Goal: Task Accomplishment & Management: Manage account settings

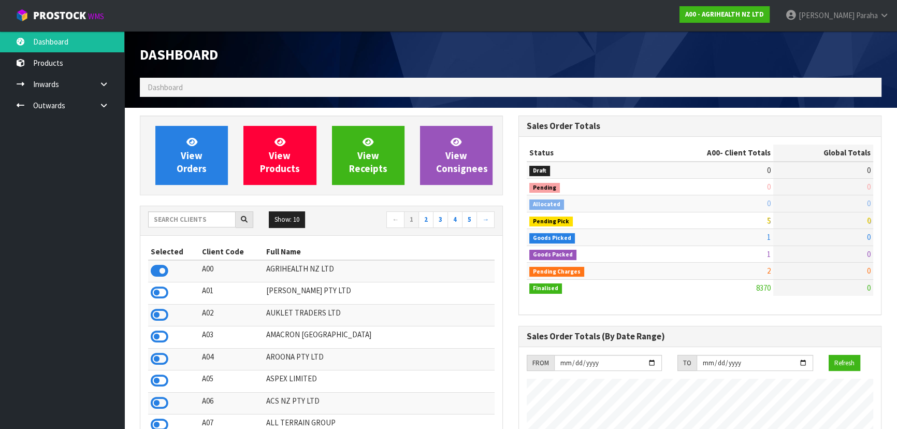
scroll to position [783, 378]
click at [189, 221] on input "text" at bounding box center [191, 219] width 87 height 16
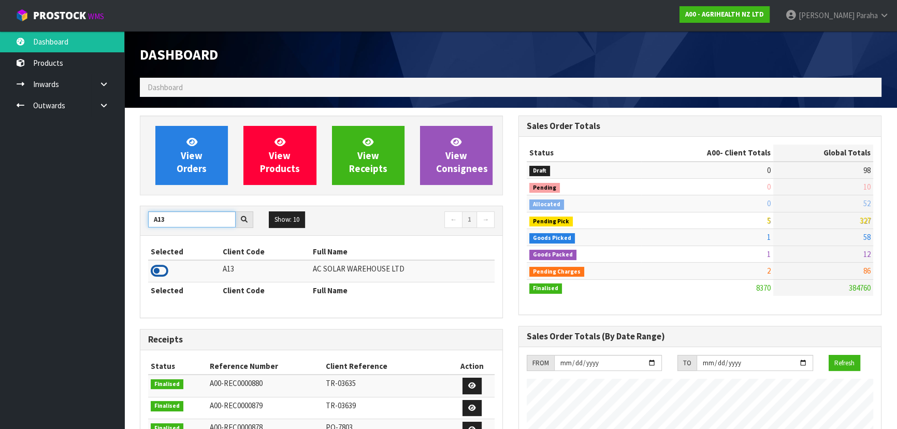
type input "A13"
click at [166, 271] on icon at bounding box center [160, 271] width 18 height 16
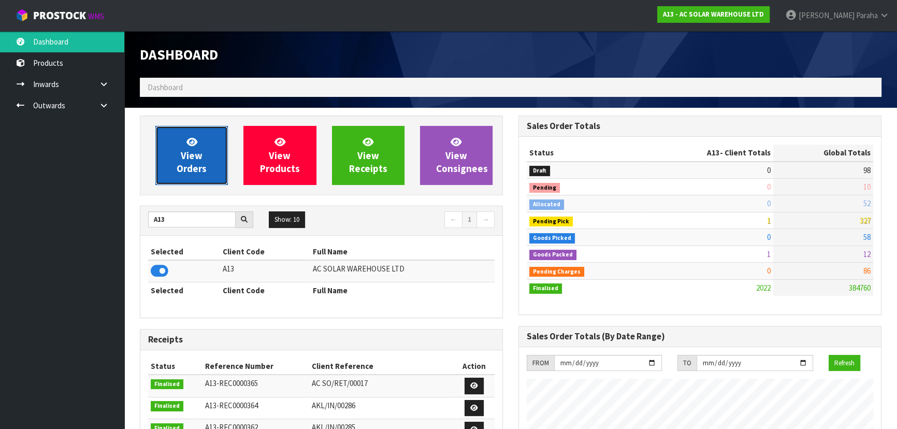
scroll to position [788, 378]
click at [197, 144] on link "View Orders" at bounding box center [191, 155] width 72 height 59
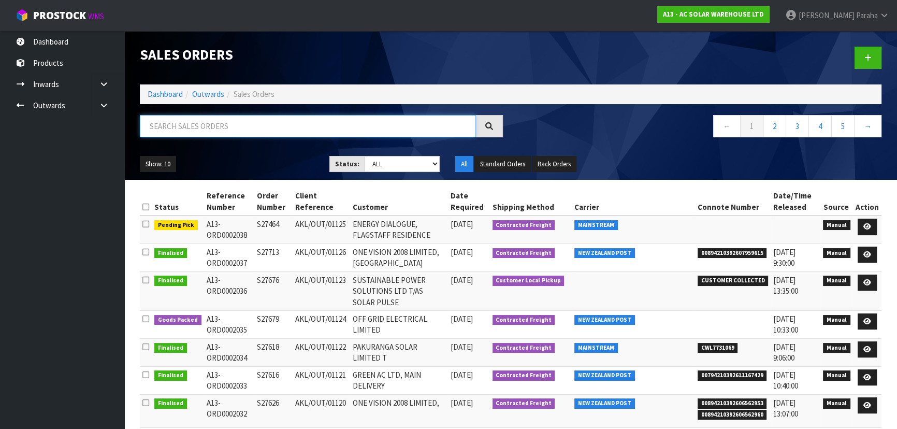
click at [189, 126] on input "text" at bounding box center [308, 126] width 336 height 22
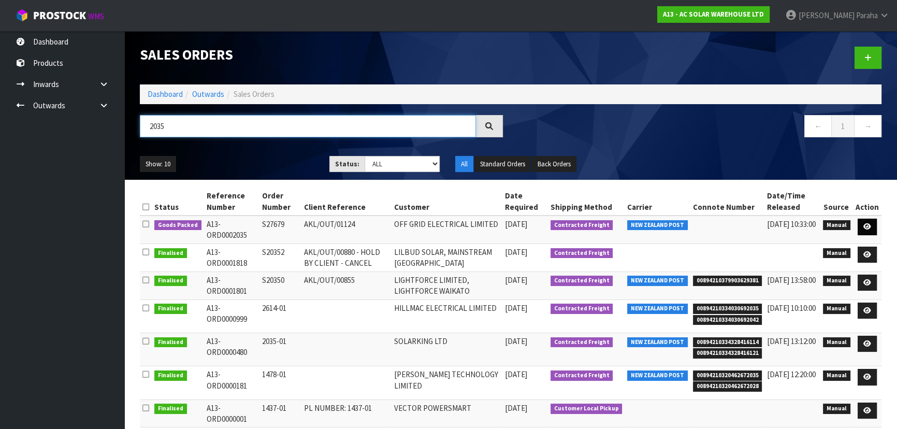
type input "2035"
click at [872, 227] on link at bounding box center [866, 226] width 19 height 17
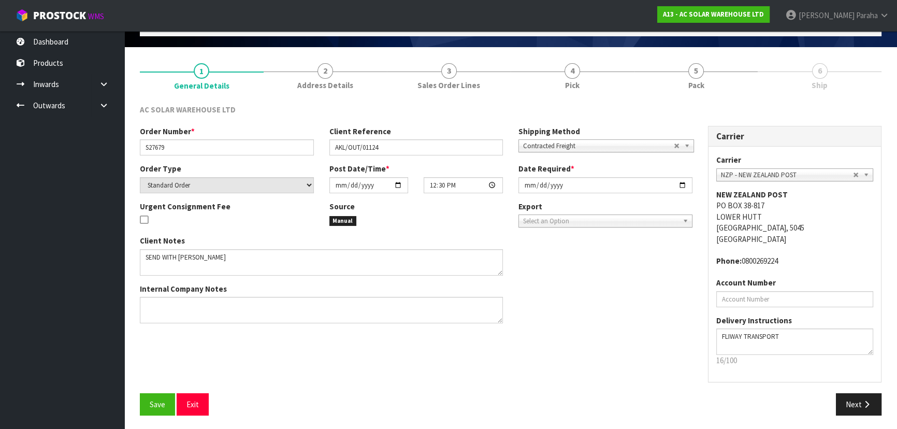
scroll to position [62, 0]
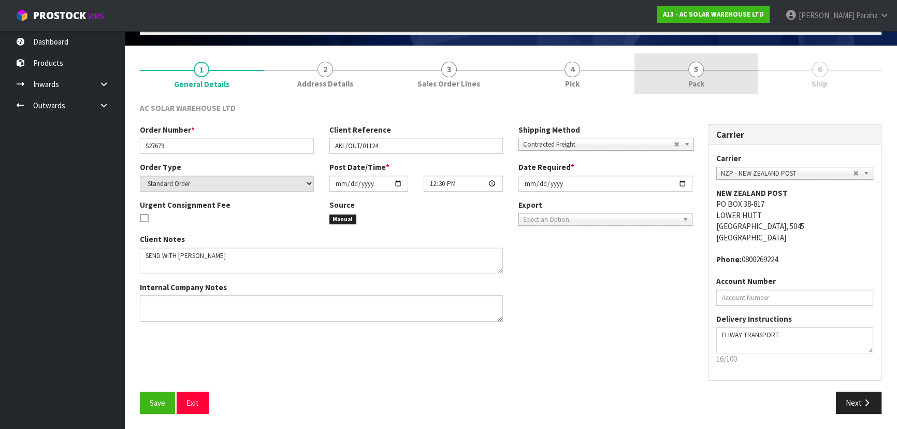
click at [705, 70] on div at bounding box center [696, 70] width 124 height 1
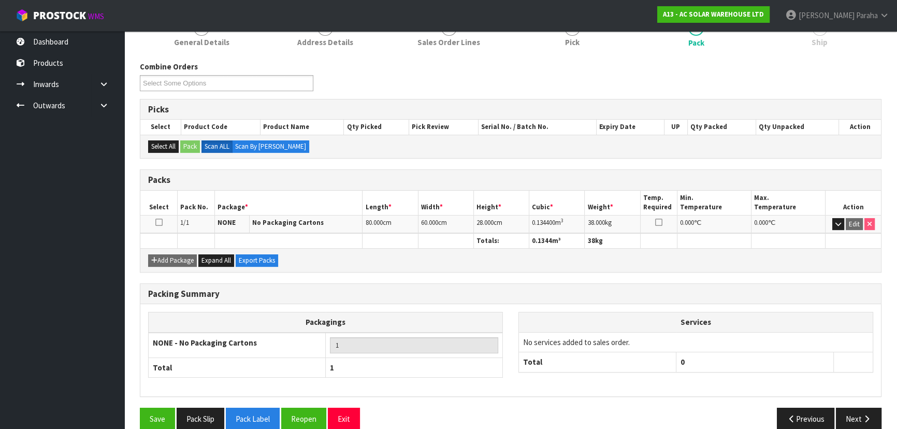
scroll to position [118, 0]
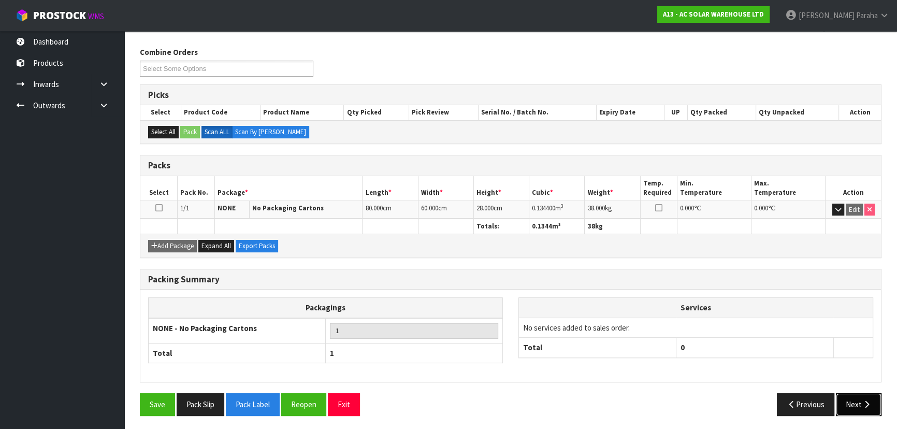
click at [873, 401] on button "Next" at bounding box center [858, 404] width 46 height 22
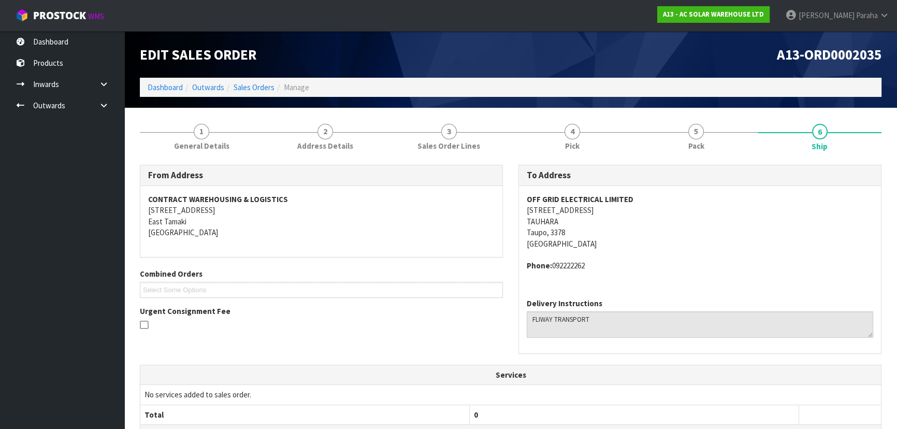
click at [575, 199] on strong "OFF GRID ELECTRICAL LIMITED" at bounding box center [579, 199] width 107 height 10
copy strong "OFF GRID ELECTRICAL LIMITED"
click at [568, 211] on address "OFF GRID ELECTRICAL LIMITED 27 MIRO STREET TAUHARA Taupo, 3378 New Zealand" at bounding box center [699, 221] width 346 height 55
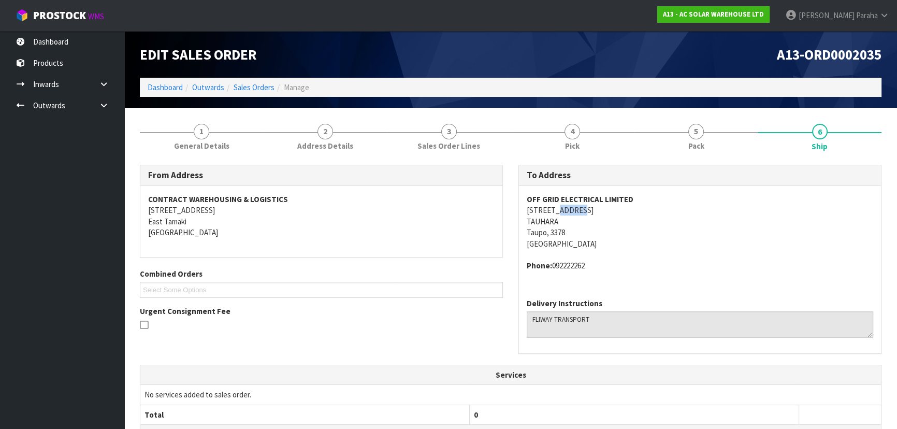
click at [568, 211] on address "OFF GRID ELECTRICAL LIMITED 27 MIRO STREET TAUHARA Taupo, 3378 New Zealand" at bounding box center [699, 221] width 346 height 55
copy address "27 MIRO STREET"
drag, startPoint x: 595, startPoint y: 265, endPoint x: 590, endPoint y: 262, distance: 5.8
click at [593, 263] on address "Phone: 092222262" at bounding box center [699, 265] width 346 height 11
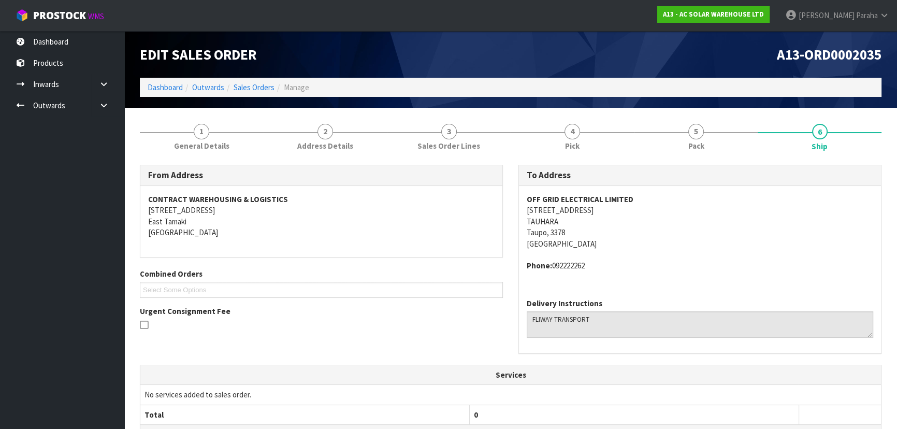
drag, startPoint x: 590, startPoint y: 262, endPoint x: 552, endPoint y: 268, distance: 38.1
click at [552, 268] on address "Phone: 092222262" at bounding box center [699, 265] width 346 height 11
copy address "092222262"
click at [574, 199] on strong "OFF GRID ELECTRICAL LIMITED" at bounding box center [579, 199] width 107 height 10
click at [573, 199] on strong "OFF GRID ELECTRICAL LIMITED" at bounding box center [579, 199] width 107 height 10
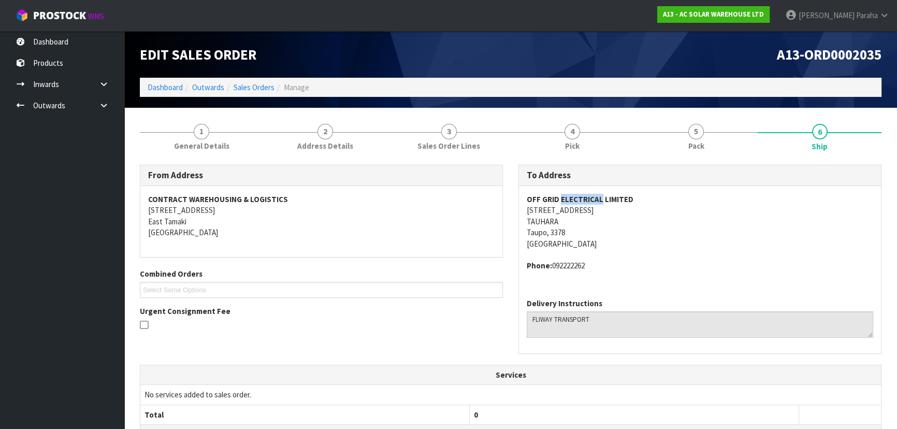
click at [572, 199] on strong "OFF GRID ELECTRICAL LIMITED" at bounding box center [579, 199] width 107 height 10
click at [570, 198] on strong "OFF GRID ELECTRICAL LIMITED" at bounding box center [579, 199] width 107 height 10
click at [569, 197] on strong "OFF GRID ELECTRICAL LIMITED" at bounding box center [579, 199] width 107 height 10
click at [568, 197] on strong "OFF GRID ELECTRICAL LIMITED" at bounding box center [579, 199] width 107 height 10
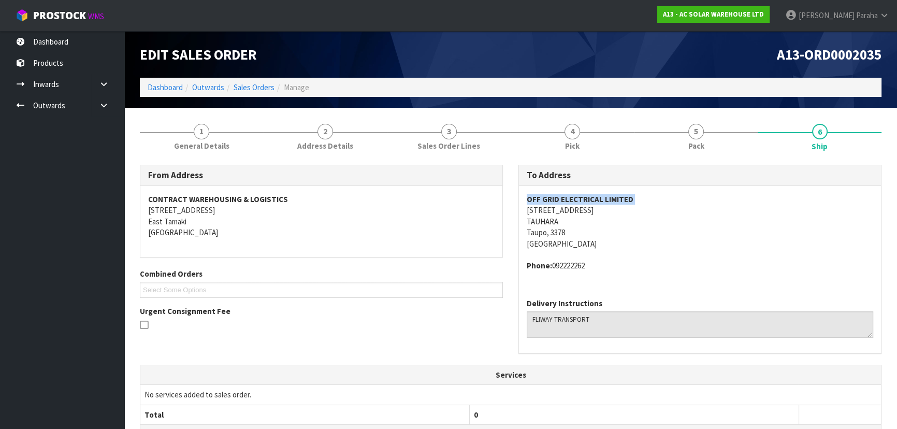
click at [568, 197] on strong "OFF GRID ELECTRICAL LIMITED" at bounding box center [579, 199] width 107 height 10
click at [567, 197] on strong "OFF GRID ELECTRICAL LIMITED" at bounding box center [579, 199] width 107 height 10
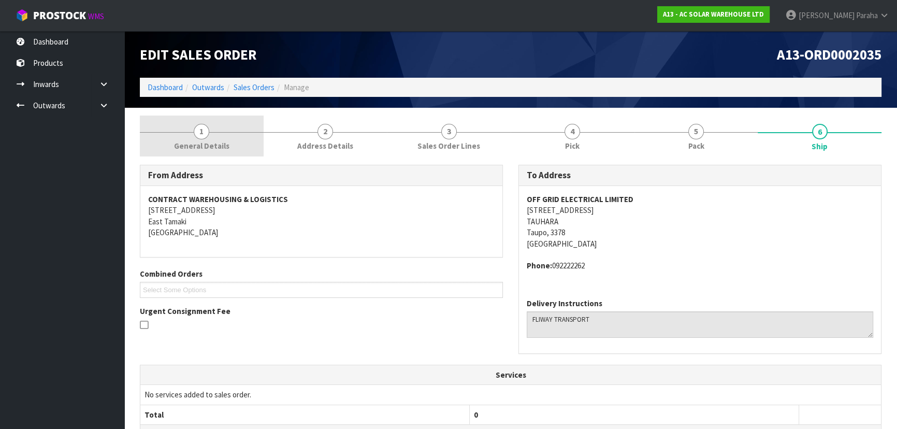
click at [207, 138] on link "1 General Details" at bounding box center [202, 135] width 124 height 41
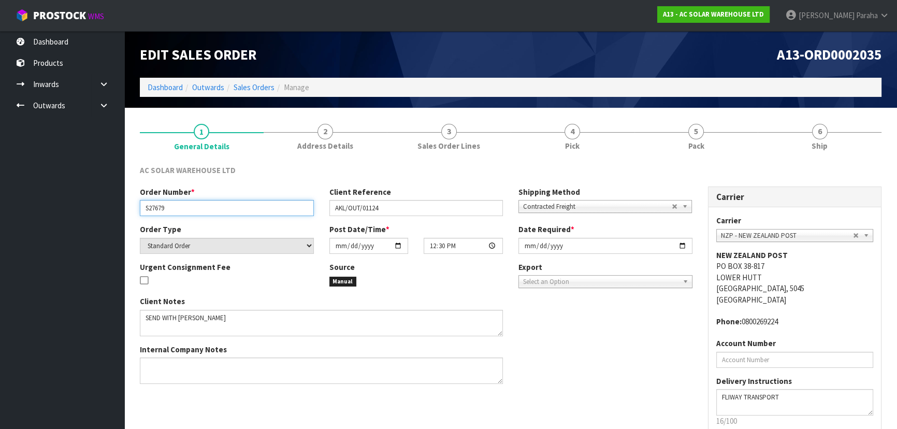
click at [154, 206] on input "S27679" at bounding box center [227, 208] width 174 height 16
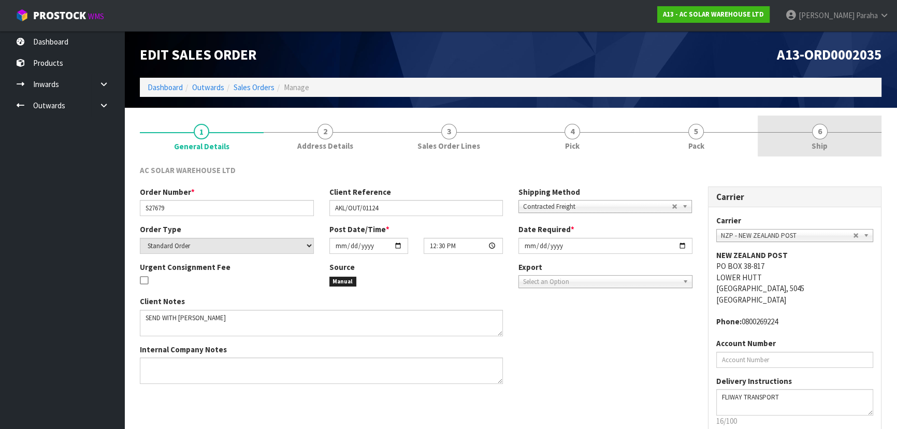
click at [815, 129] on span "6" at bounding box center [820, 132] width 16 height 16
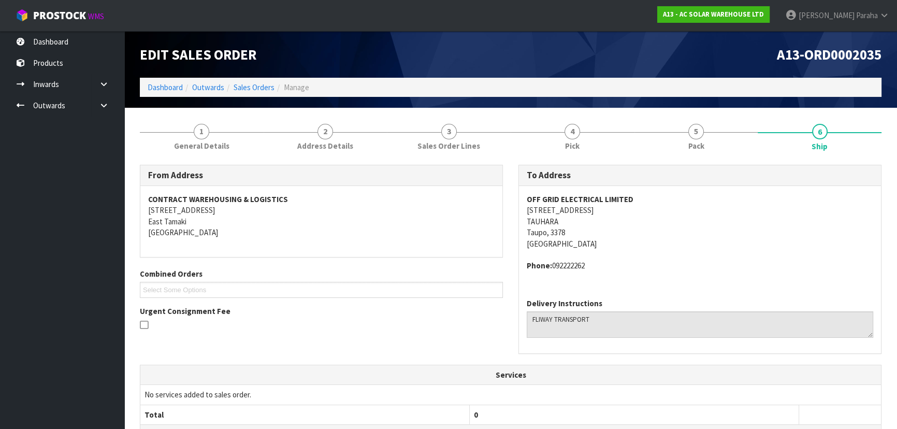
click at [563, 265] on address "Phone: 092222262" at bounding box center [699, 265] width 346 height 11
click at [562, 263] on address "Phone: 092222262" at bounding box center [699, 265] width 346 height 11
copy address "092222262"
click at [776, 236] on address "OFF GRID ELECTRICAL LIMITED 27 MIRO STREET TAUHARA Taupo, 3378 New Zealand" at bounding box center [699, 221] width 346 height 55
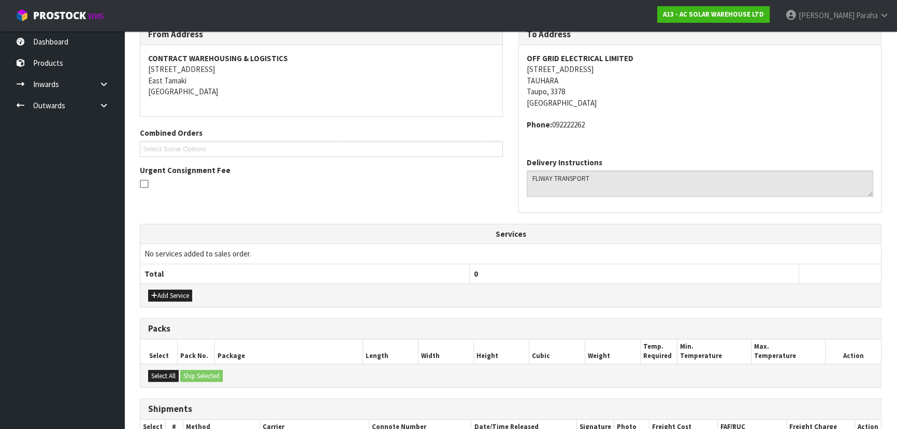
scroll to position [245, 0]
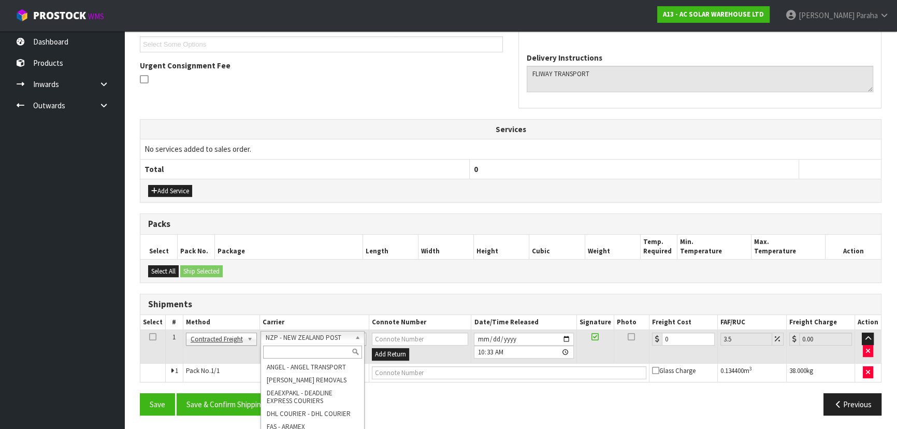
click at [337, 351] on input "text" at bounding box center [312, 351] width 99 height 13
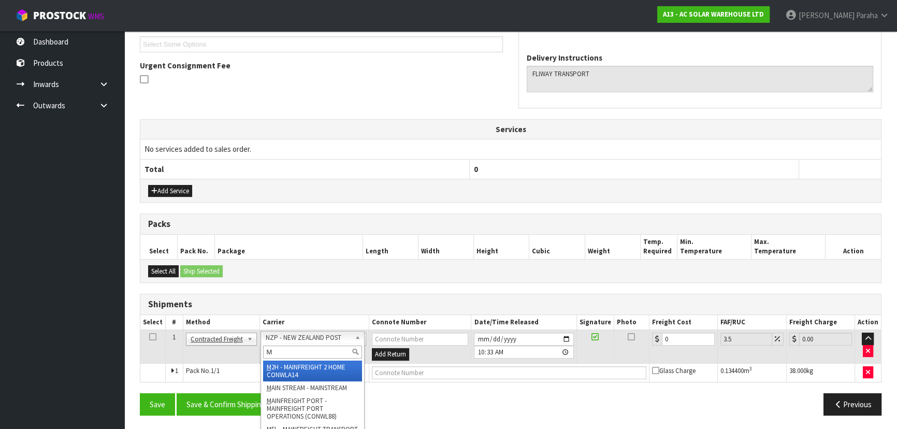
type input "MF"
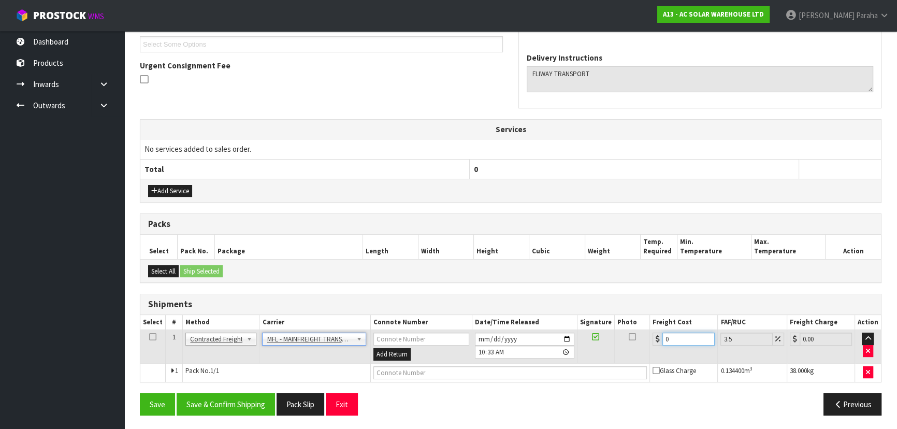
click at [680, 340] on input "0" at bounding box center [688, 338] width 52 height 13
type input "0"
type input "4"
type input "4.14"
type input "46"
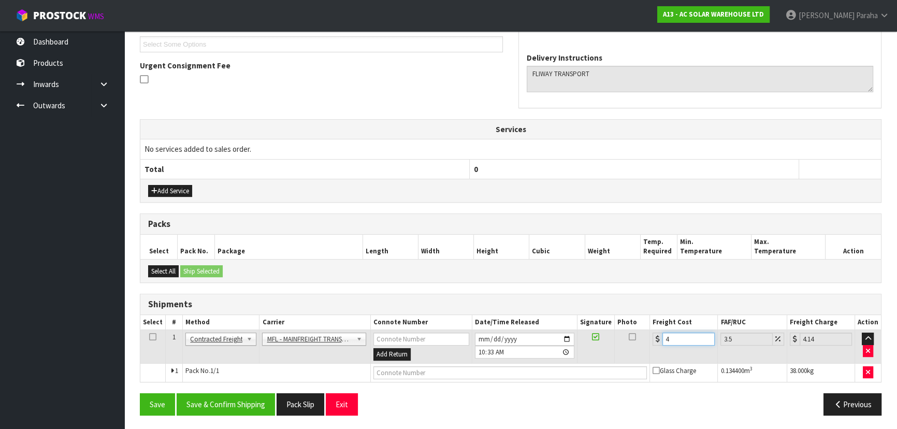
type input "47.61"
type input "46.00"
click at [485, 370] on input "text" at bounding box center [510, 372] width 274 height 13
paste input "FWM59012653"
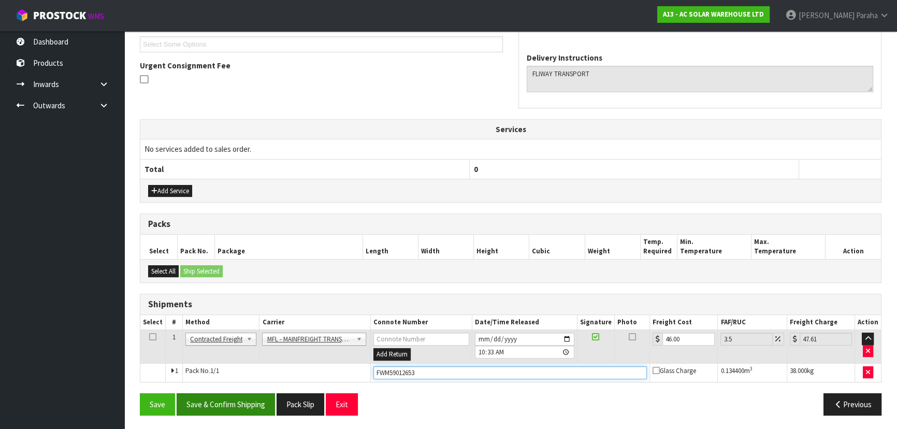
type input "FWM59012653"
click at [227, 401] on button "Save & Confirm Shipping" at bounding box center [226, 404] width 98 height 22
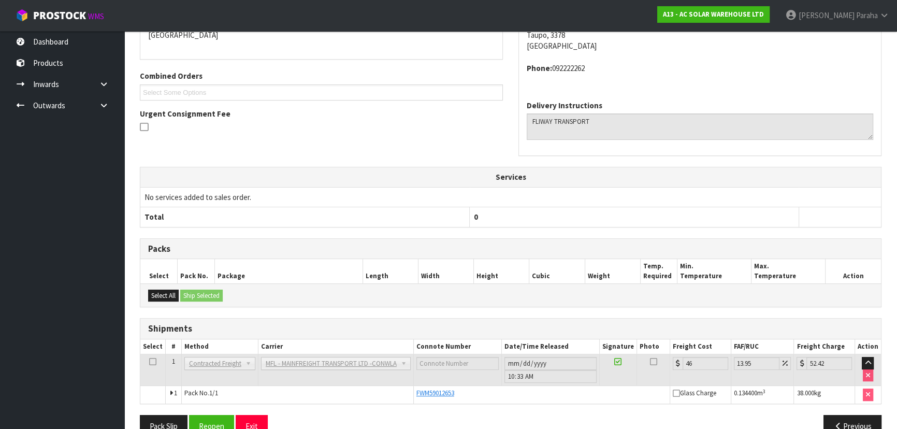
scroll to position [257, 0]
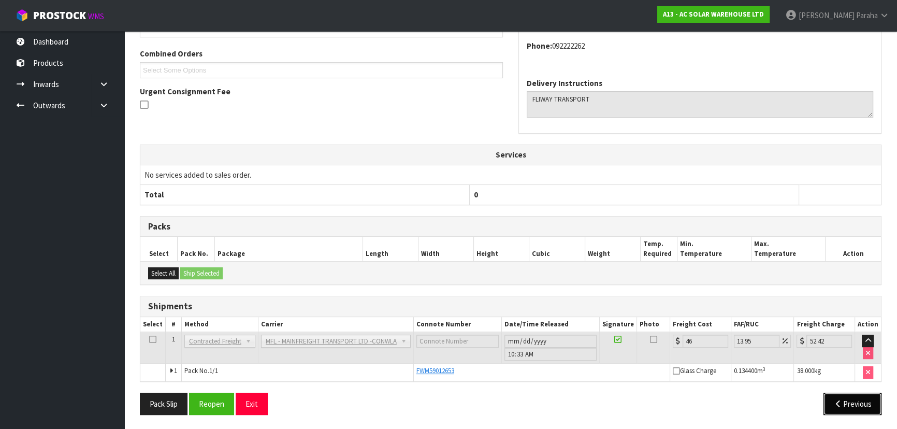
click at [850, 404] on button "Previous" at bounding box center [852, 403] width 58 height 22
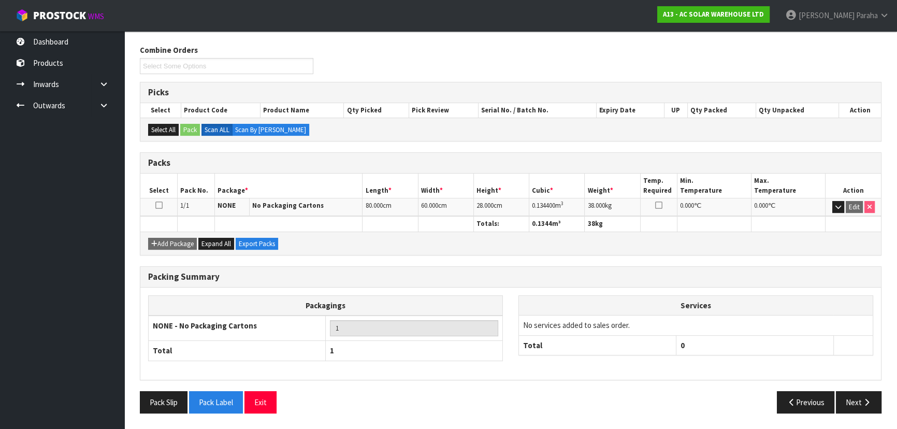
scroll to position [155, 0]
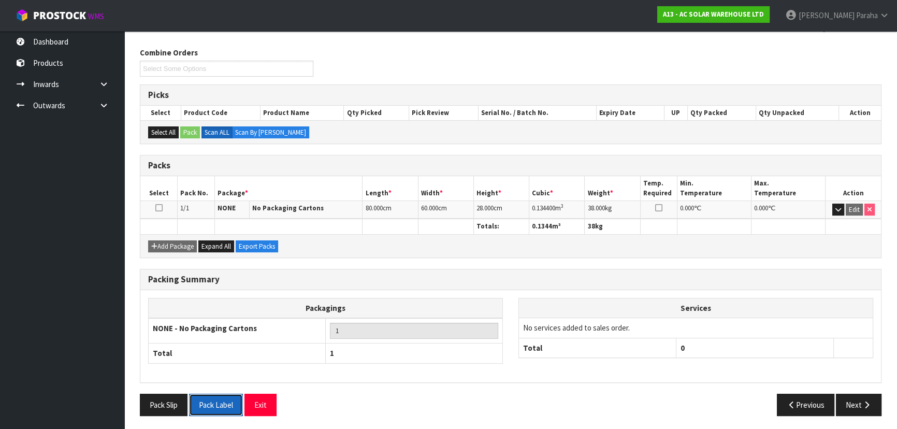
click at [209, 404] on button "Pack Label" at bounding box center [216, 404] width 54 height 22
click at [851, 398] on button "Next" at bounding box center [858, 404] width 46 height 22
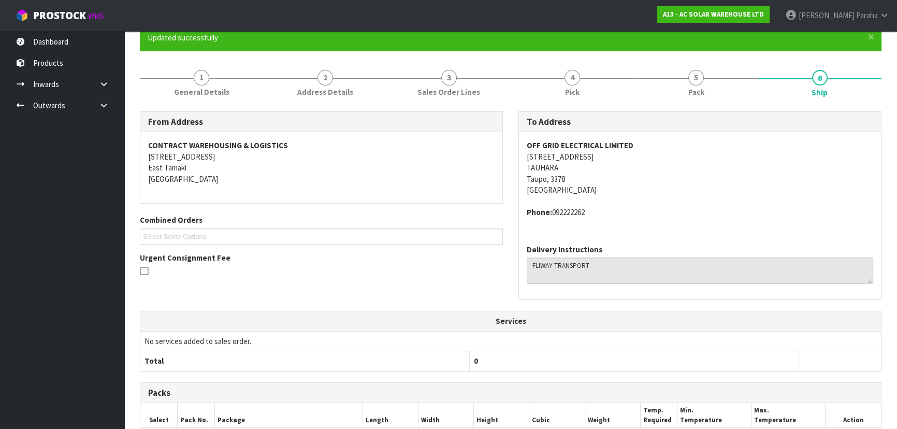
scroll to position [0, 0]
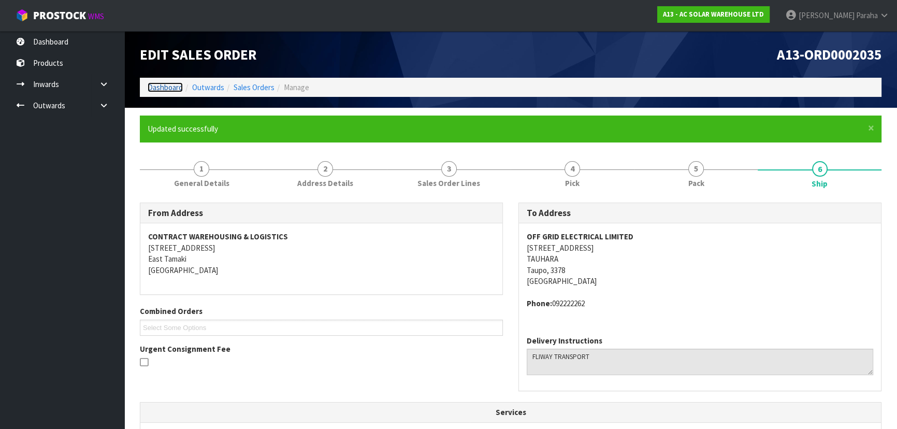
click at [177, 87] on link "Dashboard" at bounding box center [165, 87] width 35 height 10
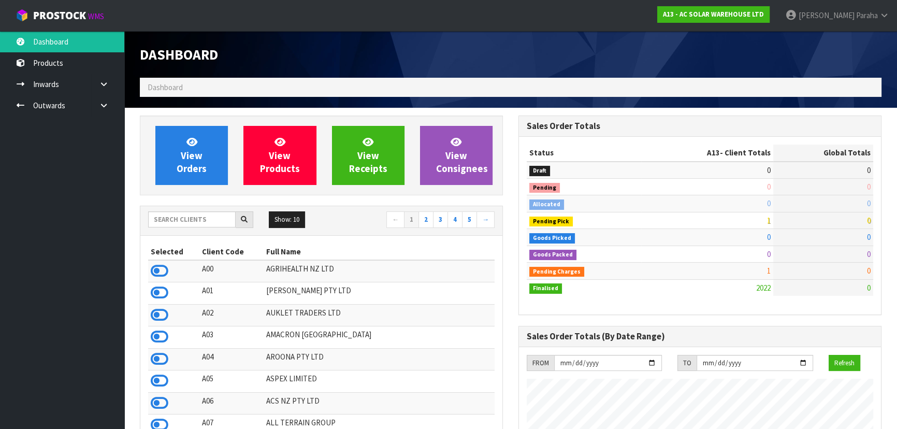
scroll to position [788, 378]
click at [176, 217] on input "text" at bounding box center [191, 219] width 87 height 16
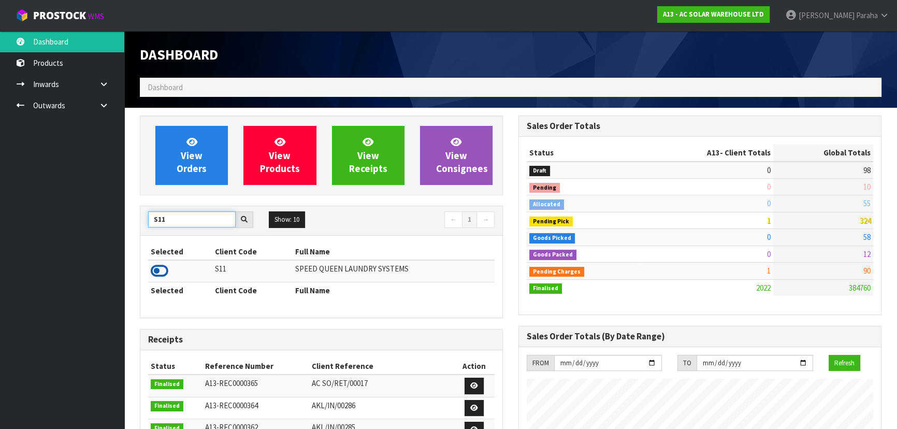
type input "S11"
click at [163, 274] on icon at bounding box center [160, 271] width 18 height 16
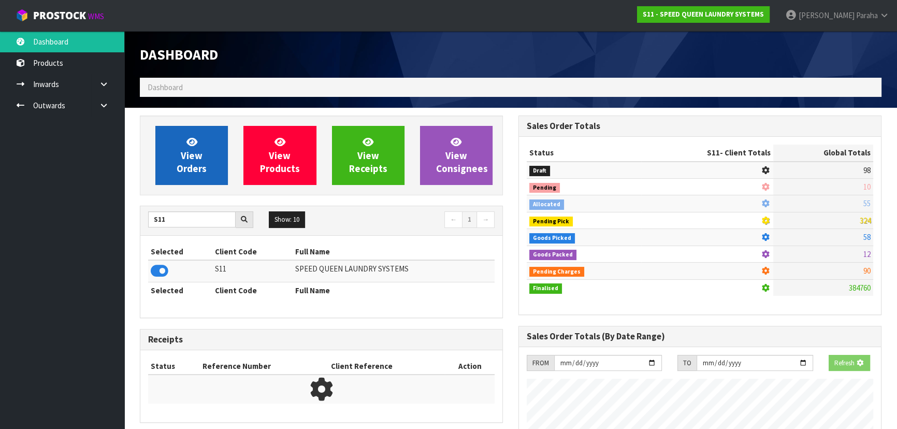
scroll to position [644, 378]
click at [162, 168] on link "View Orders" at bounding box center [191, 155] width 72 height 59
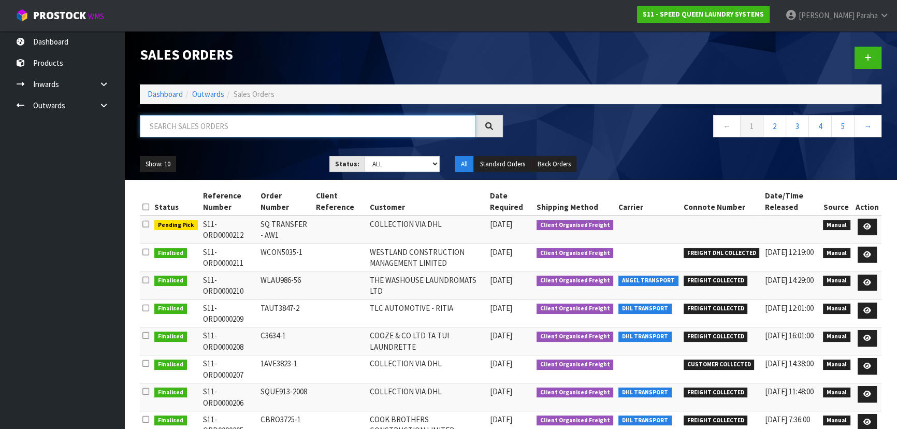
click at [165, 130] on input "text" at bounding box center [308, 126] width 336 height 22
click at [868, 225] on icon at bounding box center [867, 226] width 8 height 7
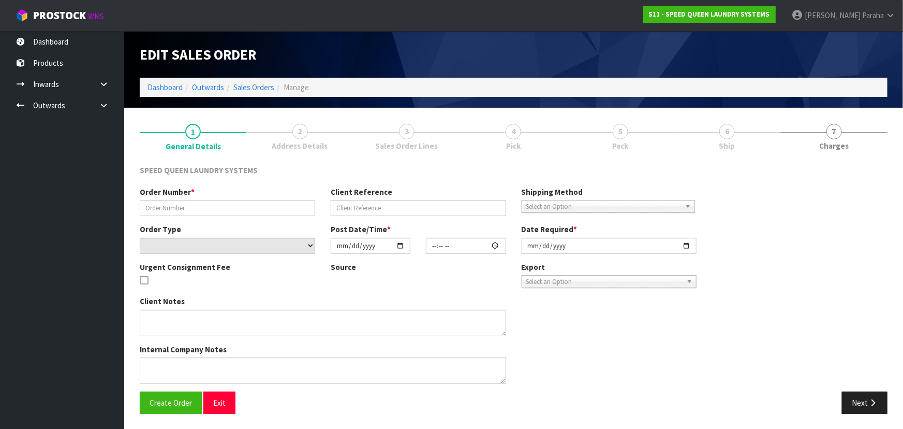
type input "SQ TRANSFER - AW1"
select select "number:0"
type input "2025-10-07"
type input "11:40:00.000"
type input "2025-10-07"
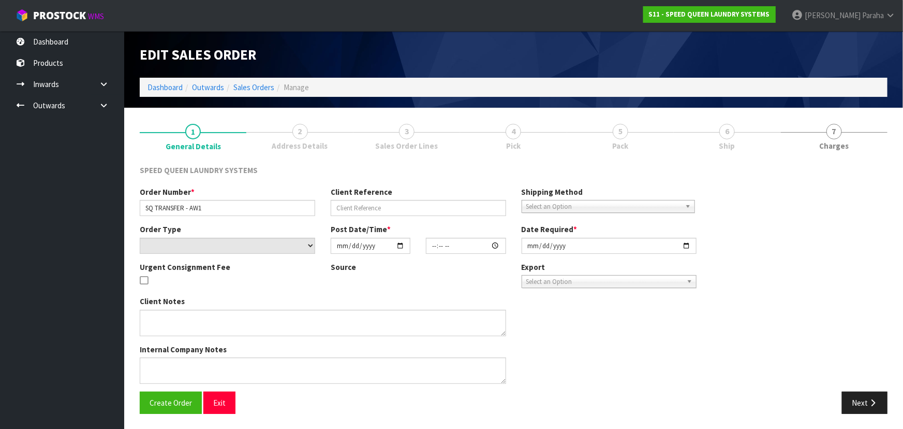
type textarea "COLLECTION VIA DHL"
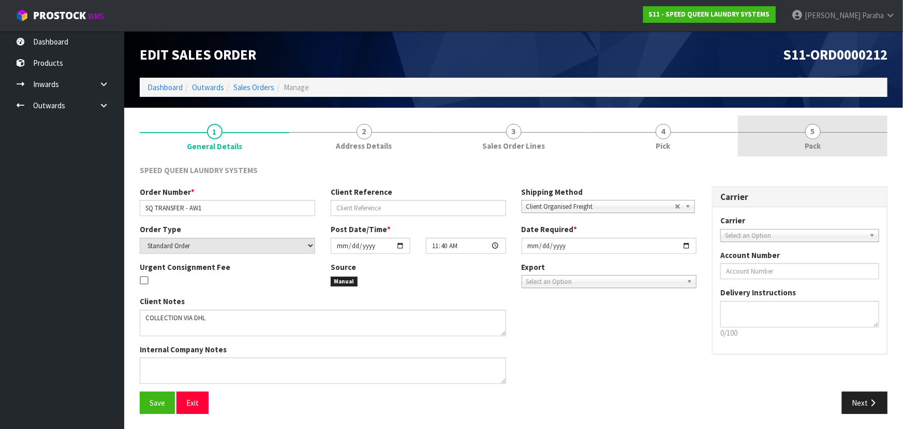
click at [814, 139] on link "5 Pack" at bounding box center [813, 135] width 150 height 41
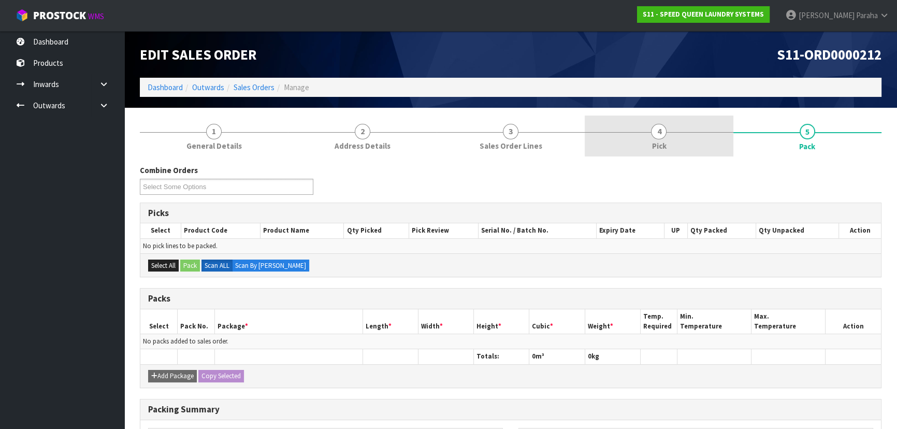
click at [663, 136] on span "4" at bounding box center [659, 132] width 16 height 16
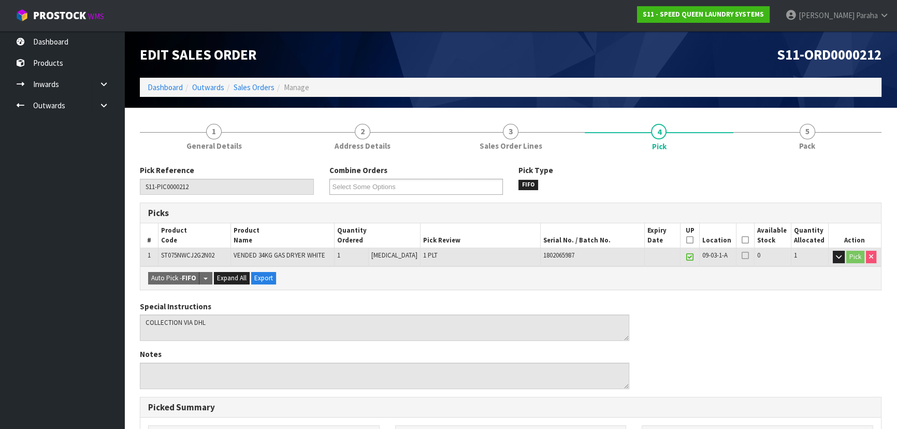
click at [745, 240] on icon at bounding box center [744, 240] width 7 height 1
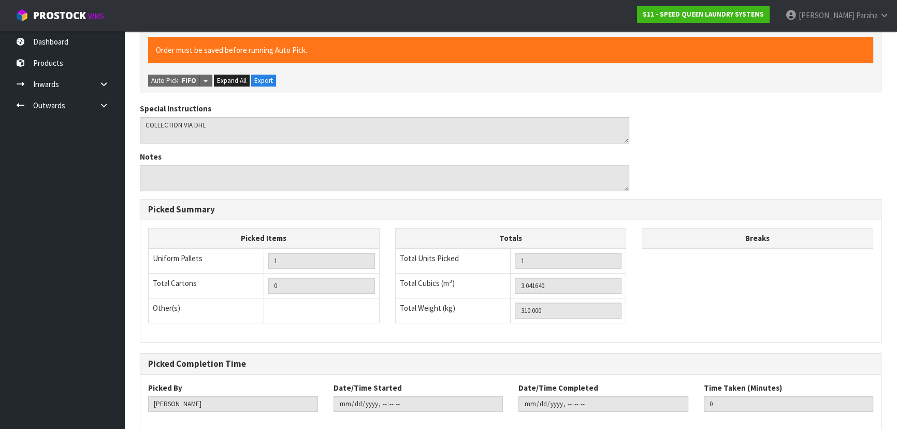
scroll to position [289, 0]
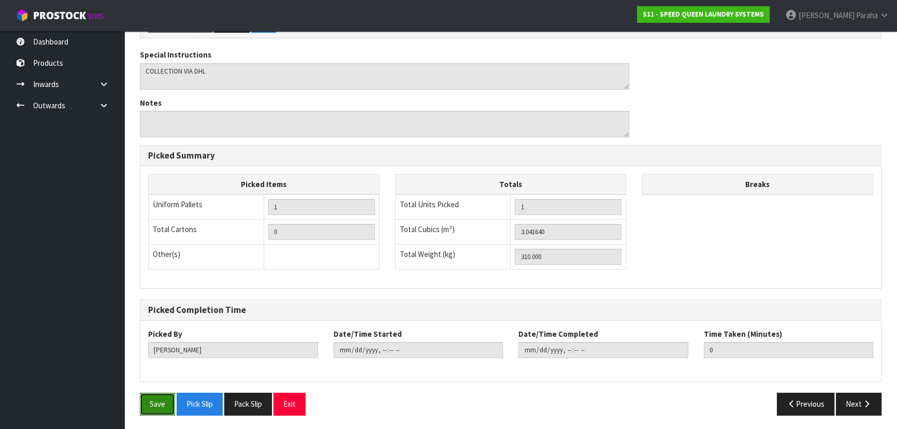
click at [153, 404] on button "Save" at bounding box center [157, 403] width 35 height 22
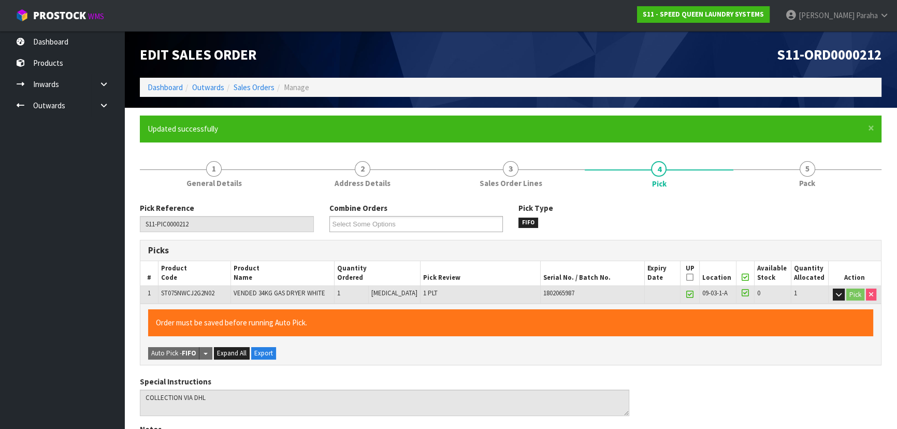
type input "Polly Paraha"
type input "2025-10-08T12:52:52"
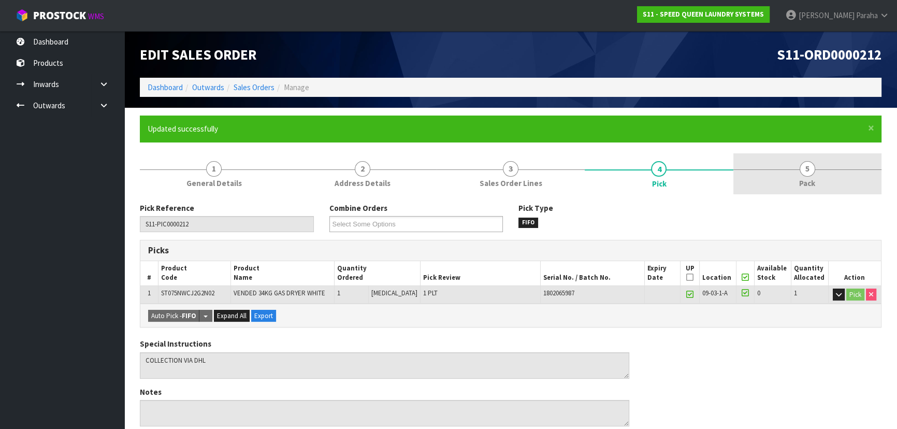
click at [811, 170] on span "5" at bounding box center [807, 169] width 16 height 16
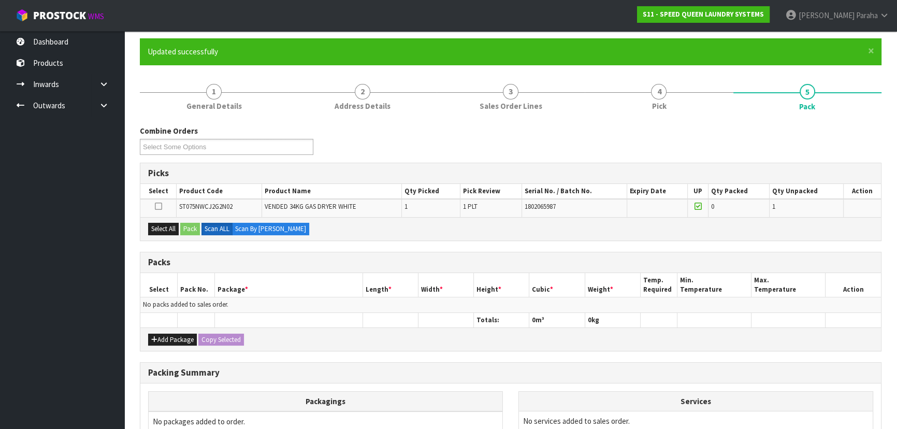
scroll to position [141, 0]
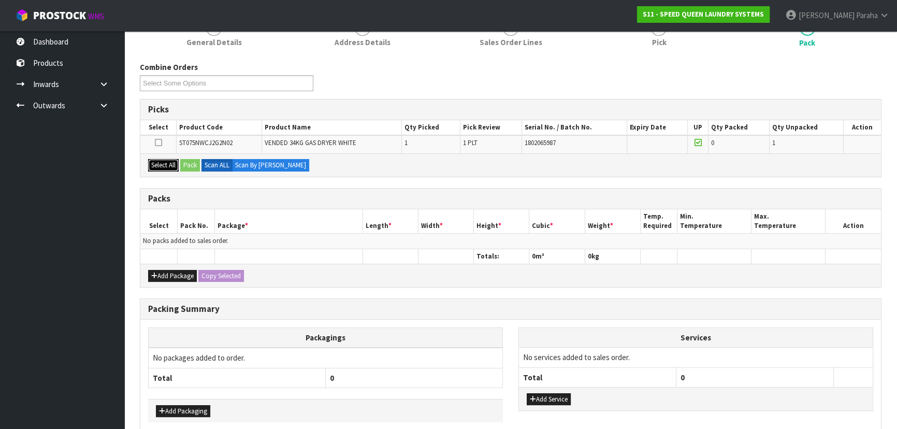
drag, startPoint x: 169, startPoint y: 169, endPoint x: 192, endPoint y: 168, distance: 22.3
click at [171, 168] on button "Select All" at bounding box center [163, 165] width 31 height 12
click at [194, 166] on button "Pack" at bounding box center [190, 165] width 20 height 12
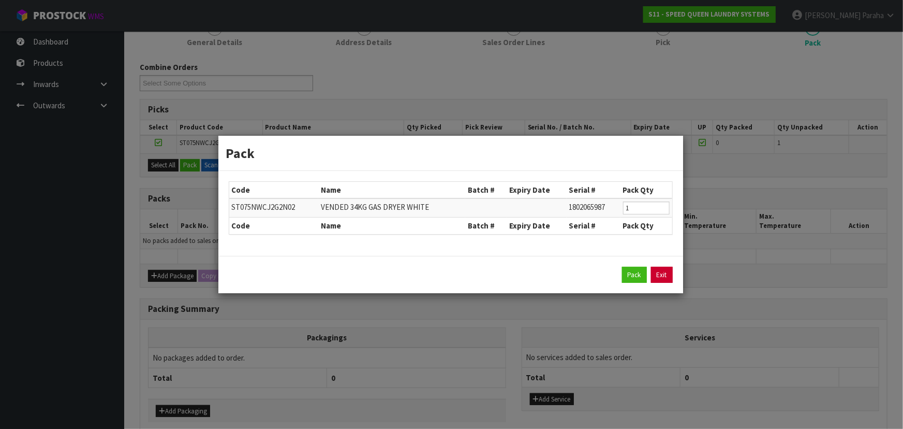
click at [667, 279] on link "Exit" at bounding box center [662, 275] width 22 height 17
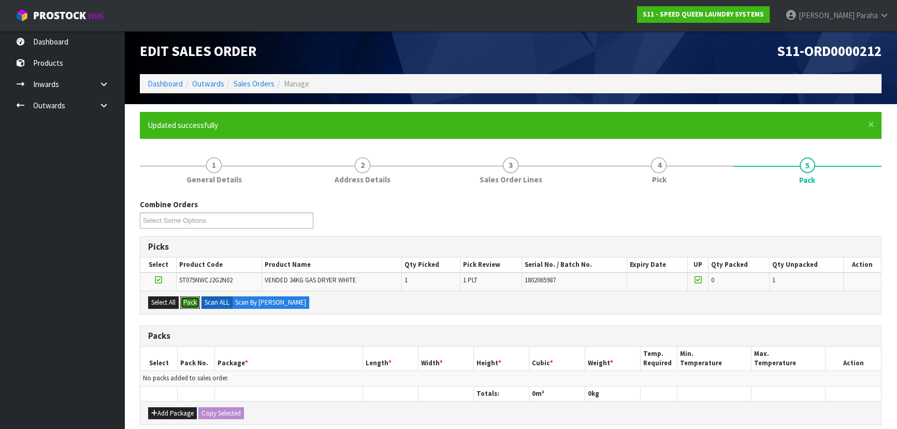
scroll to position [0, 0]
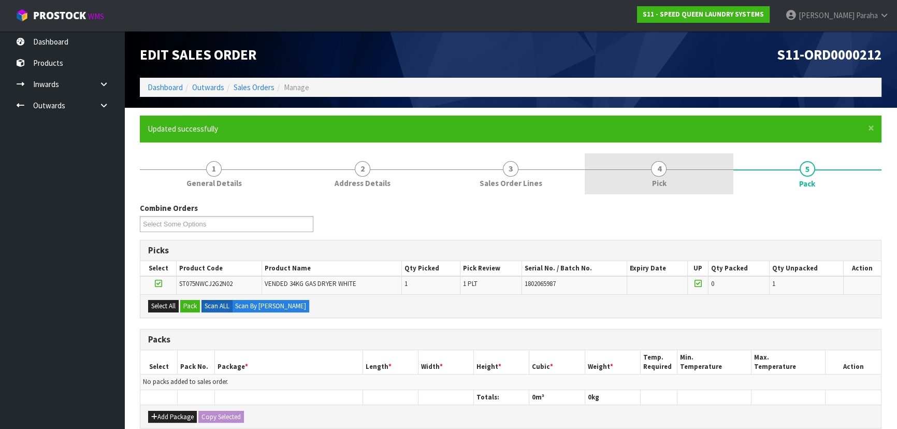
click at [661, 166] on span "4" at bounding box center [659, 169] width 16 height 16
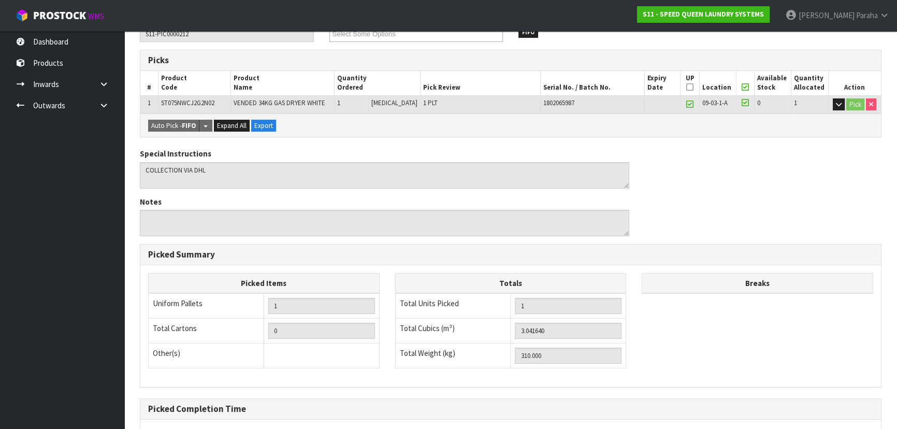
scroll to position [235, 0]
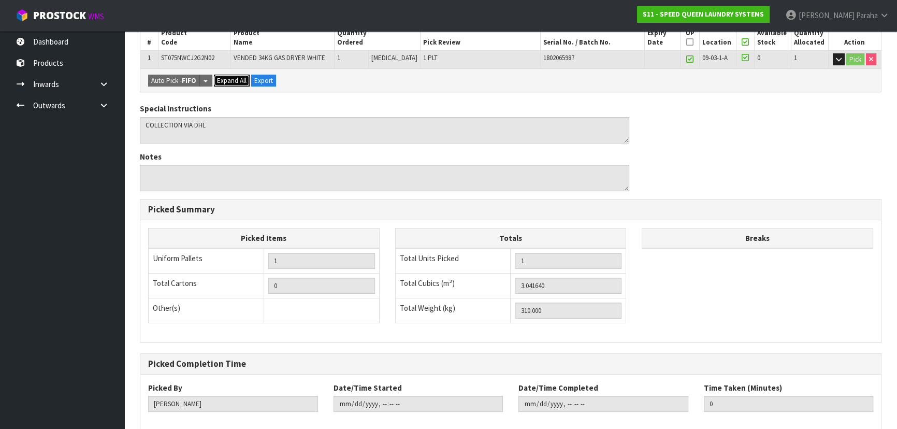
click at [235, 80] on span "Expand All" at bounding box center [232, 80] width 30 height 9
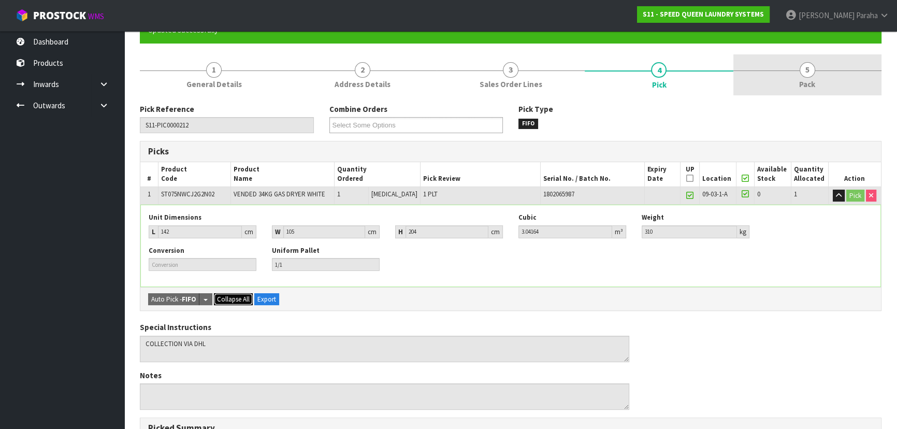
scroll to position [41, 0]
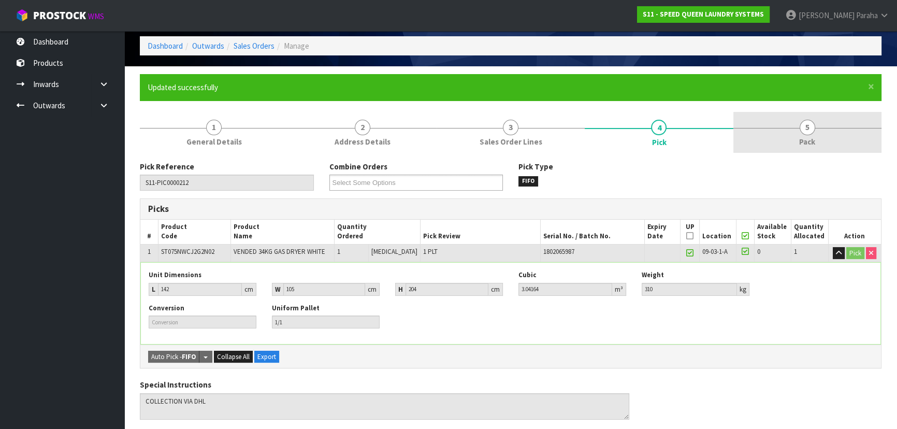
click at [808, 131] on span "5" at bounding box center [807, 128] width 16 height 16
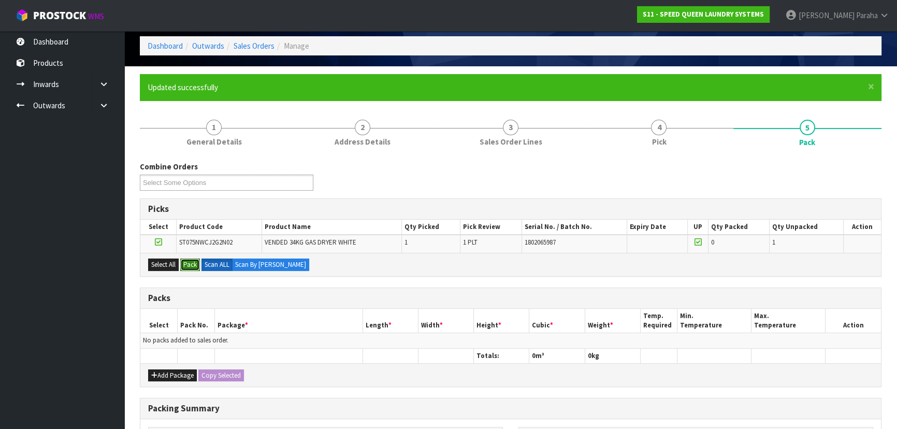
click at [190, 263] on button "Pack" at bounding box center [190, 264] width 20 height 12
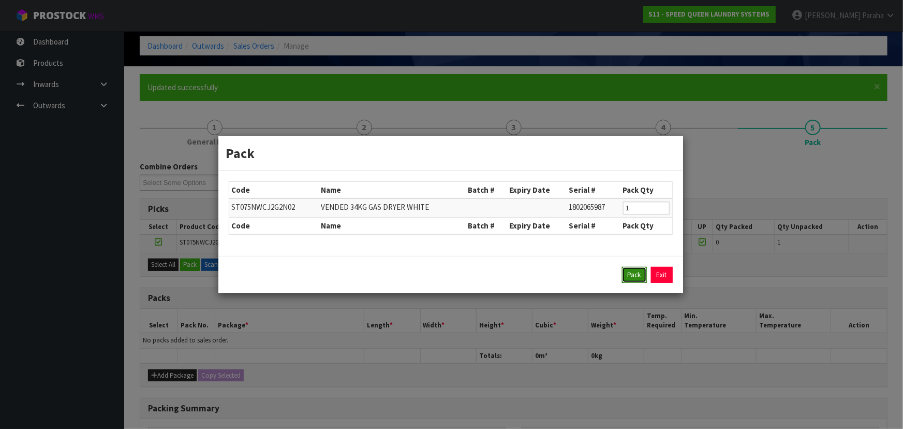
click at [638, 274] on button "Pack" at bounding box center [634, 275] width 25 height 17
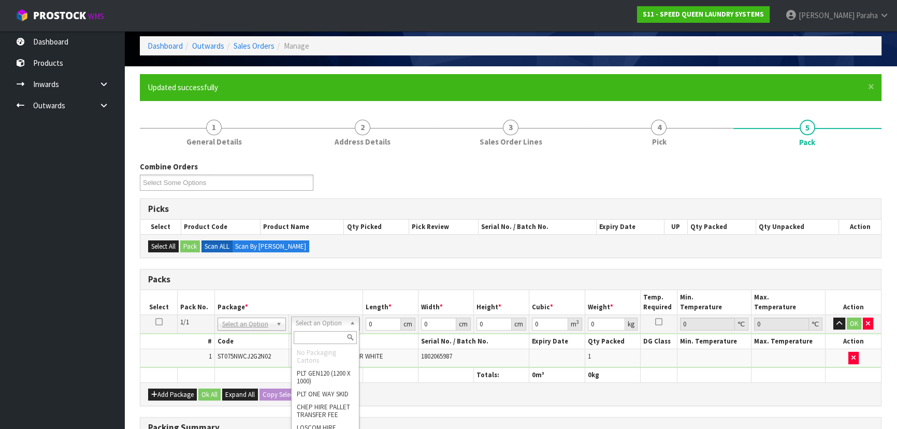
click at [339, 336] on input "text" at bounding box center [325, 337] width 63 height 13
type input "un"
type input "310"
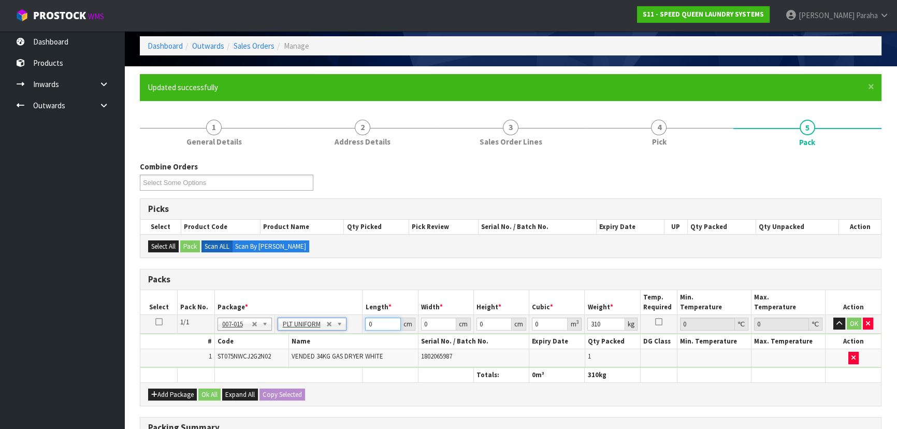
click at [378, 326] on input "0" at bounding box center [382, 323] width 35 height 13
type input "142"
type input "105"
type input "2"
type input "0.02982"
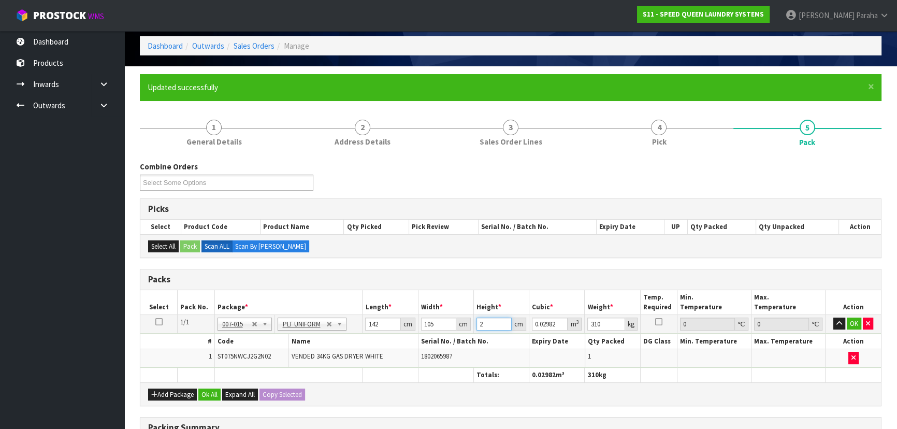
type input "20"
type input "0.2982"
type input "204"
type input "3.04164"
type input "204"
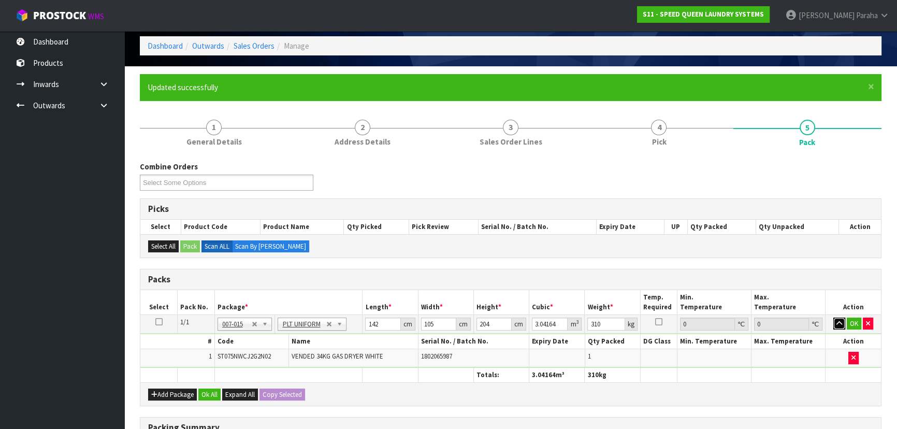
click at [833, 317] on button "button" at bounding box center [839, 323] width 12 height 12
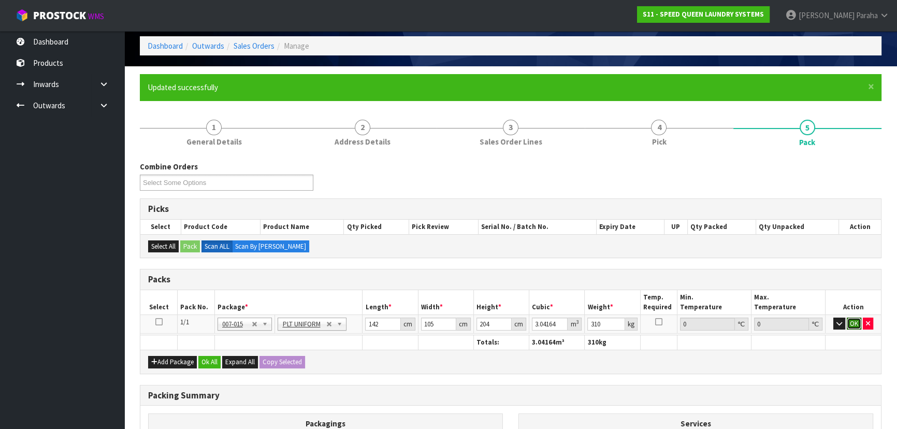
click button "OK" at bounding box center [853, 323] width 14 height 12
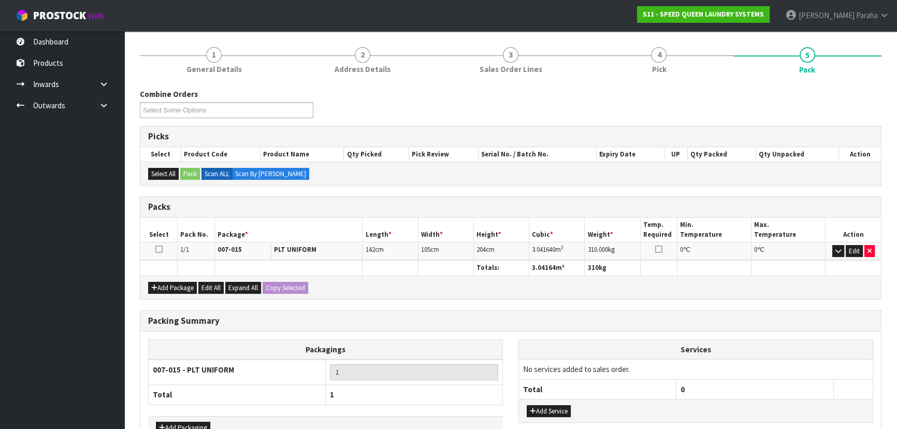
scroll to position [179, 0]
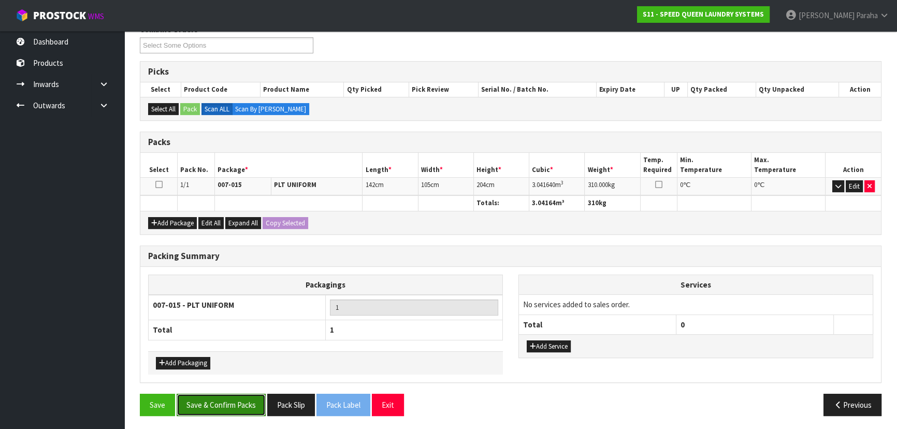
click at [230, 399] on button "Save & Confirm Packs" at bounding box center [221, 404] width 89 height 22
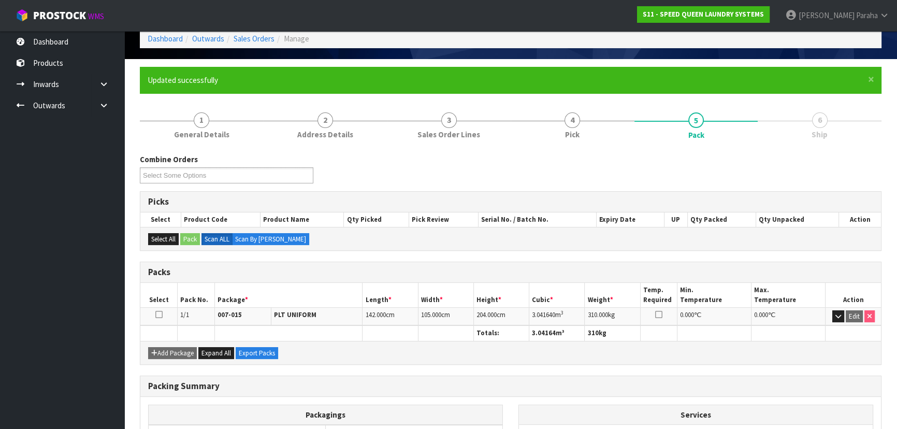
scroll to position [141, 0]
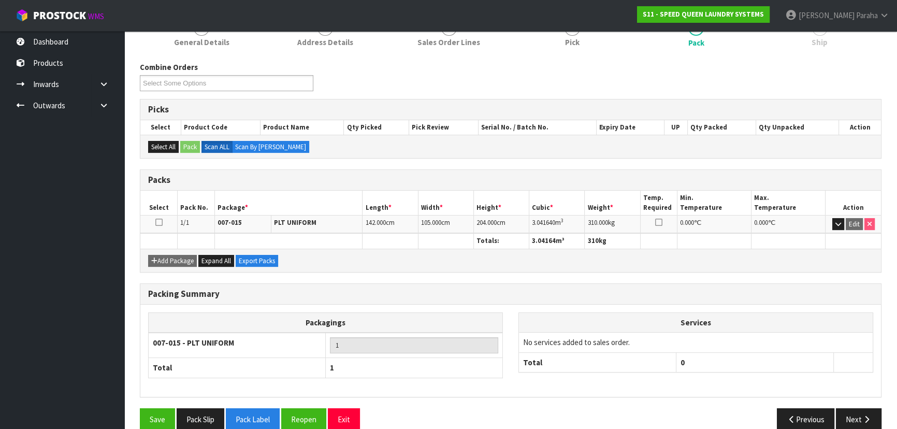
click at [792, 56] on div "Combine Orders S11-ORD0000212 Select Some Options Picks Select Product Code Pro…" at bounding box center [510, 246] width 741 height 384
click at [739, 80] on div "Combine Orders S11-ORD0000212 Select Some Options" at bounding box center [510, 80] width 757 height 37
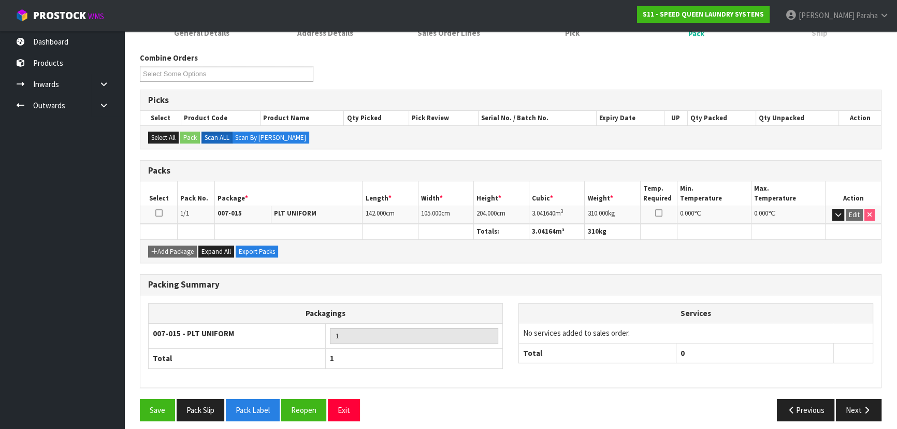
scroll to position [155, 0]
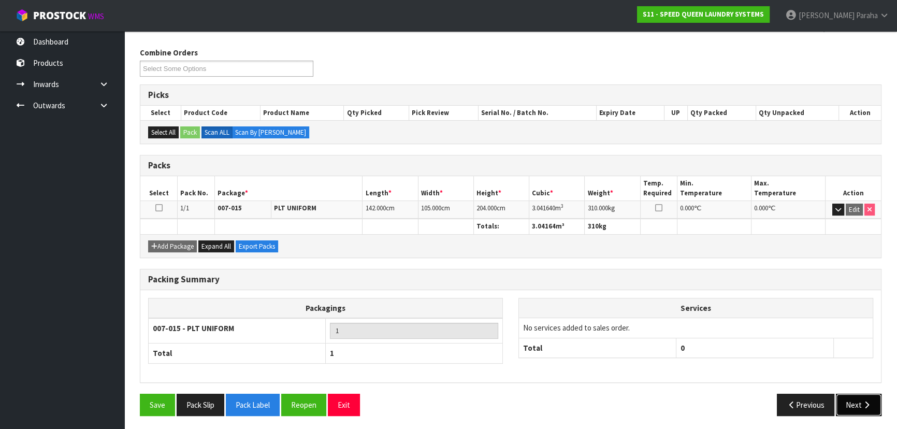
click at [870, 405] on icon "button" at bounding box center [866, 405] width 10 height 8
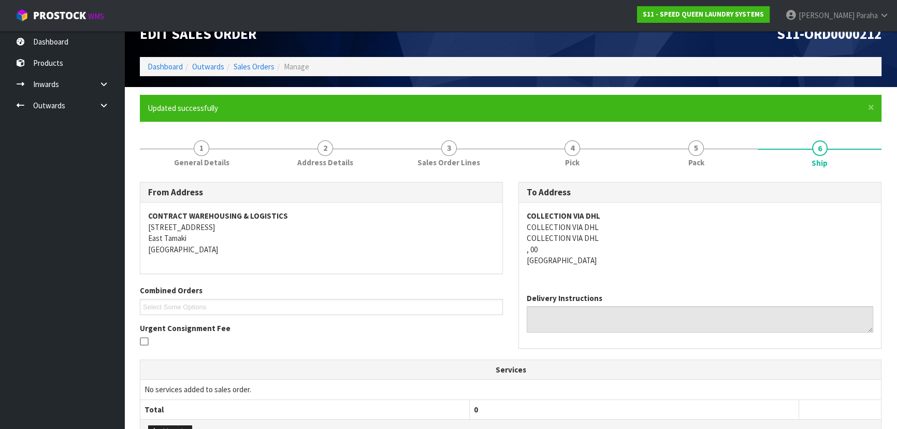
scroll to position [7, 0]
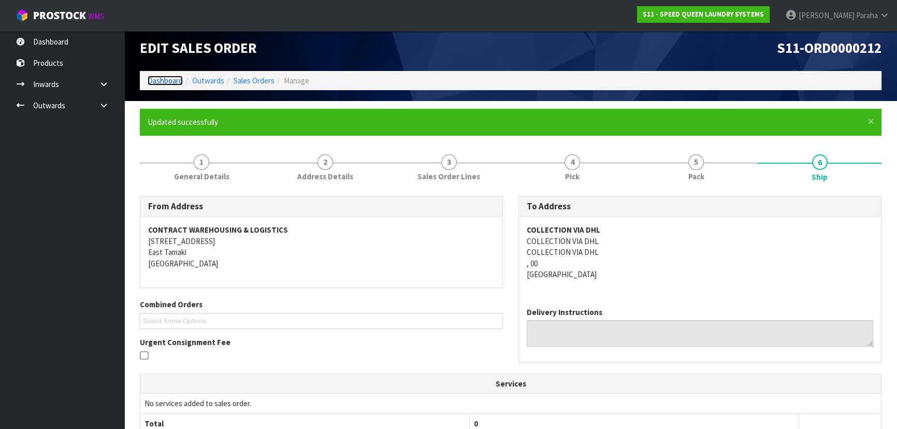
click at [171, 82] on link "Dashboard" at bounding box center [165, 81] width 35 height 10
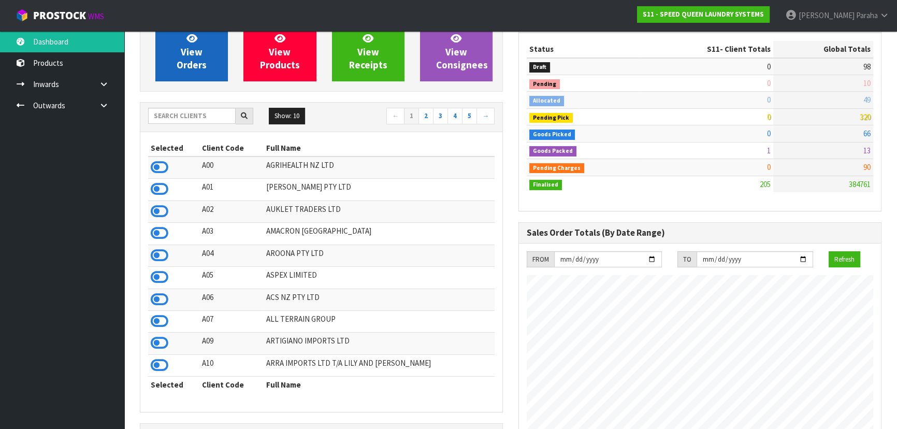
scroll to position [10, 0]
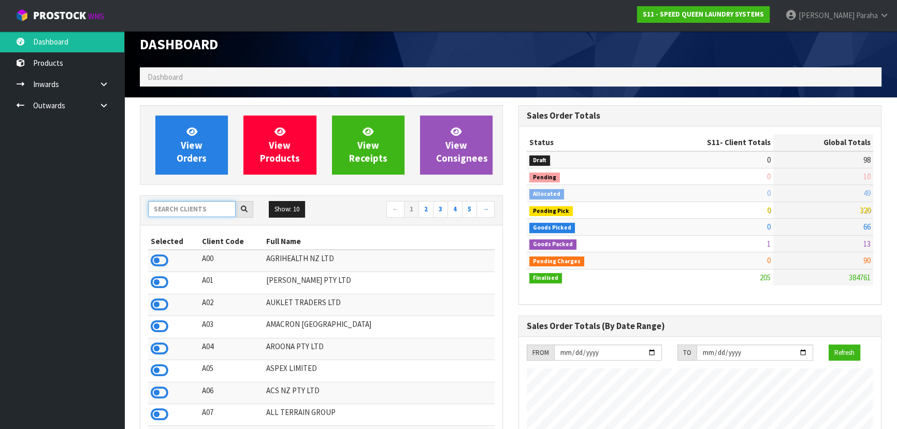
click at [176, 213] on input "text" at bounding box center [191, 209] width 87 height 16
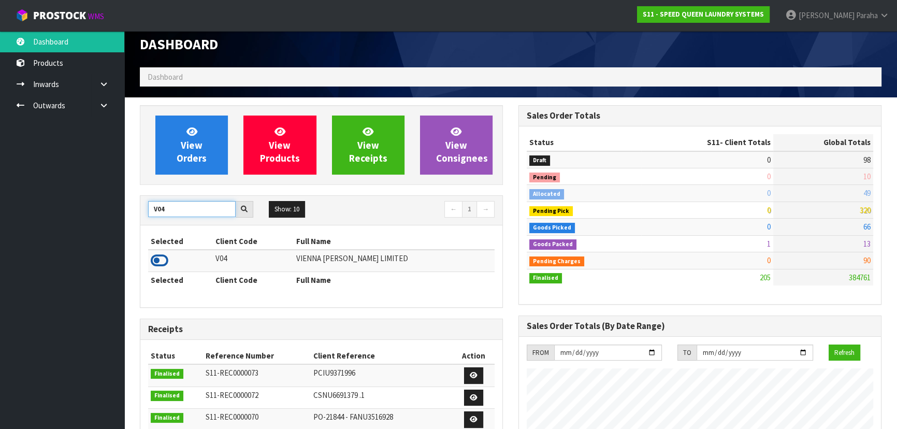
type input "V04"
click at [165, 260] on icon at bounding box center [160, 261] width 18 height 16
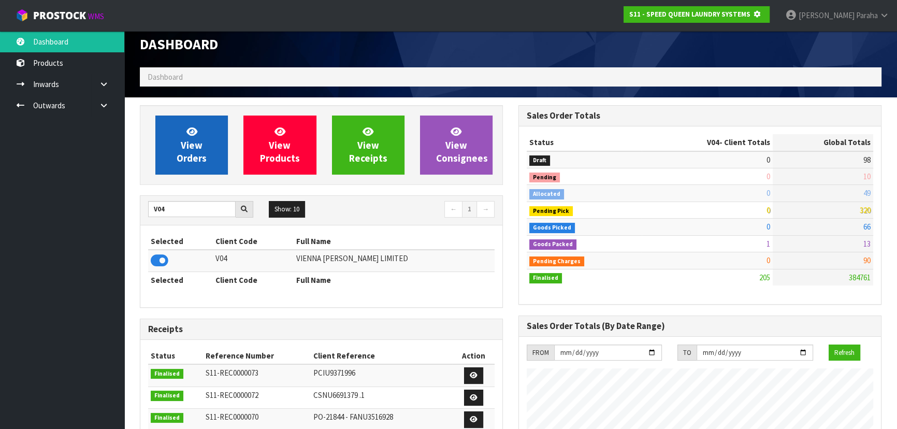
scroll to position [516996, 517262]
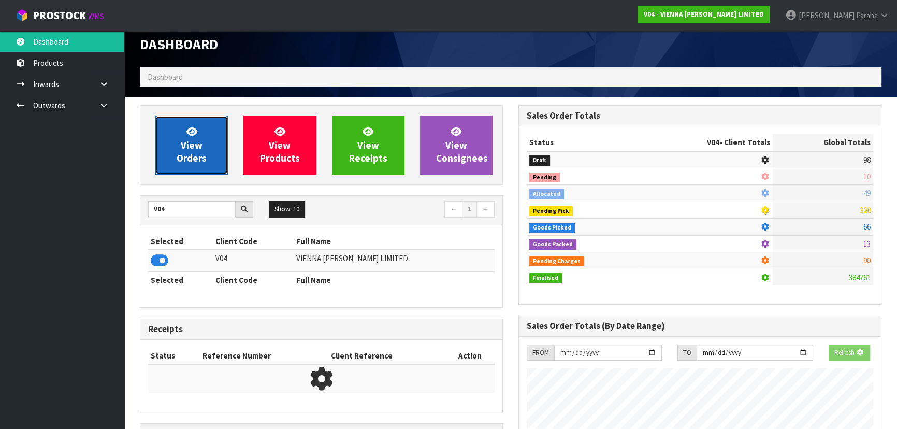
click at [194, 156] on span "View Orders" at bounding box center [192, 144] width 30 height 39
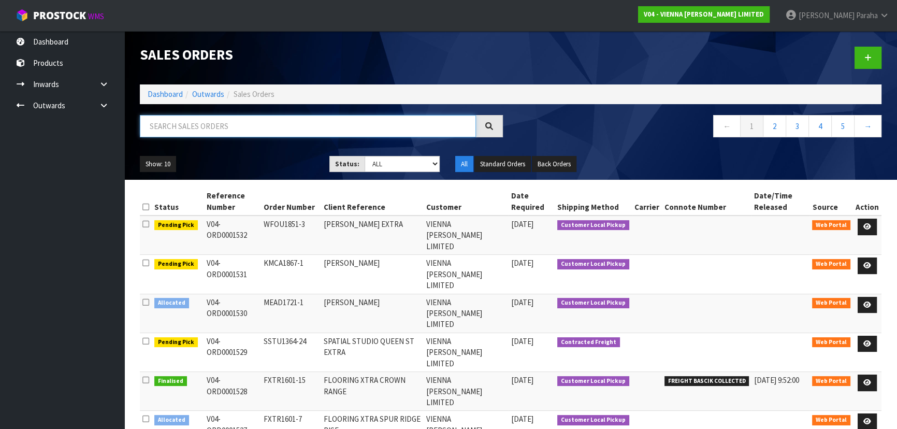
click at [189, 119] on input "text" at bounding box center [308, 126] width 336 height 22
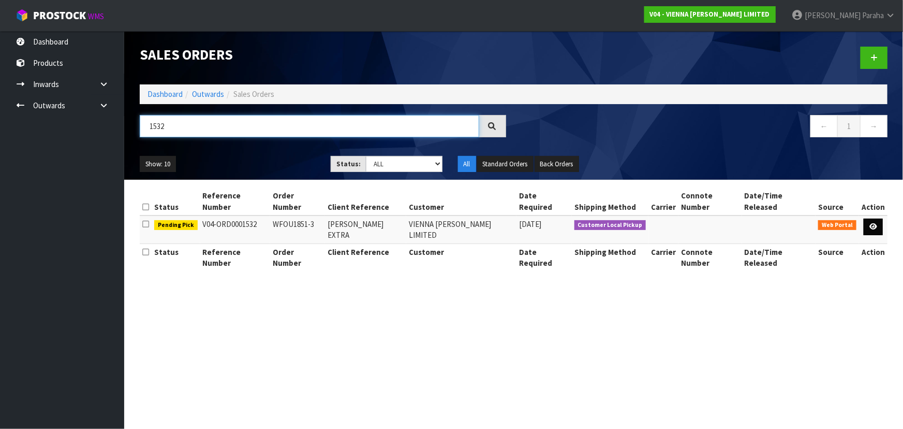
type input "1532"
click at [880, 218] on link at bounding box center [873, 226] width 19 height 17
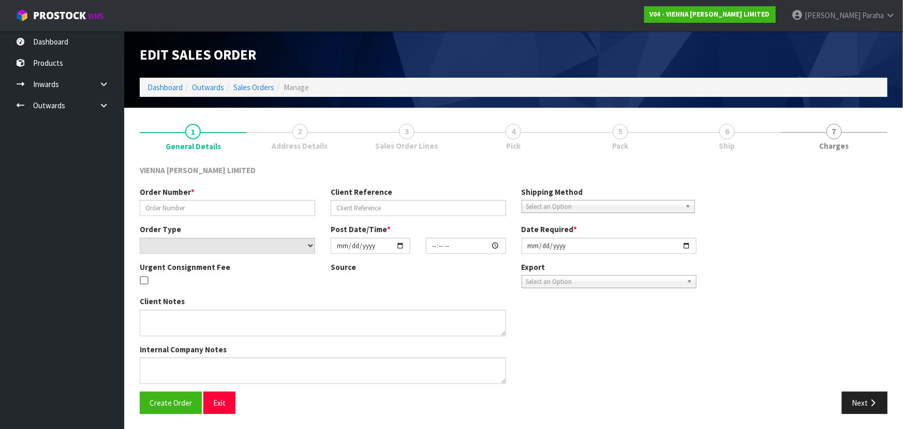
type input "WFOU1851-3"
type input "WARREN FOUNTAIN EXTRA"
select select "number:0"
type input "2025-10-08"
type input "11:24:00.000"
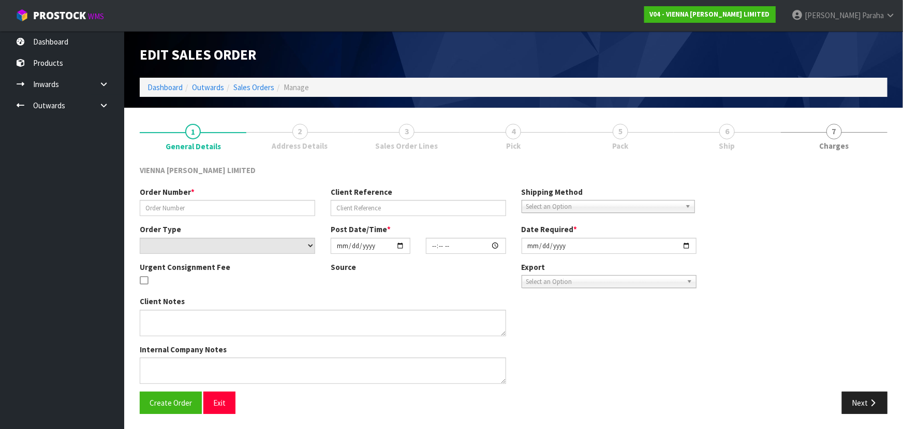
type input "2025-10-08"
type textarea "WARREN FOUNTAIN EXTRA CUSTOMER WILL COLLECT THIS CARTON AFTER 1:30PM TODAY."
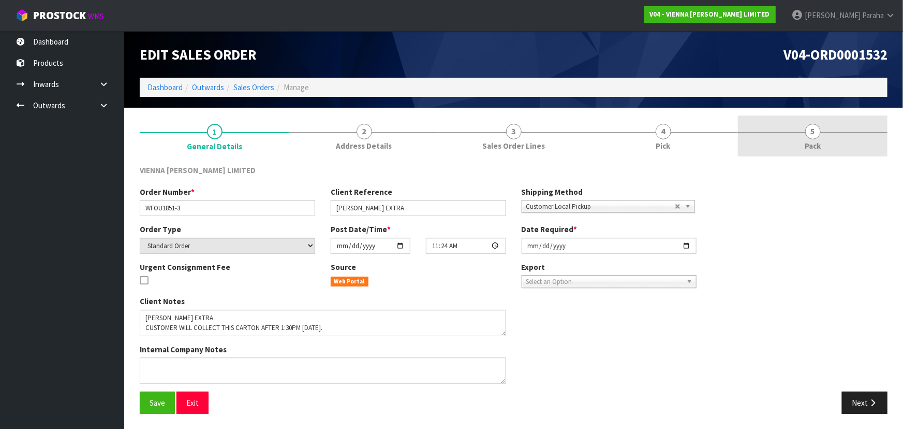
click at [816, 139] on link "5 Pack" at bounding box center [813, 135] width 150 height 41
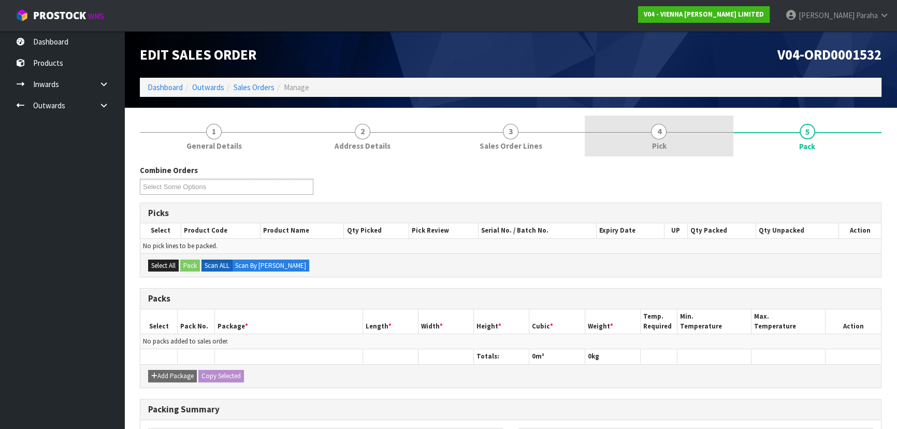
click at [652, 135] on link "4 Pick" at bounding box center [658, 135] width 148 height 41
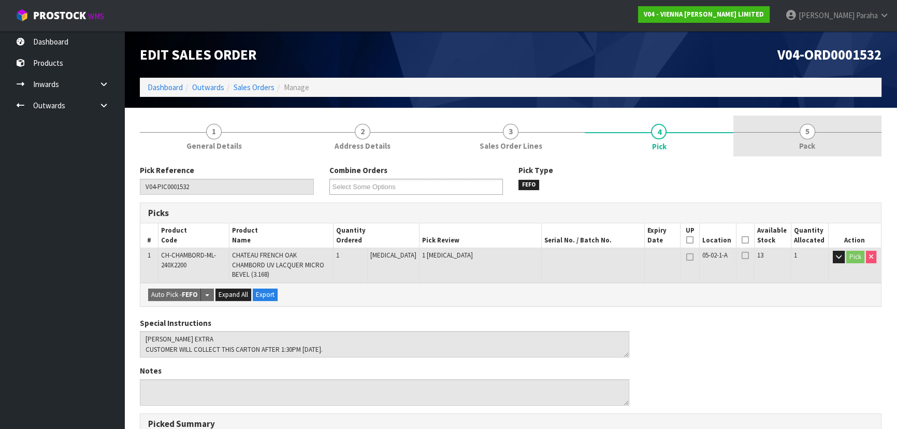
click at [799, 130] on span "5" at bounding box center [807, 132] width 16 height 16
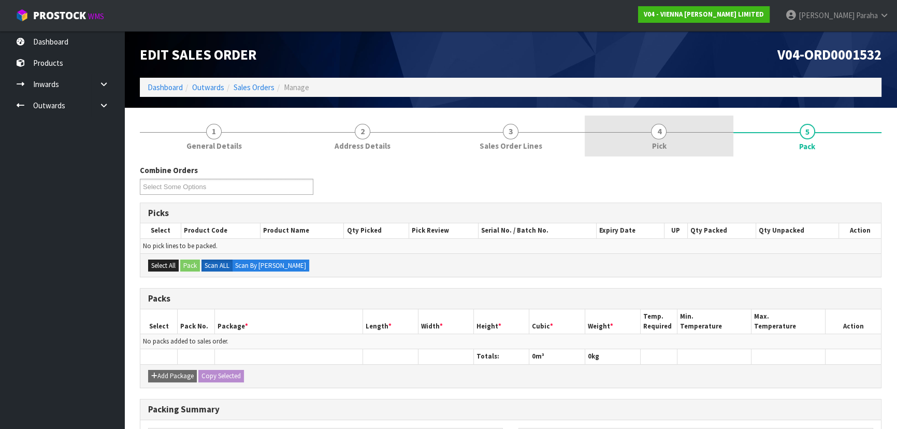
click at [652, 133] on span "4" at bounding box center [659, 132] width 16 height 16
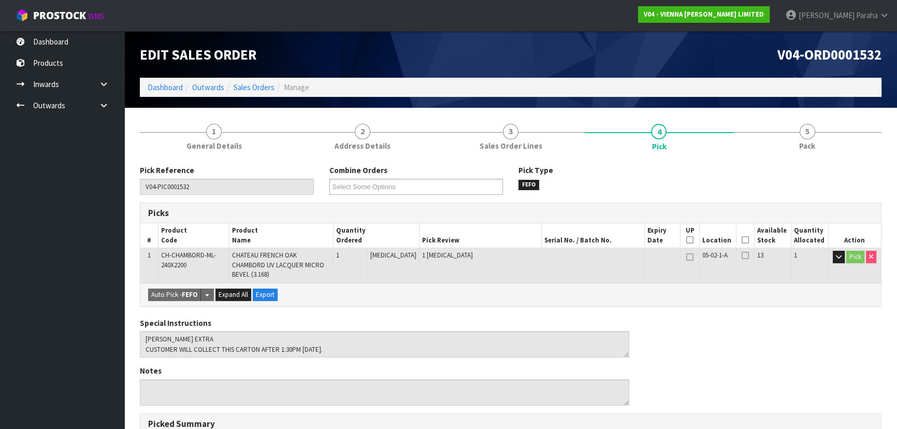
click at [745, 239] on th "Picked" at bounding box center [745, 235] width 18 height 24
click at [744, 240] on icon at bounding box center [744, 240] width 7 height 1
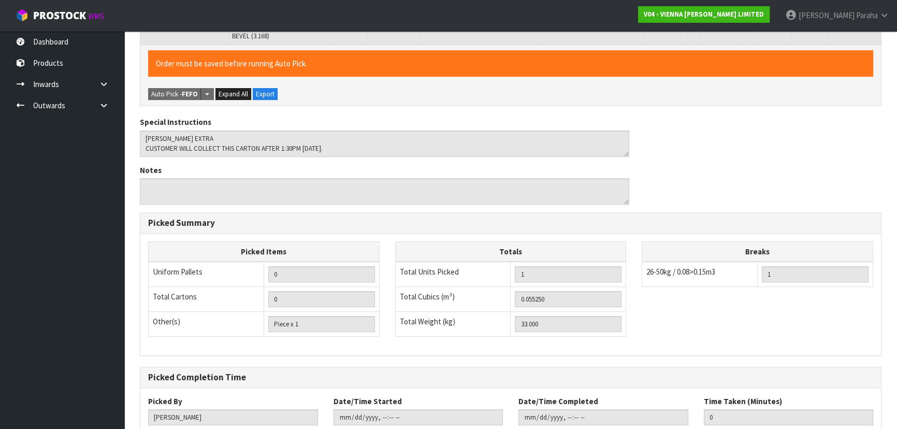
scroll to position [296, 0]
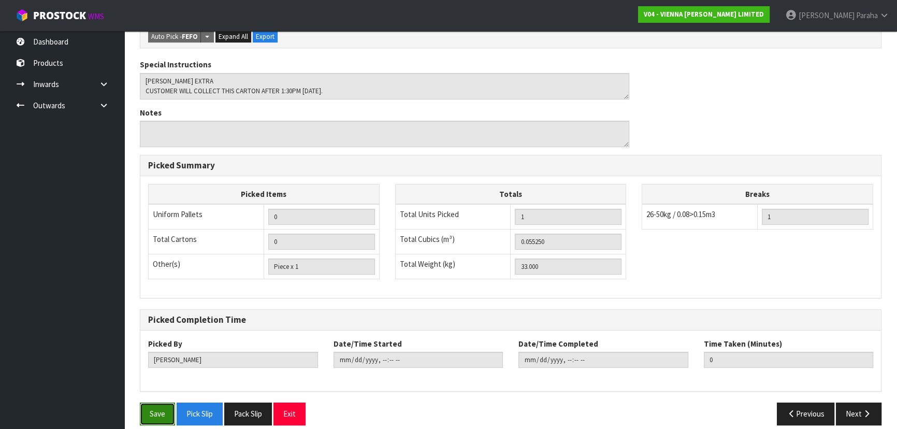
click at [158, 402] on button "Save" at bounding box center [157, 413] width 35 height 22
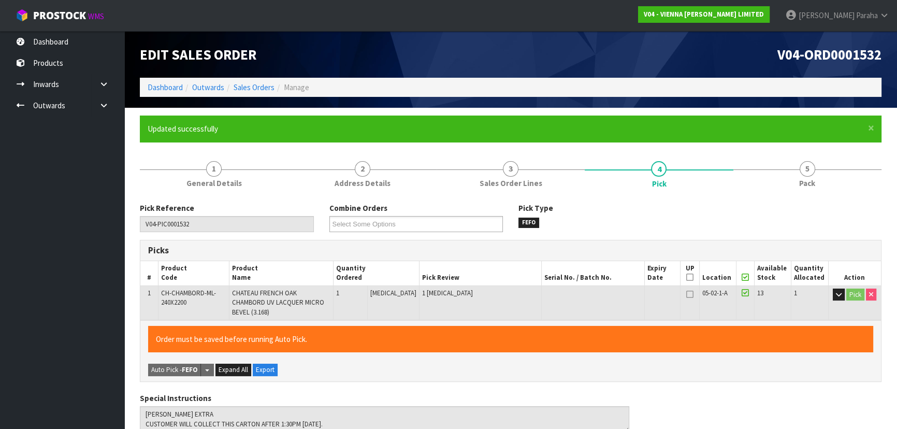
type input "Polly Paraha"
type input "2025-10-08T13:07:52"
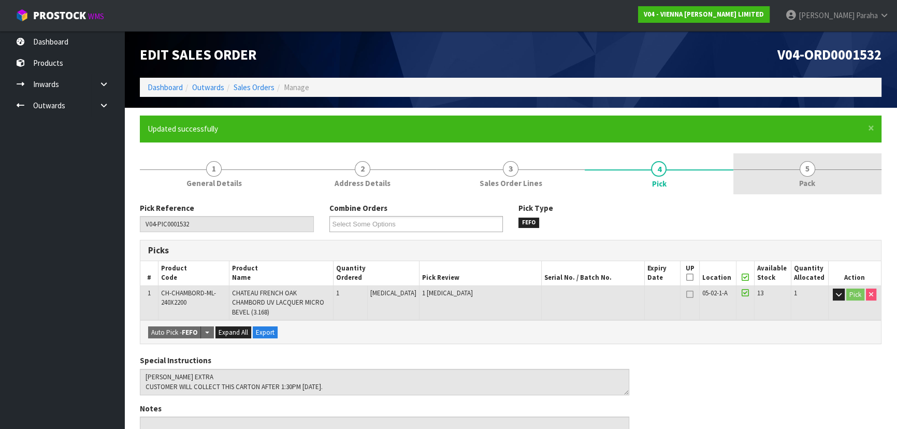
click at [812, 162] on link "5 Pack" at bounding box center [807, 173] width 148 height 41
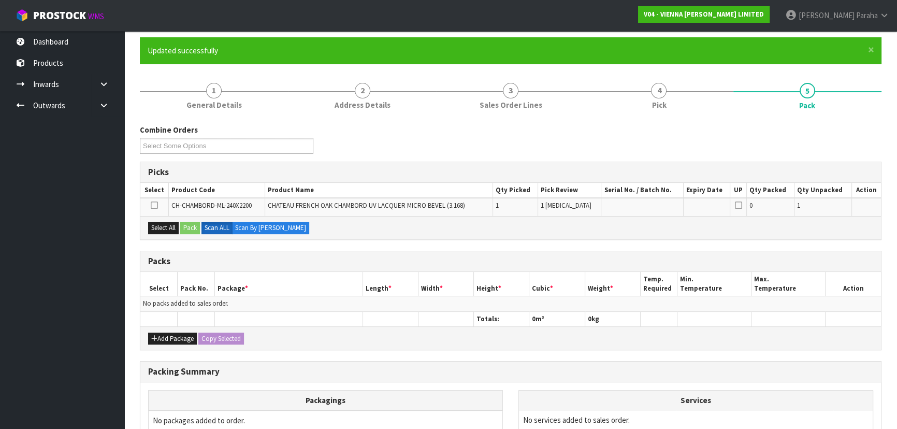
scroll to position [189, 0]
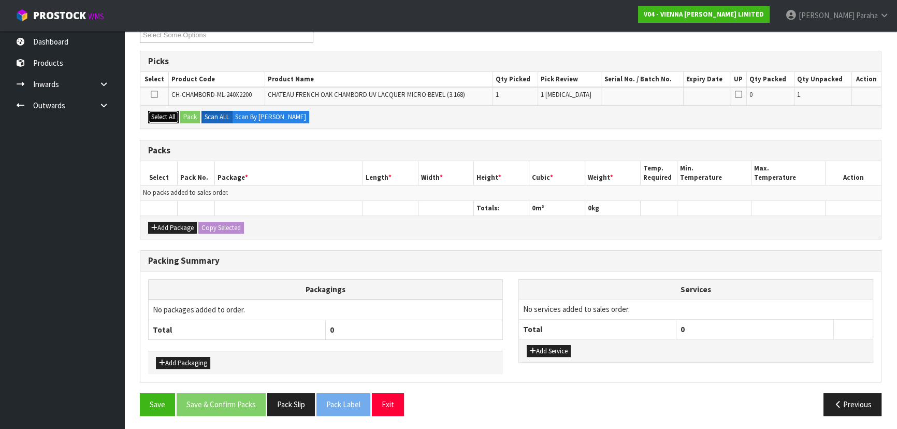
drag, startPoint x: 168, startPoint y: 117, endPoint x: 183, endPoint y: 116, distance: 14.5
click at [169, 116] on button "Select All" at bounding box center [163, 117] width 31 height 12
click at [194, 114] on button "Pack" at bounding box center [190, 117] width 20 height 12
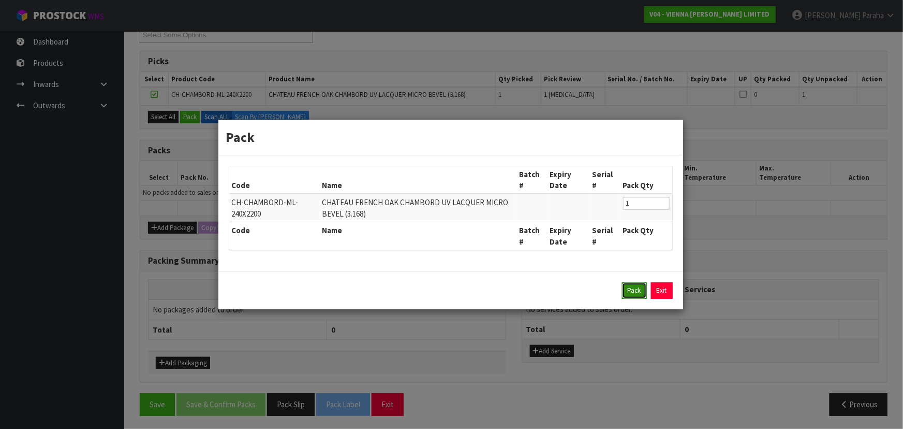
click at [639, 288] on button "Pack" at bounding box center [634, 290] width 25 height 17
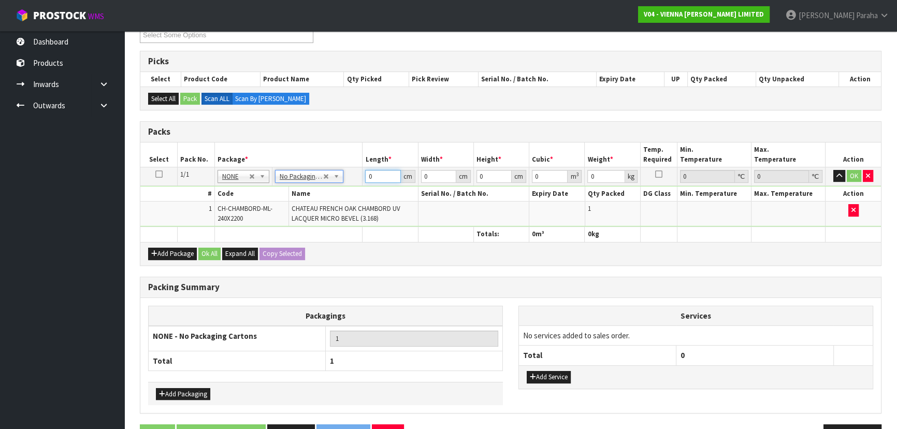
click at [372, 175] on input "0" at bounding box center [382, 176] width 35 height 13
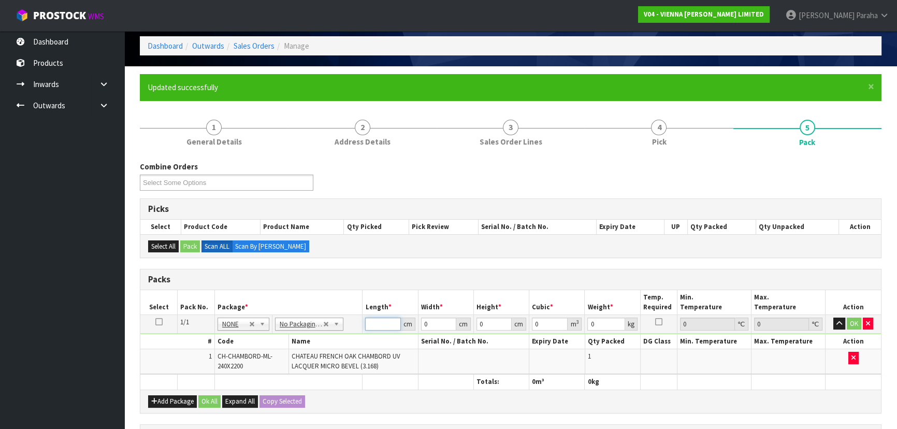
scroll to position [0, 0]
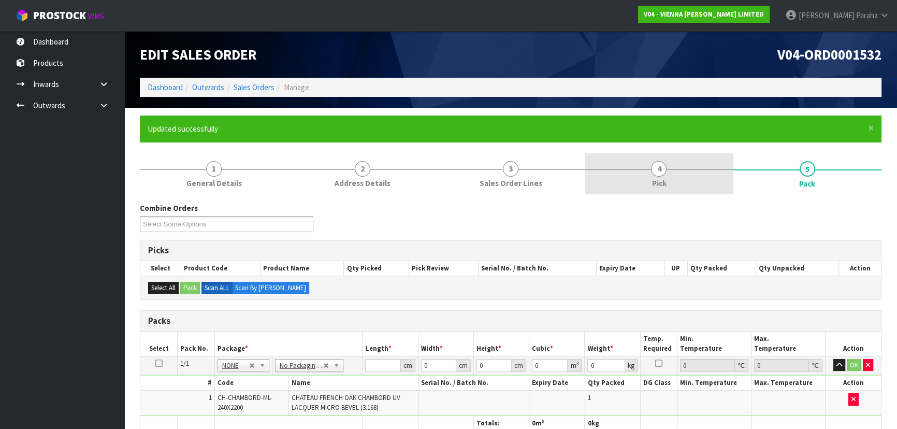
click at [657, 172] on span "4" at bounding box center [659, 169] width 16 height 16
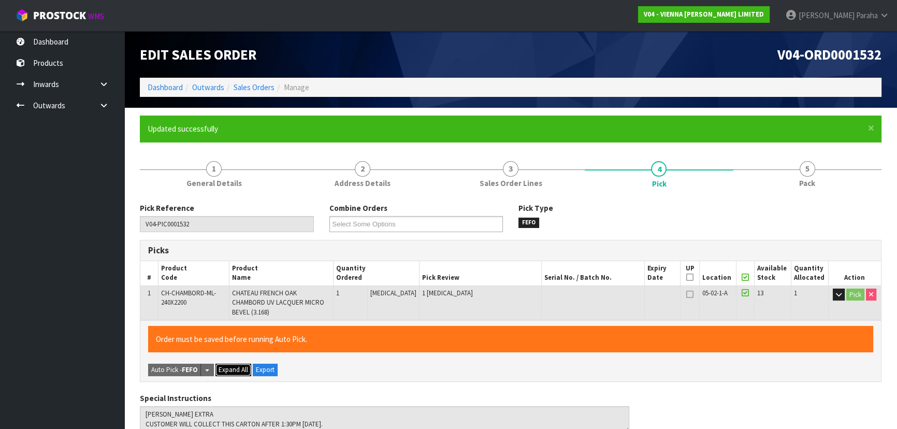
click at [239, 365] on span "Expand All" at bounding box center [233, 369] width 30 height 9
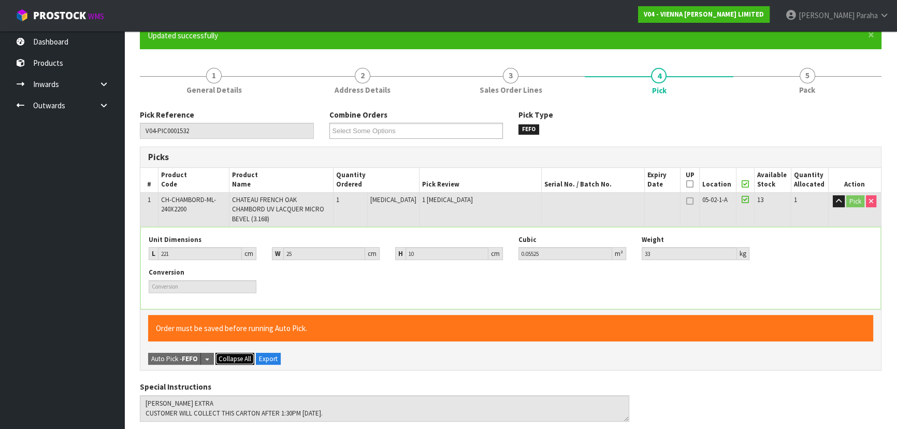
scroll to position [94, 0]
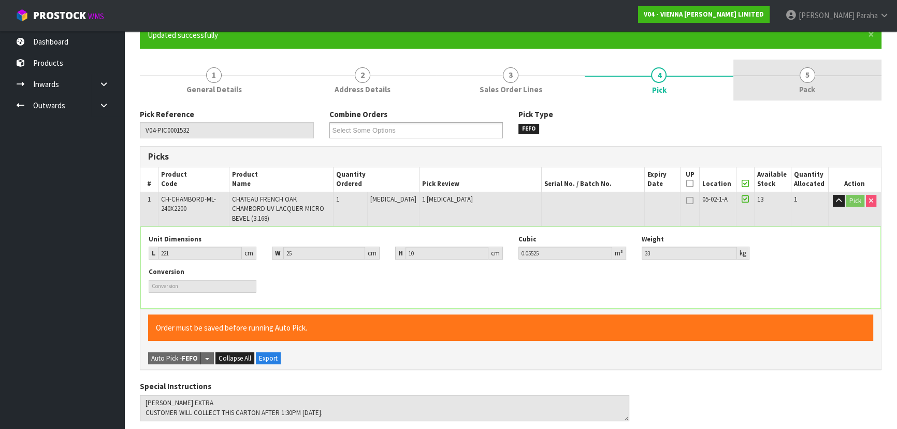
click at [798, 73] on link "5 Pack" at bounding box center [807, 80] width 148 height 41
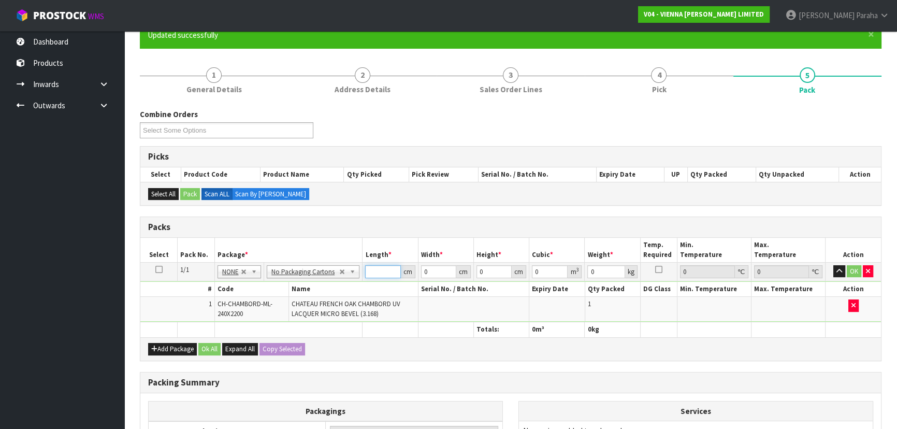
click at [376, 270] on input "number" at bounding box center [382, 271] width 35 height 13
type input "221"
type input "25"
type input "1"
type input "0.005525"
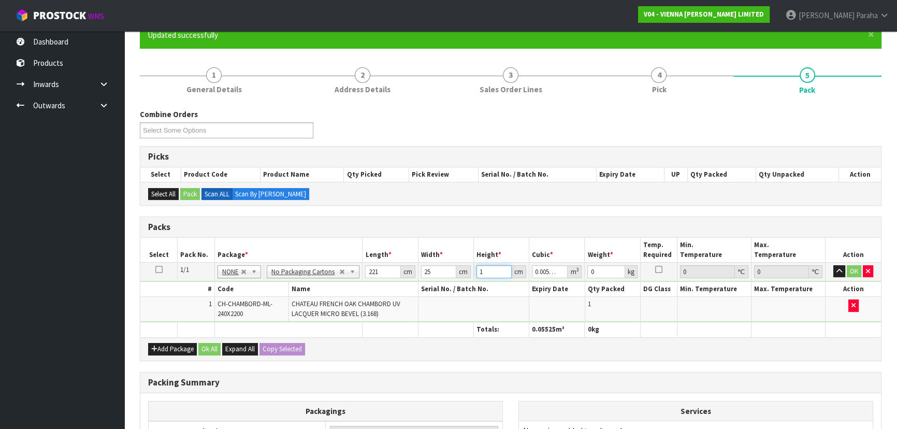
type input "10"
type input "0.05525"
type input "10"
type input "33"
click at [833, 265] on button "button" at bounding box center [839, 271] width 12 height 12
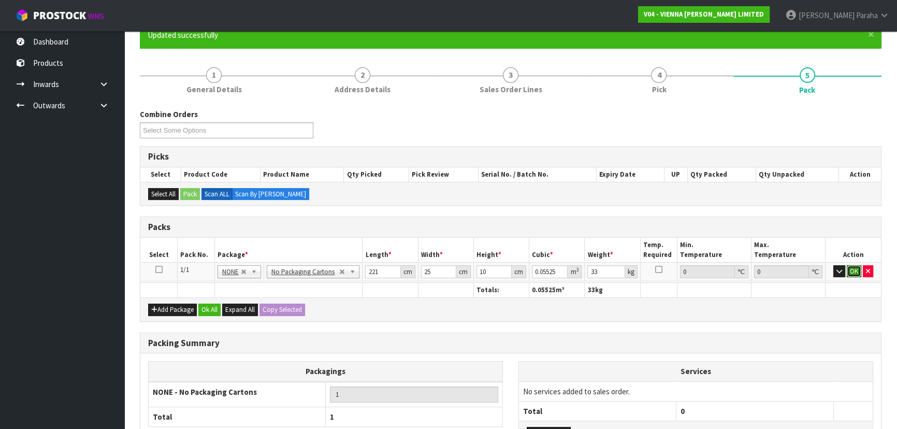
click button "OK" at bounding box center [853, 271] width 14 height 12
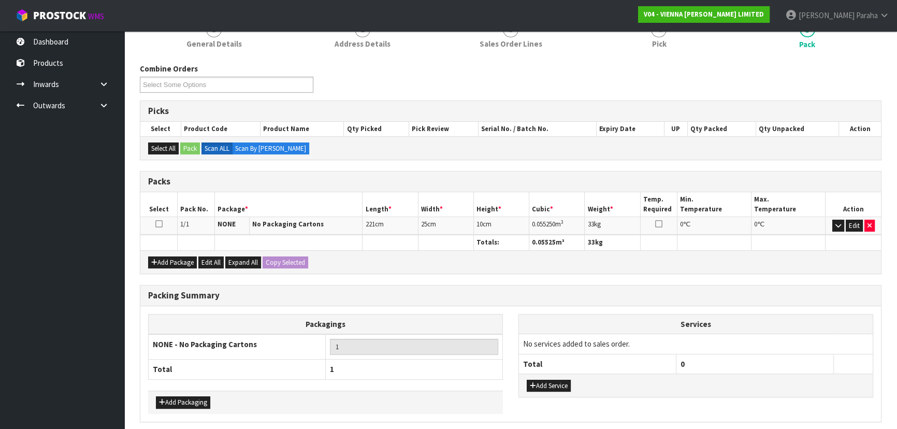
scroll to position [179, 0]
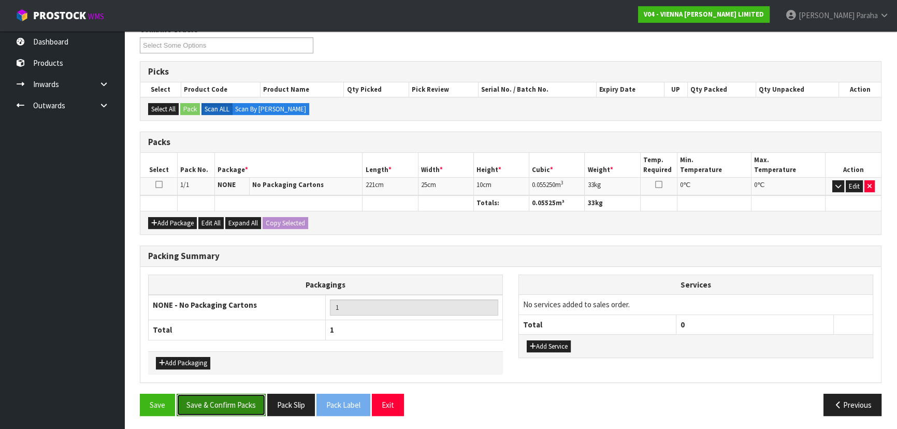
click at [233, 407] on button "Save & Confirm Packs" at bounding box center [221, 404] width 89 height 22
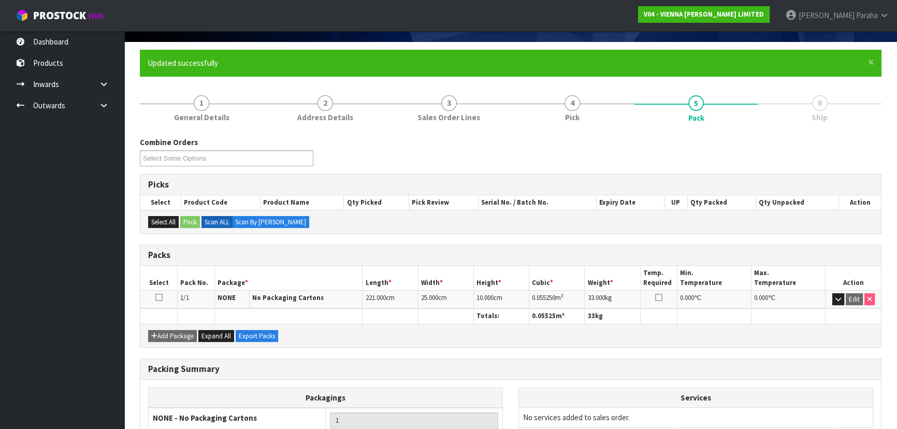
scroll to position [155, 0]
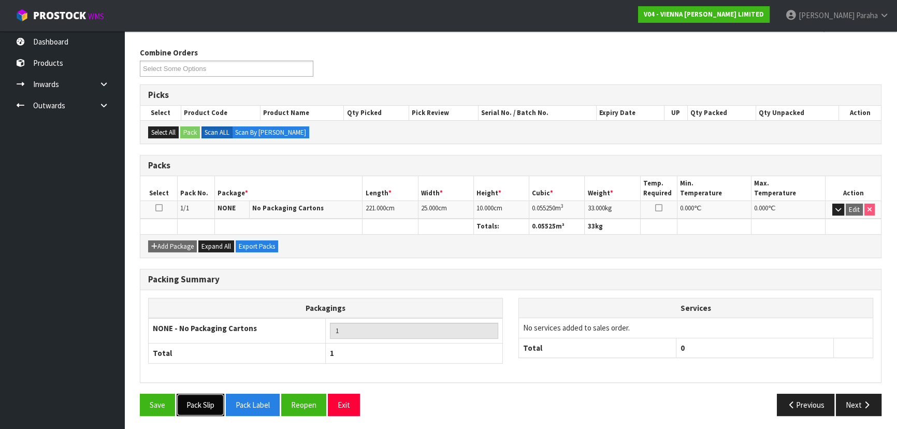
click at [207, 406] on button "Pack Slip" at bounding box center [201, 404] width 48 height 22
click at [858, 405] on button "Next" at bounding box center [858, 404] width 46 height 22
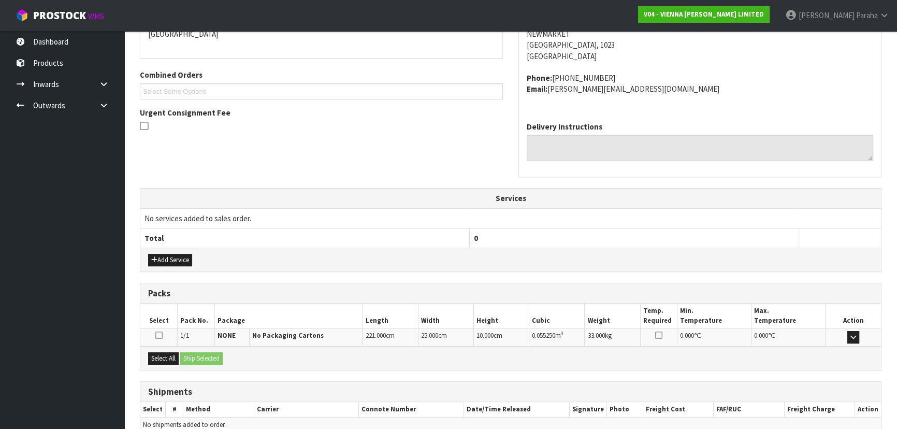
scroll to position [286, 0]
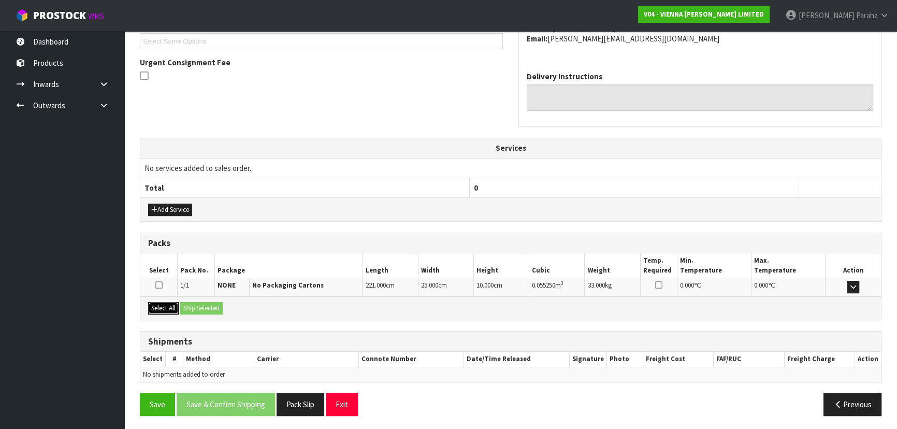
drag, startPoint x: 163, startPoint y: 306, endPoint x: 210, endPoint y: 308, distance: 47.2
click at [169, 305] on button "Select All" at bounding box center [163, 308] width 31 height 12
click at [210, 308] on button "Ship Selected" at bounding box center [201, 308] width 42 height 12
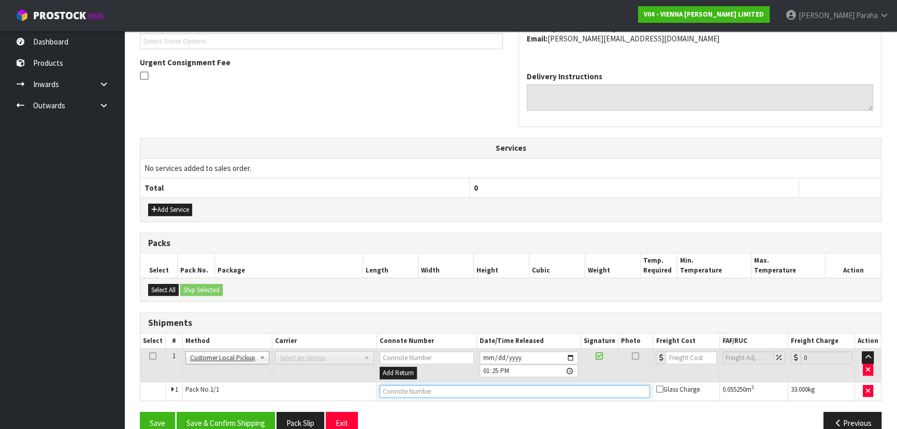
click at [424, 388] on input "text" at bounding box center [514, 391] width 271 height 13
type input "CUSTOMER COLLECTED"
click at [246, 416] on button "Save & Confirm Shipping" at bounding box center [226, 423] width 98 height 22
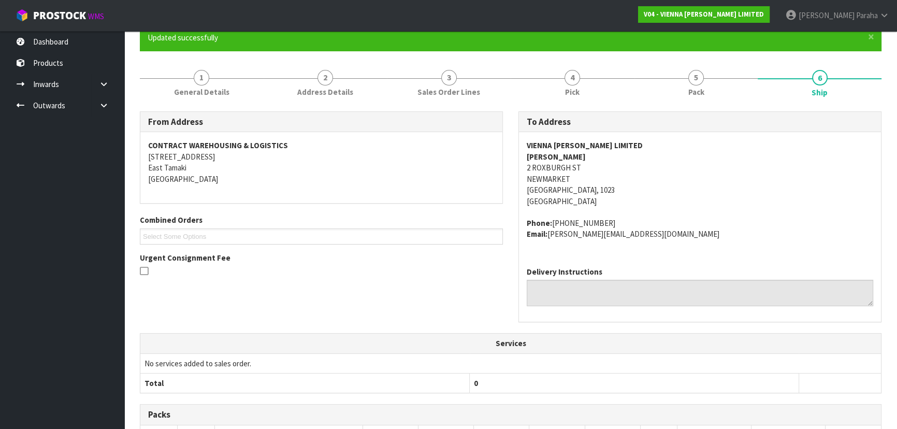
scroll to position [0, 0]
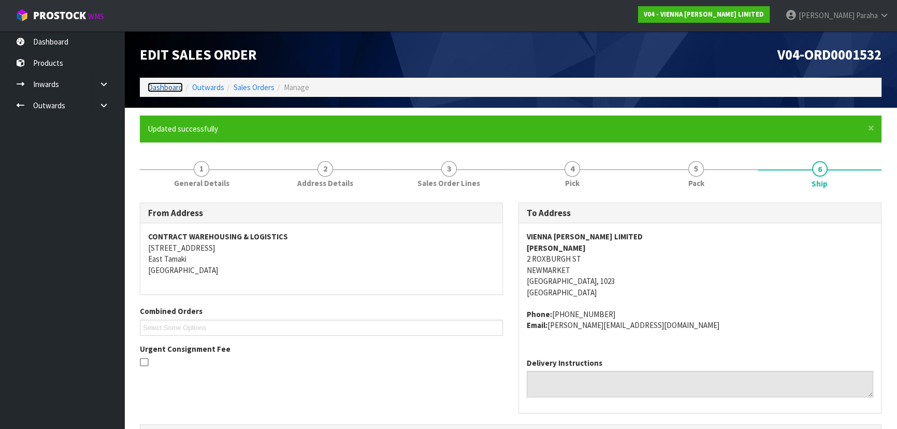
click at [169, 90] on link "Dashboard" at bounding box center [165, 87] width 35 height 10
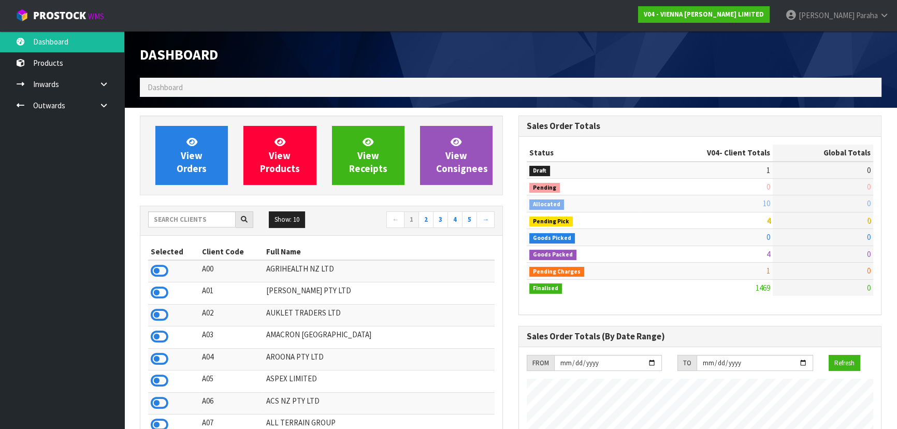
scroll to position [821, 378]
click at [195, 215] on input "text" at bounding box center [191, 219] width 87 height 16
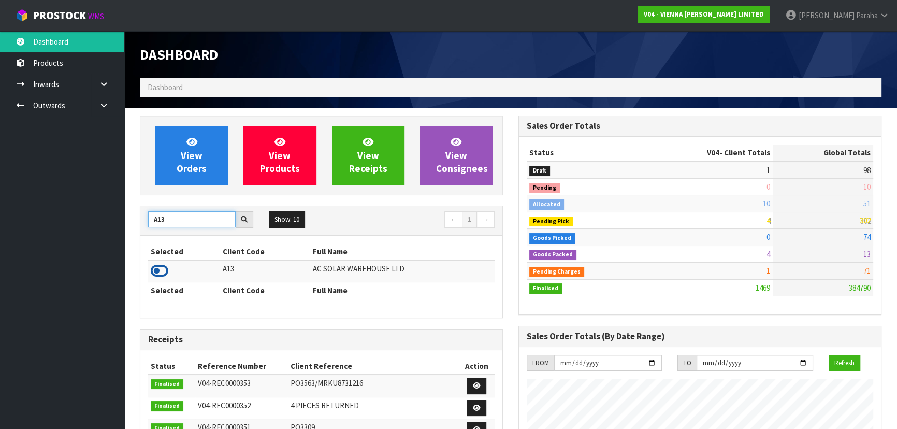
type input "A13"
click at [160, 269] on icon at bounding box center [160, 271] width 18 height 16
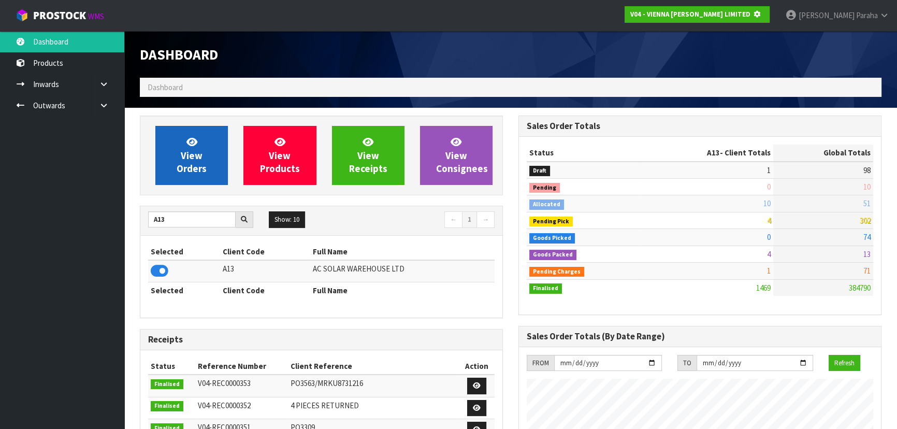
scroll to position [644, 378]
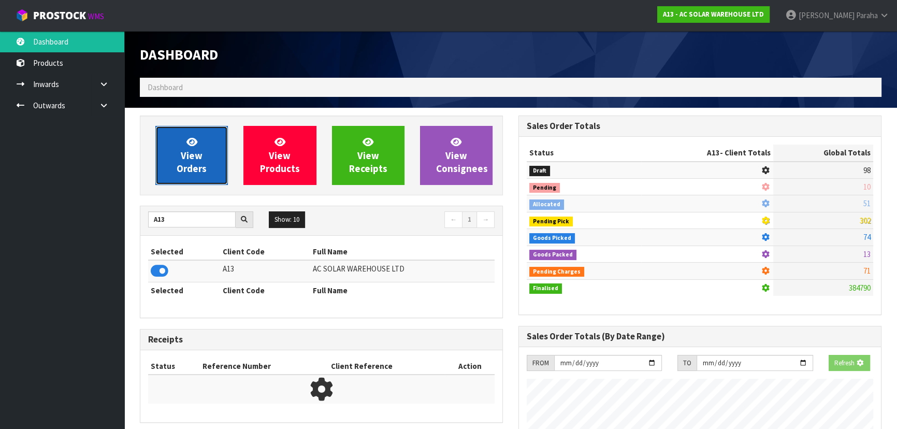
click at [168, 155] on link "View Orders" at bounding box center [191, 155] width 72 height 59
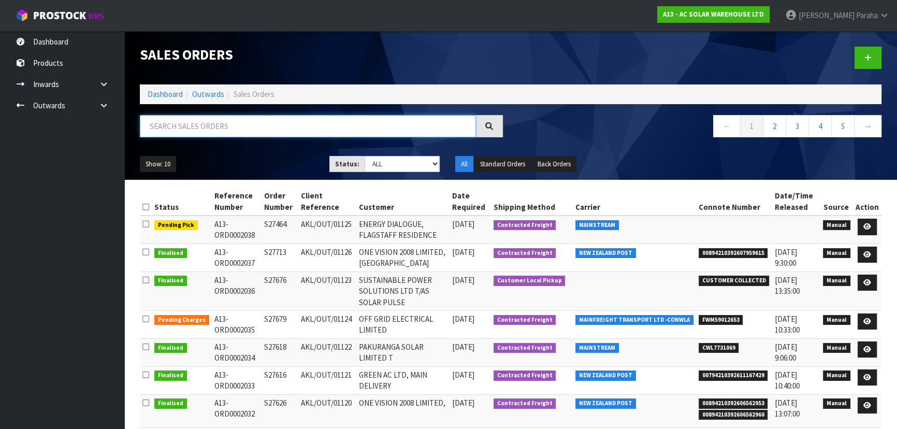
click at [195, 118] on input "text" at bounding box center [308, 126] width 336 height 22
click at [861, 232] on link at bounding box center [866, 226] width 19 height 17
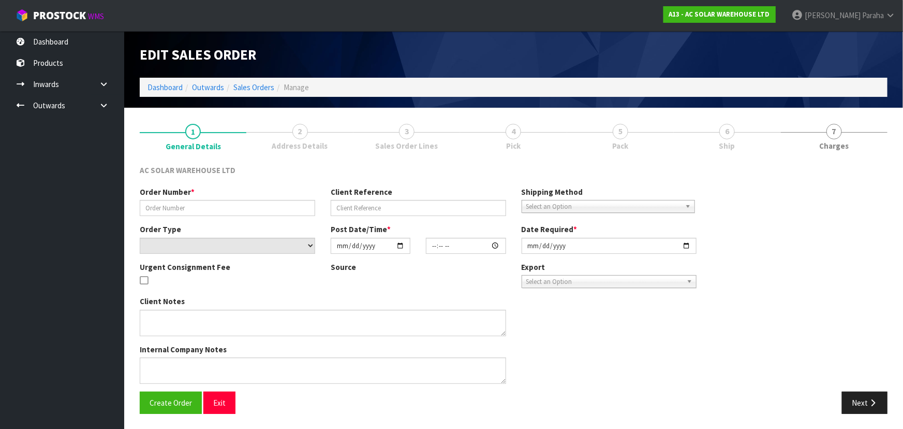
type input "S27464"
type input "AKL/OUT/01125"
select select "number:0"
type input "2025-10-07"
type input "17:00:00.000"
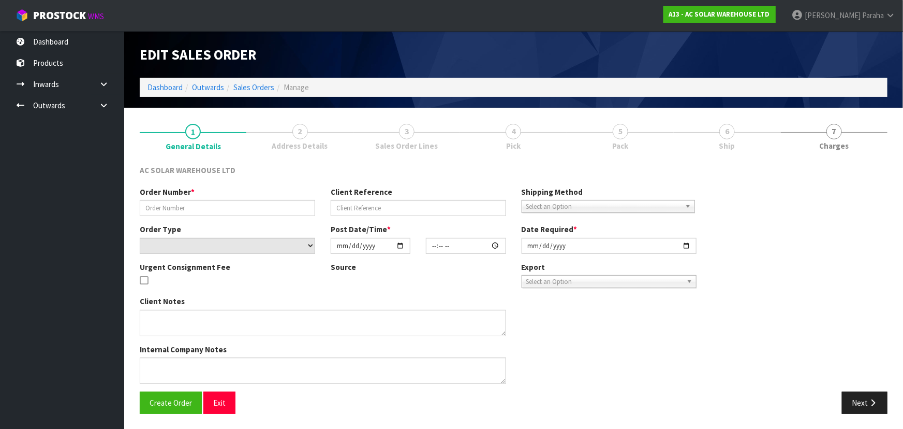
type input "2025-10-08"
type textarea "SEND WITH MAINSTREAM"
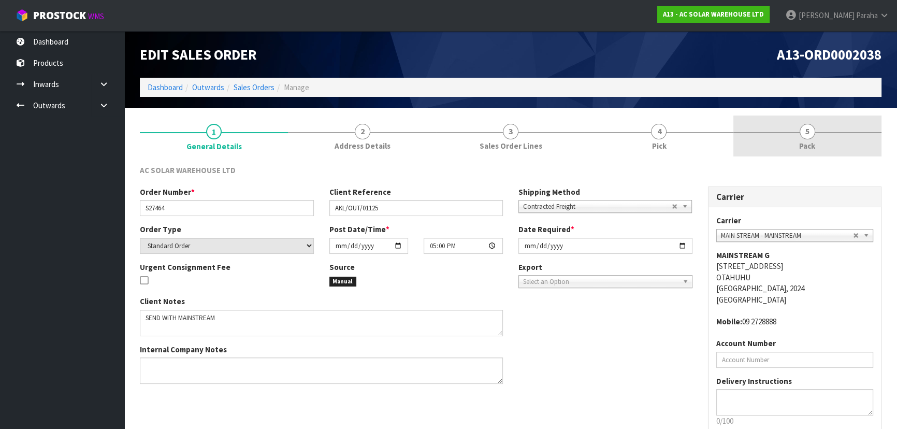
click at [796, 134] on link "5 Pack" at bounding box center [807, 135] width 148 height 41
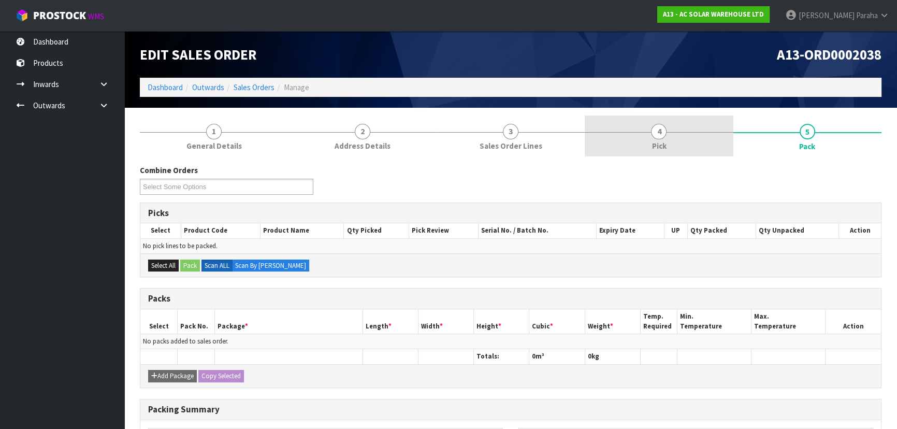
click at [668, 134] on link "4 Pick" at bounding box center [658, 135] width 148 height 41
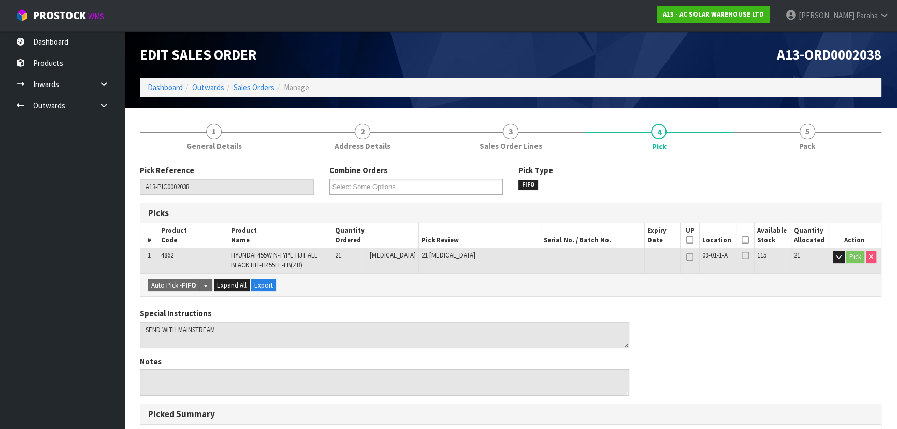
click at [746, 236] on th "Picked" at bounding box center [745, 235] width 18 height 24
click at [742, 240] on icon at bounding box center [744, 240] width 7 height 1
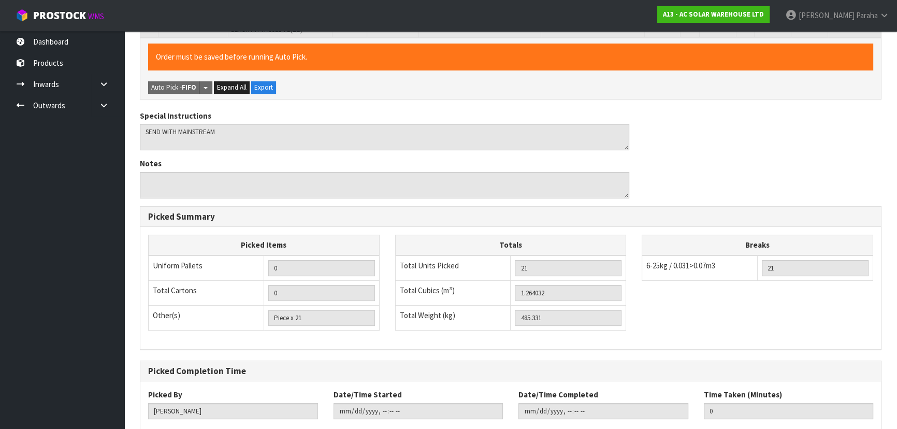
scroll to position [296, 0]
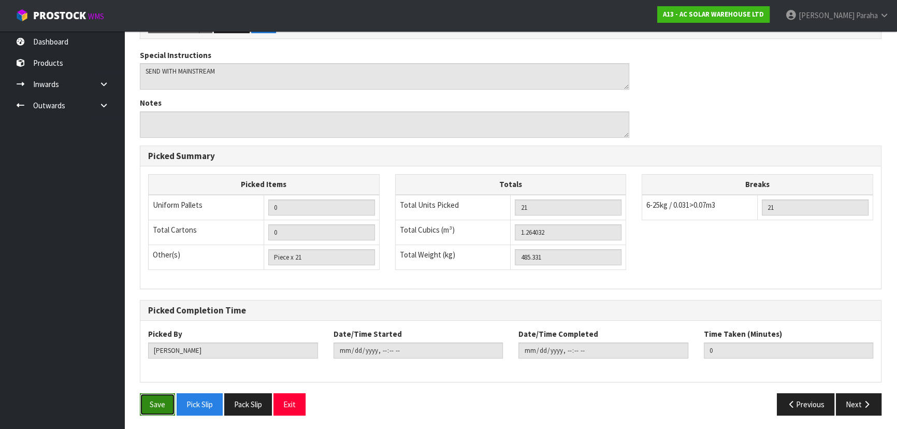
click at [162, 404] on button "Save" at bounding box center [157, 404] width 35 height 22
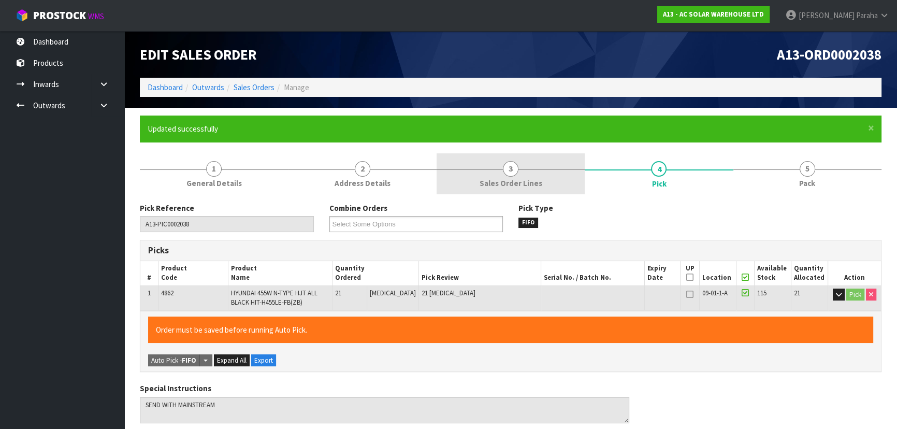
type input "Polly Paraha"
type input "2025-10-08T13:29:53"
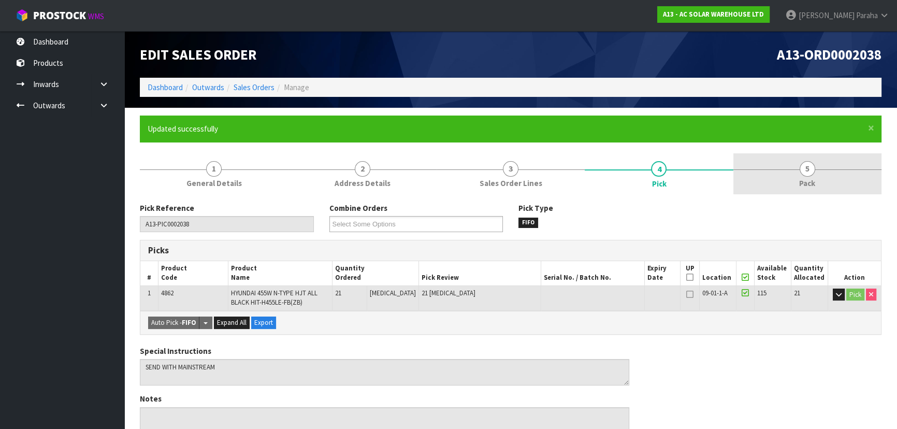
click at [812, 167] on span "5" at bounding box center [807, 169] width 16 height 16
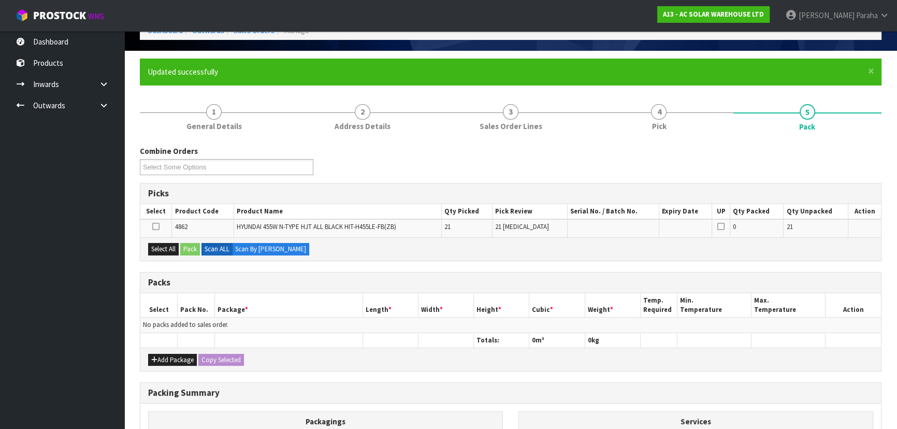
scroll to position [141, 0]
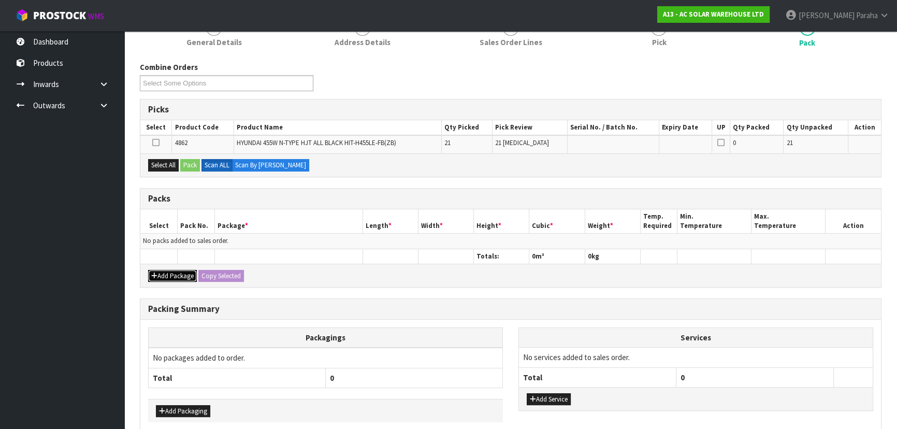
click at [182, 276] on button "Add Package" at bounding box center [172, 276] width 49 height 12
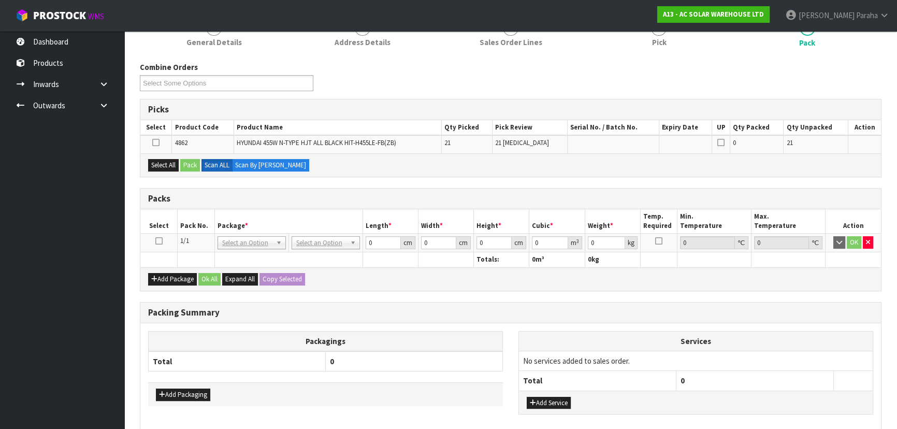
click at [157, 241] on icon at bounding box center [158, 241] width 7 height 1
click at [165, 164] on button "Select All" at bounding box center [163, 165] width 31 height 12
click at [192, 163] on button "Pack" at bounding box center [190, 165] width 20 height 12
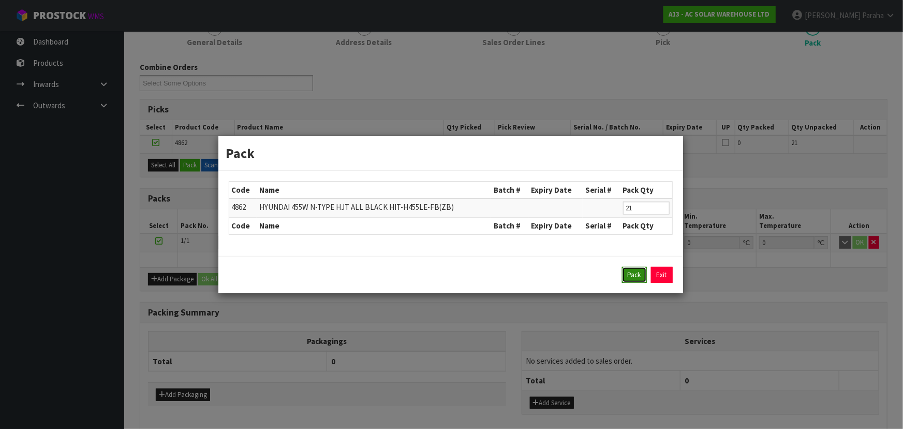
click at [633, 272] on button "Pack" at bounding box center [634, 275] width 25 height 17
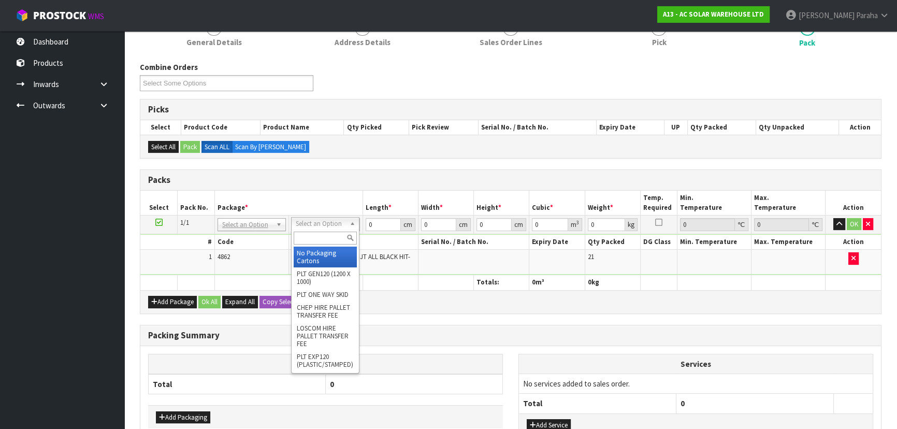
click at [342, 235] on input "text" at bounding box center [325, 237] width 63 height 13
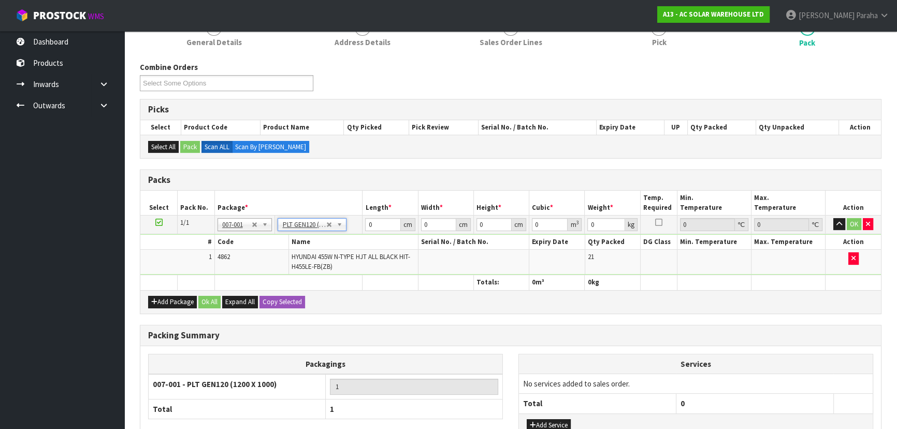
type input "120"
type input "100"
type input "485.331"
click at [378, 225] on input "120" at bounding box center [382, 224] width 35 height 13
type input "1"
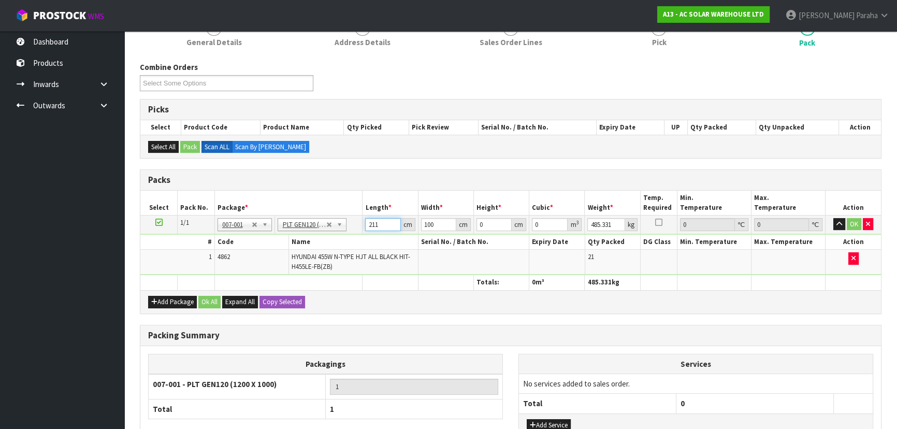
type input "211"
type input "121"
type input "8"
type input "0.204248"
type input "80"
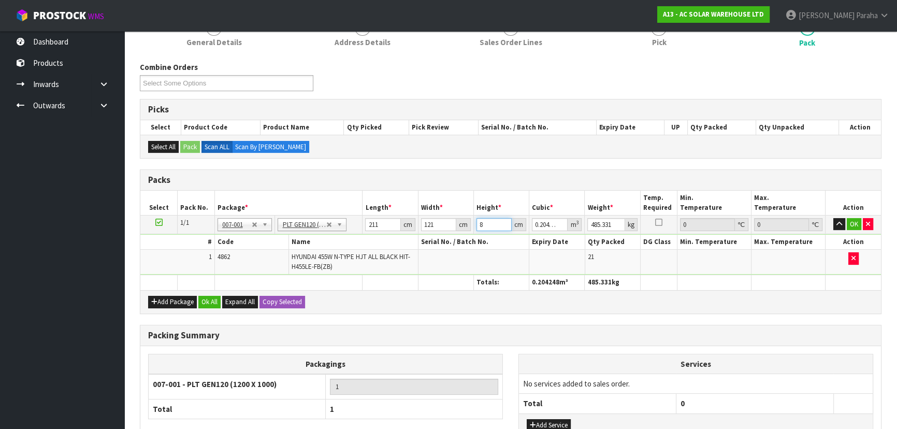
type input "2.04248"
type input "80"
type input "494"
click at [833, 218] on button "button" at bounding box center [839, 224] width 12 height 12
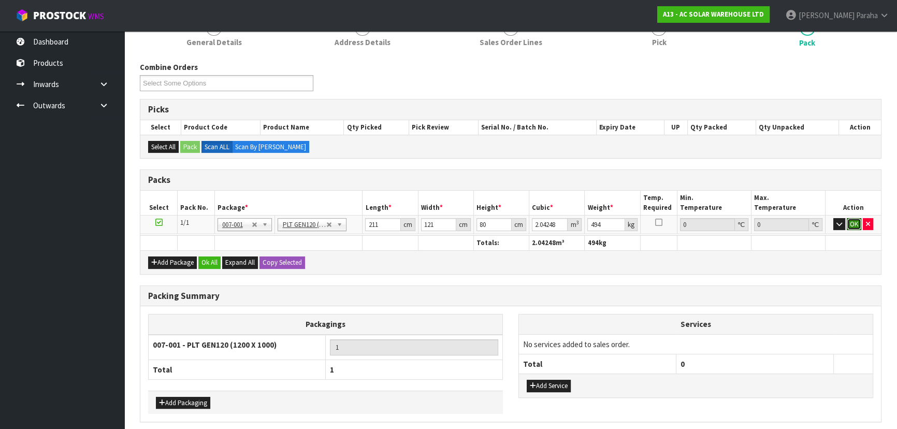
click button "OK" at bounding box center [853, 224] width 14 height 12
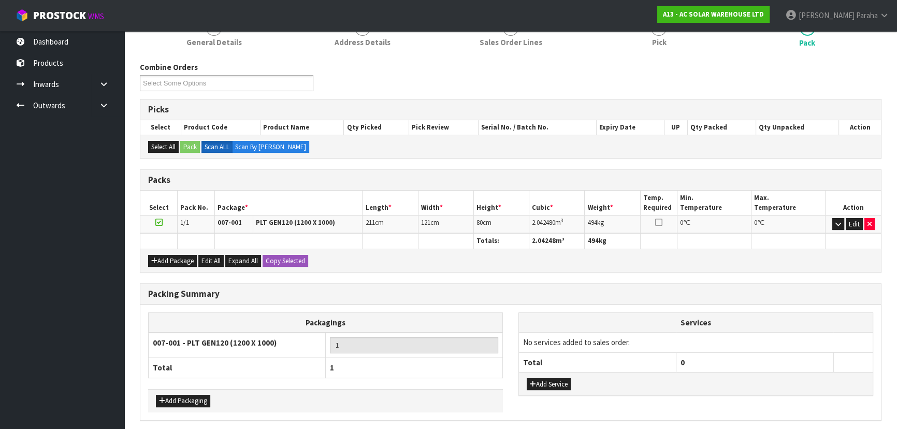
scroll to position [179, 0]
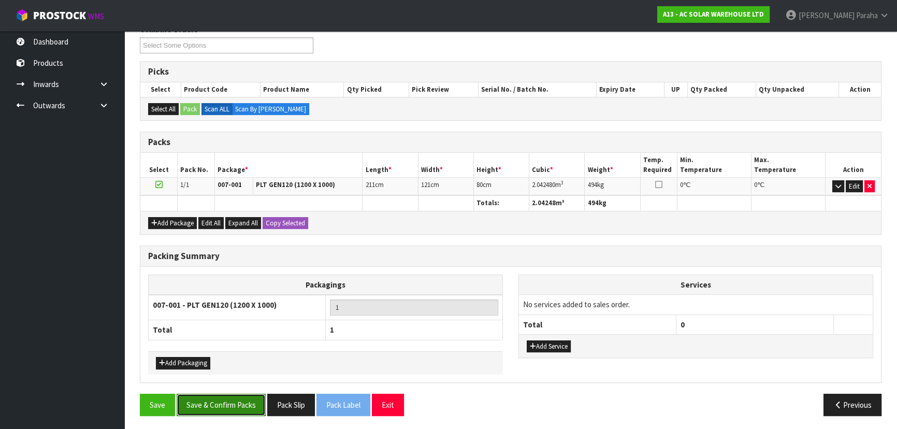
click at [238, 404] on button "Save & Confirm Packs" at bounding box center [221, 404] width 89 height 22
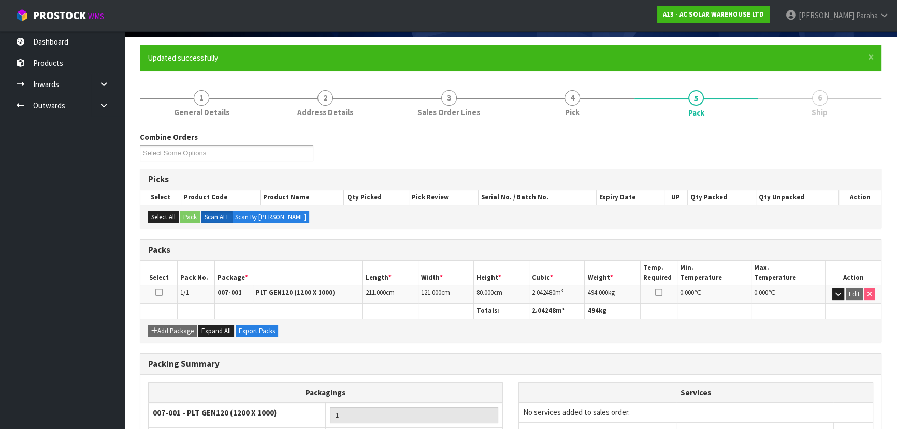
scroll to position [155, 0]
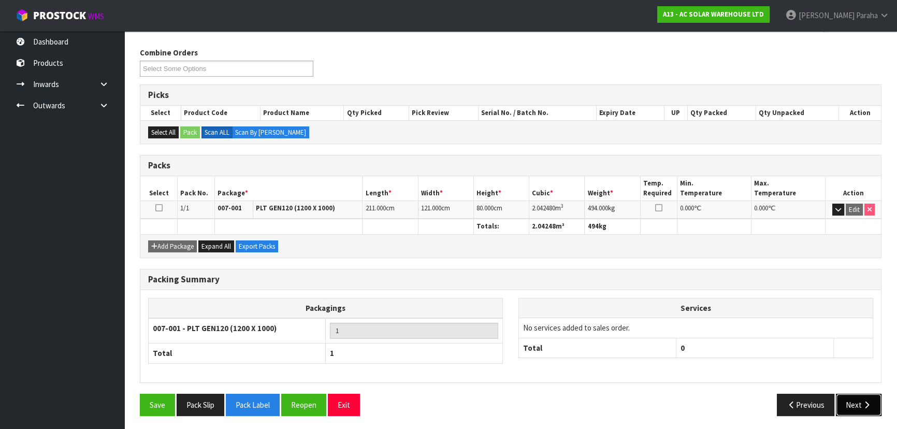
click at [860, 397] on button "Next" at bounding box center [858, 404] width 46 height 22
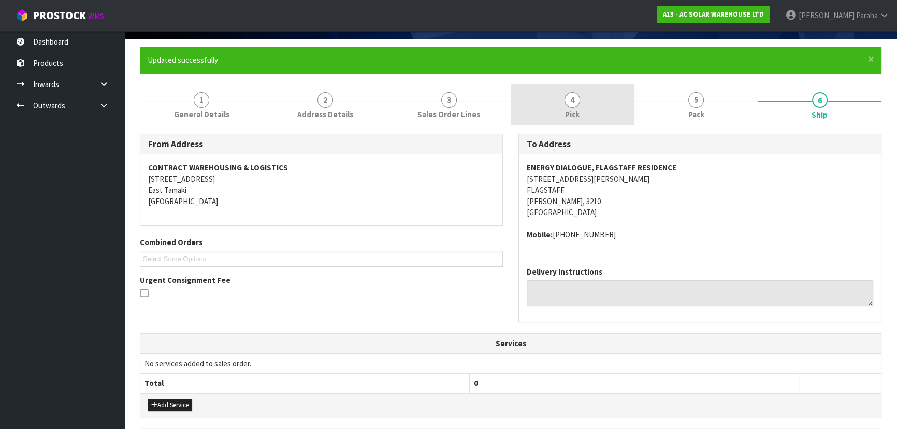
scroll to position [0, 0]
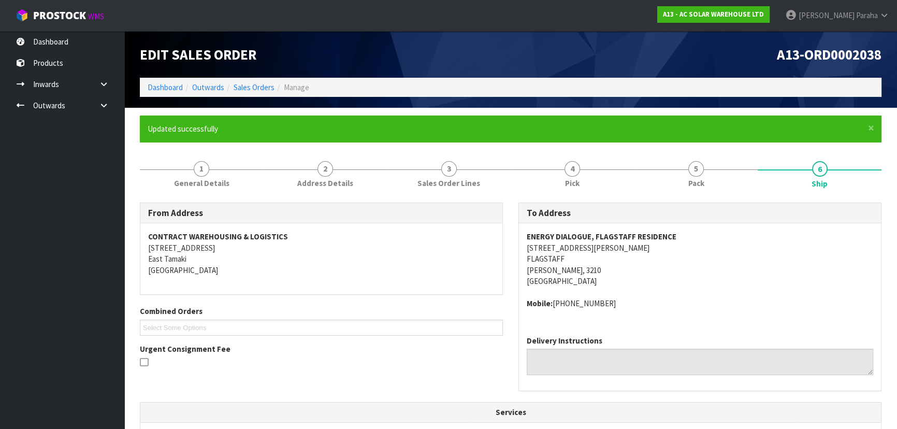
click at [611, 238] on strong "ENERGY DIALOGUE, FLAGSTAFF RESIDENCE" at bounding box center [601, 236] width 150 height 10
click at [608, 237] on strong "ENERGY DIALOGUE, FLAGSTAFF RESIDENCE" at bounding box center [601, 236] width 150 height 10
click at [607, 234] on strong "ENERGY DIALOGUE, FLAGSTAFF RESIDENCE" at bounding box center [601, 236] width 150 height 10
click at [607, 233] on strong "ENERGY DIALOGUE, FLAGSTAFF RESIDENCE" at bounding box center [601, 236] width 150 height 10
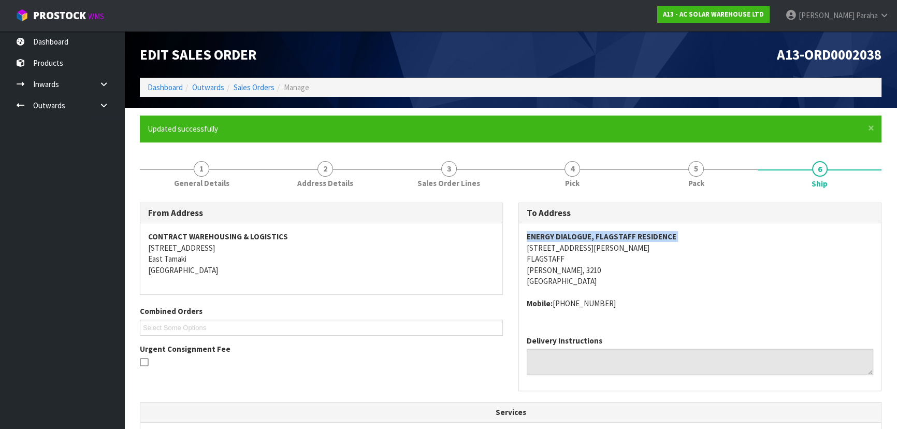
copy strong "ENERGY DIALOGUE, FLAGSTAFF RESIDENCE"
click at [571, 250] on address "ENERGY DIALOGUE, FLAGSTAFF RESIDENCE 7 HENSLEY CRESCENT FLAGSTAFF Hamilton, 321…" at bounding box center [699, 258] width 346 height 55
click at [571, 249] on address "ENERGY DIALOGUE, FLAGSTAFF RESIDENCE 7 HENSLEY CRESCENT FLAGSTAFF Hamilton, 321…" at bounding box center [699, 258] width 346 height 55
click at [571, 248] on address "ENERGY DIALOGUE, FLAGSTAFF RESIDENCE 7 HENSLEY CRESCENT FLAGSTAFF Hamilton, 321…" at bounding box center [699, 258] width 346 height 55
copy address "7 HENSLEY CRESCENT"
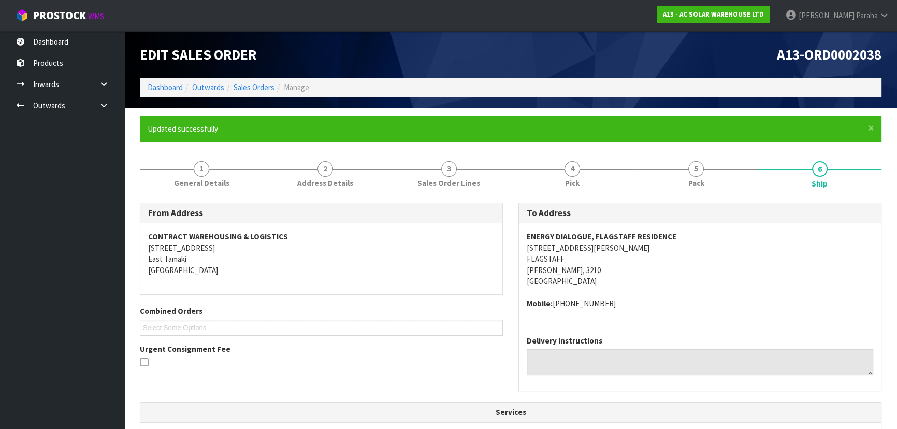
click at [658, 237] on strong "ENERGY DIALOGUE, FLAGSTAFF RESIDENCE" at bounding box center [601, 236] width 150 height 10
click at [658, 236] on strong "ENERGY DIALOGUE, FLAGSTAFF RESIDENCE" at bounding box center [601, 236] width 150 height 10
copy strong "ENERGY DIALOGUE, FLAGSTAFF RESIDENCE"
drag, startPoint x: 603, startPoint y: 302, endPoint x: 551, endPoint y: 299, distance: 51.4
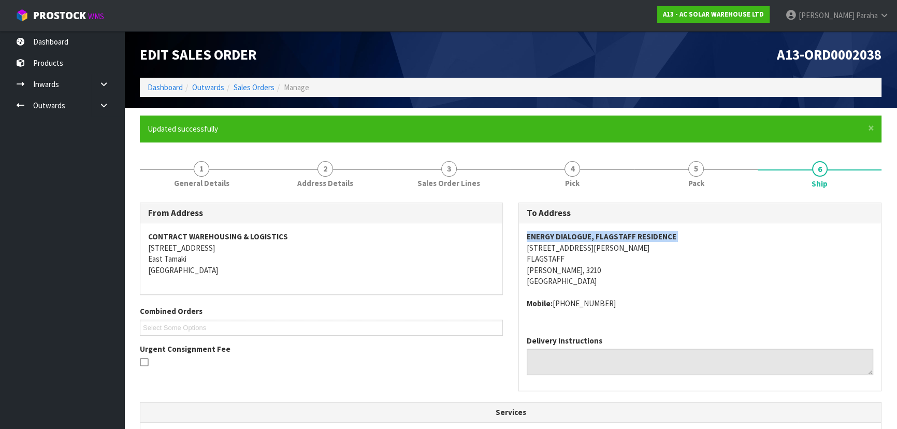
click at [551, 299] on address "Mobile: +64 22 406 1303" at bounding box center [699, 303] width 346 height 11
copy address "+64 22 406 1303"
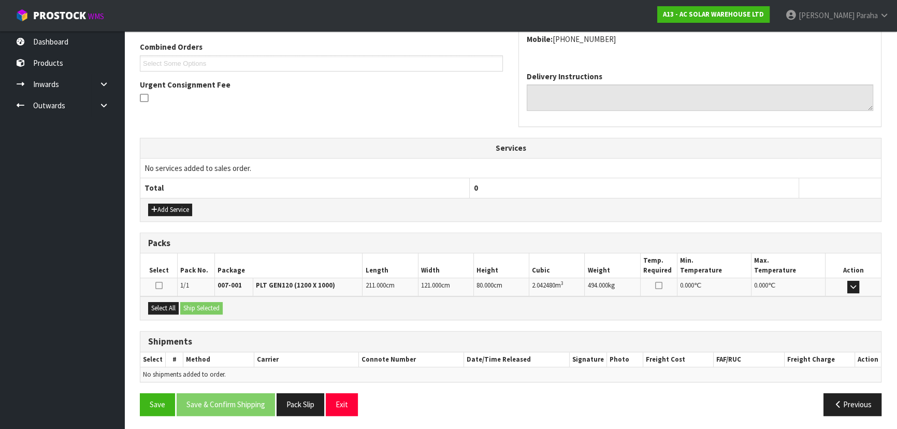
scroll to position [264, 0]
drag, startPoint x: 568, startPoint y: 283, endPoint x: 526, endPoint y: 287, distance: 42.1
click at [526, 287] on tr "1/1 007-001 PLT GEN120 (1200 X 1000) 211.000 cm 121.000 cm 80.000 cm 2.042480 m…" at bounding box center [510, 287] width 740 height 18
copy tr "2.042480 m 3"
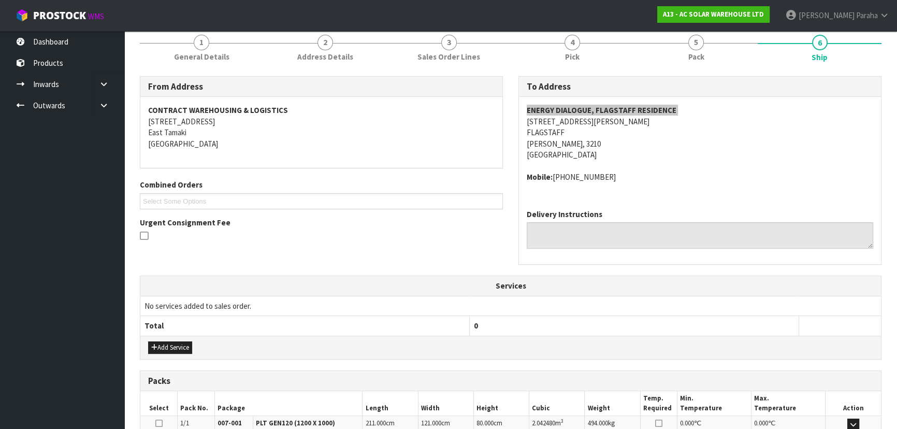
scroll to position [123, 0]
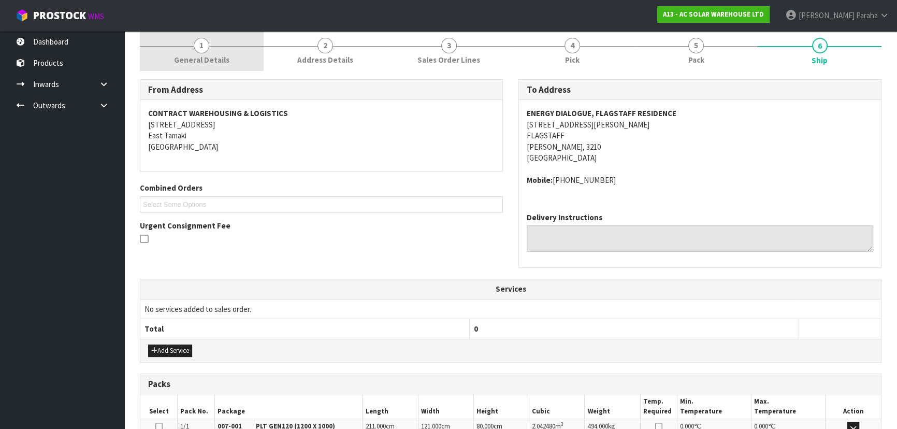
click at [213, 56] on span "General Details" at bounding box center [201, 59] width 55 height 11
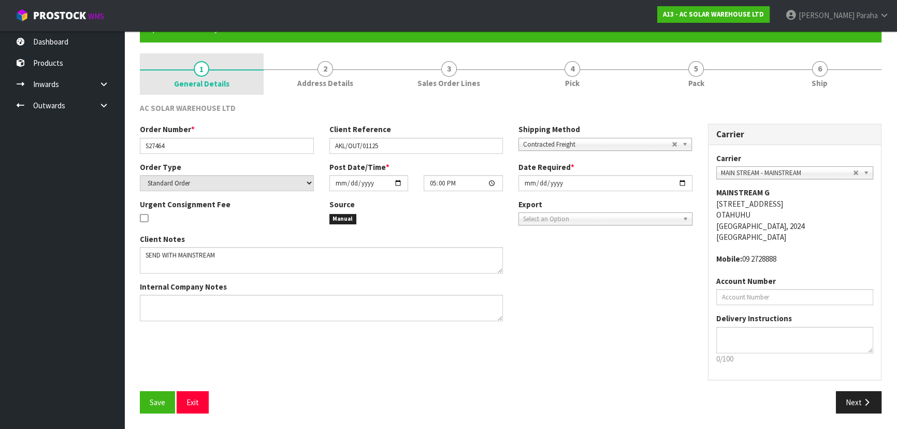
scroll to position [99, 0]
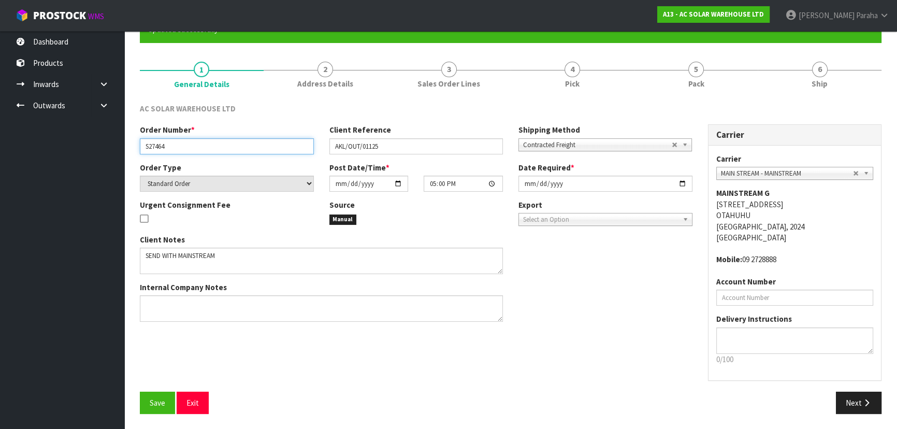
click at [154, 145] on input "S27464" at bounding box center [227, 146] width 174 height 16
click at [155, 145] on input "S27464" at bounding box center [227, 146] width 174 height 16
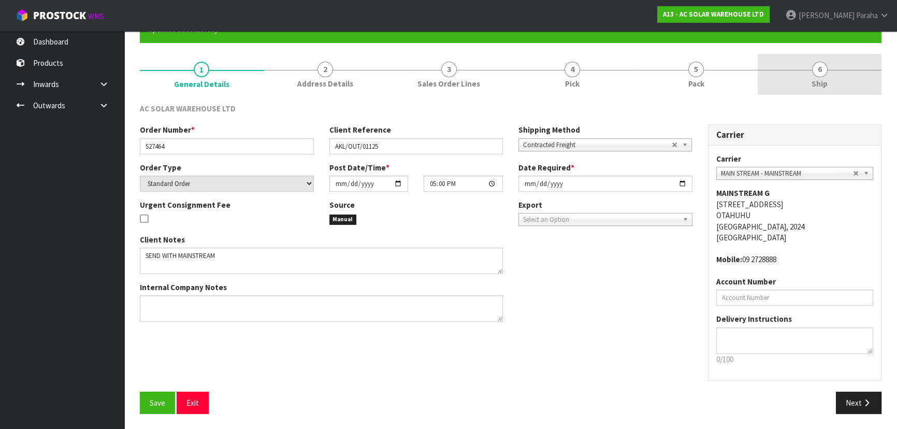
click at [815, 66] on span "6" at bounding box center [820, 70] width 16 height 16
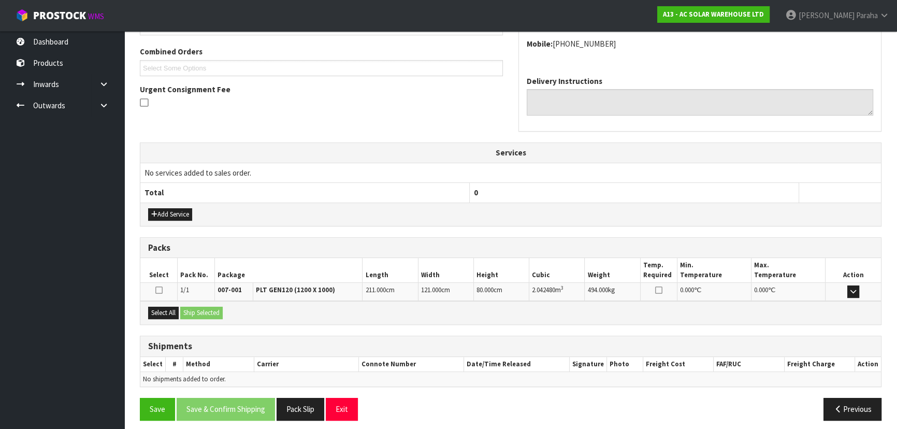
scroll to position [264, 0]
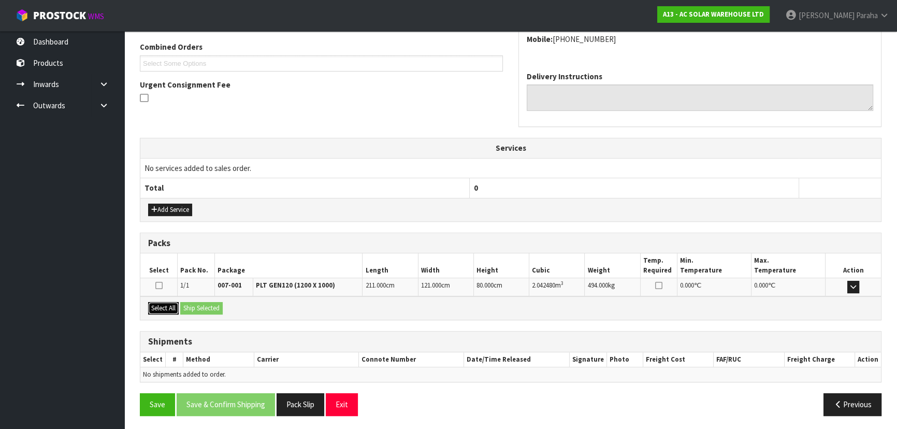
click at [168, 304] on button "Select All" at bounding box center [163, 308] width 31 height 12
click at [197, 303] on button "Ship Selected" at bounding box center [201, 308] width 42 height 12
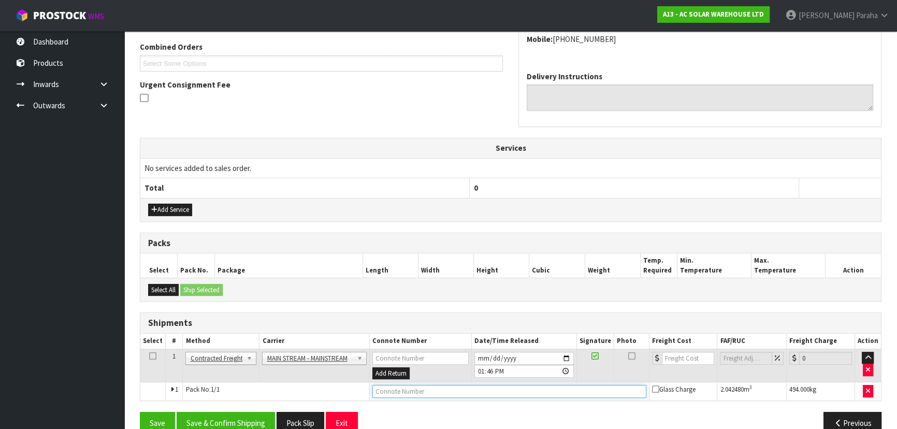
click at [421, 390] on input "text" at bounding box center [509, 391] width 274 height 13
click at [668, 358] on input "number" at bounding box center [688, 357] width 52 height 13
type input "61.20"
click at [532, 392] on input "text" at bounding box center [509, 391] width 274 height 13
paste input "CWL7731839"
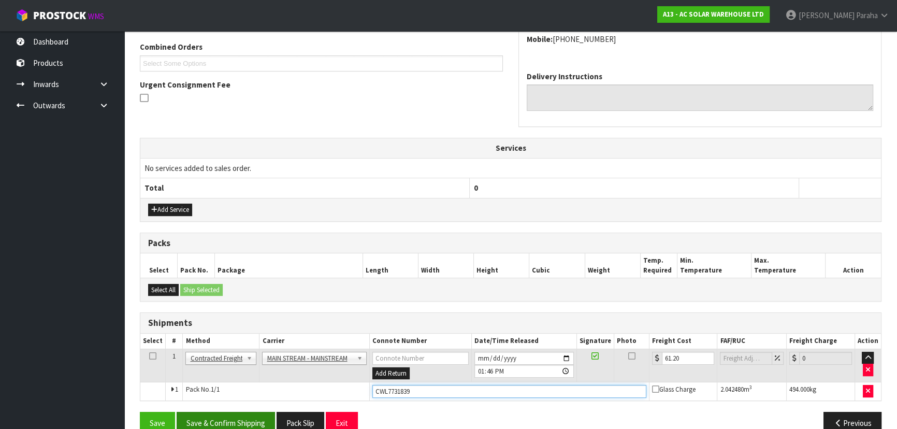
type input "CWL7731839"
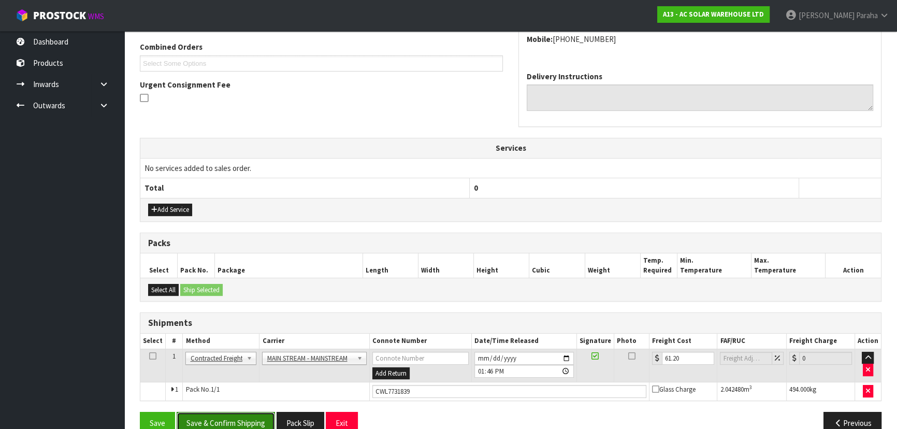
click at [241, 418] on button "Save & Confirm Shipping" at bounding box center [226, 423] width 98 height 22
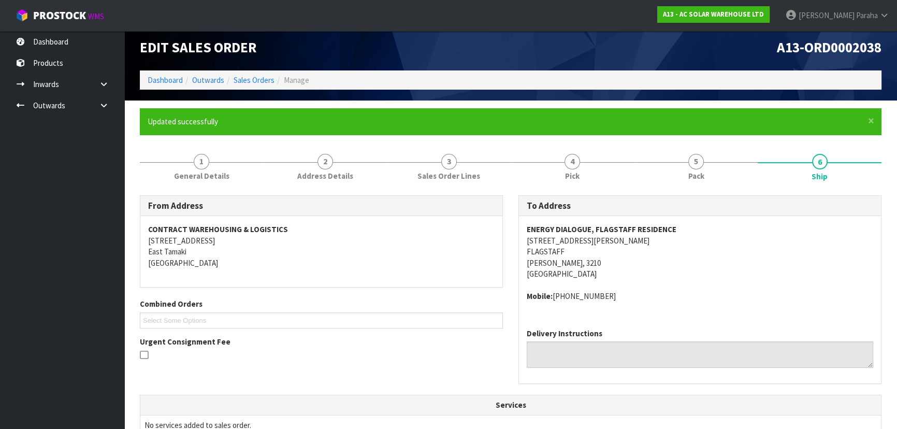
scroll to position [0, 0]
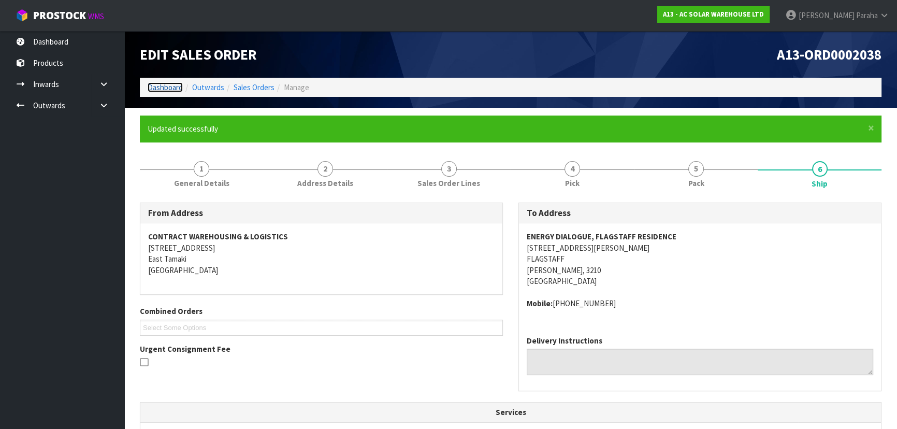
click at [176, 83] on link "Dashboard" at bounding box center [165, 87] width 35 height 10
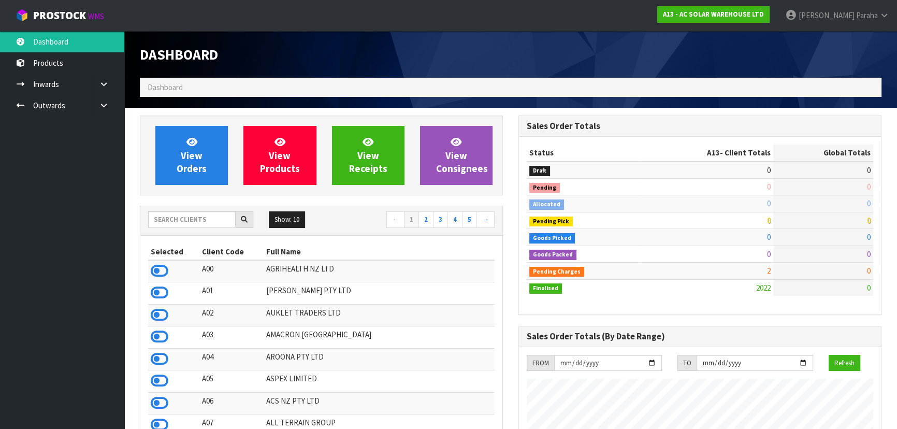
scroll to position [788, 378]
click at [197, 222] on input "text" at bounding box center [191, 219] width 87 height 16
click at [165, 227] on div "Show: 10 5 10 25 50 ← 1 2 3 4 5 →" at bounding box center [321, 220] width 362 height 18
click at [163, 223] on input "text" at bounding box center [191, 219] width 87 height 16
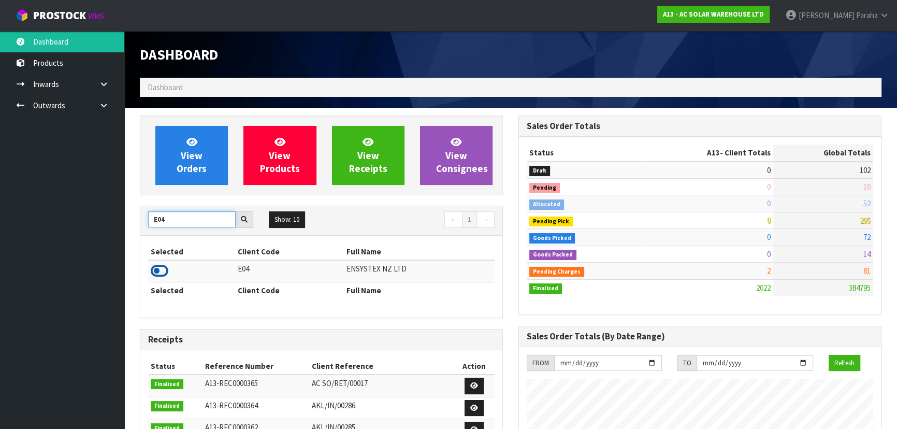
type input "E04"
click at [165, 270] on icon at bounding box center [160, 271] width 18 height 16
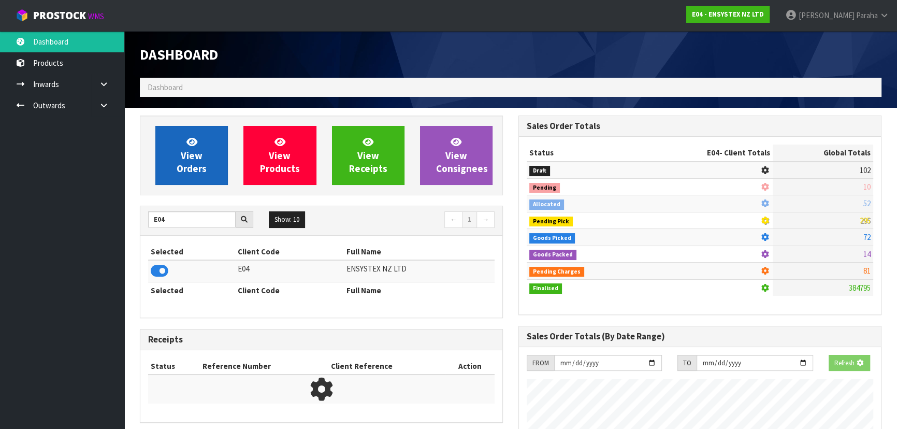
scroll to position [805, 378]
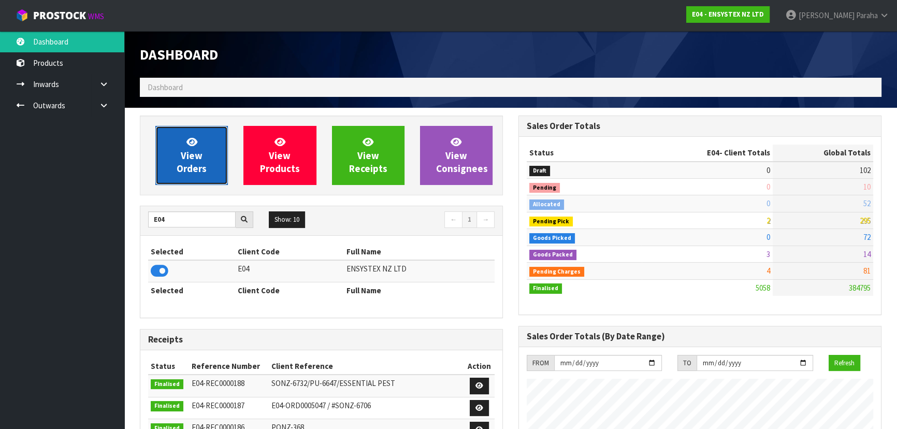
click at [185, 156] on span "View Orders" at bounding box center [192, 155] width 30 height 39
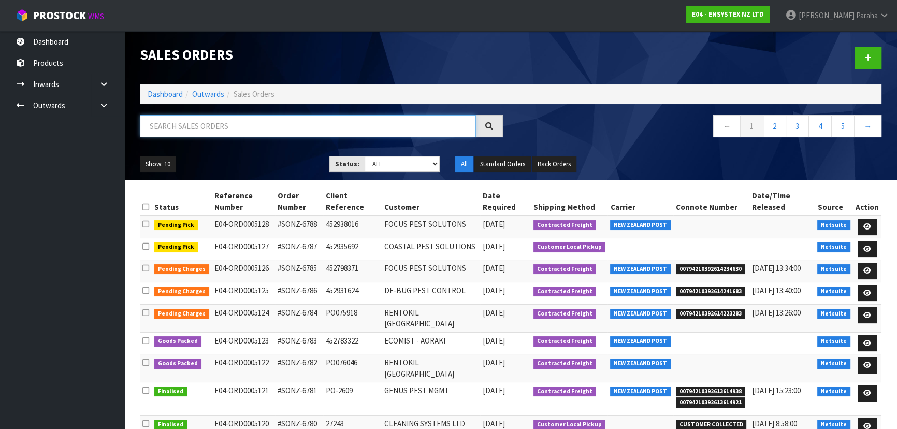
click at [181, 130] on input "text" at bounding box center [308, 126] width 336 height 22
click at [221, 123] on input "text" at bounding box center [308, 126] width 336 height 22
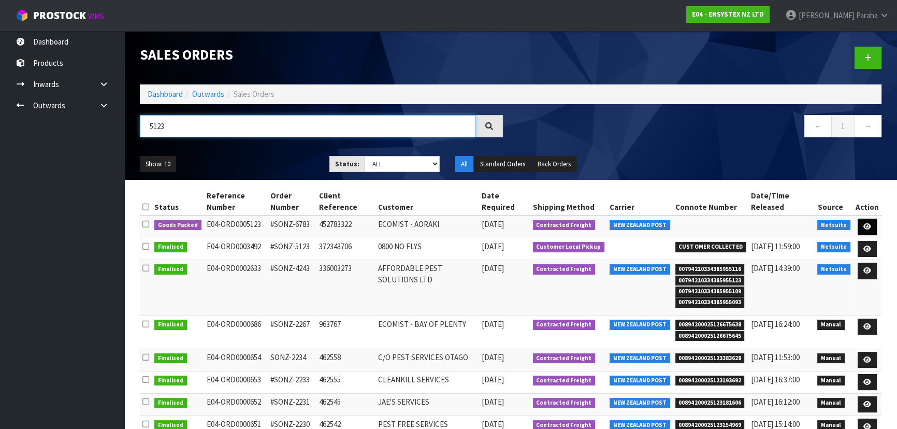
type input "5123"
click at [868, 226] on icon at bounding box center [867, 226] width 8 height 7
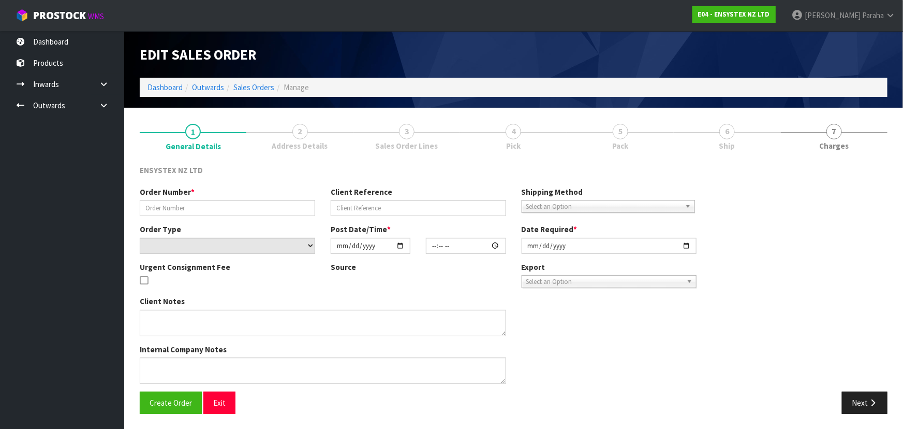
type input "#SONZ-6783"
type input "452783322"
select select "number:0"
type input "2025-10-08"
type input "09:00:32.000"
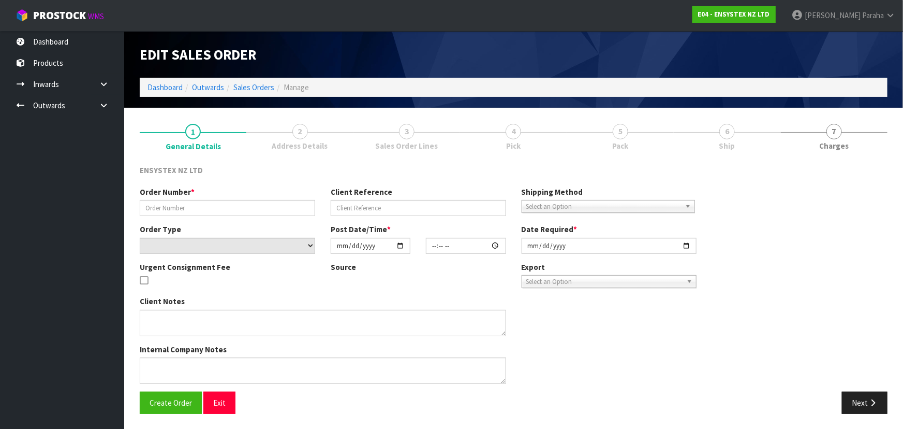
type input "2025-10-08"
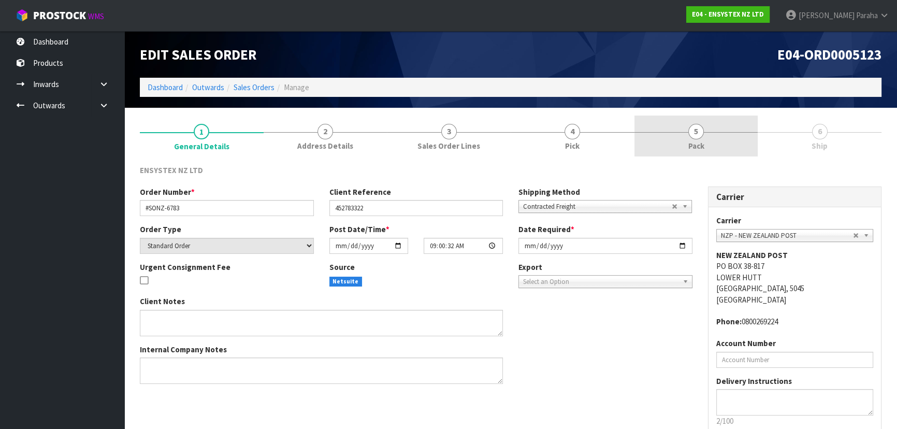
click at [699, 129] on span "5" at bounding box center [696, 132] width 16 height 16
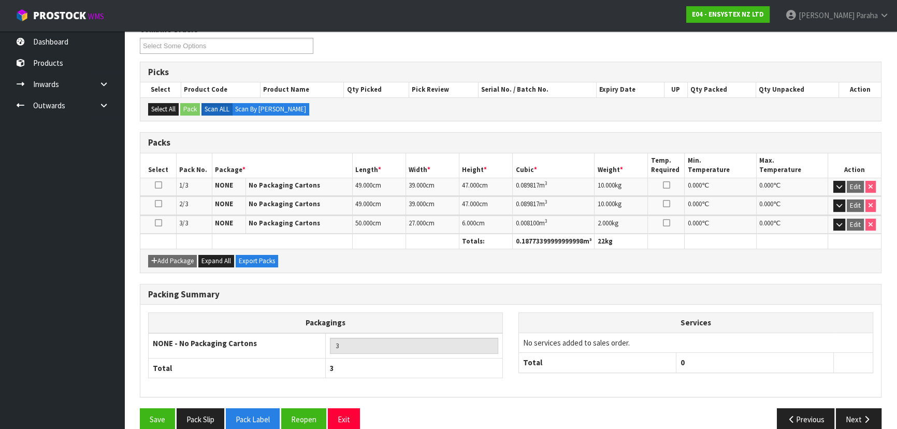
scroll to position [155, 0]
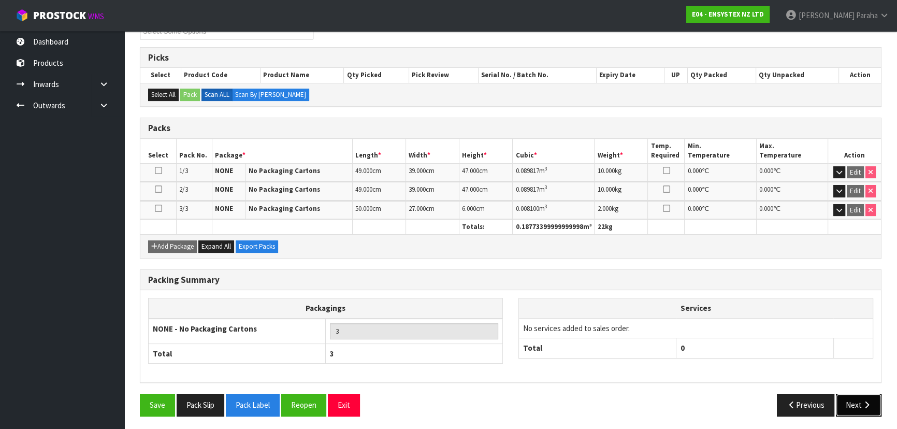
click at [868, 404] on icon "button" at bounding box center [866, 405] width 10 height 8
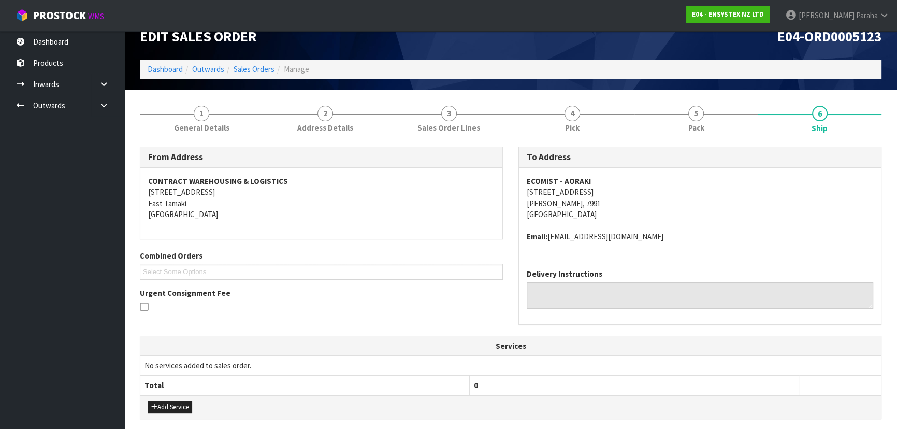
scroll to position [18, 0]
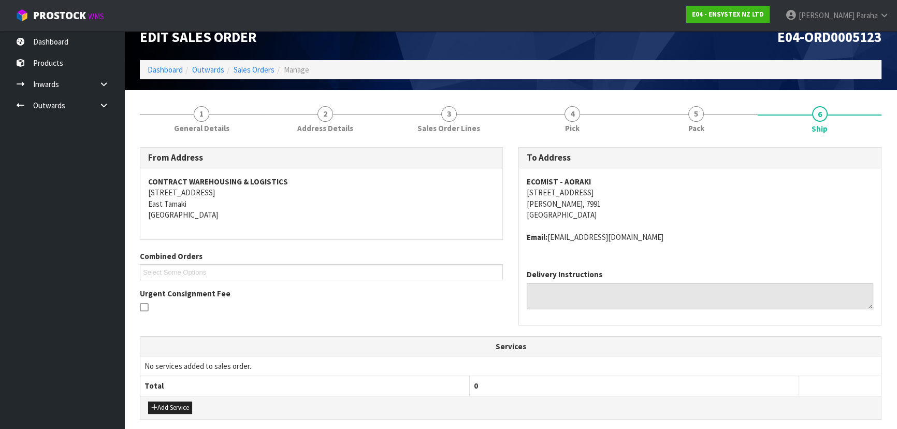
click at [542, 179] on strong "ECOMIST - AORAKI" at bounding box center [558, 182] width 64 height 10
copy strong "ECOMIST - AORAKI"
click at [563, 193] on address "ECOMIST - AORAKI 71 WAITUI DRIVE, RD 21 GERALDINE, 7991 New Zealand" at bounding box center [699, 198] width 346 height 45
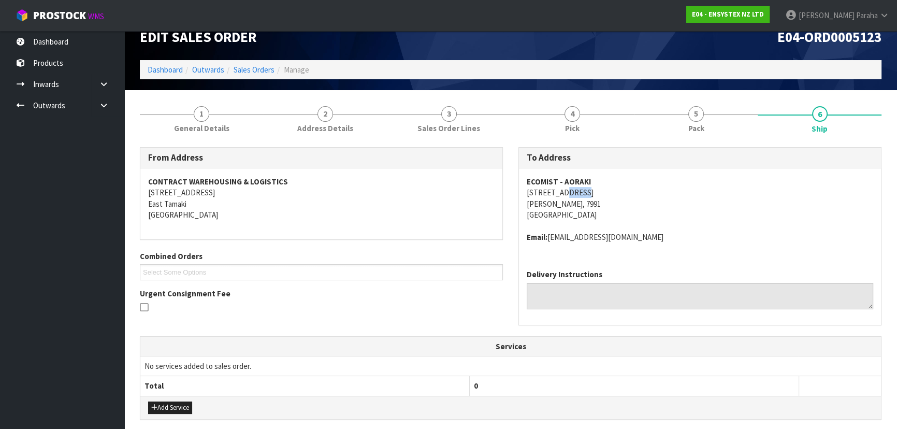
click at [563, 193] on address "ECOMIST - AORAKI 71 WAITUI DRIVE, RD 21 GERALDINE, 7991 New Zealand" at bounding box center [699, 198] width 346 height 45
drag, startPoint x: 654, startPoint y: 236, endPoint x: 551, endPoint y: 244, distance: 103.9
click at [551, 244] on div "ECOMIST - AORAKI 71 WAITUI DRIVE, RD 21 GERALDINE, 7991 New Zealand Email: ecom…" at bounding box center [700, 214] width 362 height 93
click at [702, 258] on div "ECOMIST - AORAKI 71 WAITUI DRIVE, RD 21 GERALDINE, 7991 New Zealand Email: ecom…" at bounding box center [700, 214] width 362 height 93
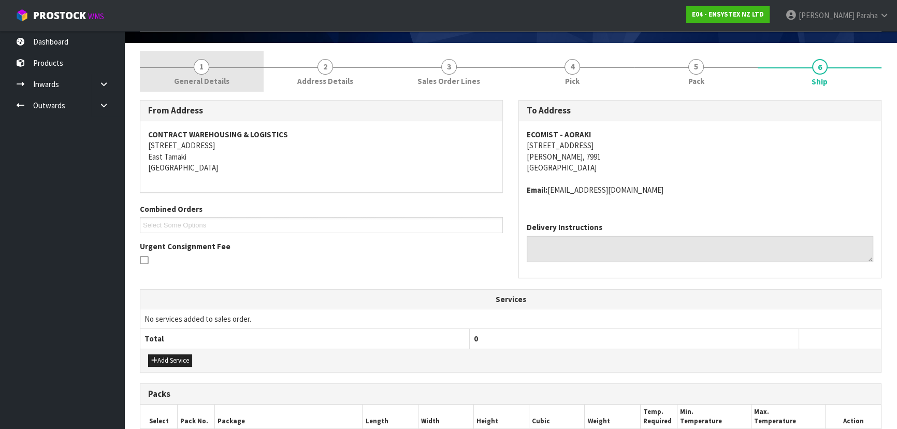
scroll to position [0, 0]
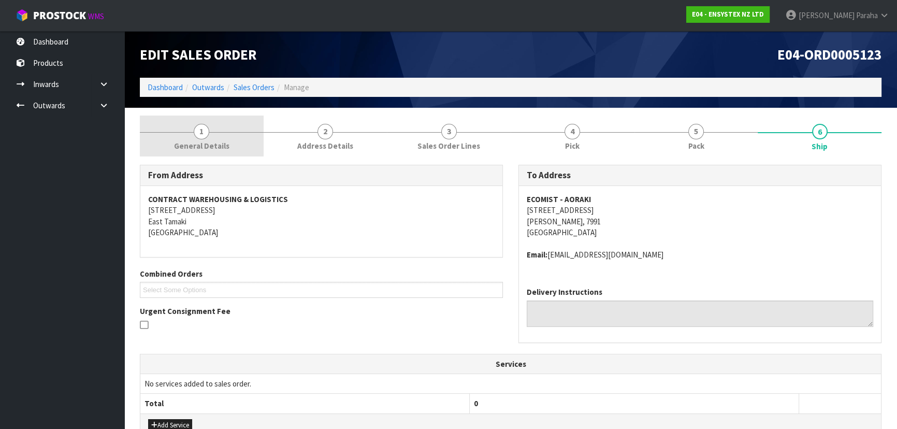
click at [208, 138] on link "1 General Details" at bounding box center [202, 135] width 124 height 41
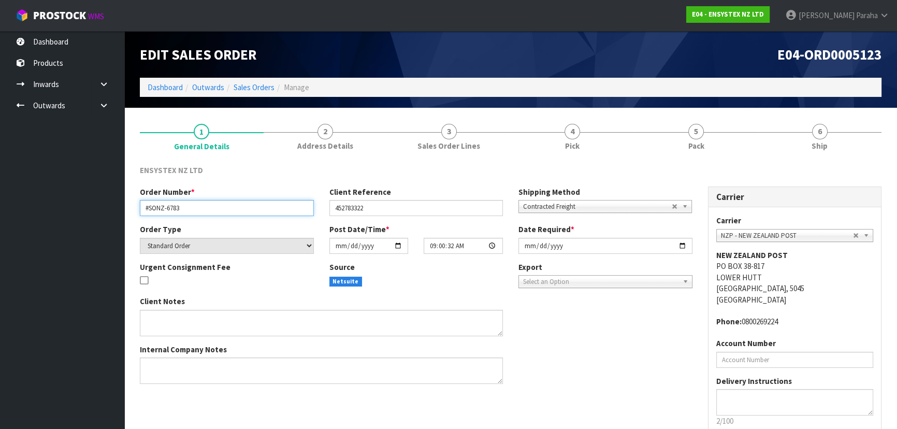
click at [163, 210] on input "#SONZ-6783" at bounding box center [227, 208] width 174 height 16
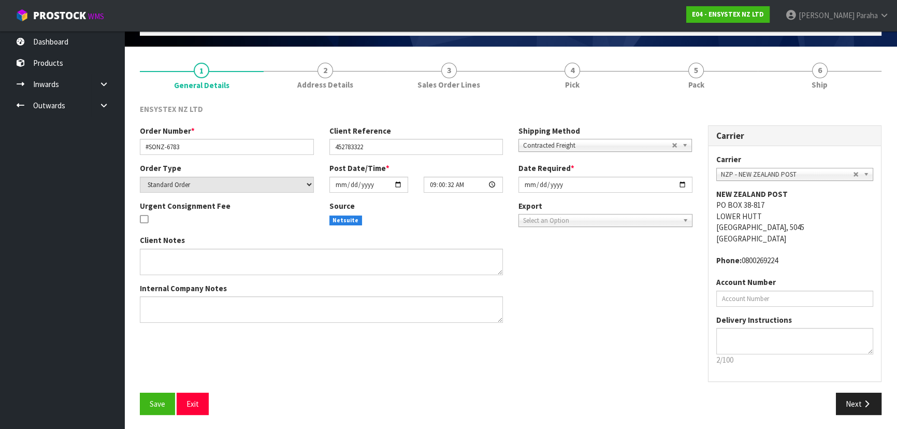
scroll to position [62, 0]
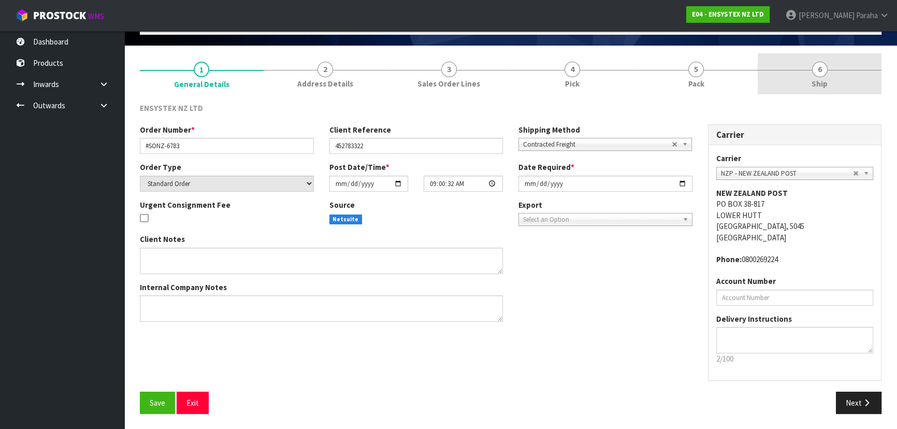
click at [815, 71] on span "6" at bounding box center [820, 70] width 16 height 16
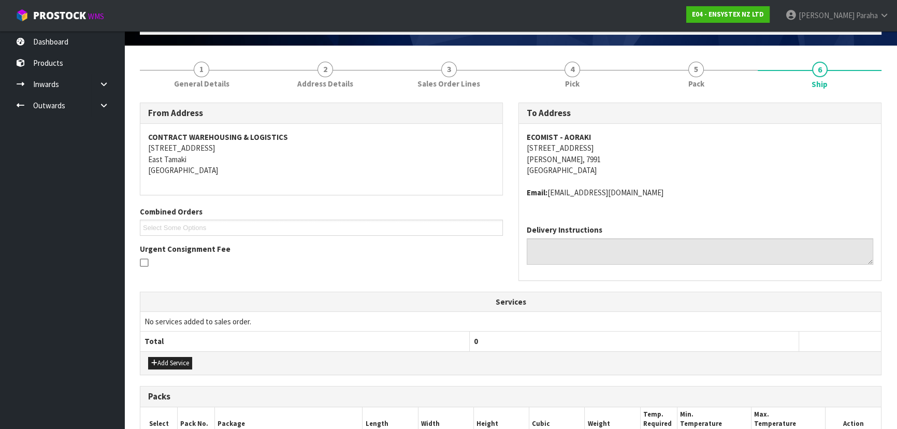
click at [749, 153] on address "ECOMIST - AORAKI 71 WAITUI DRIVE, RD 21 GERALDINE, 7991 New Zealand" at bounding box center [699, 153] width 346 height 45
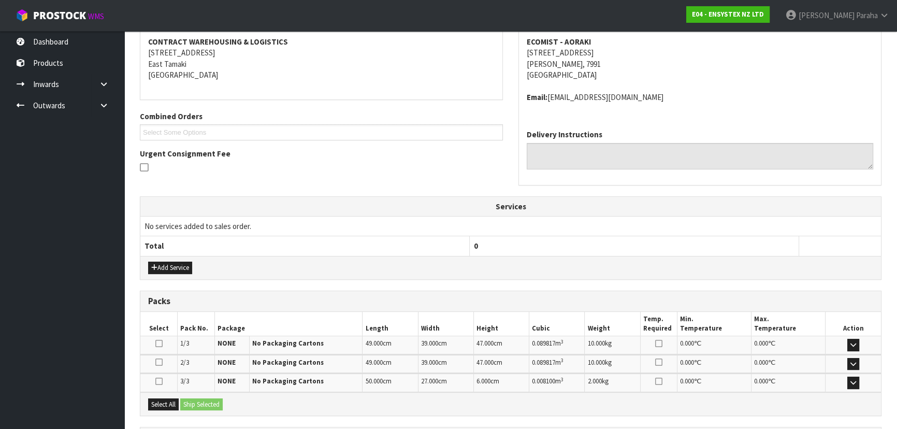
scroll to position [253, 0]
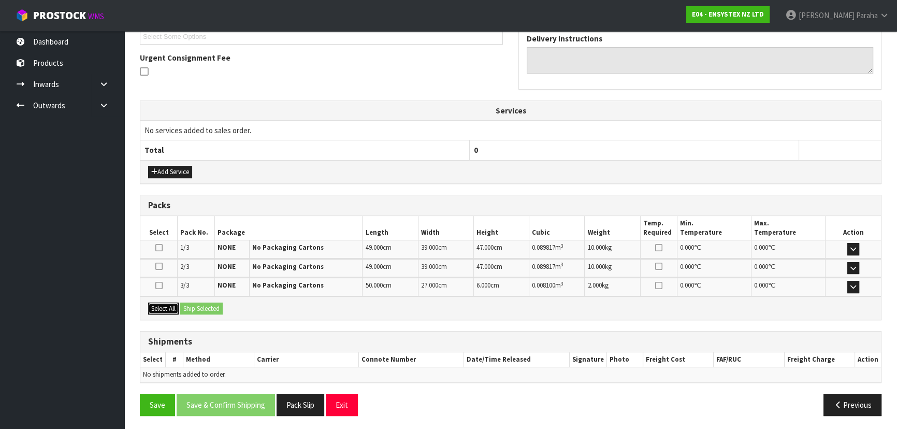
drag, startPoint x: 164, startPoint y: 307, endPoint x: 197, endPoint y: 307, distance: 32.6
click at [168, 307] on button "Select All" at bounding box center [163, 308] width 31 height 12
click at [198, 308] on button "Ship Selected" at bounding box center [201, 308] width 42 height 12
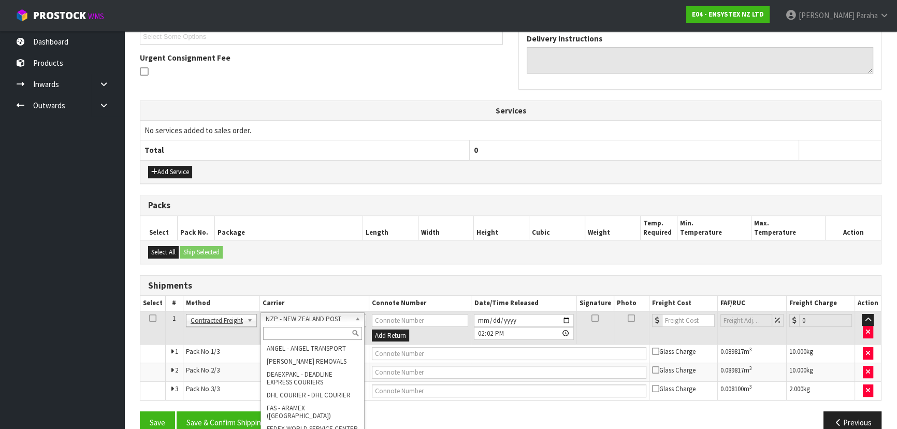
click at [320, 328] on input "text" at bounding box center [312, 333] width 99 height 13
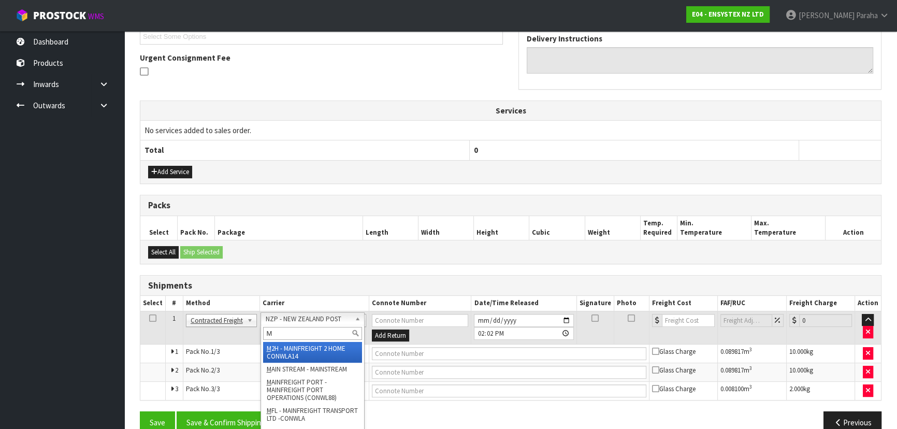
type input "MF"
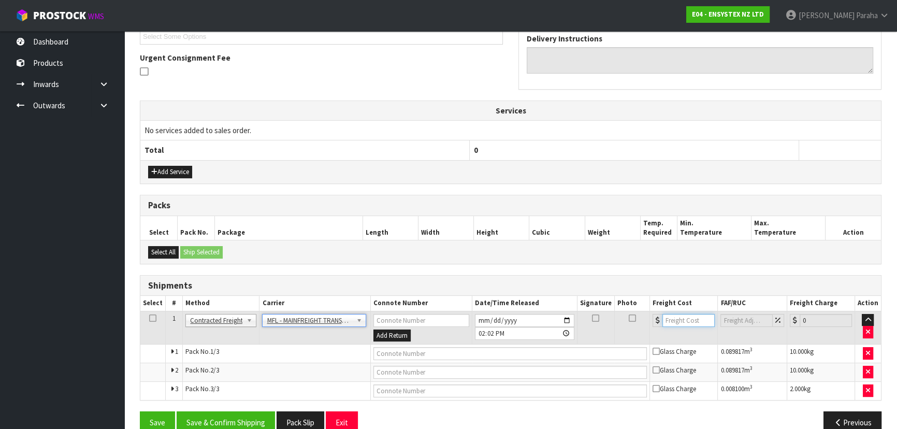
click at [680, 318] on input "number" at bounding box center [688, 320] width 52 height 13
type input "99.21"
click at [556, 349] on input "text" at bounding box center [510, 353] width 274 height 13
paste input "FWM59015814"
type input "FWM59015814"
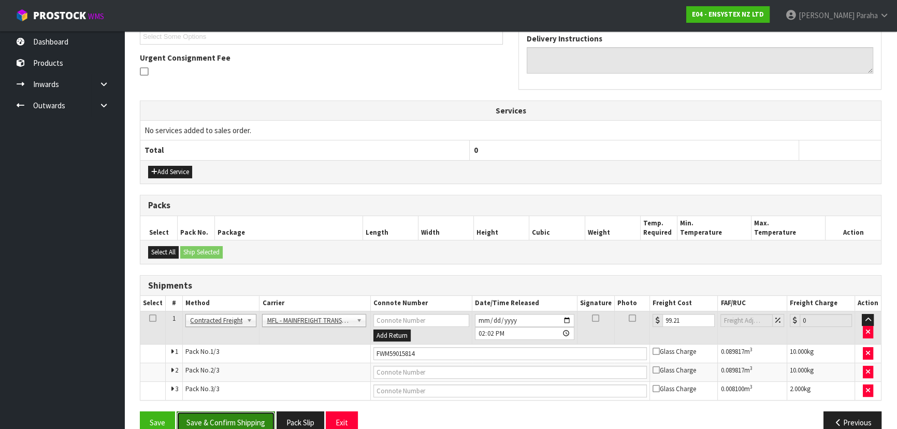
click at [228, 419] on button "Save & Confirm Shipping" at bounding box center [226, 422] width 98 height 22
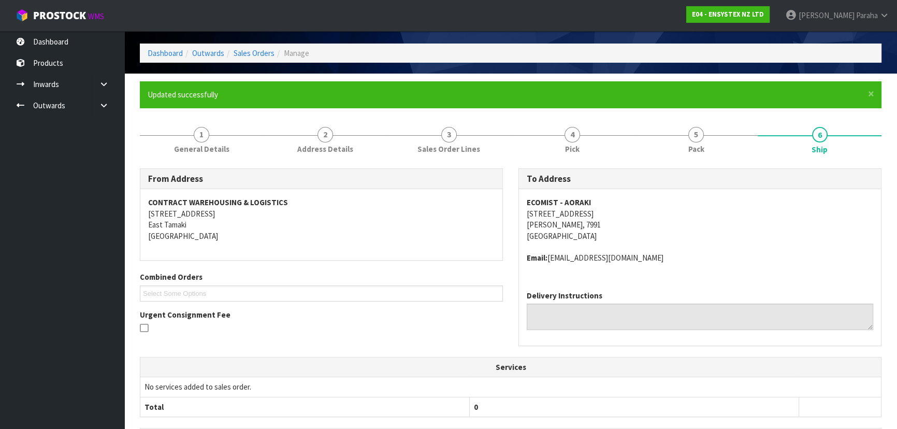
scroll to position [0, 0]
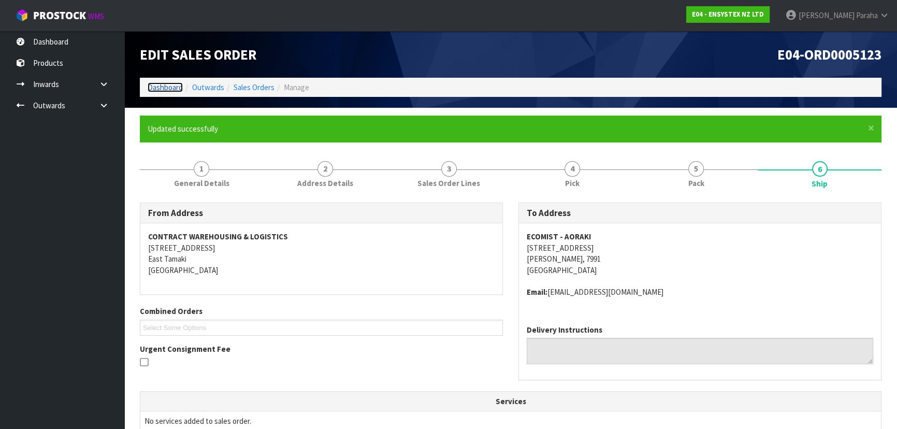
click at [165, 87] on link "Dashboard" at bounding box center [165, 87] width 35 height 10
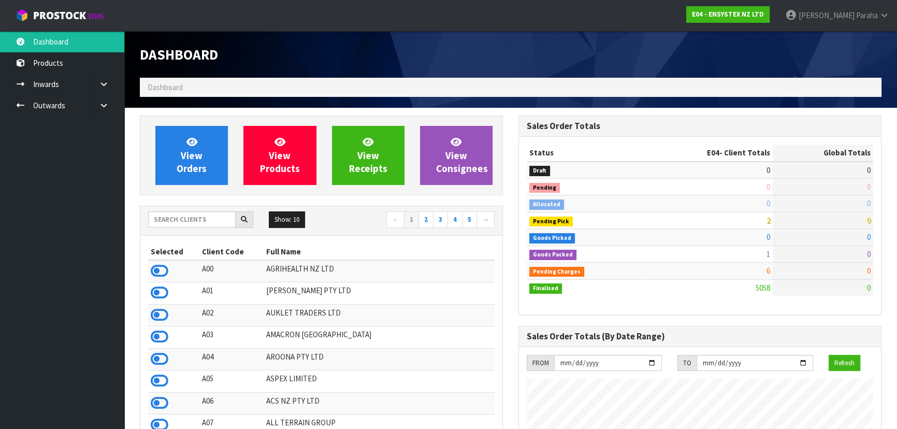
scroll to position [805, 378]
click at [171, 221] on input "text" at bounding box center [191, 219] width 87 height 16
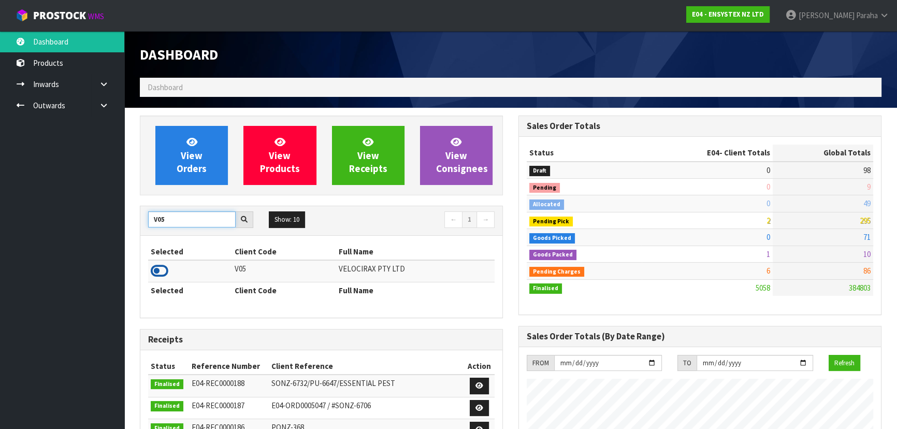
type input "V05"
click at [155, 271] on icon at bounding box center [160, 271] width 18 height 16
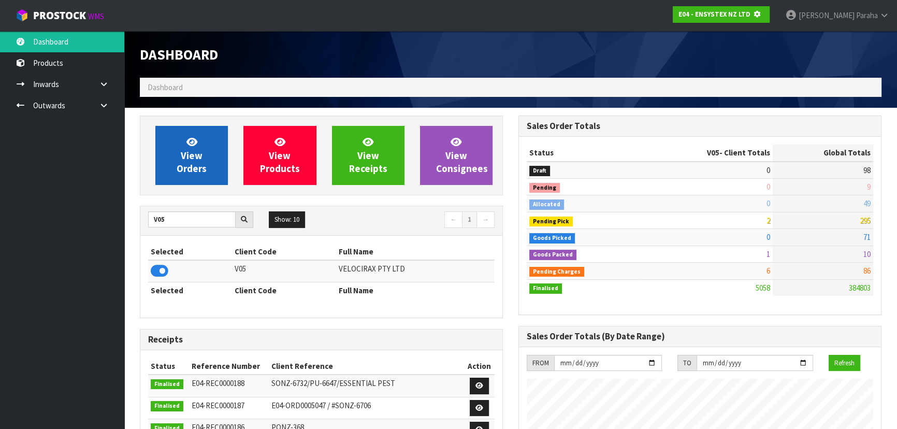
scroll to position [644, 378]
click at [197, 167] on span "View Orders" at bounding box center [192, 155] width 30 height 39
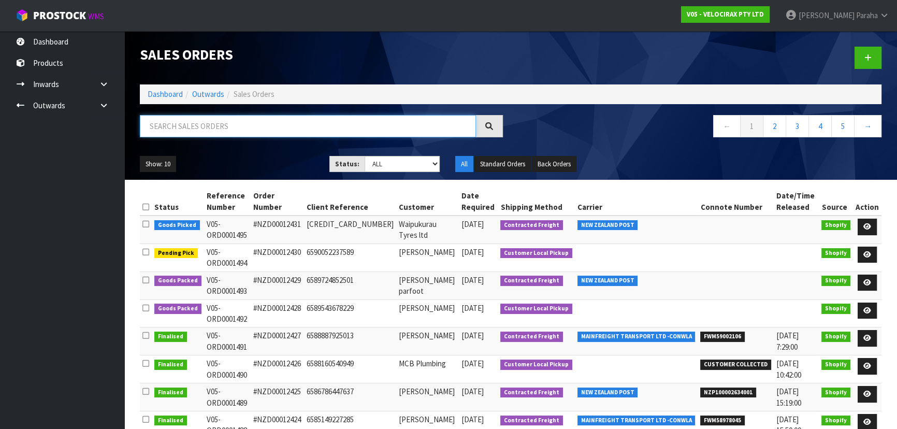
click at [181, 125] on input "text" at bounding box center [308, 126] width 336 height 22
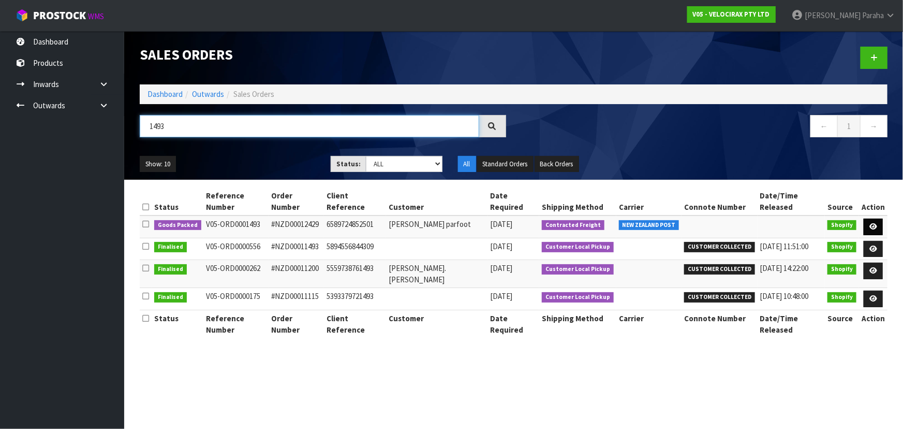
type input "1493"
click at [879, 218] on link at bounding box center [873, 226] width 19 height 17
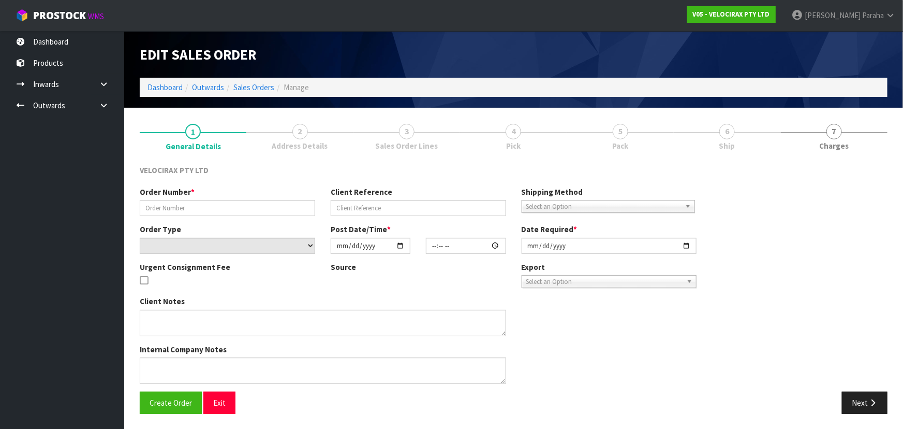
type input "#NZD00012429"
type input "6589724852501"
select select "number:0"
type input "2025-10-07"
type input "13:22:48.000"
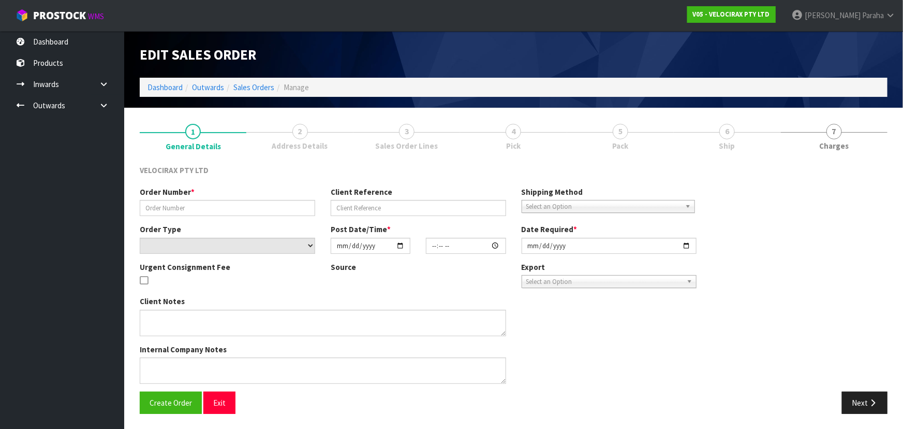
type input "[DATE]"
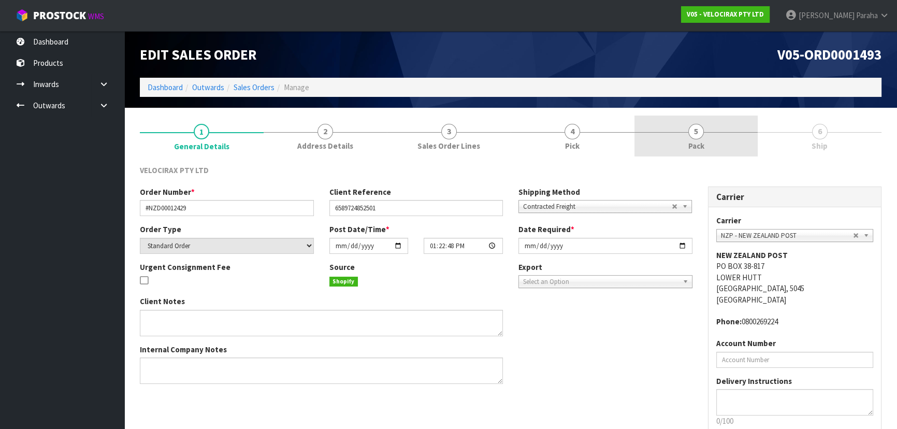
click at [700, 129] on span "5" at bounding box center [696, 132] width 16 height 16
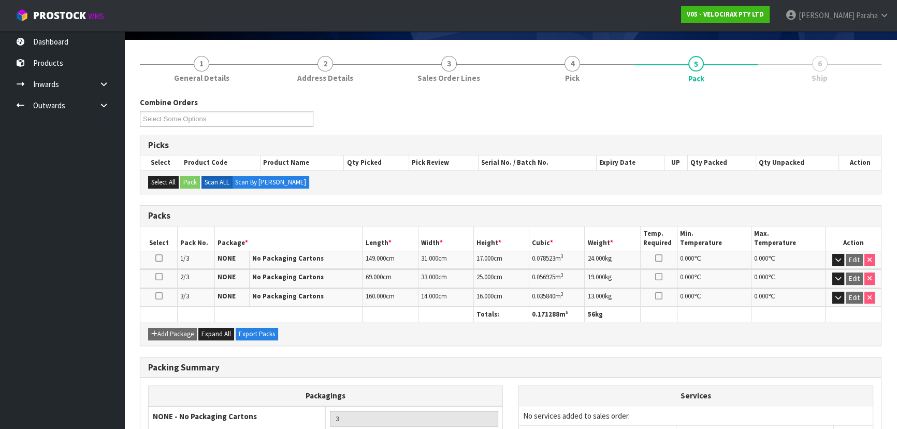
scroll to position [155, 0]
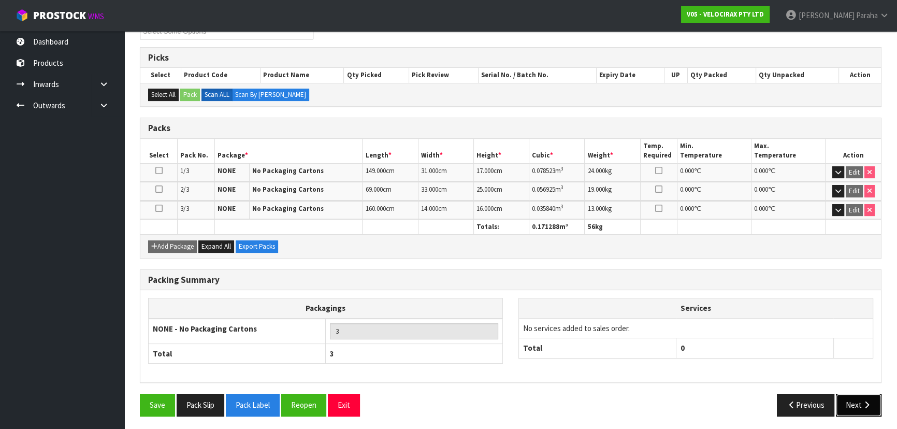
click at [872, 403] on button "Next" at bounding box center [858, 404] width 46 height 22
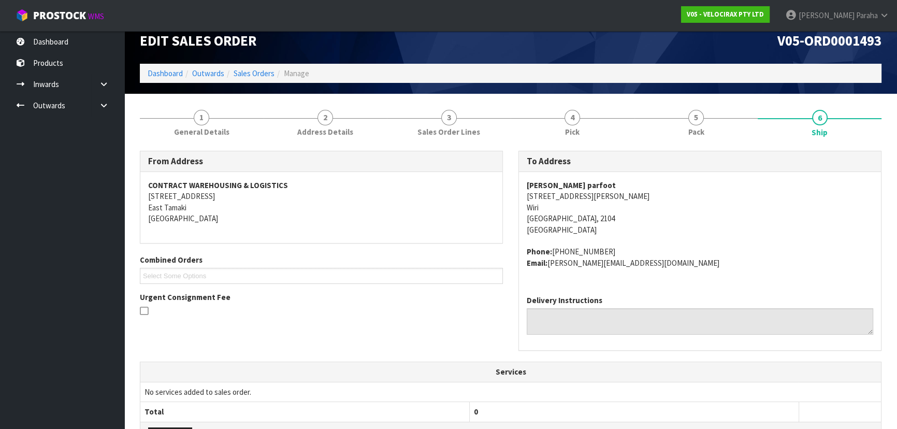
scroll to position [0, 0]
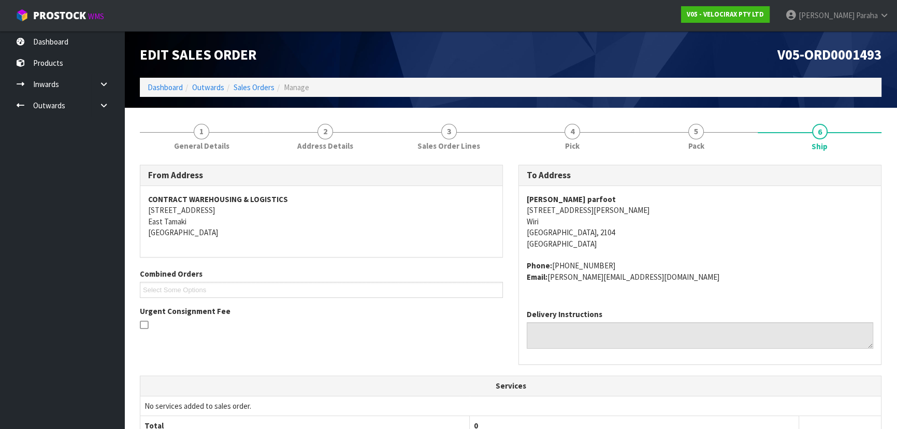
click at [554, 198] on strong "Ken parfoot parfoot" at bounding box center [570, 199] width 89 height 10
click at [568, 209] on address "Ken parfoot parfoot 102 Langley Road Wiri Auckland, 2104 New Zealand" at bounding box center [699, 221] width 346 height 55
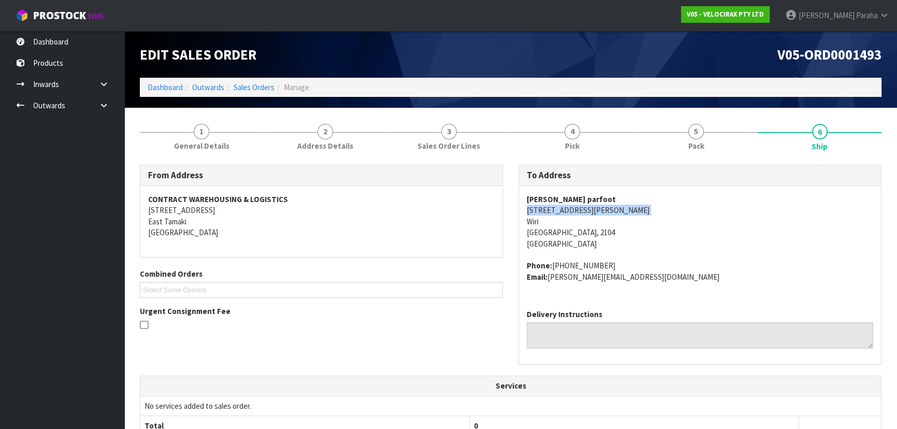
click at [568, 209] on address "Ken parfoot parfoot 102 Langley Road Wiri Auckland, 2104 New Zealand" at bounding box center [699, 221] width 346 height 55
drag, startPoint x: 598, startPoint y: 265, endPoint x: 551, endPoint y: 267, distance: 46.6
click at [551, 267] on address "Phone: +64272184006 Email: ken@pilehire.co.nz" at bounding box center [699, 271] width 346 height 22
drag, startPoint x: 626, startPoint y: 276, endPoint x: 549, endPoint y: 275, distance: 77.7
click at [549, 275] on address "Phone: +64272184006 Email: ken@pilehire.co.nz" at bounding box center [699, 271] width 346 height 22
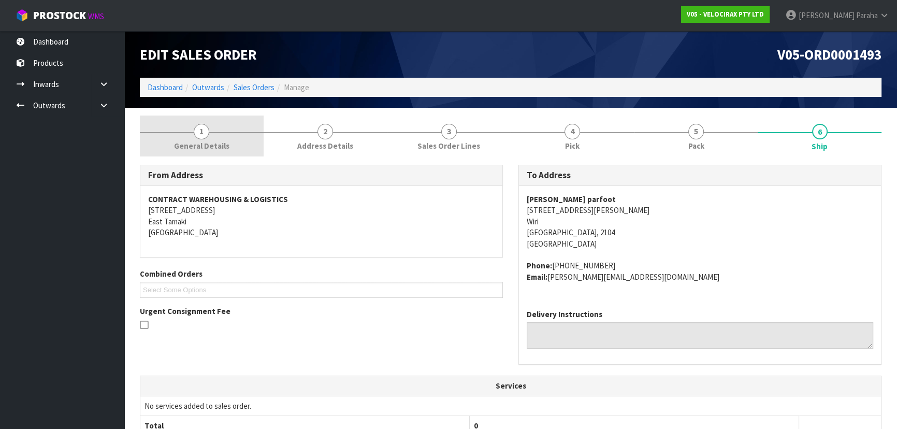
click at [202, 134] on span "1" at bounding box center [202, 132] width 16 height 16
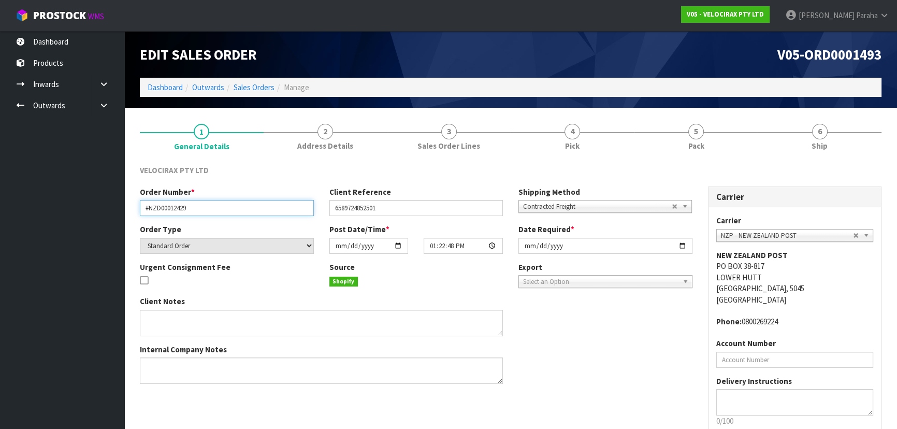
click at [166, 204] on input "#NZD00012429" at bounding box center [227, 208] width 174 height 16
click at [167, 204] on input "#NZD00012429" at bounding box center [227, 208] width 174 height 16
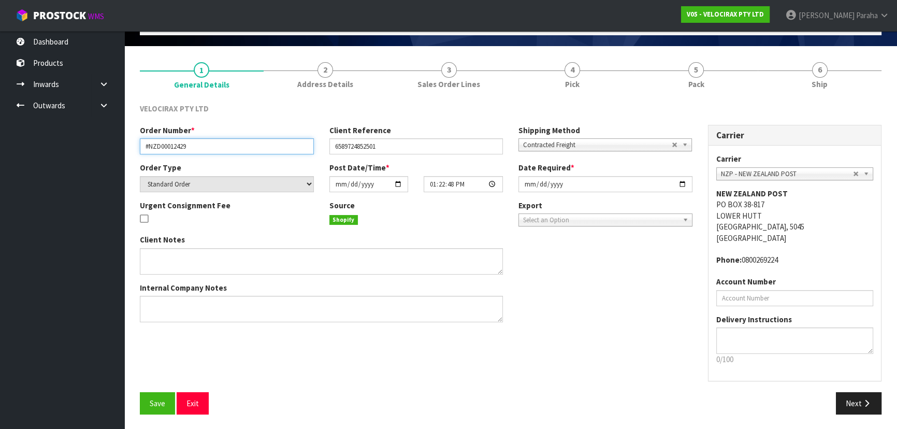
scroll to position [62, 0]
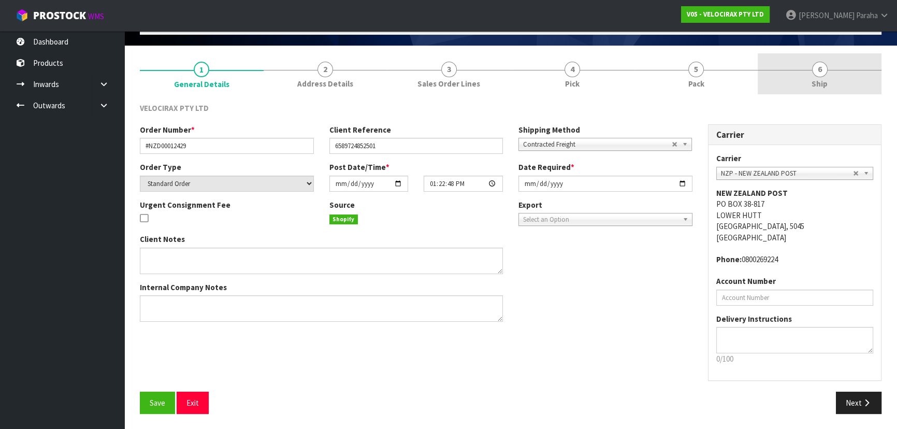
click at [818, 66] on span "6" at bounding box center [820, 70] width 16 height 16
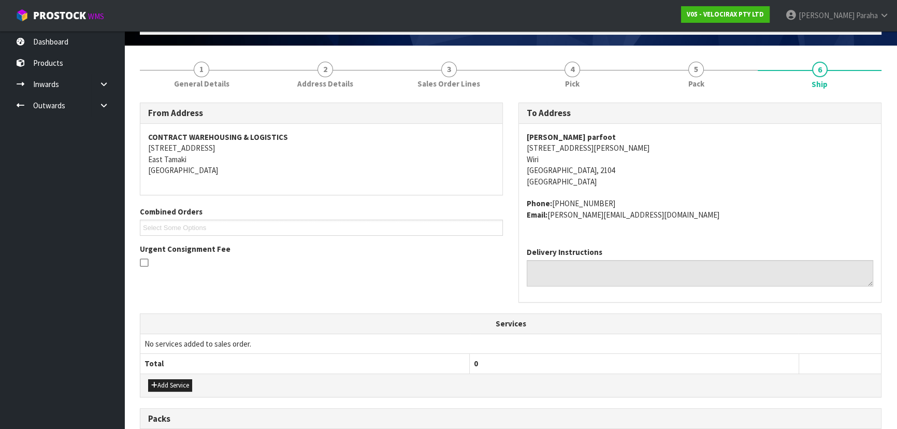
click at [753, 165] on address "Ken parfoot parfoot 102 Langley Road Wiri Auckland, 2104 New Zealand" at bounding box center [699, 158] width 346 height 55
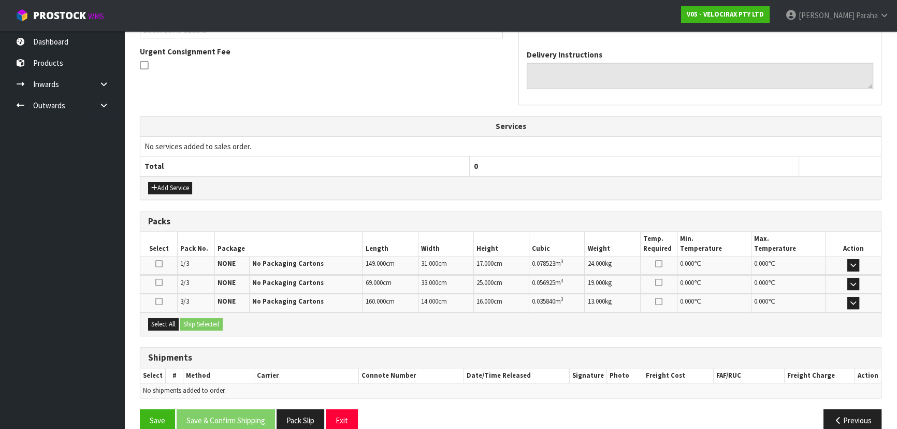
scroll to position [275, 0]
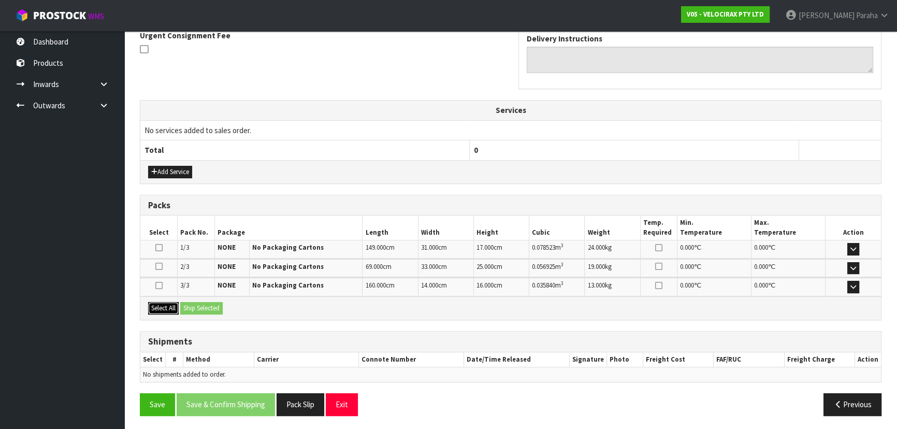
click at [164, 305] on button "Select All" at bounding box center [163, 308] width 31 height 12
click at [194, 305] on button "Ship Selected" at bounding box center [201, 308] width 42 height 12
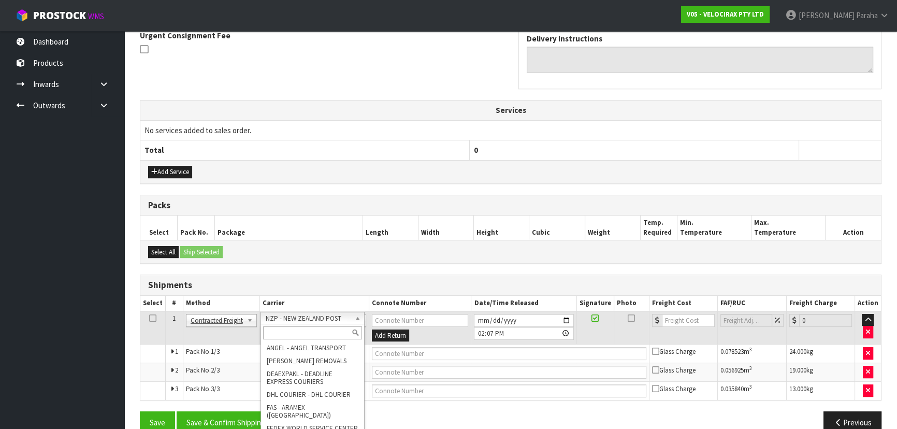
click at [324, 334] on input "text" at bounding box center [312, 332] width 99 height 13
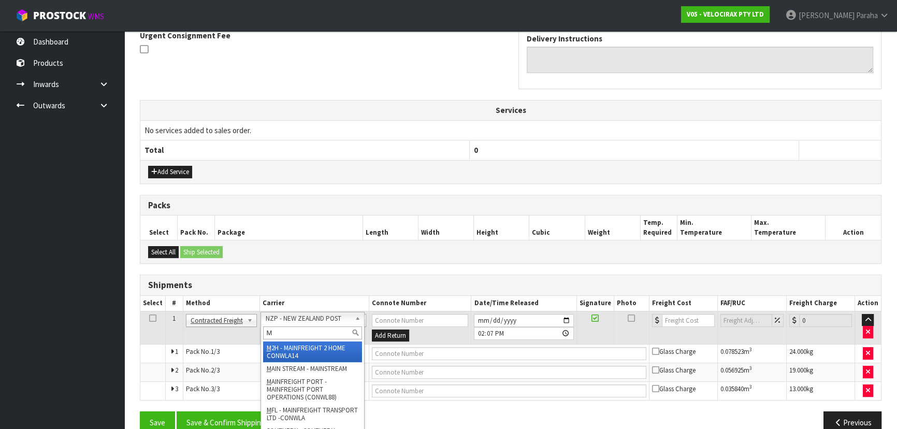
type input "MF"
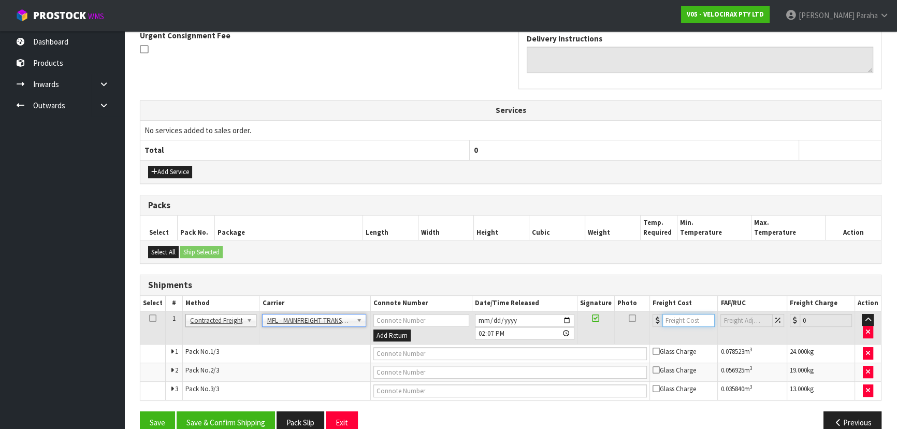
click at [686, 315] on input "number" at bounding box center [688, 320] width 52 height 13
type input "36.00"
click at [607, 353] on input "text" at bounding box center [510, 353] width 274 height 13
paste input "FWM59015991"
type input "FWM59015991"
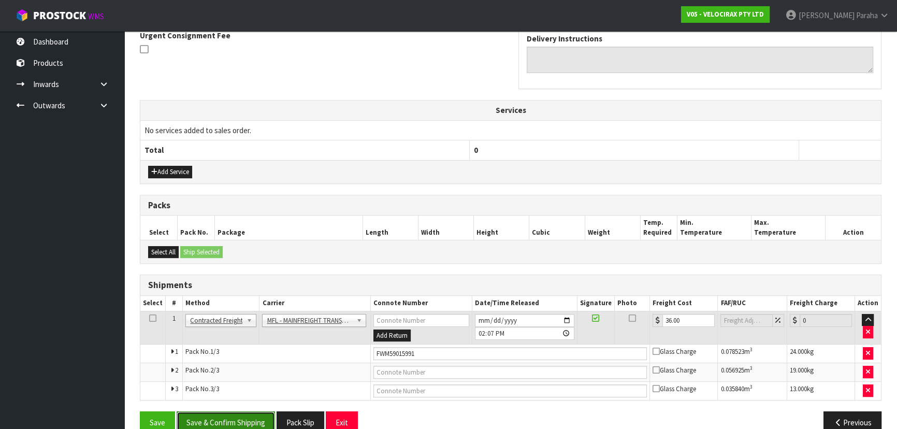
click at [233, 416] on button "Save & Confirm Shipping" at bounding box center [226, 422] width 98 height 22
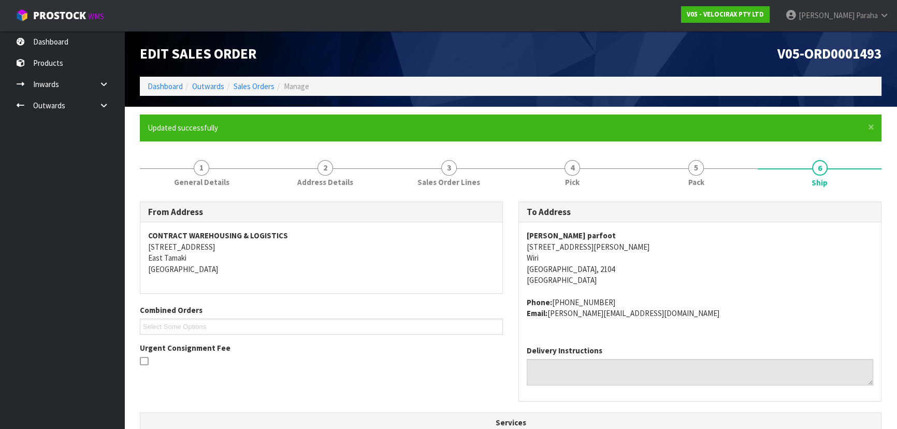
scroll to position [0, 0]
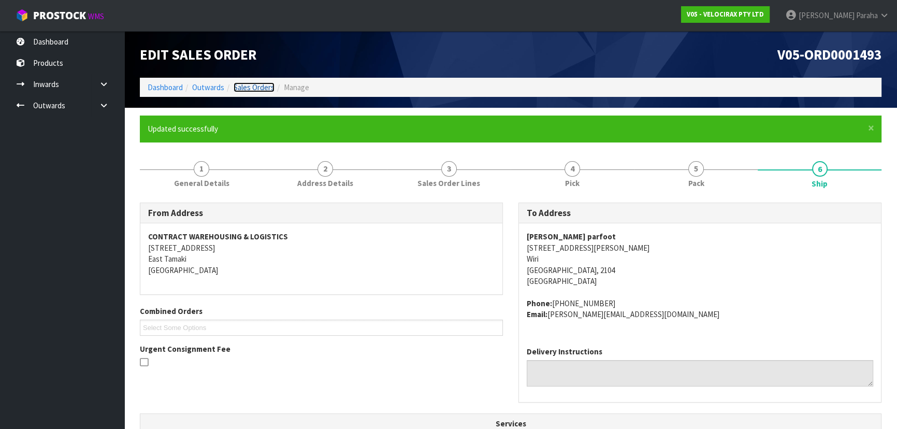
click at [257, 84] on link "Sales Orders" at bounding box center [253, 87] width 41 height 10
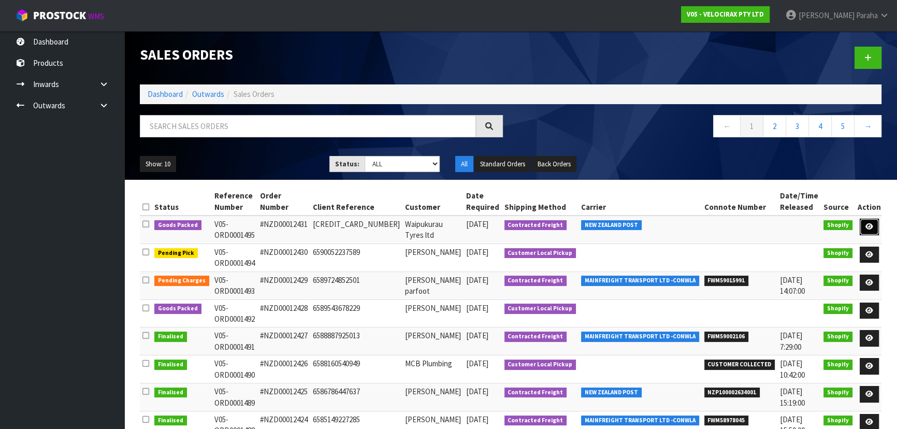
click at [865, 227] on icon at bounding box center [869, 226] width 8 height 7
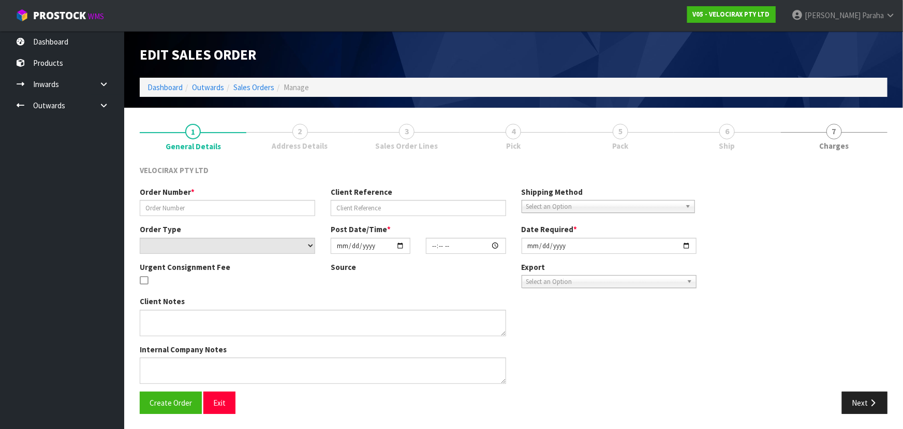
type input "#NZD00012431"
type input "6590845878549"
select select "number:0"
type input "[DATE]"
type input "08:50:13.000"
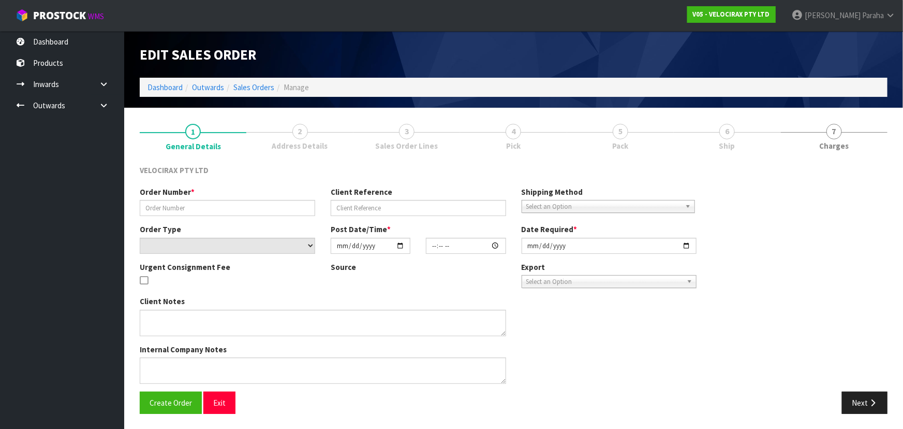
type input "[DATE]"
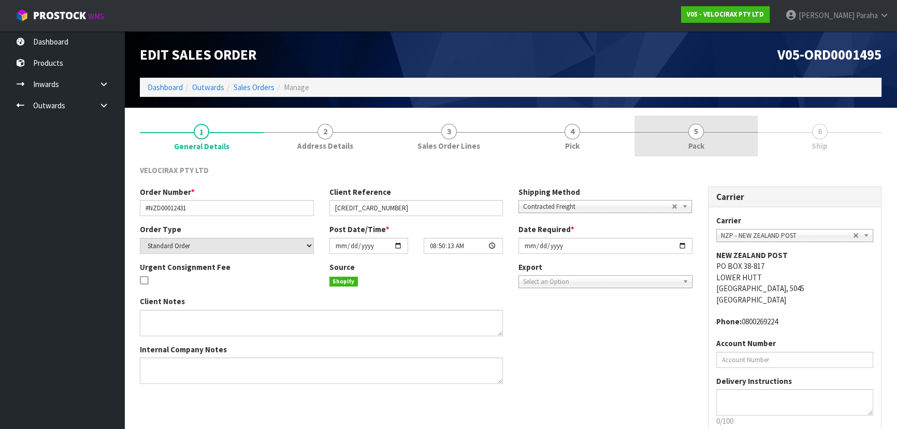
click at [699, 131] on span "5" at bounding box center [696, 132] width 16 height 16
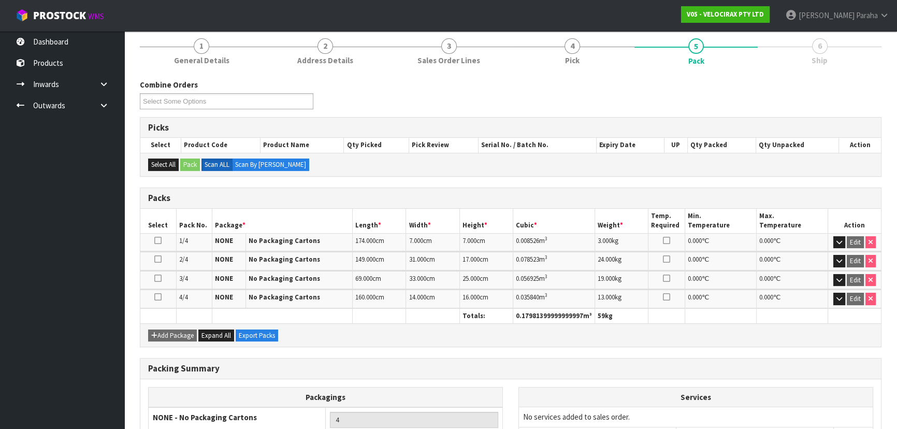
scroll to position [174, 0]
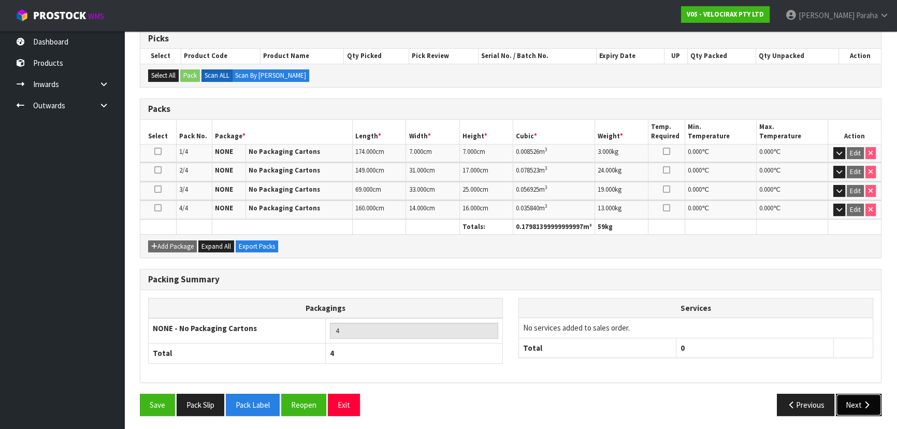
click at [869, 402] on icon "button" at bounding box center [866, 405] width 10 height 8
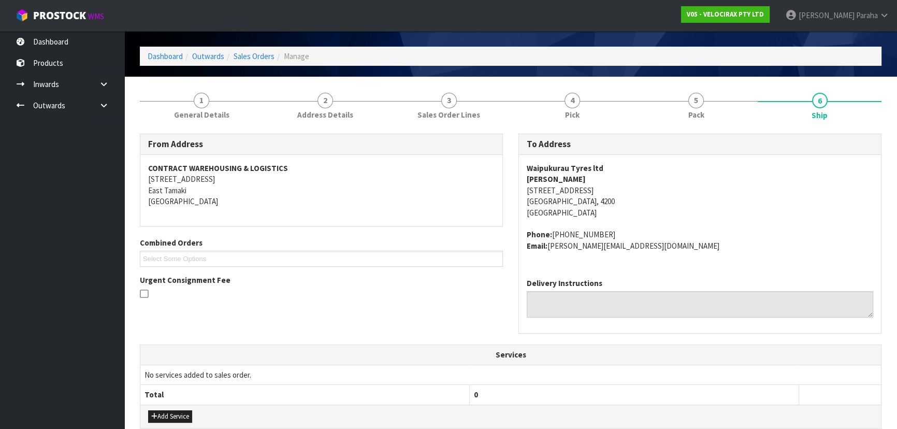
scroll to position [0, 0]
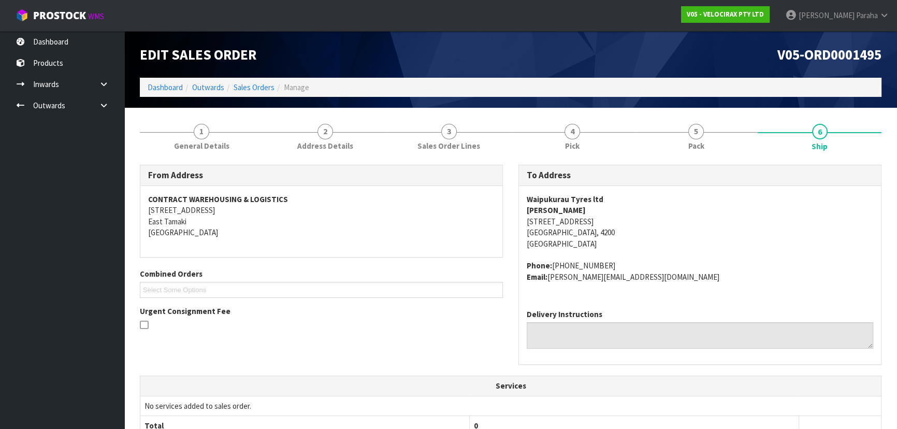
click at [557, 198] on strong "Waipukurau Tyres ltd" at bounding box center [564, 199] width 77 height 10
click at [548, 212] on strong "Garth Tippett" at bounding box center [555, 210] width 59 height 10
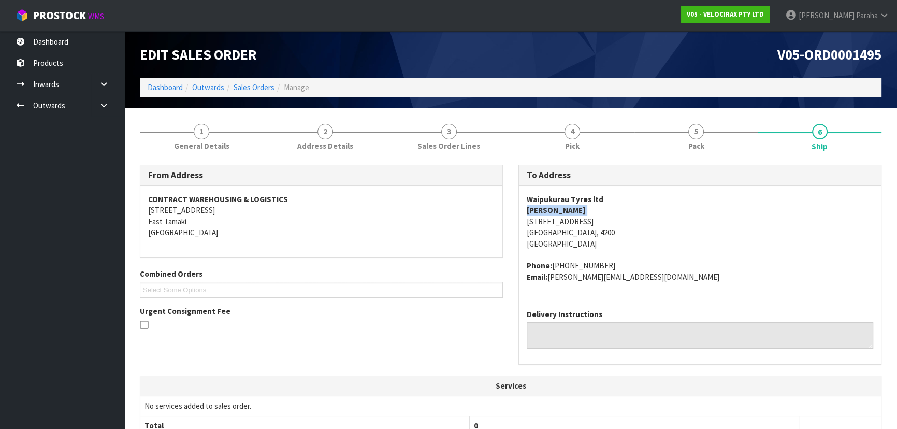
click at [548, 212] on strong "Garth Tippett" at bounding box center [555, 210] width 59 height 10
click at [563, 222] on address "Waipukurau Tyres ltd Garth Tippett 25 Takapau Road Waipukurau, 4200 New Zealand" at bounding box center [699, 221] width 346 height 55
drag, startPoint x: 597, startPoint y: 266, endPoint x: 554, endPoint y: 267, distance: 43.0
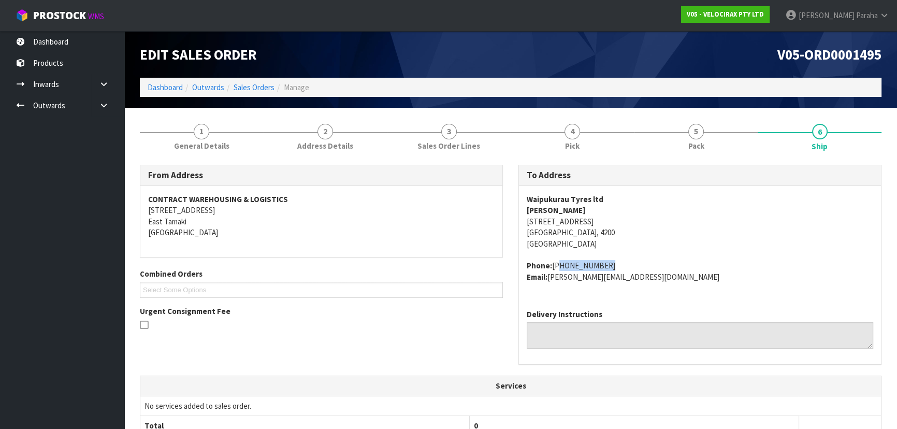
click at [554, 267] on address "Phone: +64211160416 Email: garth@wpktyres.co.nz" at bounding box center [699, 271] width 346 height 22
drag, startPoint x: 623, startPoint y: 273, endPoint x: 549, endPoint y: 283, distance: 74.2
click at [549, 283] on div "Waipukurau Tyres ltd Garth Tippett 25 Takapau Road Waipukurau, 4200 New Zealand…" at bounding box center [700, 243] width 362 height 115
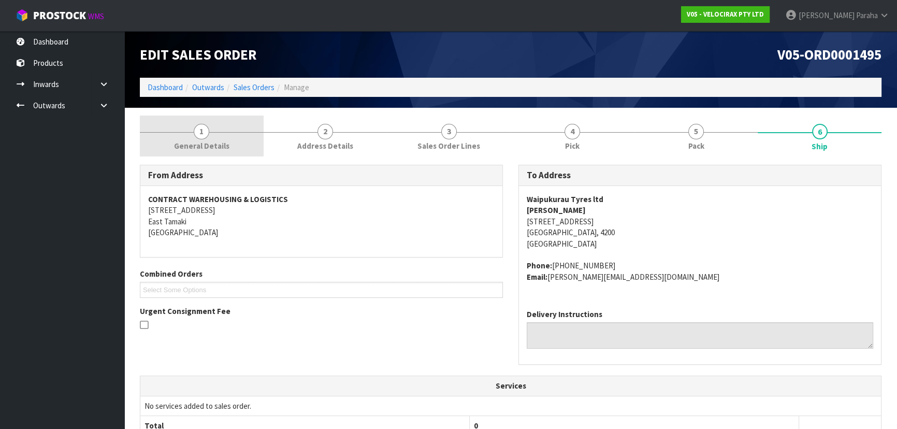
click at [188, 125] on link "1 General Details" at bounding box center [202, 135] width 124 height 41
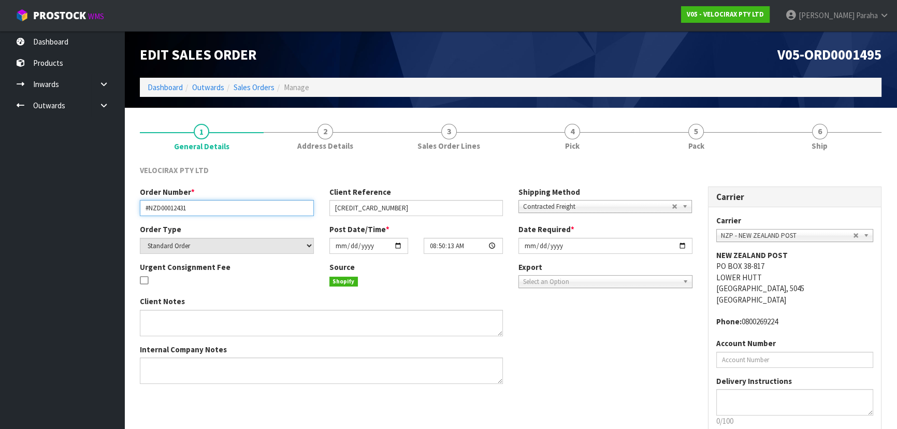
click at [170, 210] on input "#NZD00012431" at bounding box center [227, 208] width 174 height 16
click at [230, 185] on div "VELOCIRAX PTY LTD" at bounding box center [510, 175] width 757 height 21
click at [167, 210] on input "#NZD00012431" at bounding box center [227, 208] width 174 height 16
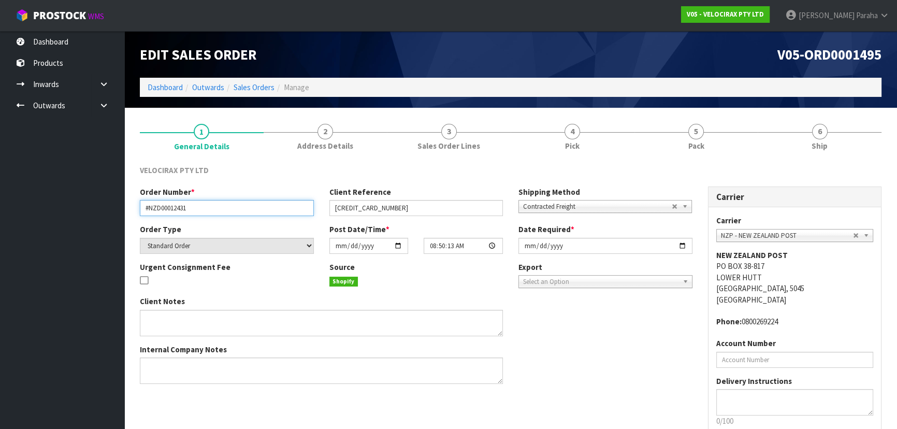
click at [167, 210] on input "#NZD00012431" at bounding box center [227, 208] width 174 height 16
click at [761, 173] on div "VELOCIRAX PTY LTD" at bounding box center [510, 175] width 757 height 21
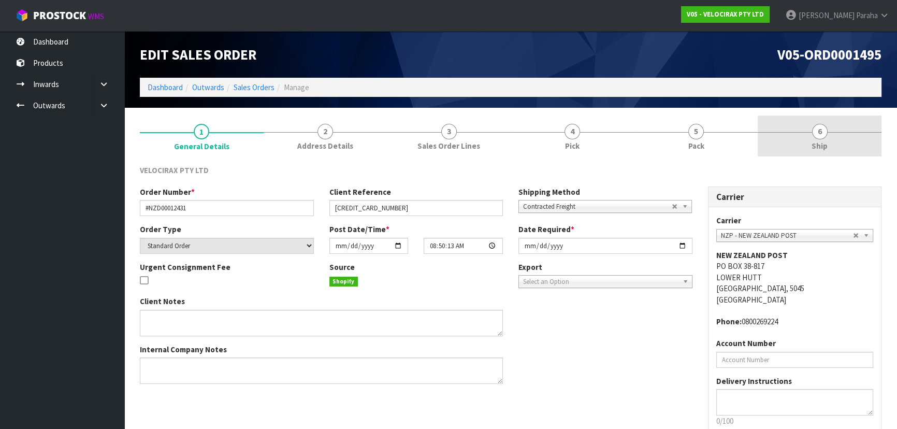
click at [838, 130] on link "6 Ship" at bounding box center [819, 135] width 124 height 41
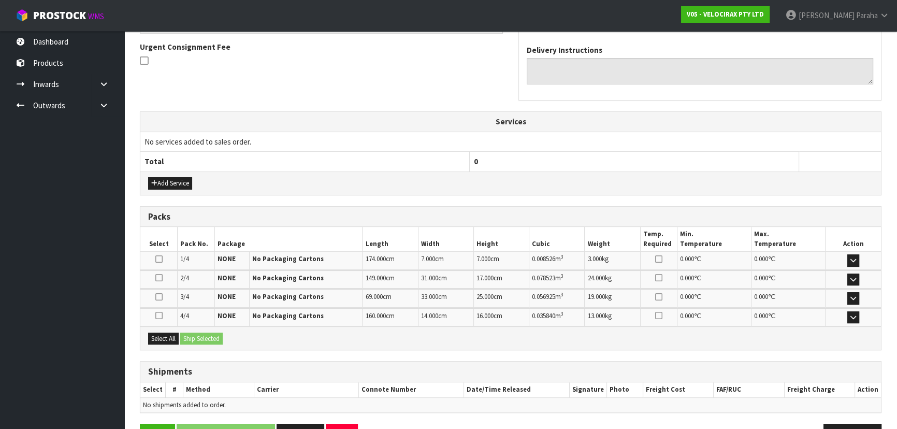
scroll to position [294, 0]
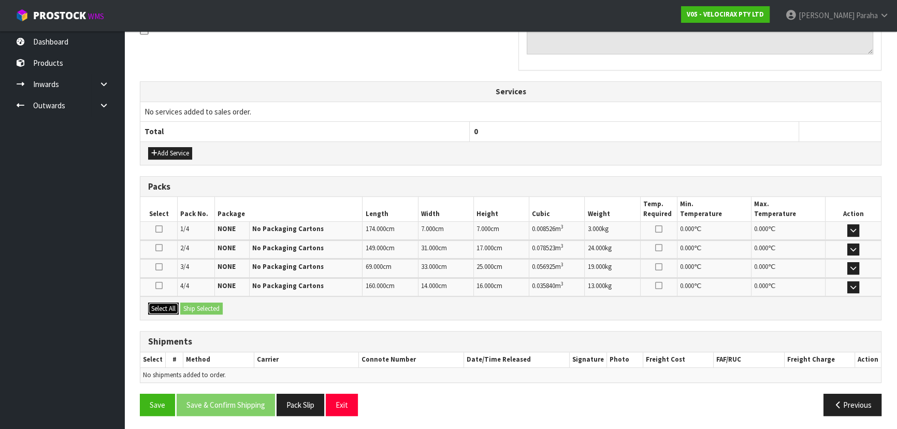
drag, startPoint x: 162, startPoint y: 305, endPoint x: 201, endPoint y: 304, distance: 39.4
click at [162, 305] on button "Select All" at bounding box center [163, 308] width 31 height 12
click at [201, 304] on button "Ship Selected" at bounding box center [201, 308] width 42 height 12
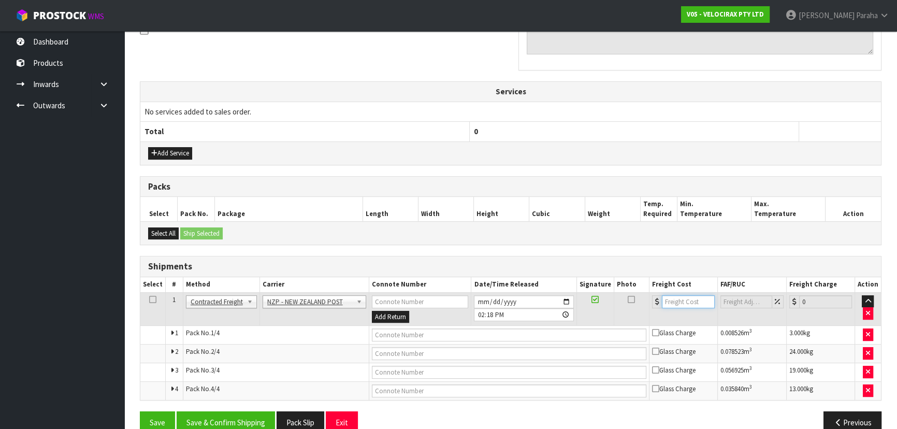
click at [686, 299] on input "number" at bounding box center [688, 301] width 53 height 13
type input "46.00"
click at [508, 329] on input "text" at bounding box center [509, 334] width 274 height 13
paste input "FWM59016394"
type input "FWM59016394"
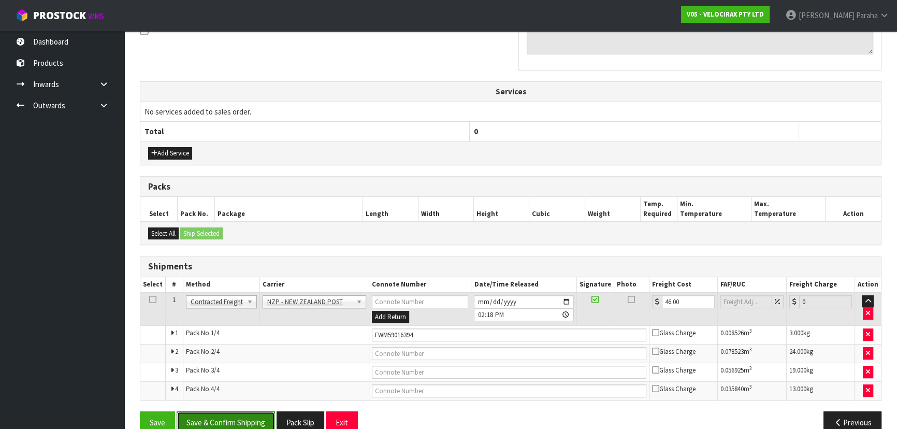
click at [250, 418] on button "Save & Confirm Shipping" at bounding box center [226, 422] width 98 height 22
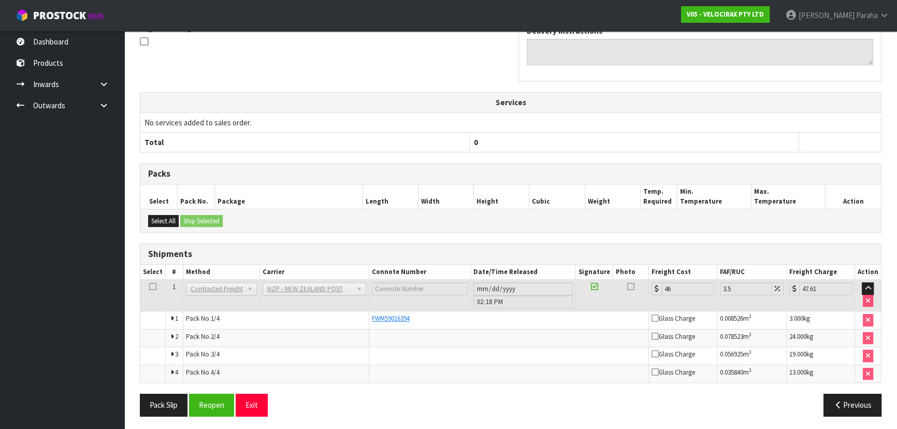
scroll to position [332, 0]
click at [203, 405] on button "Reopen" at bounding box center [211, 404] width 45 height 22
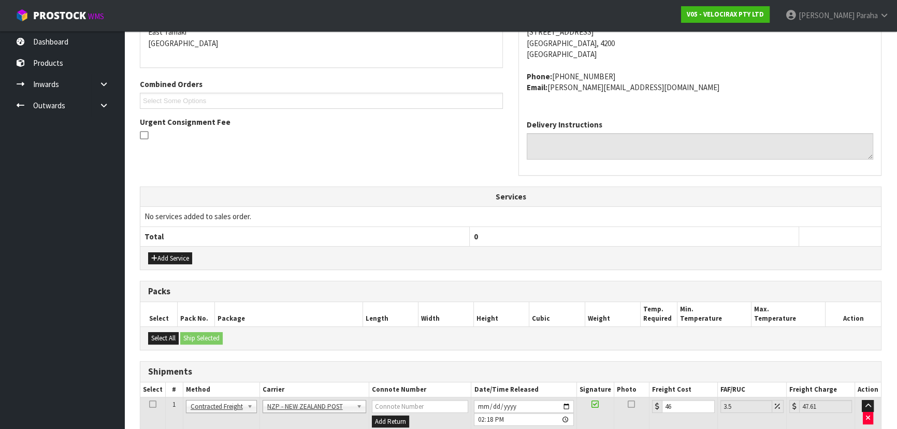
scroll to position [349, 0]
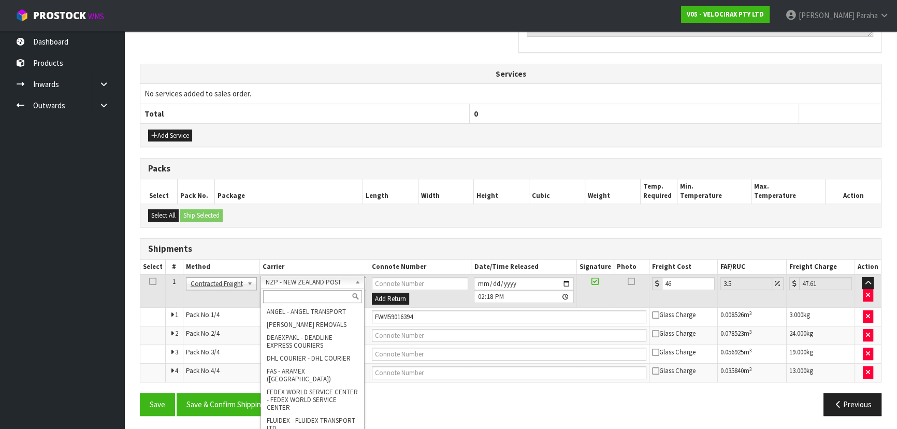
click at [336, 296] on input "text" at bounding box center [312, 296] width 99 height 13
type input "MF"
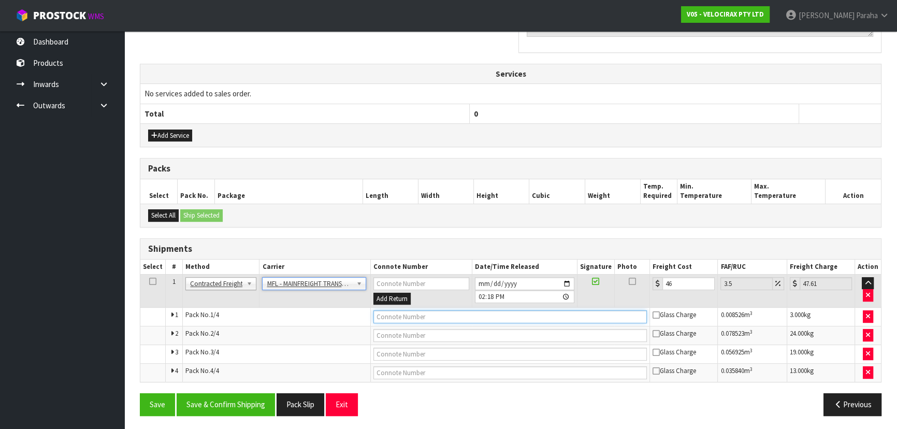
click at [386, 310] on input "text" at bounding box center [510, 316] width 274 height 13
paste input "FWM59016394"
type input "FWM59016394"
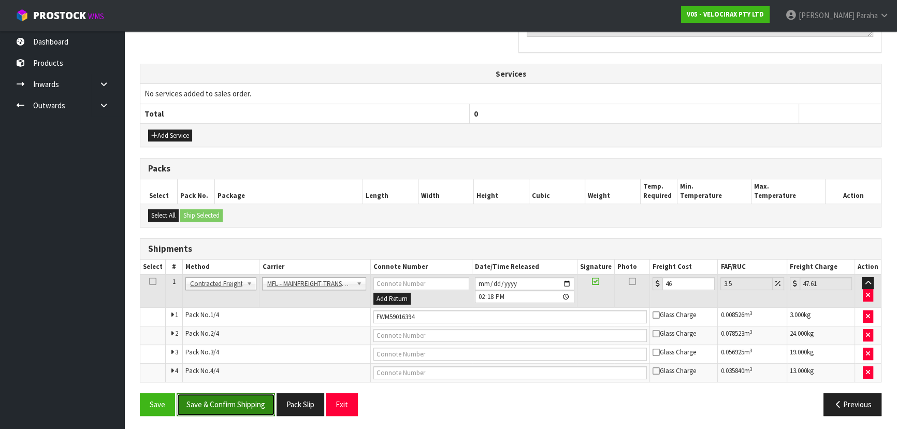
click at [229, 402] on button "Save & Confirm Shipping" at bounding box center [226, 404] width 98 height 22
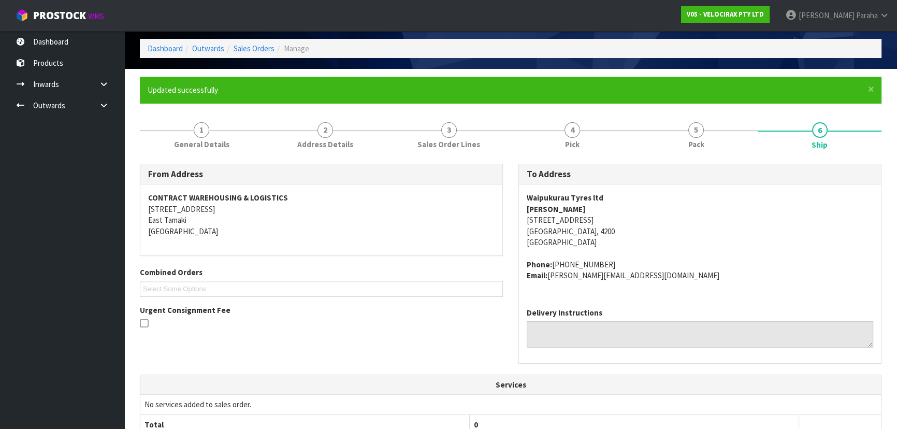
scroll to position [0, 0]
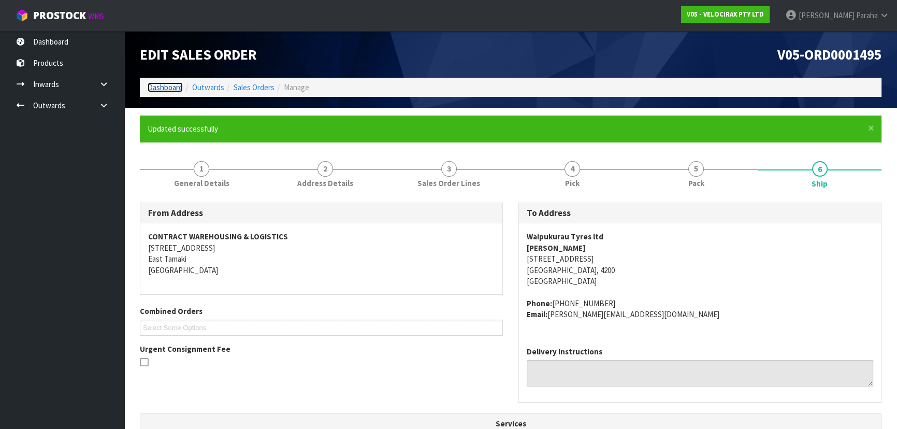
click at [179, 85] on link "Dashboard" at bounding box center [165, 87] width 35 height 10
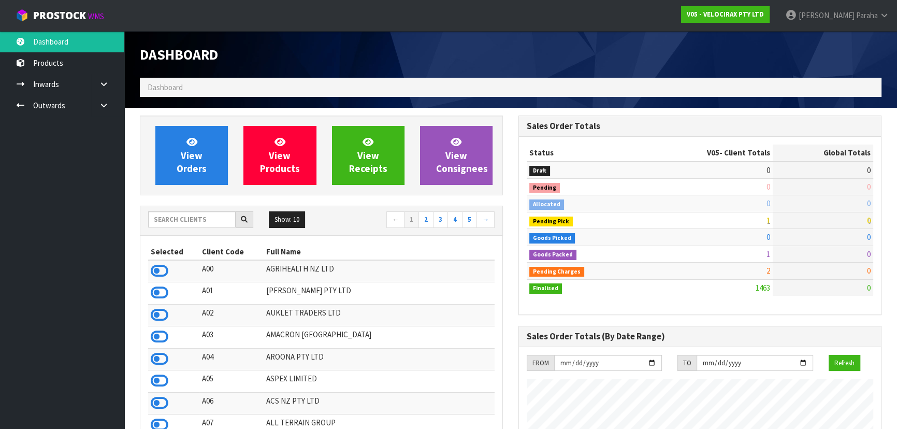
scroll to position [805, 378]
click at [200, 222] on input "text" at bounding box center [191, 219] width 87 height 16
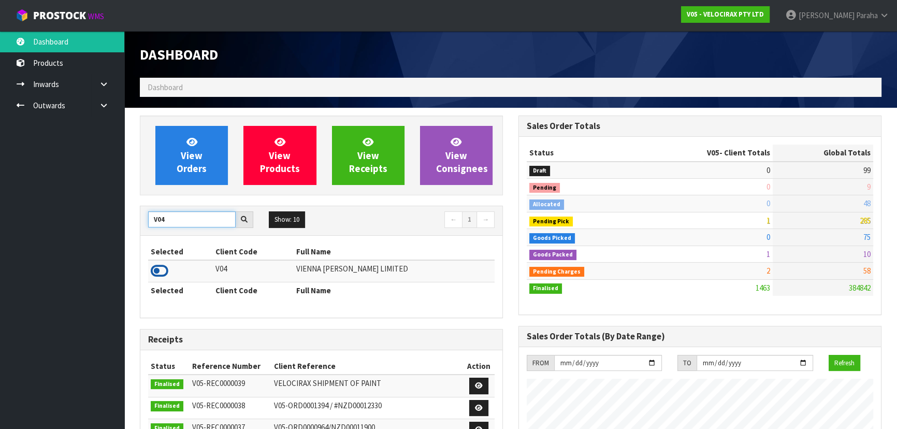
type input "V04"
click at [166, 268] on icon at bounding box center [160, 271] width 18 height 16
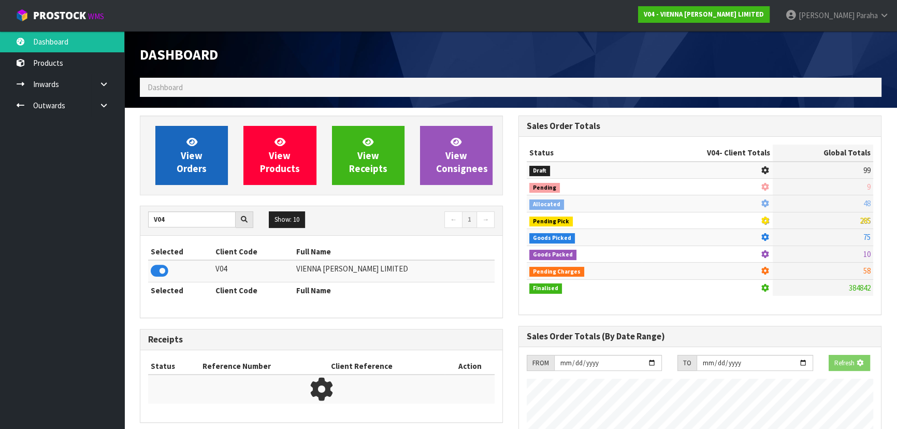
scroll to position [516996, 517262]
click at [177, 169] on span "View Orders" at bounding box center [192, 155] width 30 height 39
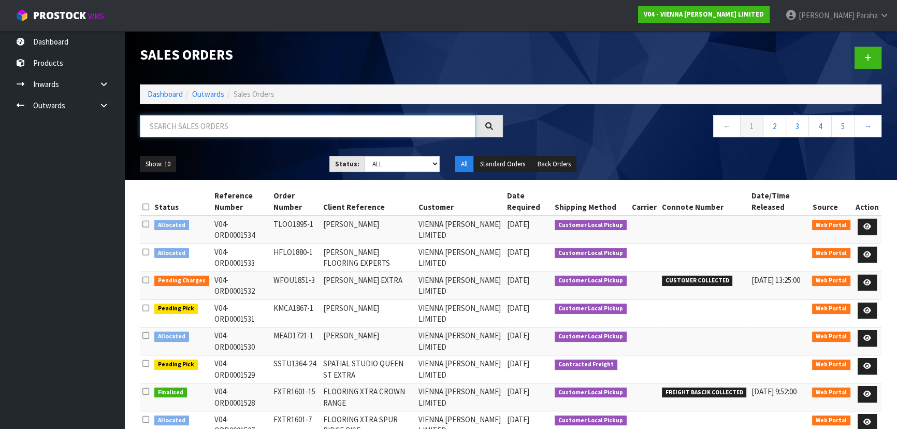
click at [166, 125] on input "text" at bounding box center [308, 126] width 336 height 22
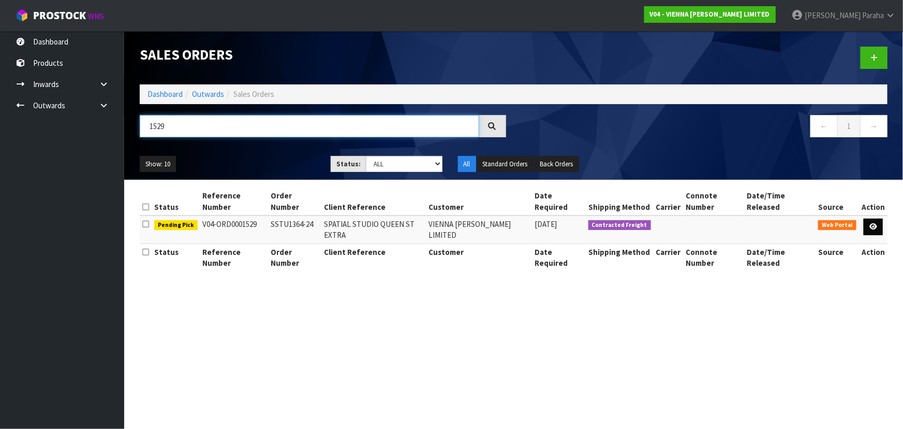
type input "1529"
click at [876, 223] on icon at bounding box center [874, 226] width 8 height 7
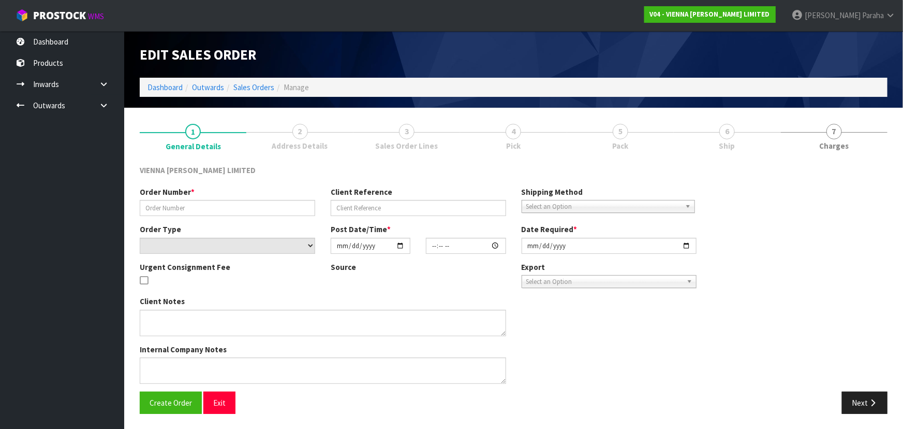
type input "SSTU1364-24"
type input "SPATIAL STUDIO QUEEN ST EXTRA"
select select "number:0"
type input "2025-10-06"
type input "12:14:00.000"
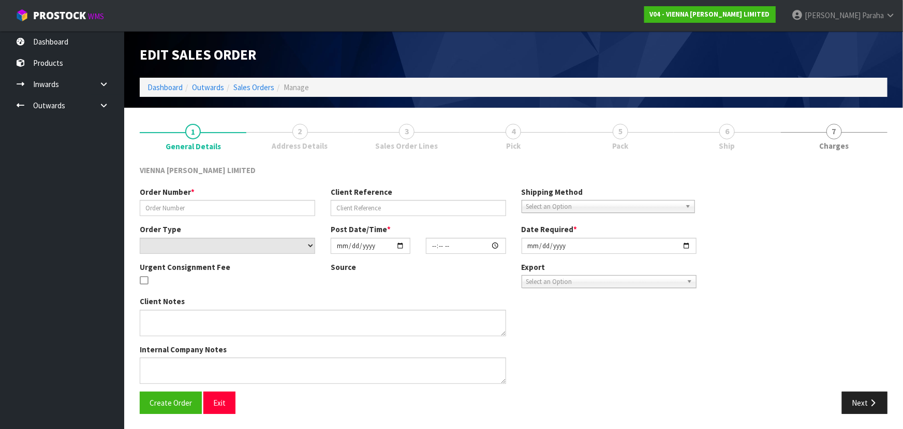
type input "2025-10-07"
type textarea "QUEEN STREET EXTRA ICONS COCO"
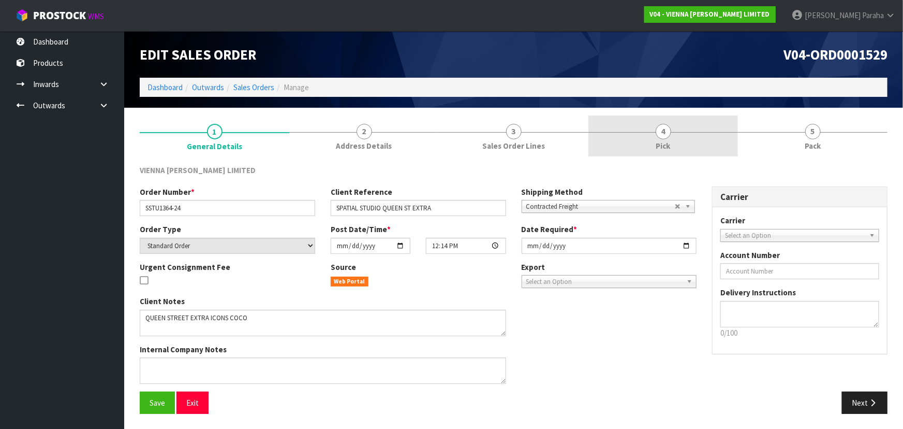
click at [664, 136] on span "4" at bounding box center [664, 132] width 16 height 16
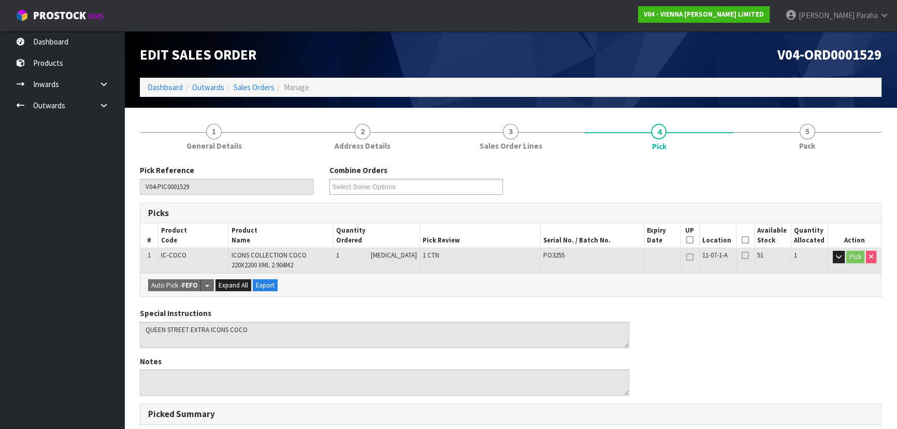
click at [741, 240] on icon at bounding box center [744, 240] width 7 height 1
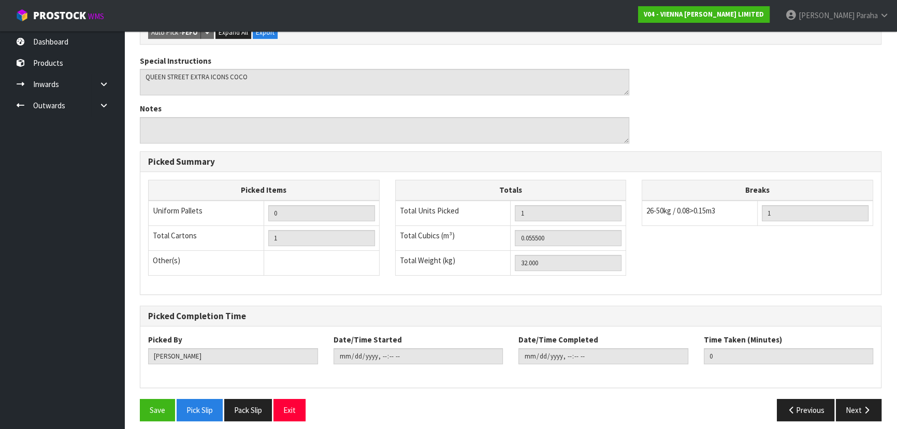
scroll to position [296, 0]
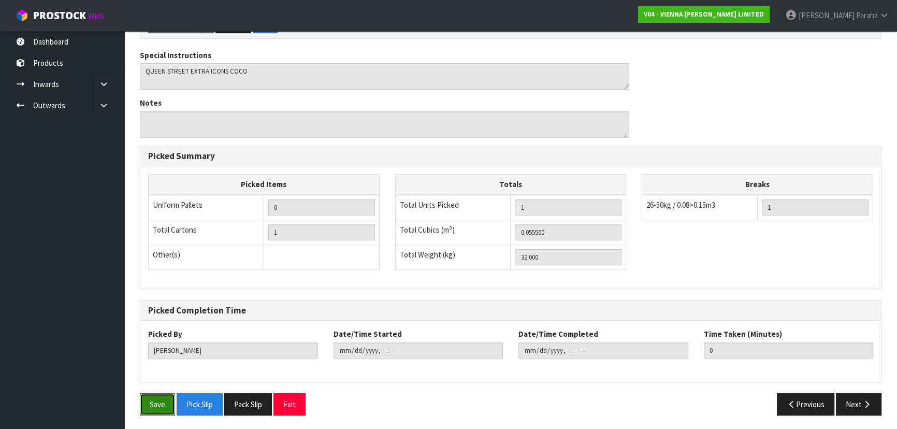
click at [152, 397] on button "Save" at bounding box center [157, 404] width 35 height 22
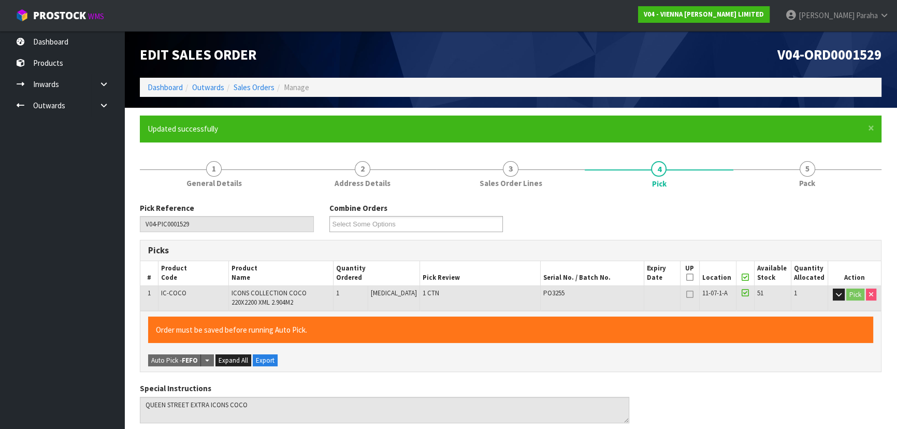
type input "Polly Paraha"
type input "2025-10-08T14:33:35"
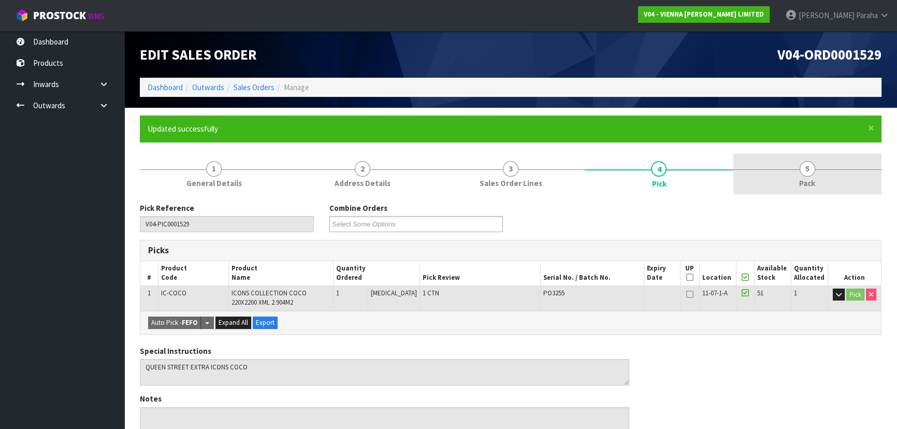
click at [817, 172] on link "5 Pack" at bounding box center [807, 173] width 148 height 41
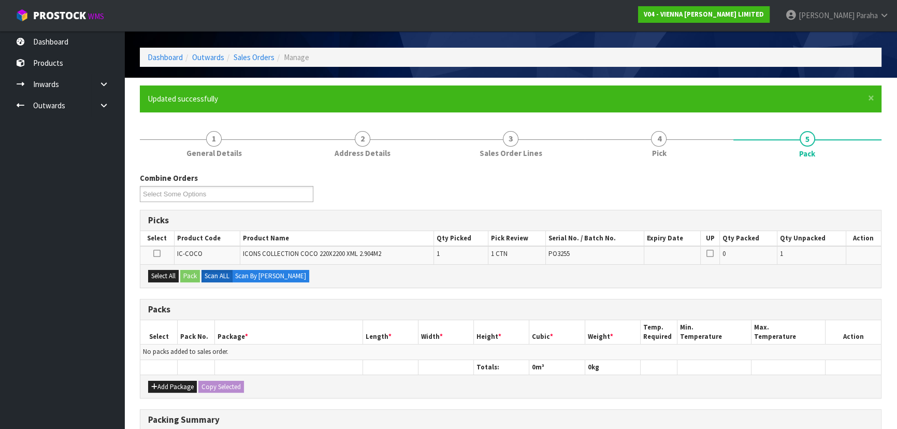
scroll to position [47, 0]
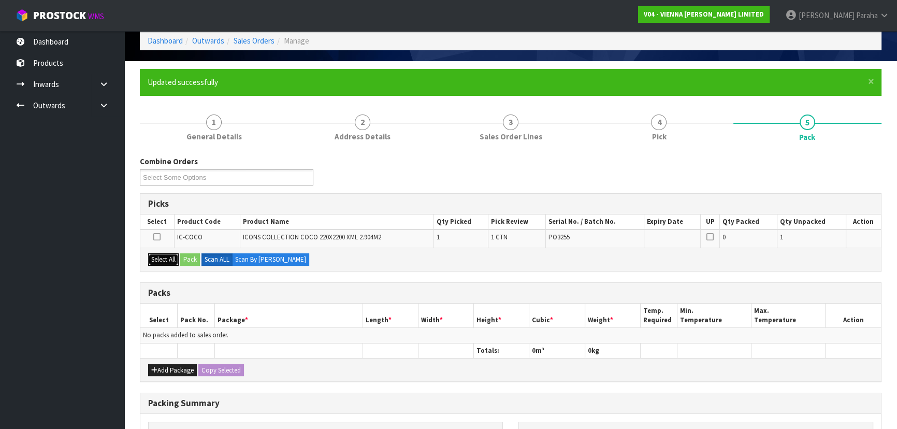
drag, startPoint x: 169, startPoint y: 255, endPoint x: 190, endPoint y: 258, distance: 21.4
click at [171, 255] on button "Select All" at bounding box center [163, 259] width 31 height 12
click at [190, 258] on button "Pack" at bounding box center [190, 259] width 20 height 12
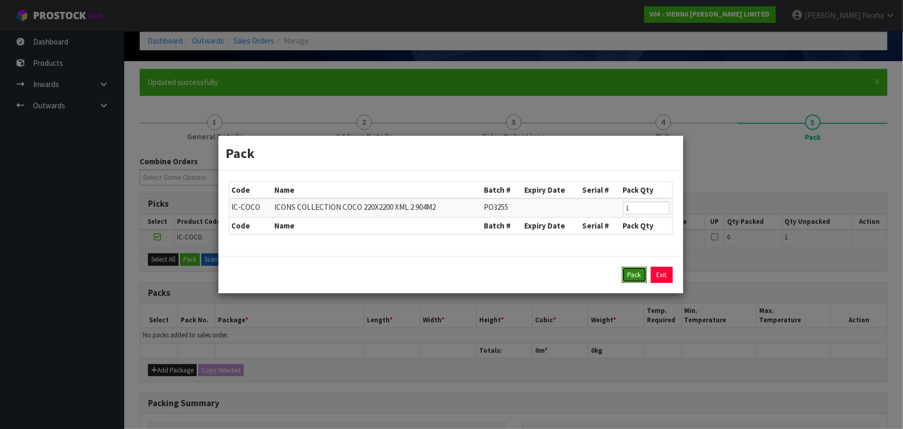
click at [641, 276] on button "Pack" at bounding box center [634, 275] width 25 height 17
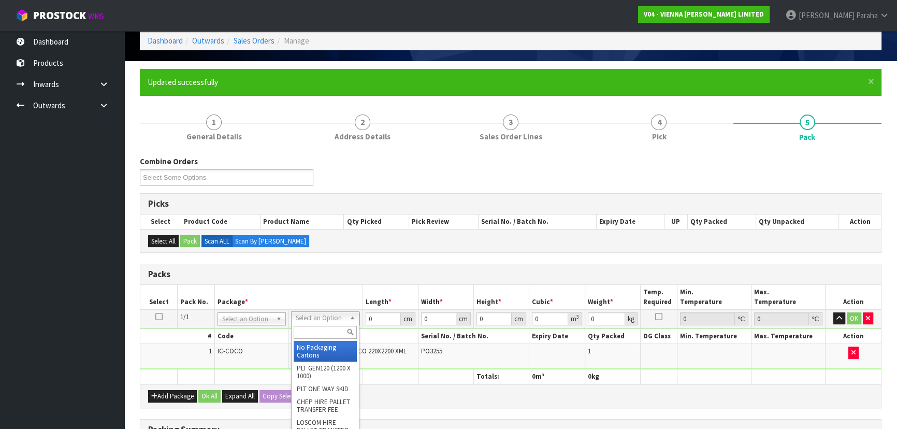
drag, startPoint x: 348, startPoint y: 320, endPoint x: 354, endPoint y: 321, distance: 5.4
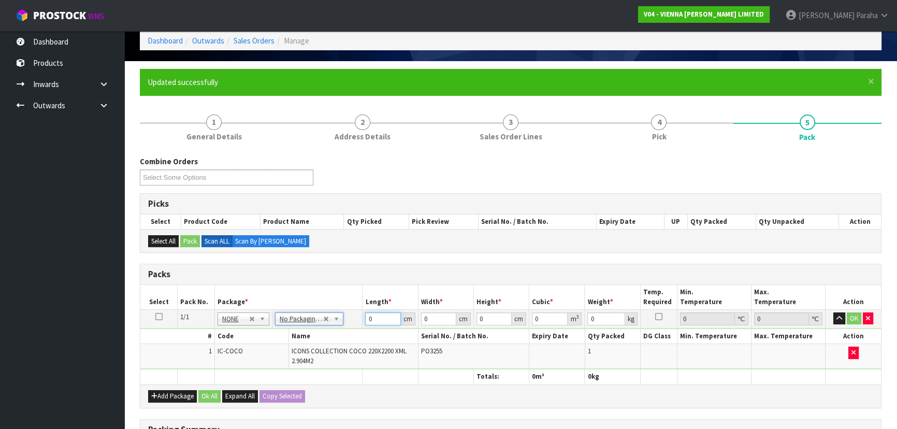
click at [384, 315] on input "0" at bounding box center [382, 318] width 35 height 13
type input "223"
type input "24"
type input "1"
type input "0.005352"
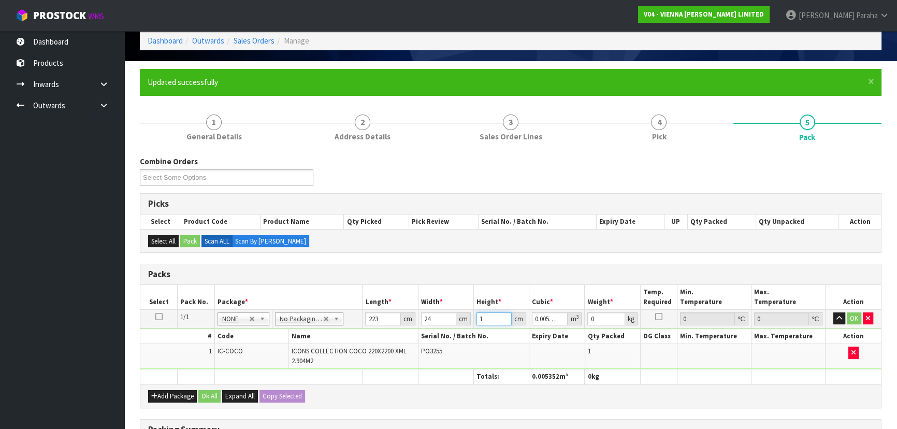
type input "10"
type input "0.05352"
type input "10"
type input "50"
click at [833, 312] on button "button" at bounding box center [839, 318] width 12 height 12
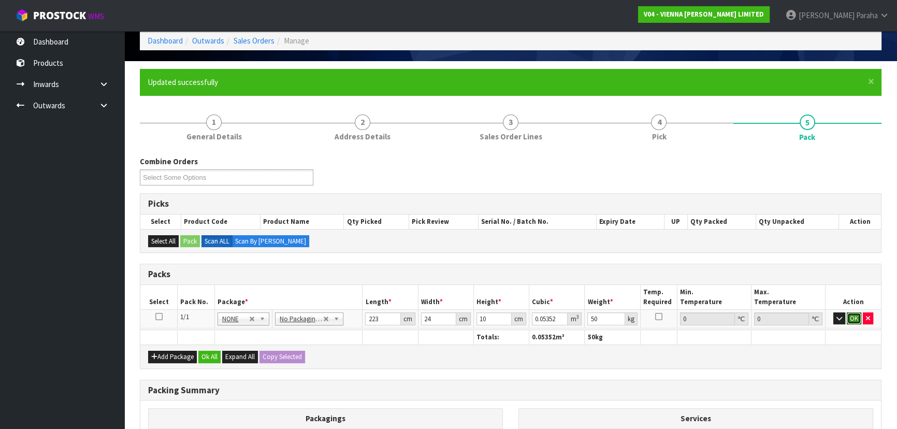
click button "OK" at bounding box center [853, 318] width 14 height 12
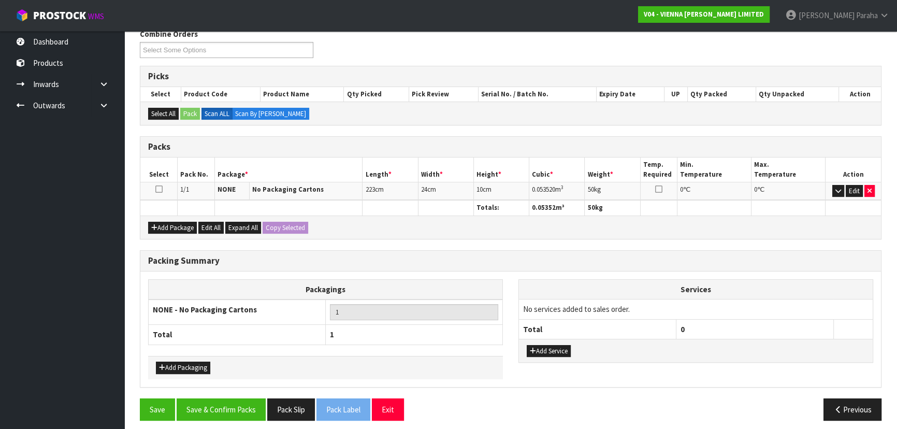
scroll to position [179, 0]
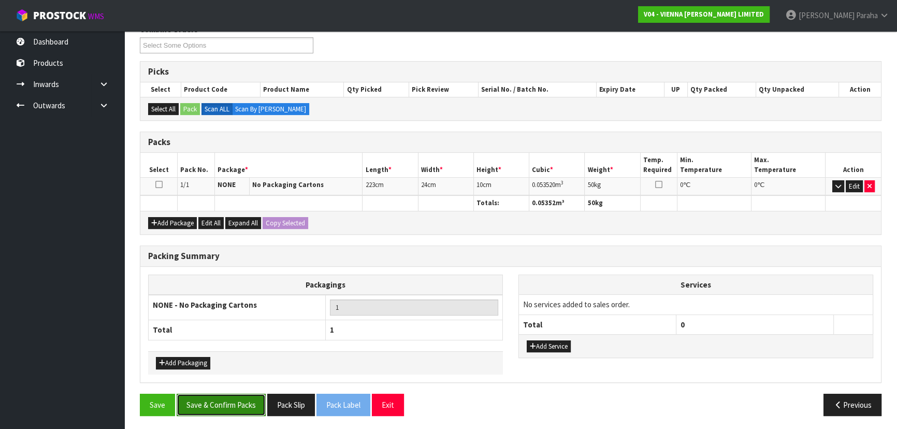
click at [253, 395] on button "Save & Confirm Packs" at bounding box center [221, 404] width 89 height 22
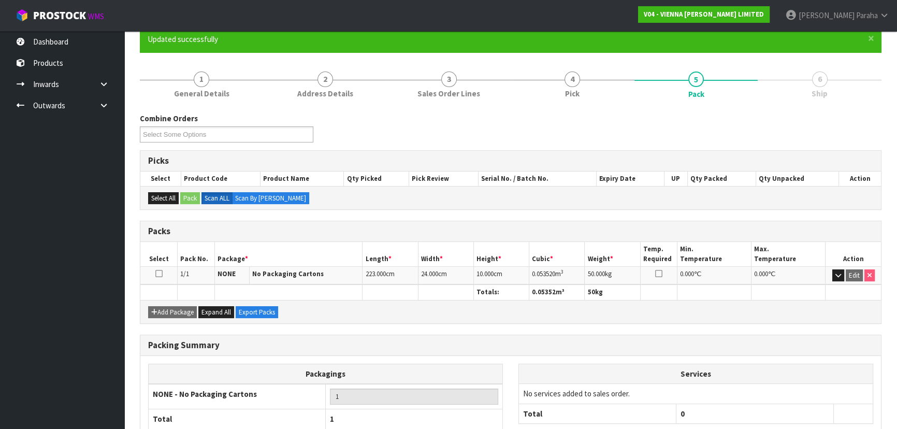
scroll to position [155, 0]
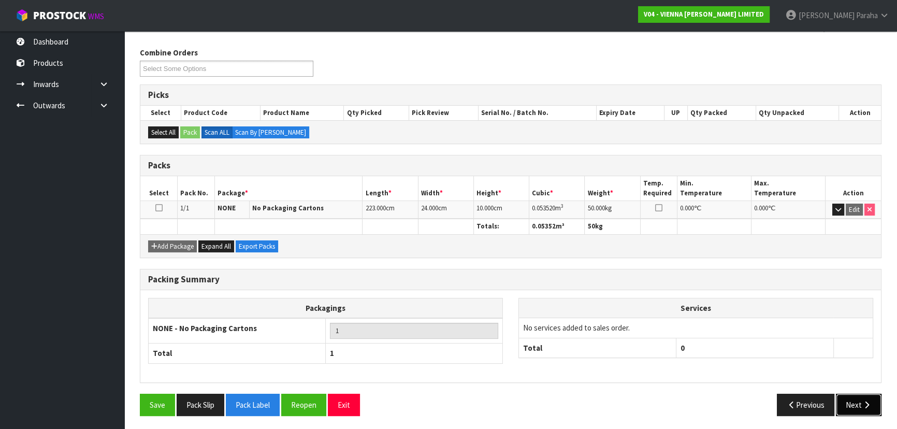
click at [874, 402] on button "Next" at bounding box center [858, 404] width 46 height 22
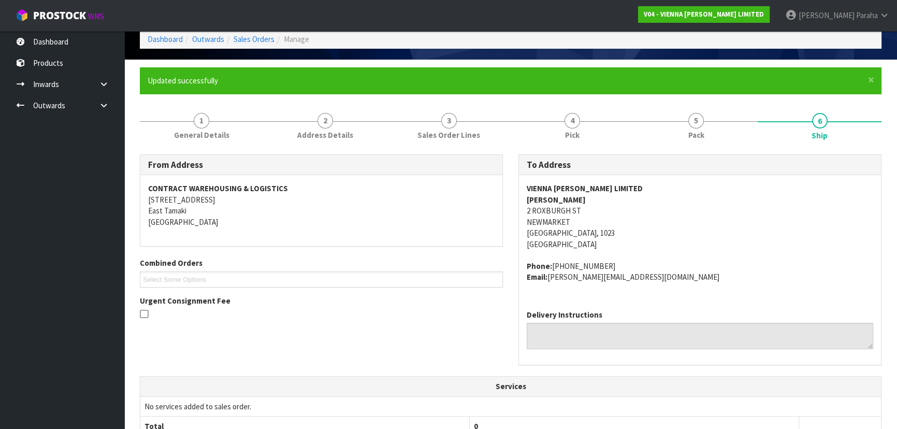
scroll to position [14, 0]
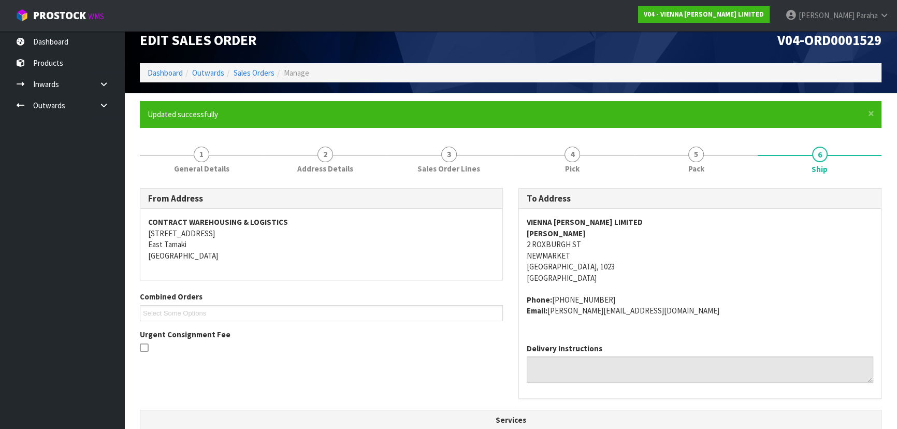
click at [570, 222] on strong "VIENNA WOODS LIMITED" at bounding box center [584, 222] width 116 height 10
click at [571, 222] on strong "VIENNA WOODS LIMITED" at bounding box center [584, 222] width 116 height 10
click at [547, 235] on strong "DAMON JACKSON" at bounding box center [555, 233] width 59 height 10
click at [548, 234] on strong "DAMON JACKSON" at bounding box center [555, 233] width 59 height 10
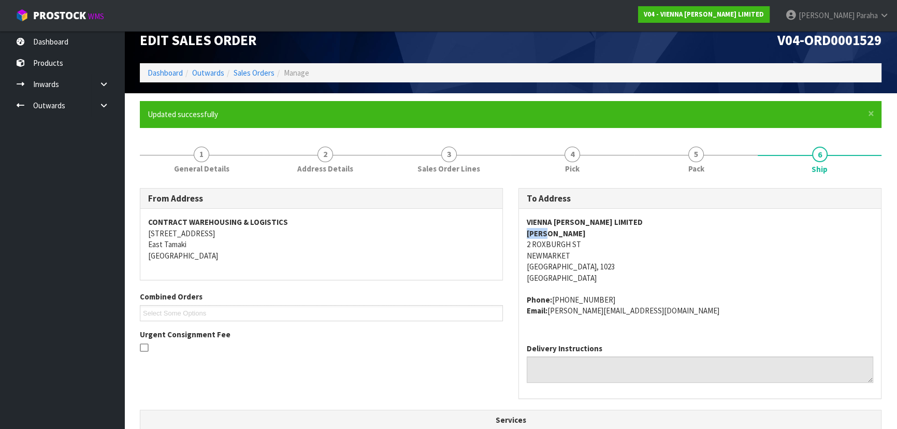
click at [548, 234] on strong "DAMON JACKSON" at bounding box center [555, 233] width 59 height 10
click at [546, 234] on strong "DAMON JACKSON" at bounding box center [555, 233] width 59 height 10
click at [549, 244] on address "VIENNA WOODS LIMITED DAMON JACKSON 2 ROXBURGH ST NEWMARKET AUCKLAND, 1023 New Z…" at bounding box center [699, 249] width 346 height 67
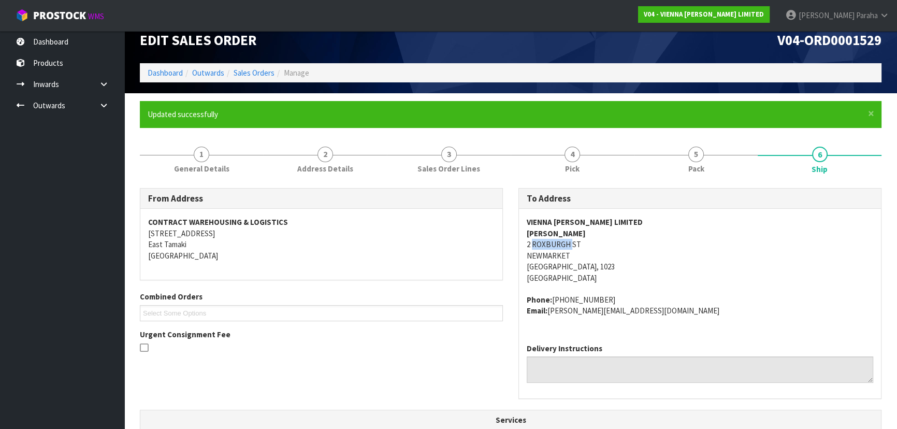
click at [549, 243] on address "VIENNA WOODS LIMITED DAMON JACKSON 2 ROXBURGH ST NEWMARKET AUCKLAND, 1023 New Z…" at bounding box center [699, 249] width 346 height 67
drag, startPoint x: 595, startPoint y: 300, endPoint x: 552, endPoint y: 296, distance: 43.6
click at [552, 296] on address "Phone: 021-614-224 Email: damon@viennawoods.co.nz" at bounding box center [699, 305] width 346 height 22
drag, startPoint x: 637, startPoint y: 310, endPoint x: 551, endPoint y: 316, distance: 86.2
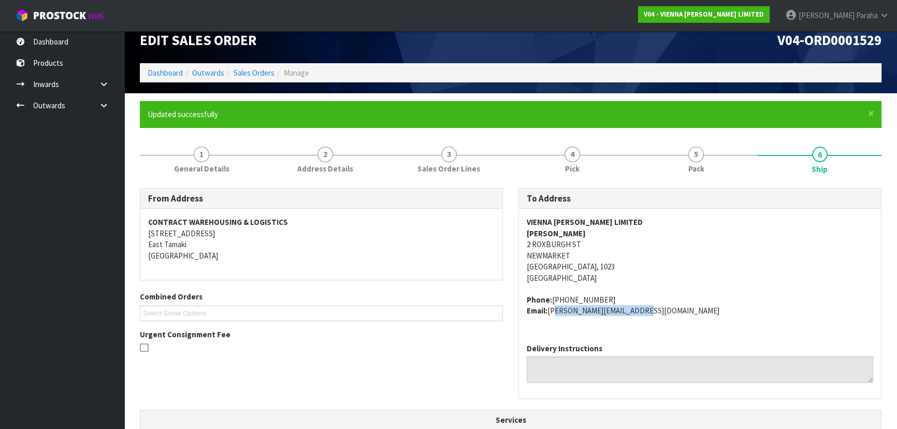
click at [551, 316] on div "VIENNA WOODS LIMITED DAMON JACKSON 2 ROXBURGH ST NEWMARKET AUCKLAND, 1023 New Z…" at bounding box center [700, 272] width 362 height 126
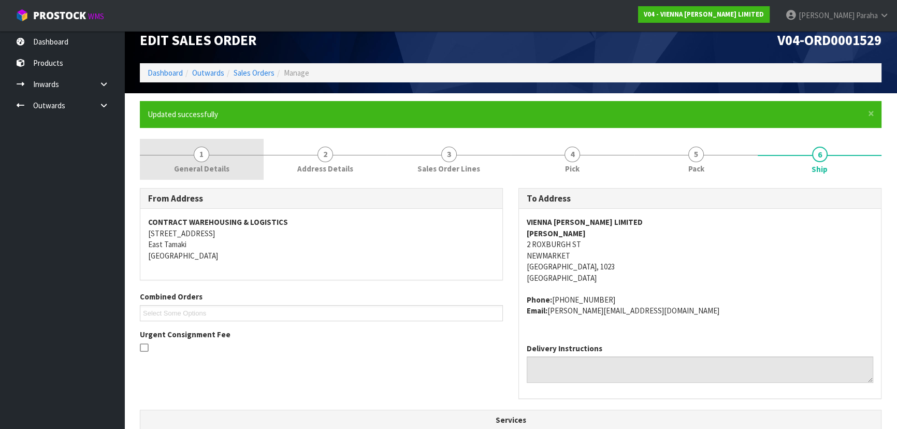
click at [201, 157] on span "1" at bounding box center [202, 154] width 16 height 16
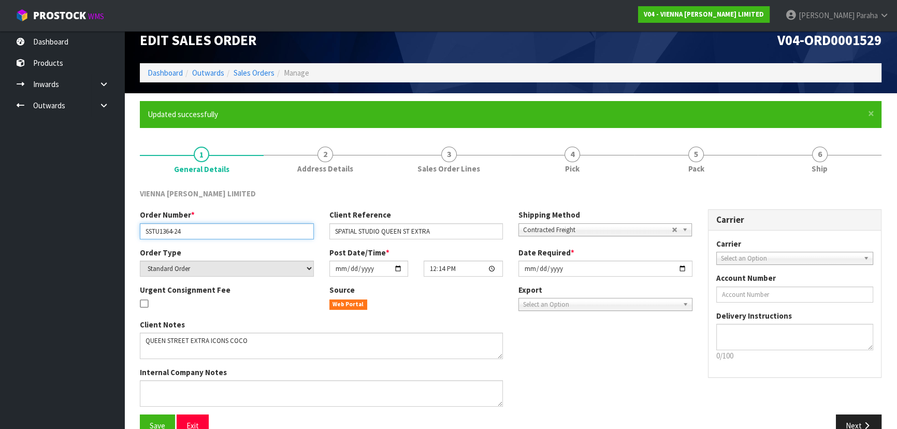
click at [160, 230] on input "SSTU1364-24" at bounding box center [227, 231] width 174 height 16
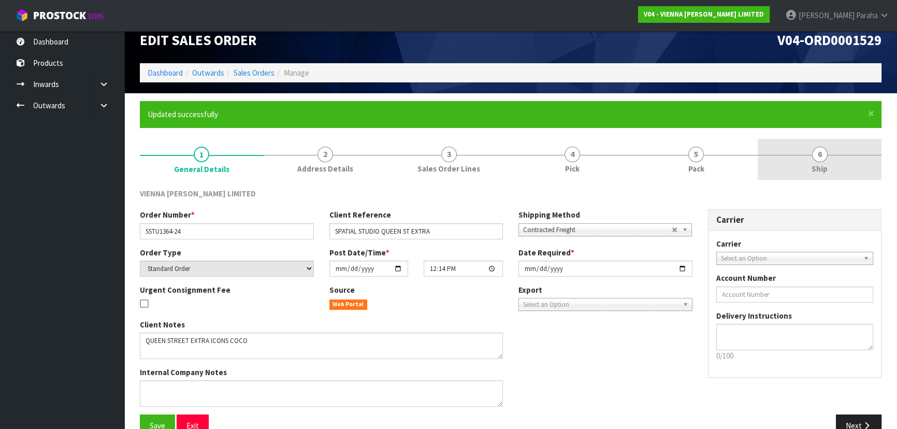
click at [820, 152] on span "6" at bounding box center [820, 154] width 16 height 16
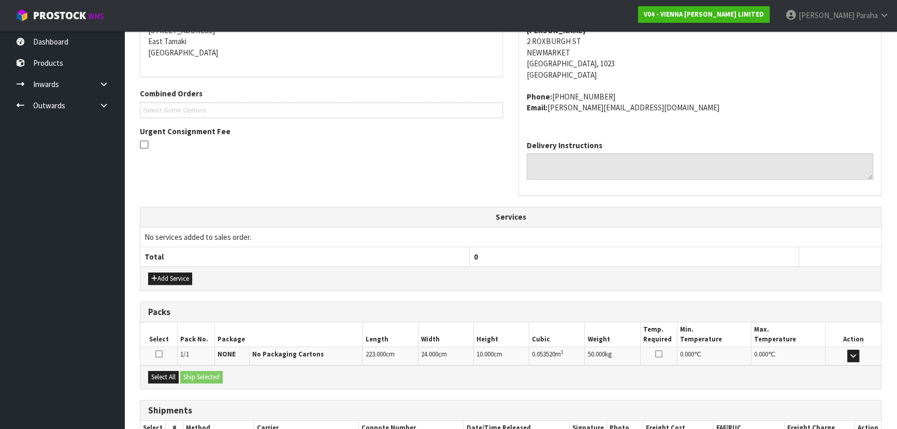
scroll to position [286, 0]
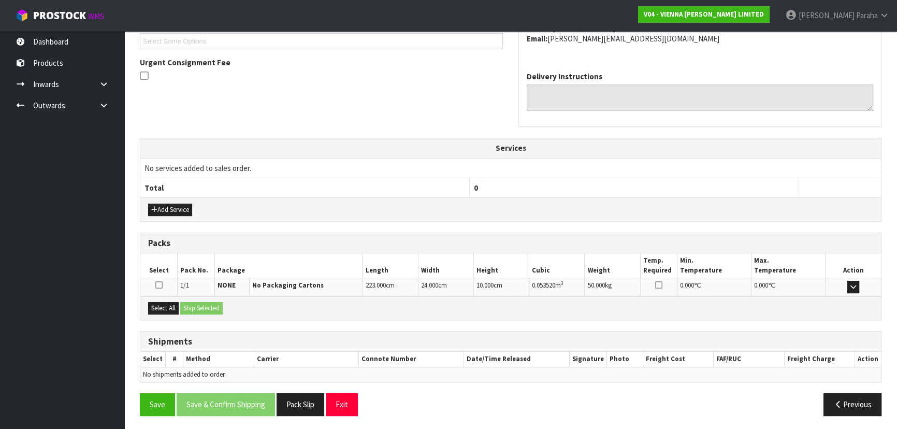
click at [752, 60] on div "VIENNA WOODS LIMITED DAMON JACKSON 2 ROXBURGH ST NEWMARKET AUCKLAND, 1023 New Z…" at bounding box center [700, 0] width 362 height 126
click at [172, 308] on button "Select All" at bounding box center [163, 308] width 31 height 12
click at [191, 306] on button "Ship Selected" at bounding box center [201, 308] width 42 height 12
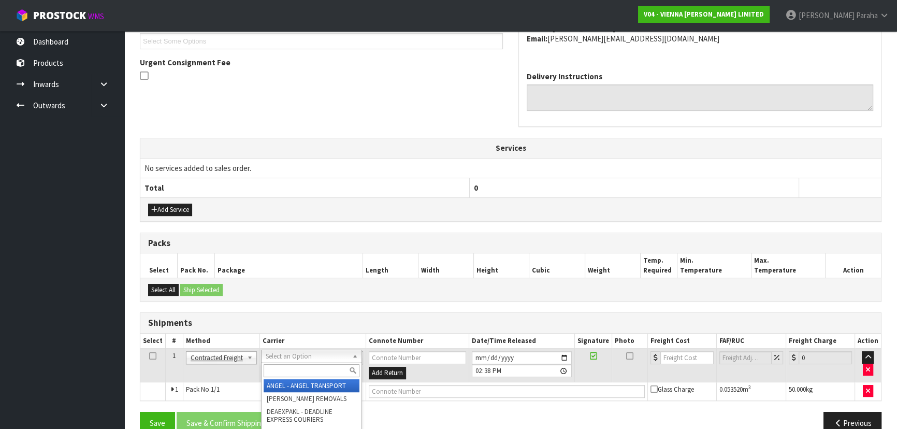
drag, startPoint x: 309, startPoint y: 375, endPoint x: 310, endPoint y: 369, distance: 5.8
click at [309, 374] on input "text" at bounding box center [311, 370] width 96 height 13
type input "MF"
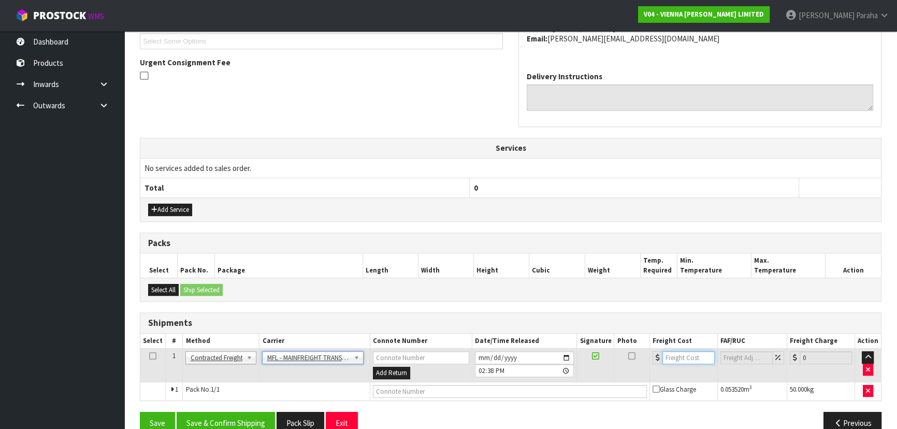
click at [666, 352] on input "number" at bounding box center [688, 357] width 52 height 13
type input "36.00"
click at [605, 388] on input "text" at bounding box center [510, 391] width 274 height 13
paste input "FWM59017176"
type input "FWM59017176"
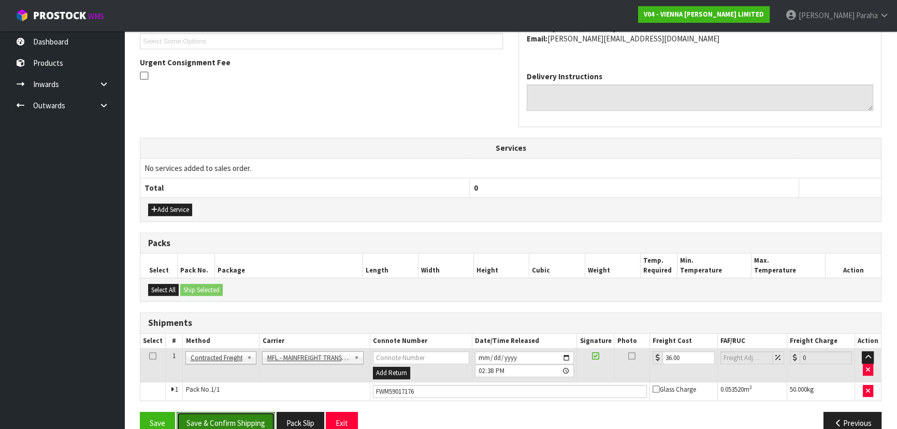
click at [256, 414] on button "Save & Confirm Shipping" at bounding box center [226, 423] width 98 height 22
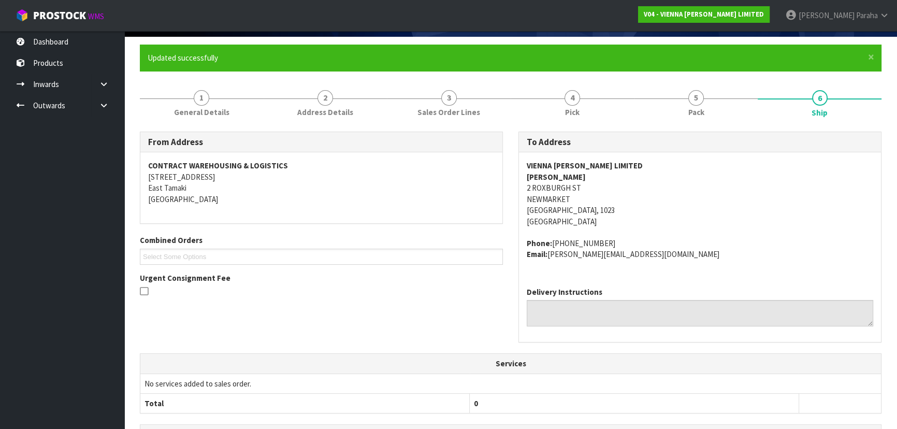
scroll to position [0, 0]
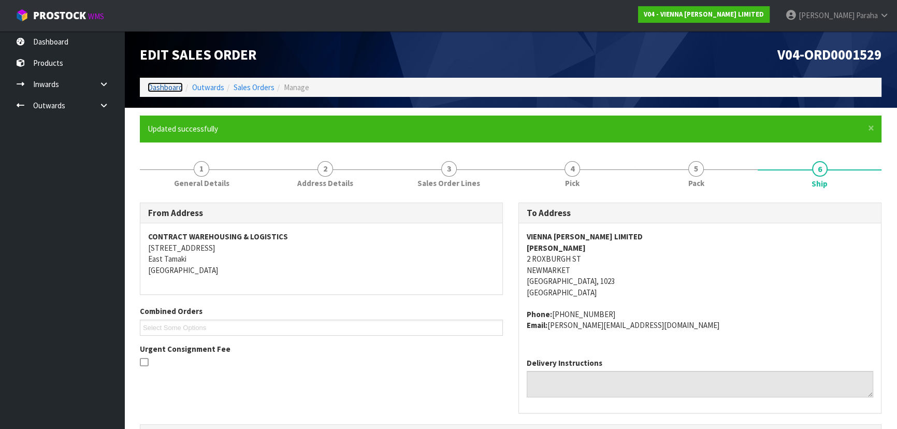
click at [173, 83] on link "Dashboard" at bounding box center [165, 87] width 35 height 10
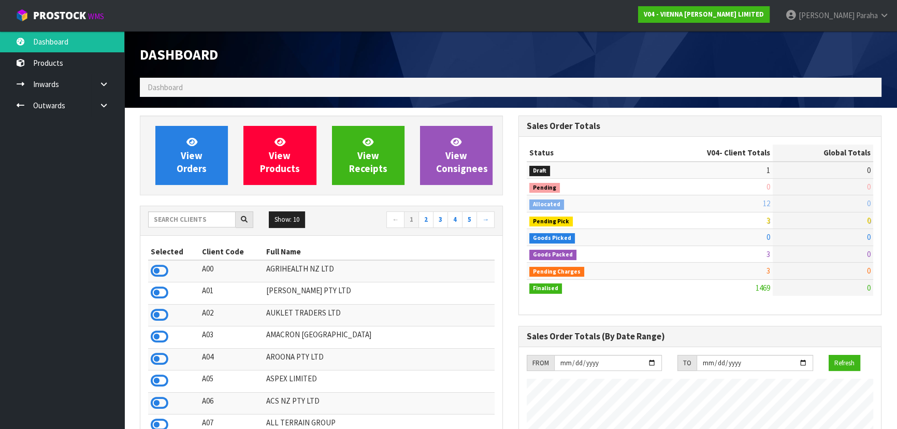
scroll to position [838, 378]
click at [205, 221] on input "text" at bounding box center [191, 219] width 87 height 16
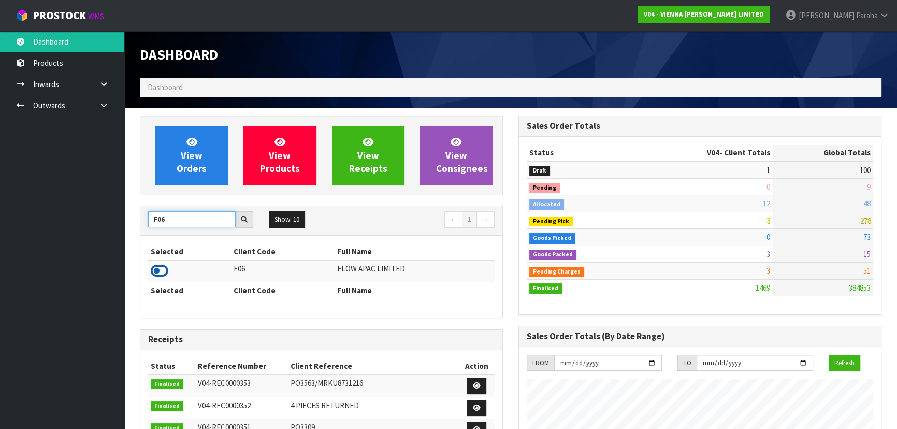
type input "F06"
click at [165, 270] on icon at bounding box center [160, 271] width 18 height 16
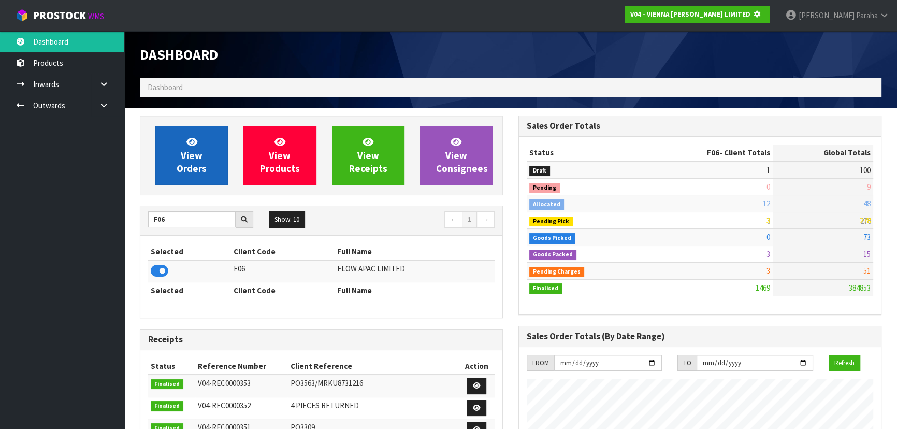
scroll to position [644, 378]
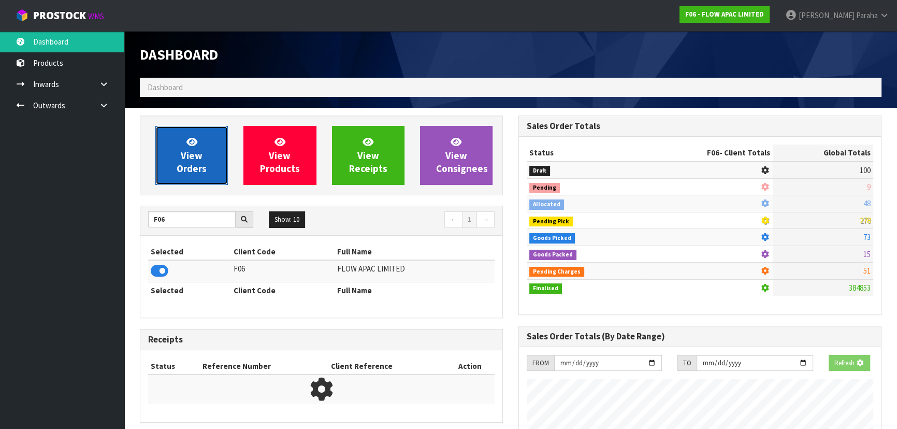
click at [211, 135] on link "View Orders" at bounding box center [191, 155] width 72 height 59
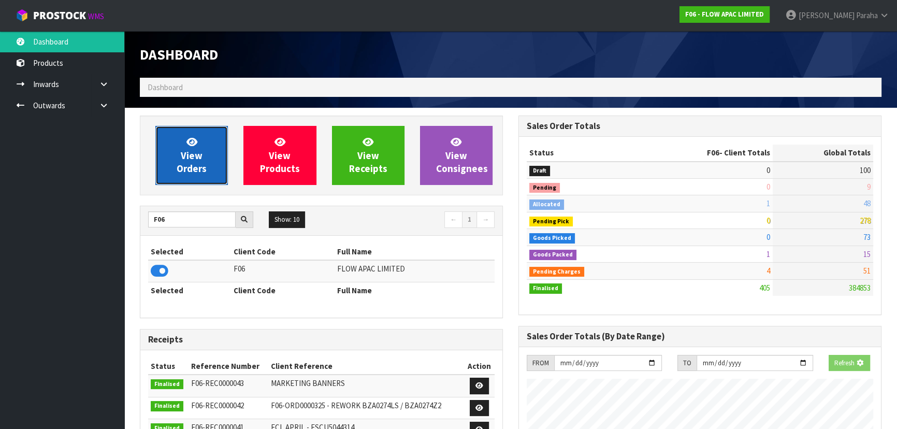
scroll to position [783, 378]
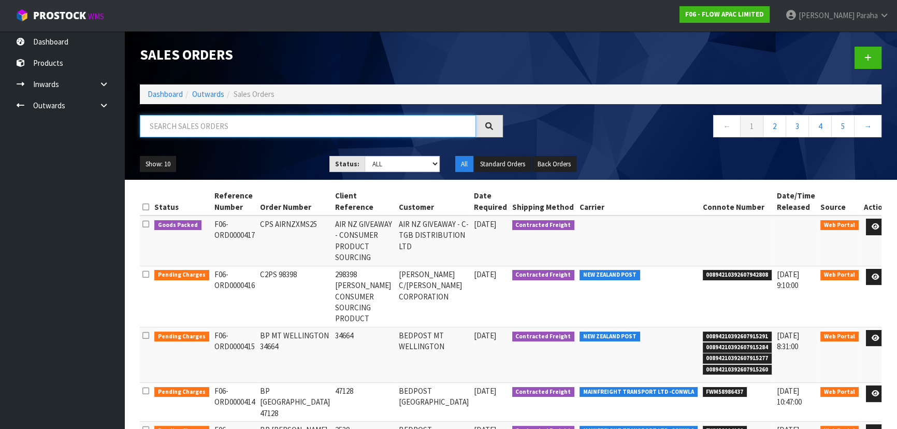
click at [199, 131] on input "text" at bounding box center [308, 126] width 336 height 22
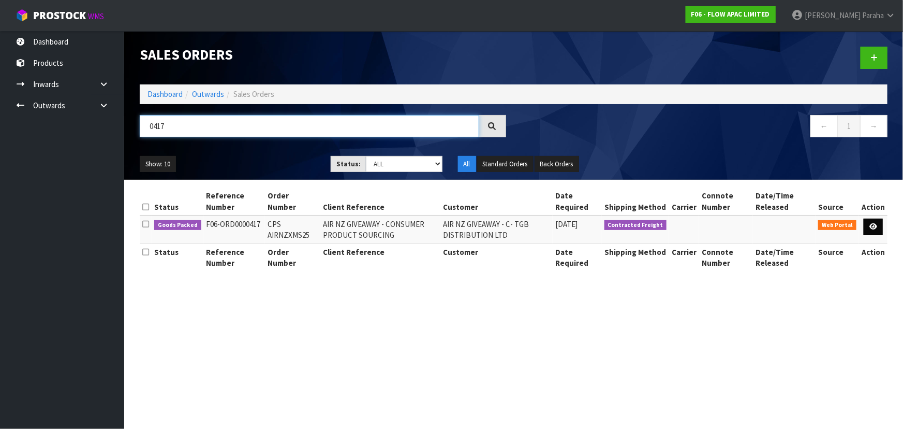
type input "0417"
click at [875, 228] on icon at bounding box center [874, 226] width 8 height 7
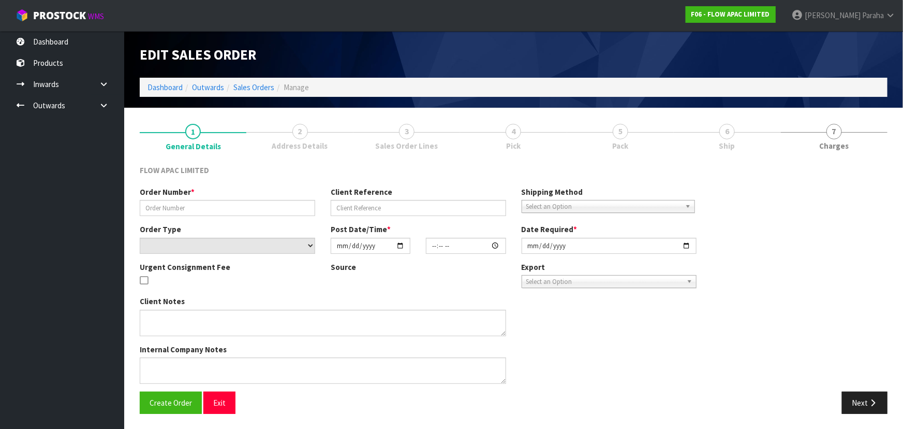
type input "CPS AIRNZXMS25"
type input "AIR NZ GIVEAWAY - CONSUMER PRODUCT SOURCING"
select select "number:0"
type input "[DATE]"
type input "22:13:00.000"
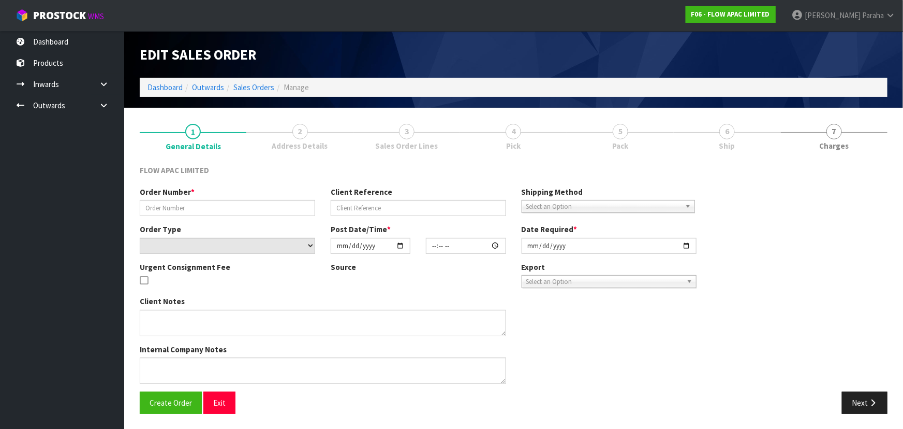
type input "[DATE]"
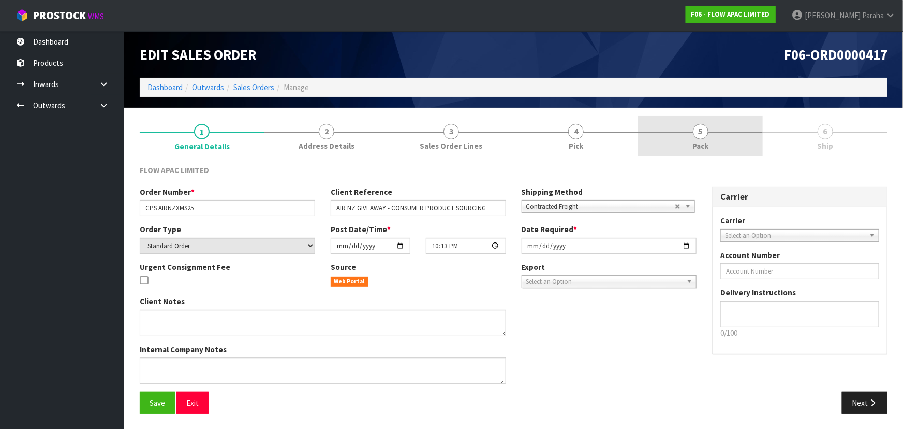
click at [699, 136] on span "5" at bounding box center [701, 132] width 16 height 16
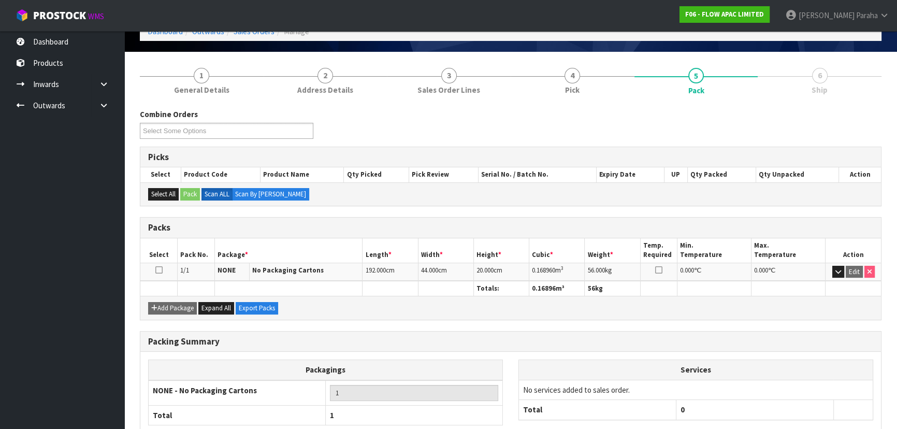
scroll to position [118, 0]
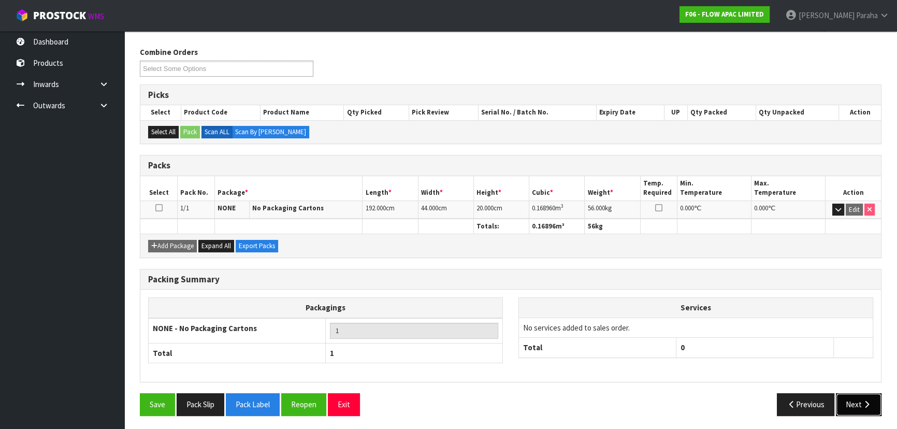
click at [872, 401] on button "Next" at bounding box center [858, 404] width 46 height 22
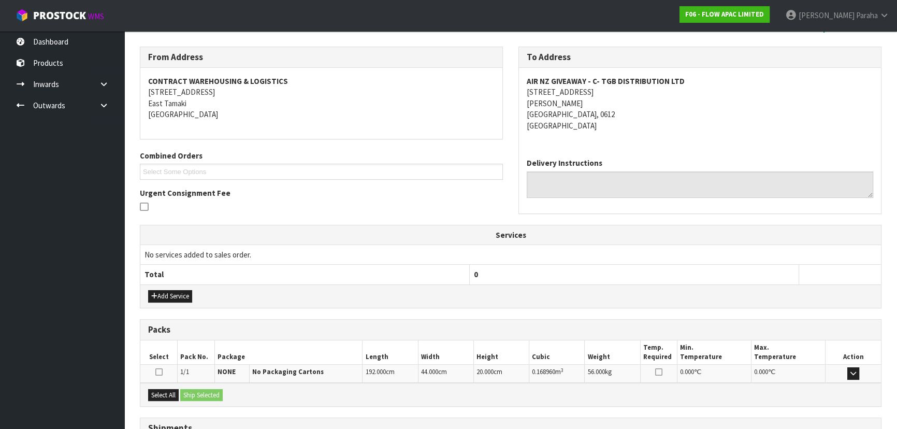
click at [604, 78] on strong "AIR NZ GIVEAWAY - C- TGB DISTRIBUTION LTD" at bounding box center [605, 81] width 158 height 10
click at [602, 79] on strong "AIR NZ GIVEAWAY - C- TGB DISTRIBUTION LTD" at bounding box center [605, 81] width 158 height 10
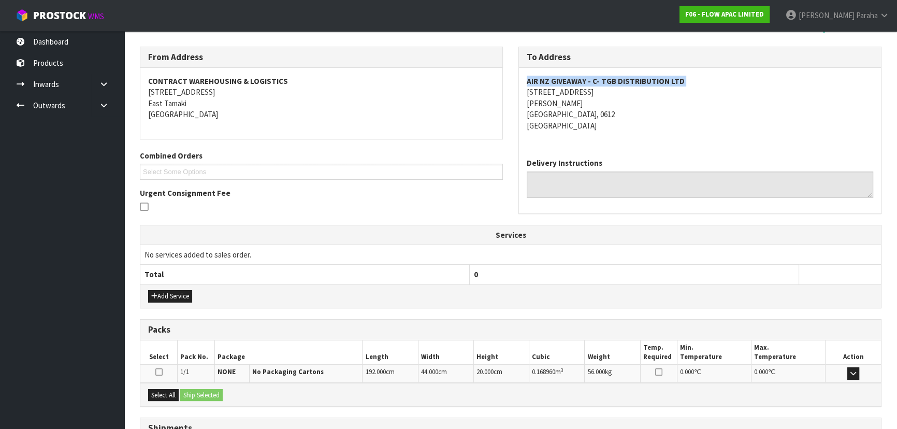
click at [601, 80] on strong "AIR NZ GIVEAWAY - C- TGB DISTRIBUTION LTD" at bounding box center [605, 81] width 158 height 10
click at [560, 93] on address "AIR NZ GIVEAWAY - C- TGB DISTRIBUTION LTD 4/22 MOSELLE AVE HENDERSON Auckland, …" at bounding box center [699, 103] width 346 height 55
click at [559, 93] on address "AIR NZ GIVEAWAY - C- TGB DISTRIBUTION LTD 4/22 MOSELLE AVE HENDERSON Auckland, …" at bounding box center [699, 103] width 346 height 55
click at [550, 80] on strong "AIR NZ GIVEAWAY - C- TGB DISTRIBUTION LTD" at bounding box center [605, 81] width 158 height 10
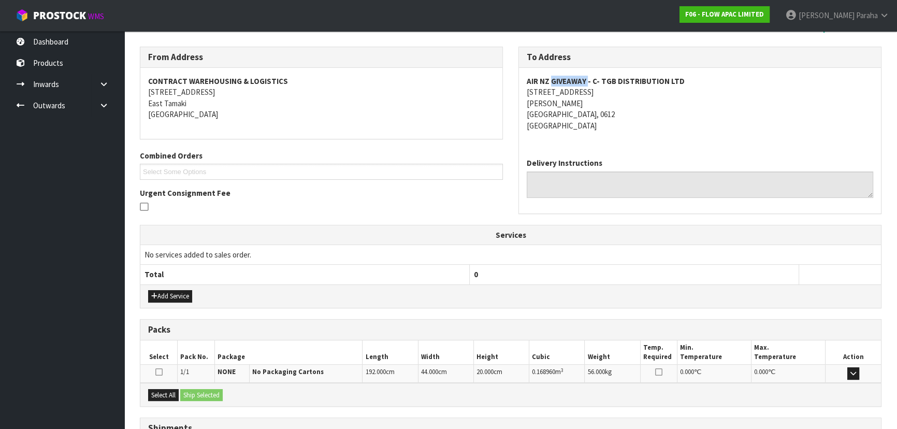
click at [550, 80] on strong "AIR NZ GIVEAWAY - C- TGB DISTRIBUTION LTD" at bounding box center [605, 81] width 158 height 10
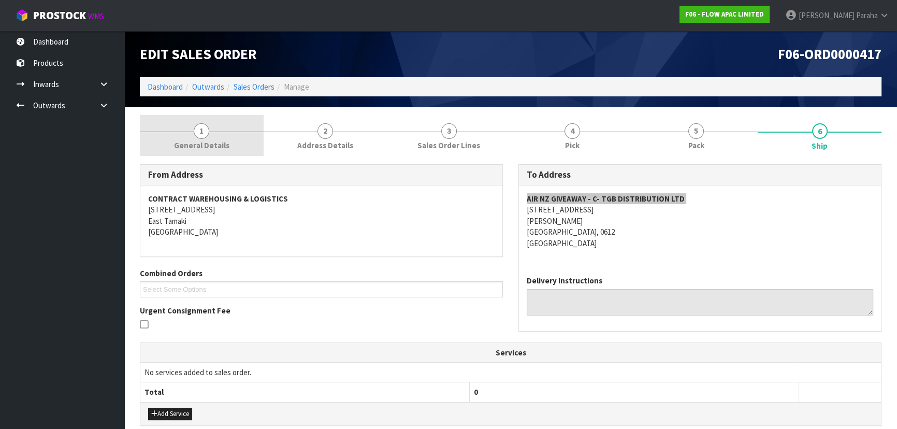
scroll to position [0, 0]
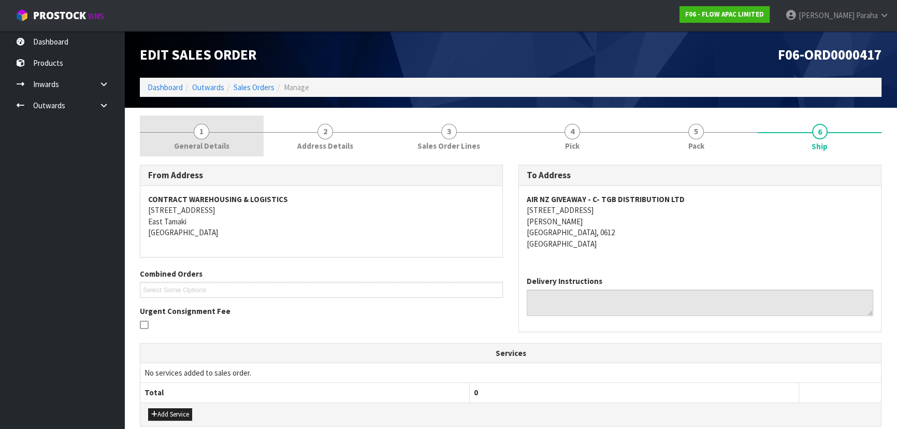
click at [215, 133] on link "1 General Details" at bounding box center [202, 135] width 124 height 41
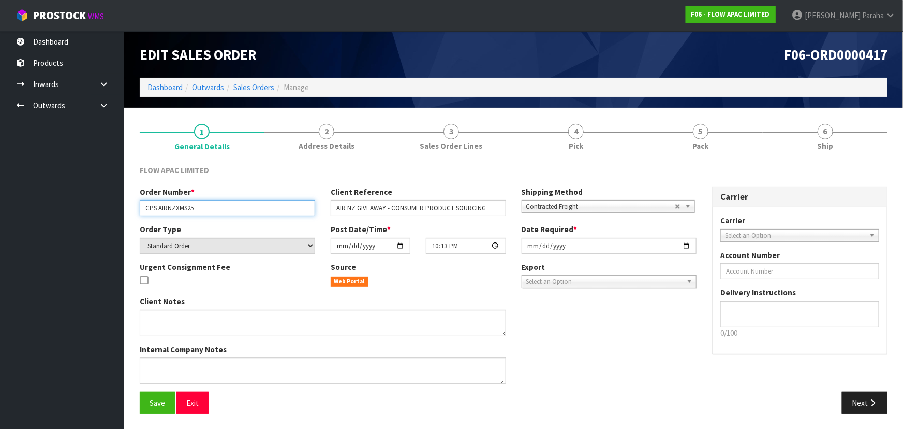
click at [168, 207] on input "CPS AIRNZXMS25" at bounding box center [227, 208] width 175 height 16
click at [168, 206] on input "CPS AIRNZXMS25" at bounding box center [227, 208] width 175 height 16
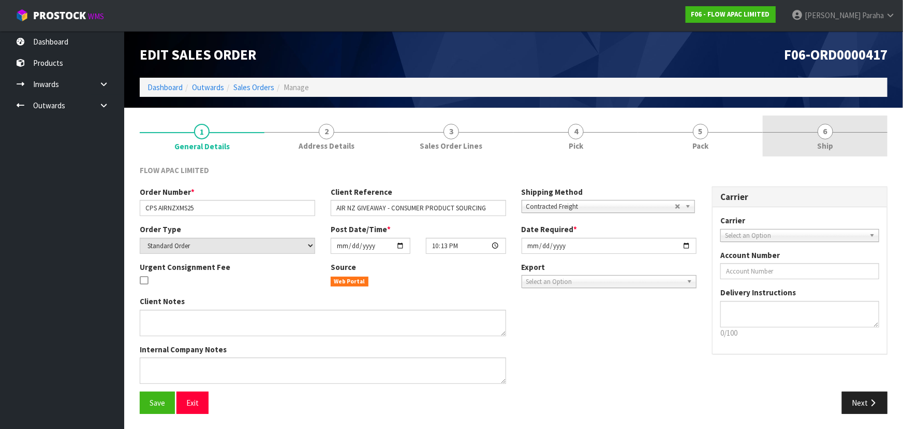
click at [824, 134] on span "6" at bounding box center [826, 132] width 16 height 16
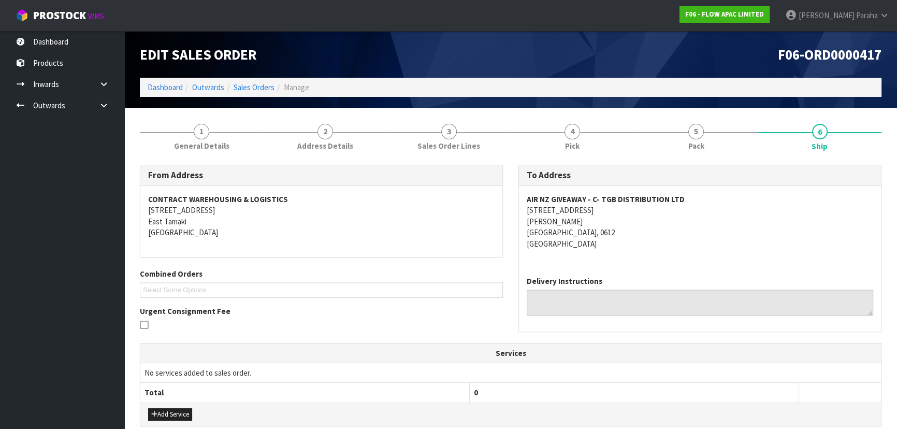
click at [761, 226] on address "AIR NZ GIVEAWAY - C- TGB DISTRIBUTION LTD 4/22 MOSELLE AVE HENDERSON Auckland, …" at bounding box center [699, 221] width 346 height 55
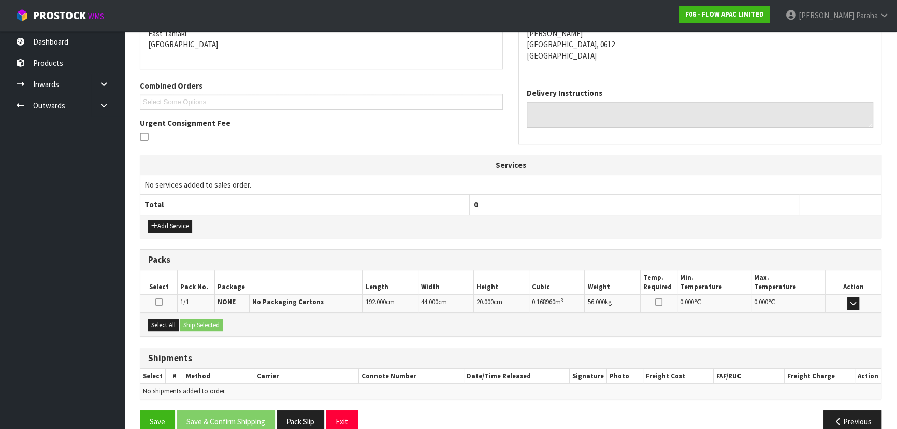
scroll to position [205, 0]
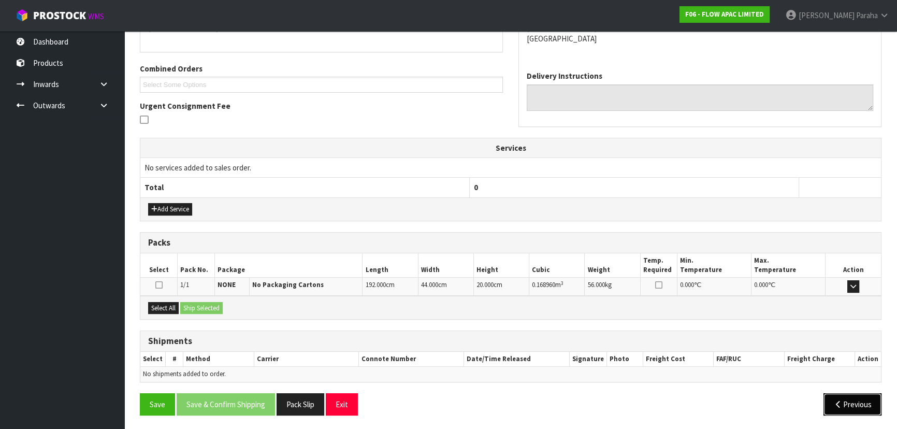
click at [853, 403] on button "Previous" at bounding box center [852, 404] width 58 height 22
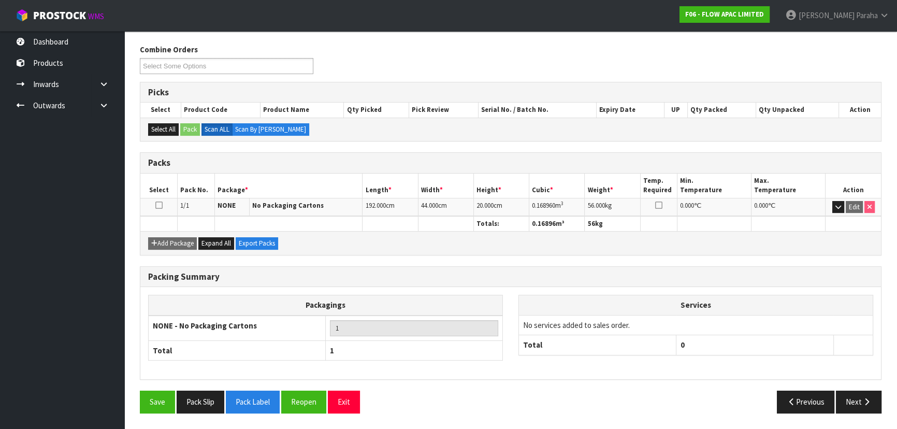
scroll to position [118, 0]
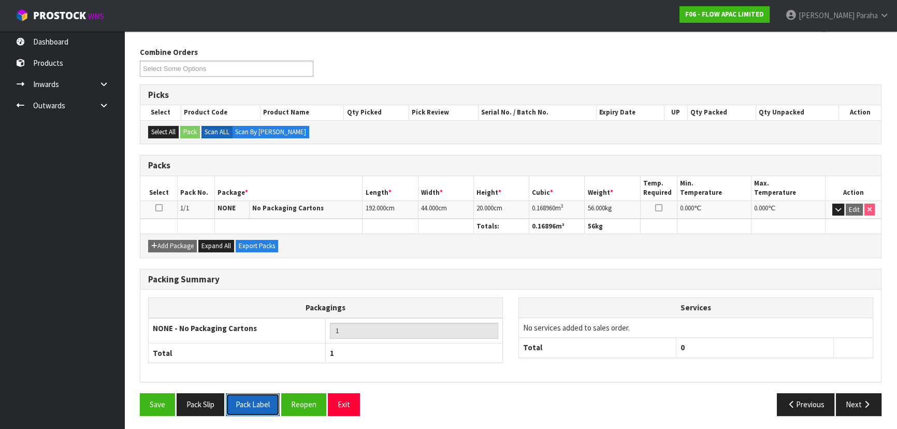
click at [258, 409] on button "Pack Label" at bounding box center [253, 404] width 54 height 22
click at [829, 48] on div "Combine Orders F06-ORD0000404 F06-ORD0000417 Select Some Options" at bounding box center [510, 65] width 757 height 37
click at [864, 401] on icon "button" at bounding box center [866, 404] width 10 height 8
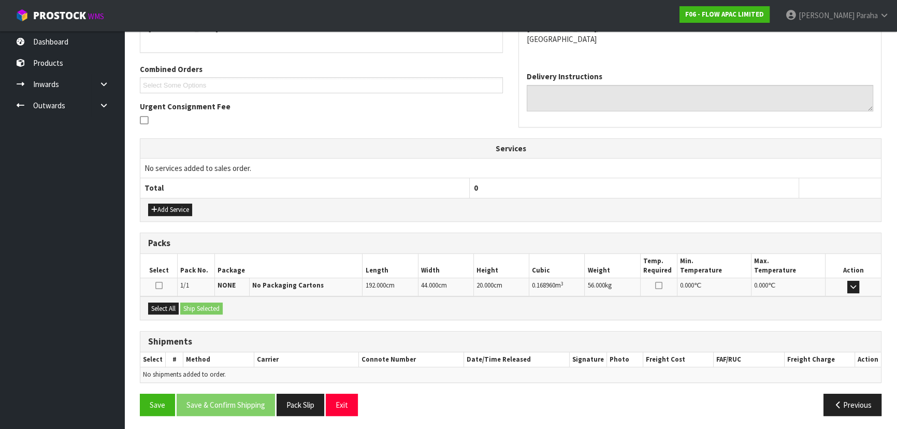
scroll to position [205, 0]
click at [166, 307] on button "Select All" at bounding box center [163, 308] width 31 height 12
click at [223, 311] on button "Ship Selected" at bounding box center [201, 308] width 42 height 12
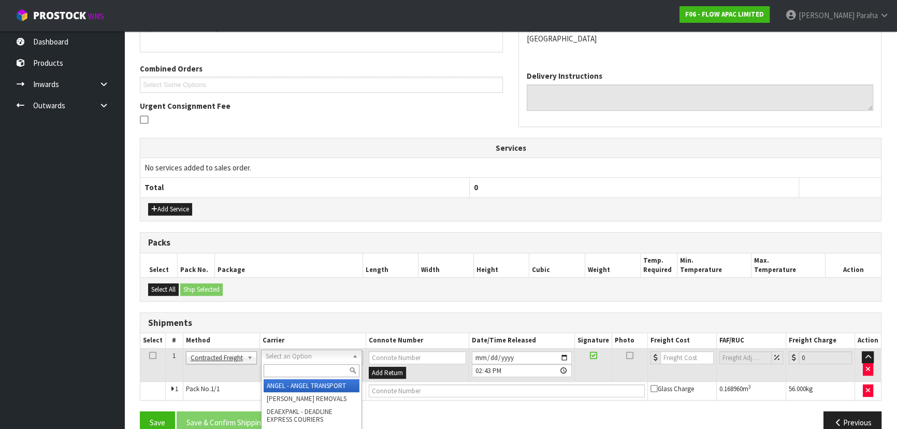
click at [299, 368] on input "text" at bounding box center [311, 370] width 96 height 13
type input "MF"
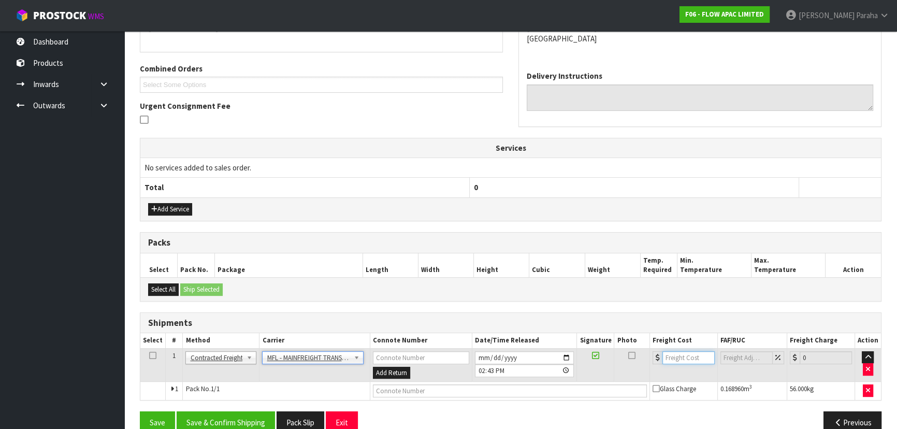
click at [683, 357] on input "number" at bounding box center [688, 357] width 52 height 13
type input "36.00"
click at [529, 388] on input "text" at bounding box center [510, 390] width 274 height 13
paste input "FWM59017381"
type input "FWM59017381"
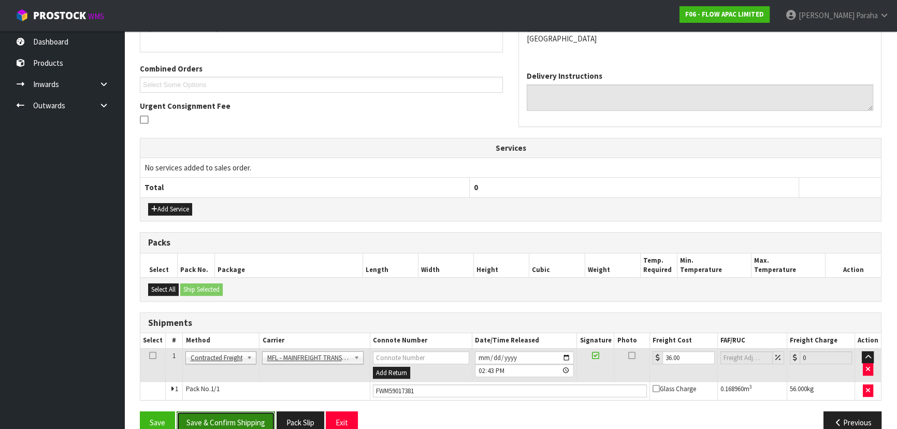
click at [232, 421] on button "Save & Confirm Shipping" at bounding box center [226, 422] width 98 height 22
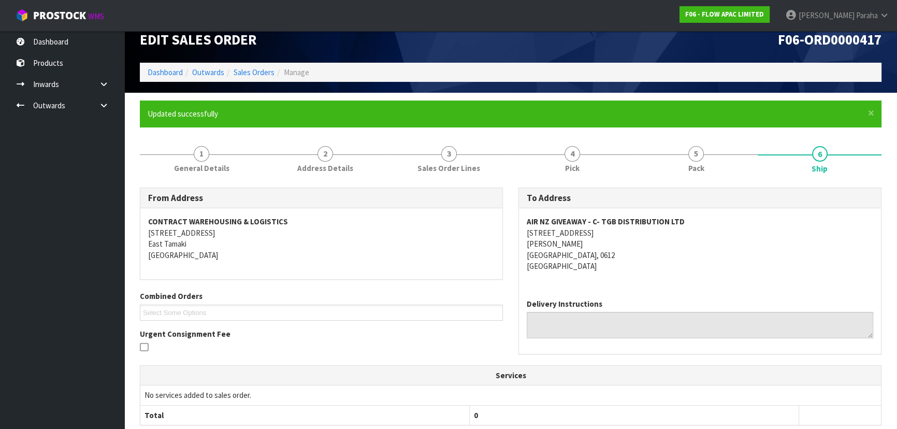
scroll to position [0, 0]
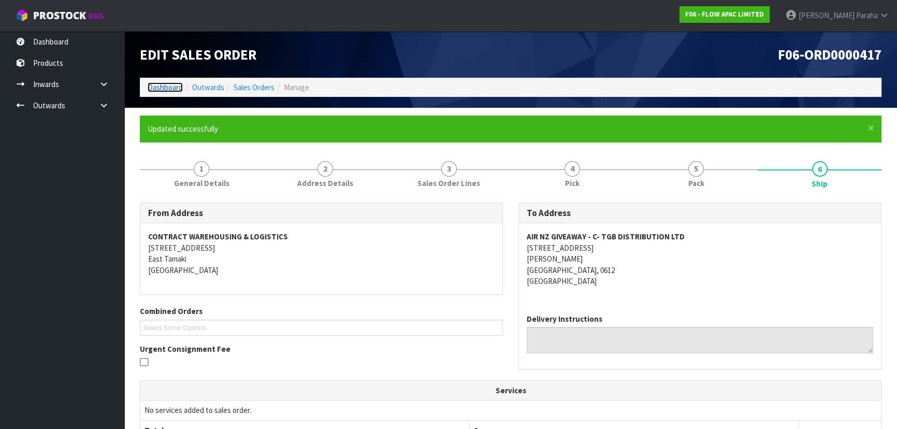
click at [160, 83] on link "Dashboard" at bounding box center [165, 87] width 35 height 10
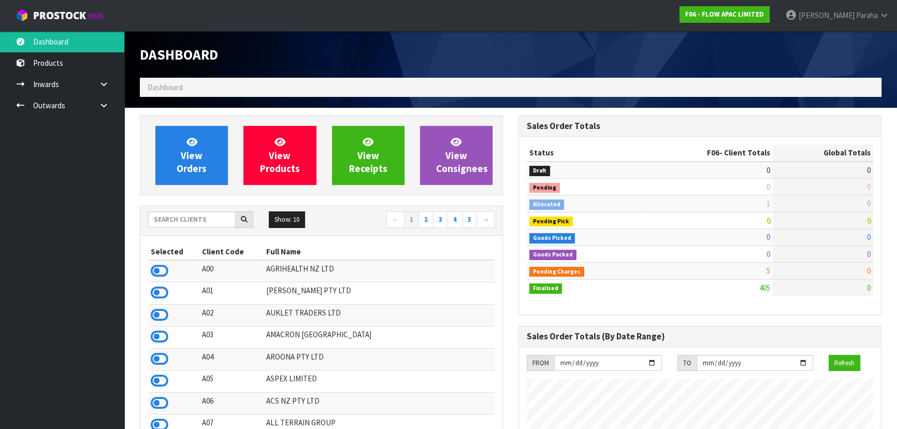
scroll to position [783, 378]
click at [172, 224] on input "text" at bounding box center [191, 219] width 87 height 16
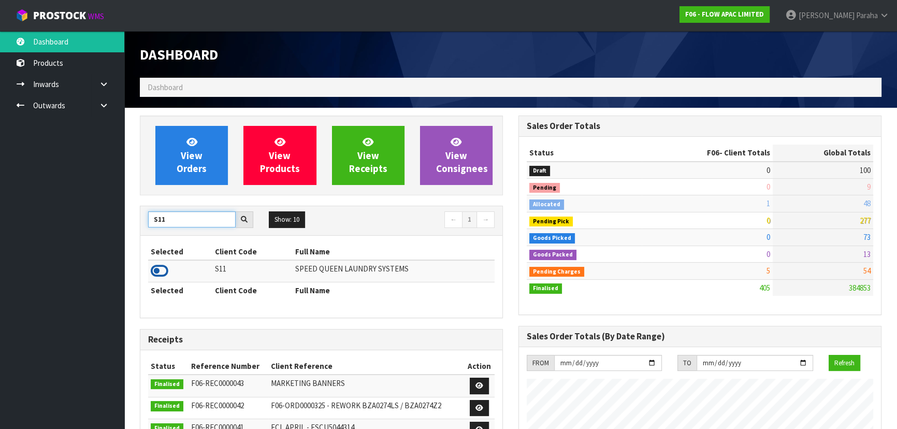
type input "S11"
click at [165, 270] on icon at bounding box center [160, 271] width 18 height 16
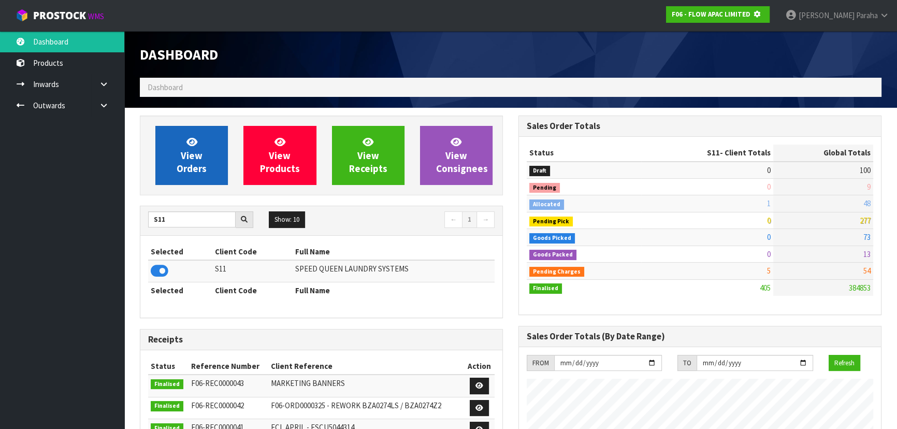
scroll to position [644, 378]
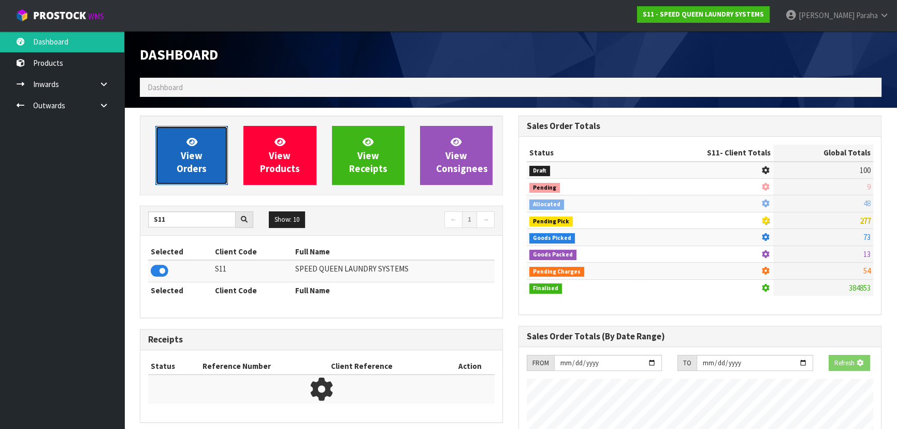
click at [164, 177] on link "View Orders" at bounding box center [191, 155] width 72 height 59
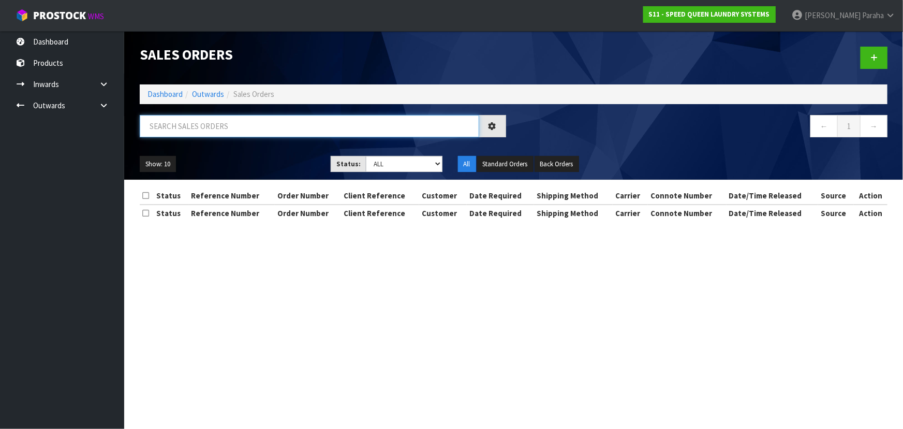
click at [172, 133] on input "text" at bounding box center [310, 126] width 340 height 22
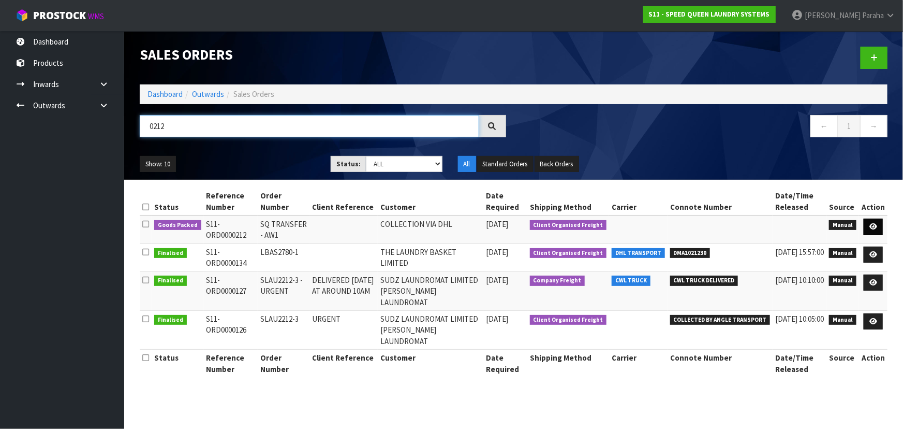
type input "0212"
click at [875, 232] on link at bounding box center [873, 226] width 19 height 17
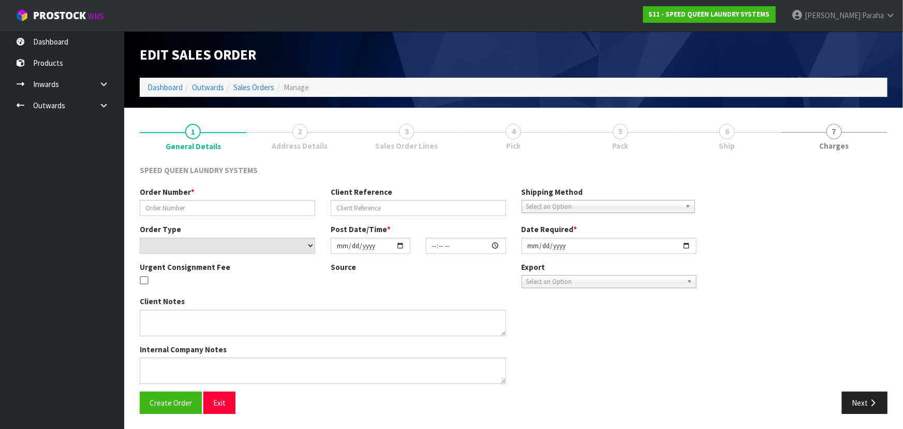
type input "SQ TRANSFER - AW1"
select select "number:0"
type input "2025-10-07"
type input "11:40:00.000"
type input "2025-10-07"
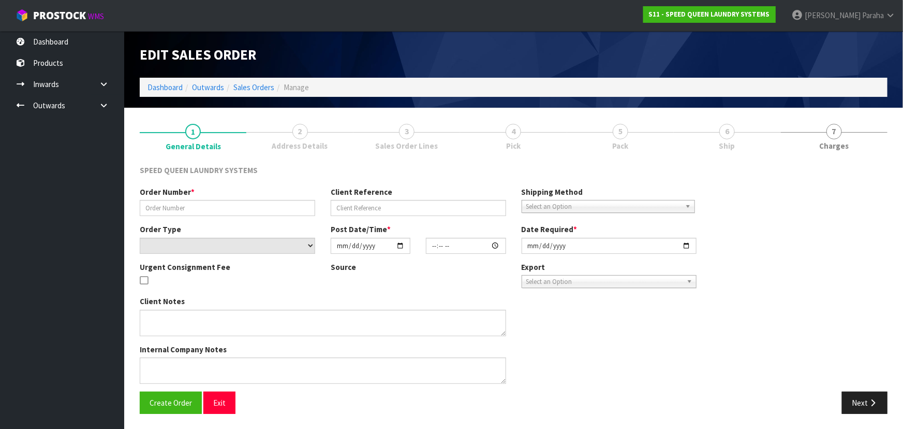
type textarea "COLLECTION VIA DHL"
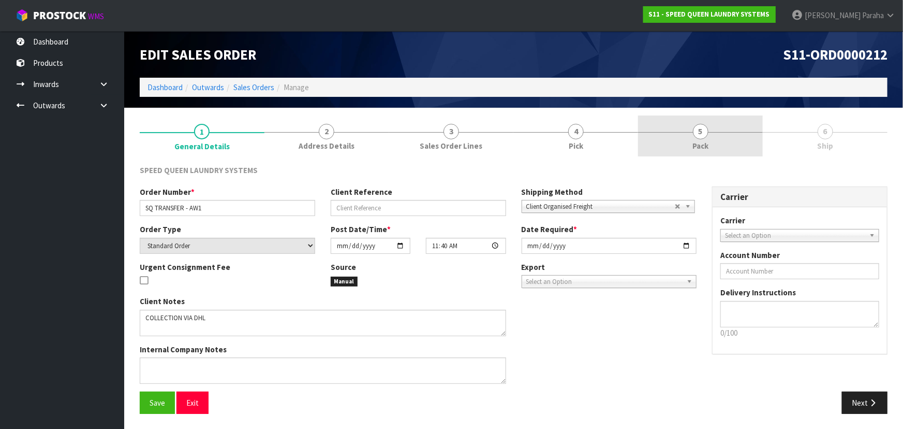
click at [694, 138] on link "5 Pack" at bounding box center [700, 135] width 125 height 41
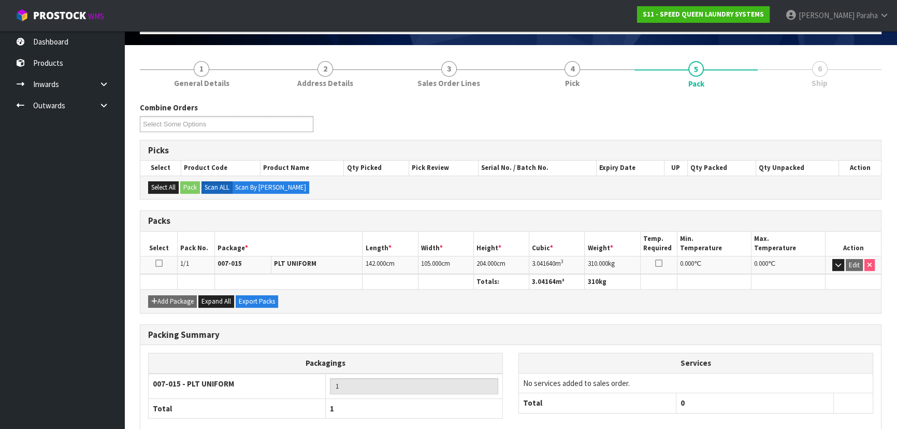
scroll to position [118, 0]
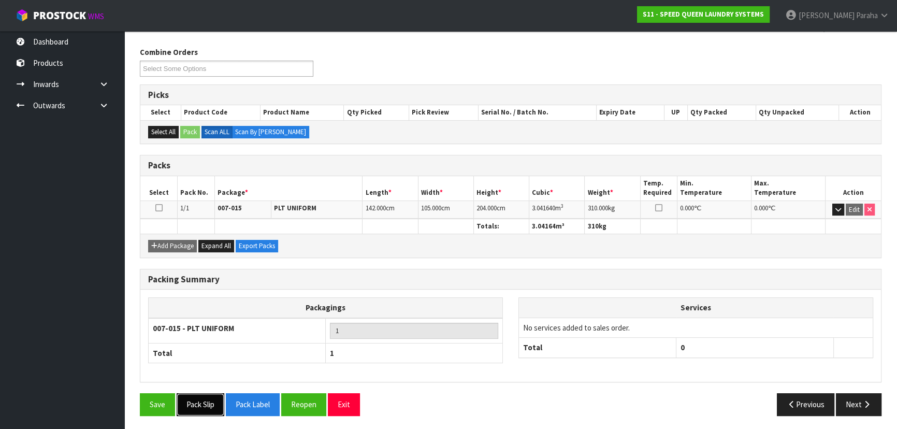
click at [195, 400] on button "Pack Slip" at bounding box center [201, 404] width 48 height 22
click at [856, 401] on button "Next" at bounding box center [858, 404] width 46 height 22
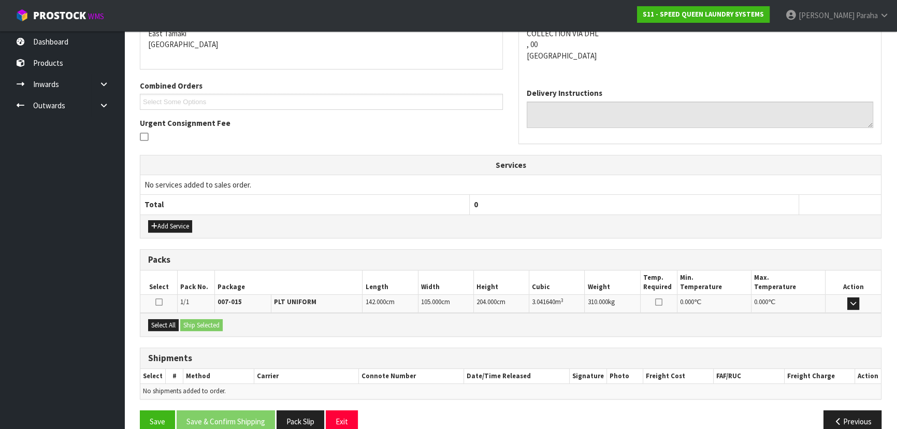
scroll to position [0, 0]
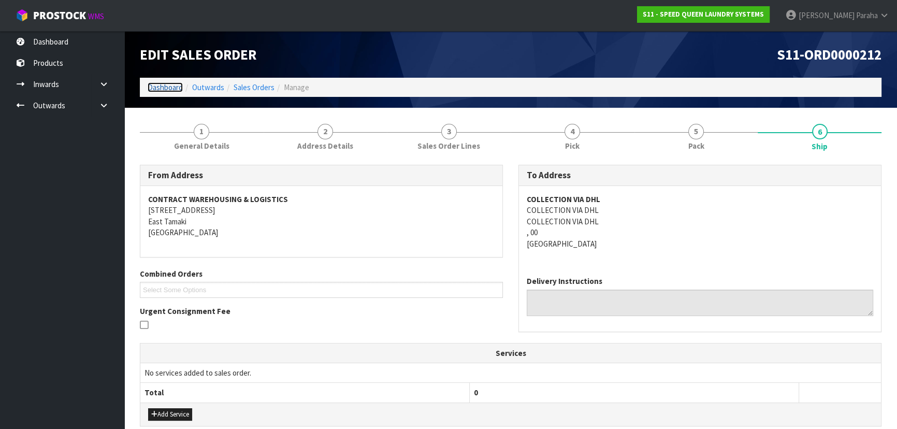
click at [153, 84] on link "Dashboard" at bounding box center [165, 87] width 35 height 10
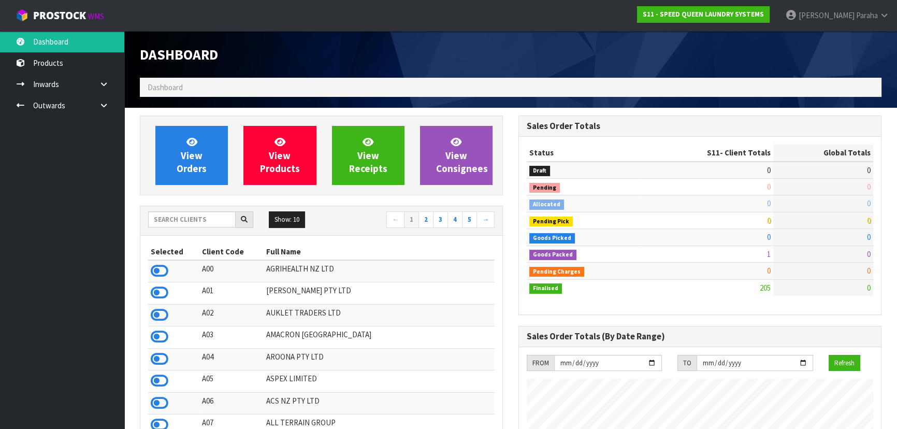
scroll to position [649, 378]
click at [197, 217] on input "text" at bounding box center [191, 219] width 87 height 16
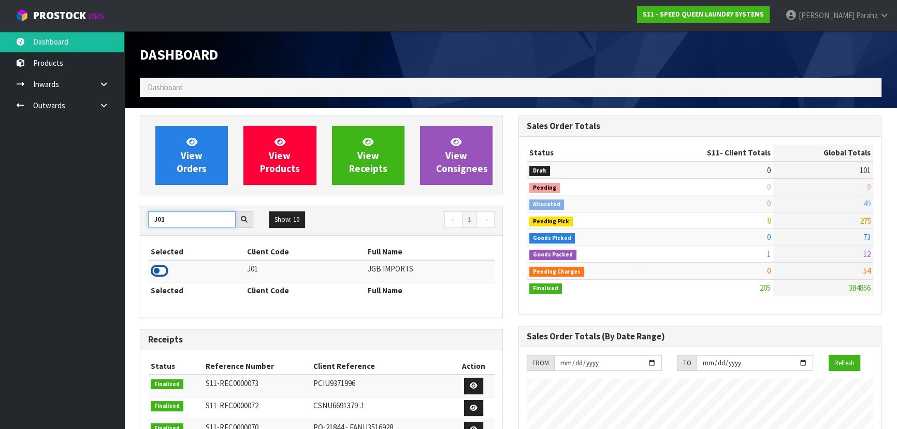
type input "J01"
click at [166, 273] on icon at bounding box center [160, 271] width 18 height 16
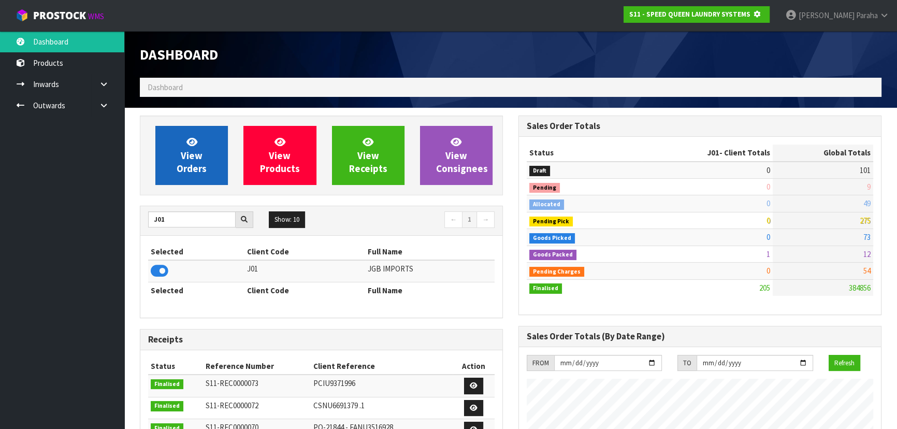
scroll to position [644, 378]
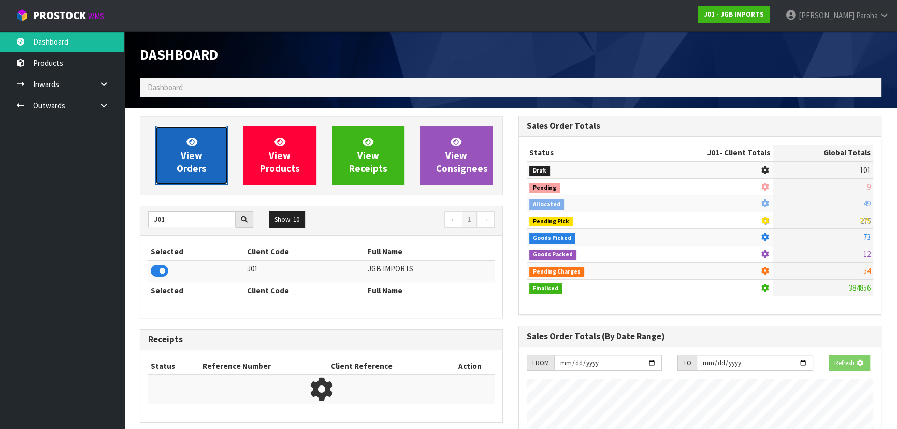
click at [190, 176] on link "View Orders" at bounding box center [191, 155] width 72 height 59
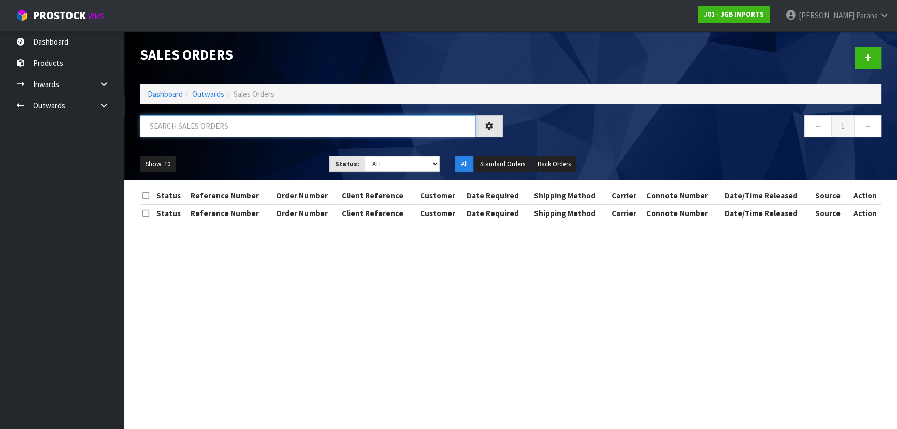
click at [172, 127] on input "text" at bounding box center [308, 126] width 336 height 22
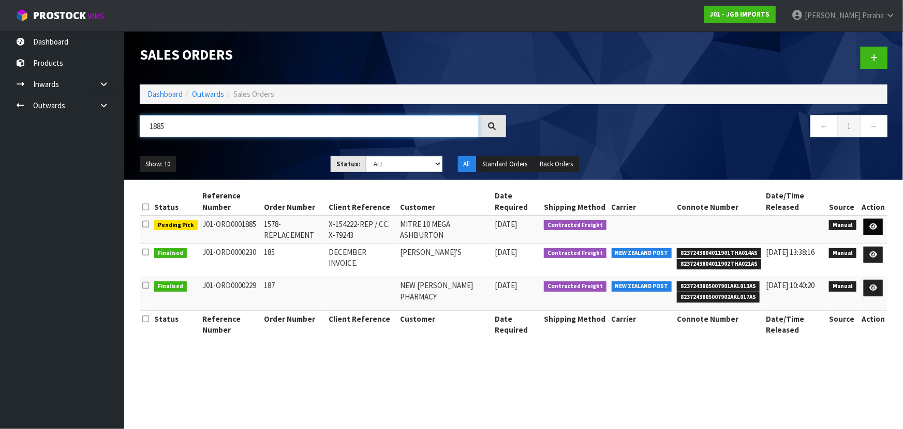
type input "1885"
click at [871, 228] on icon at bounding box center [874, 226] width 8 height 7
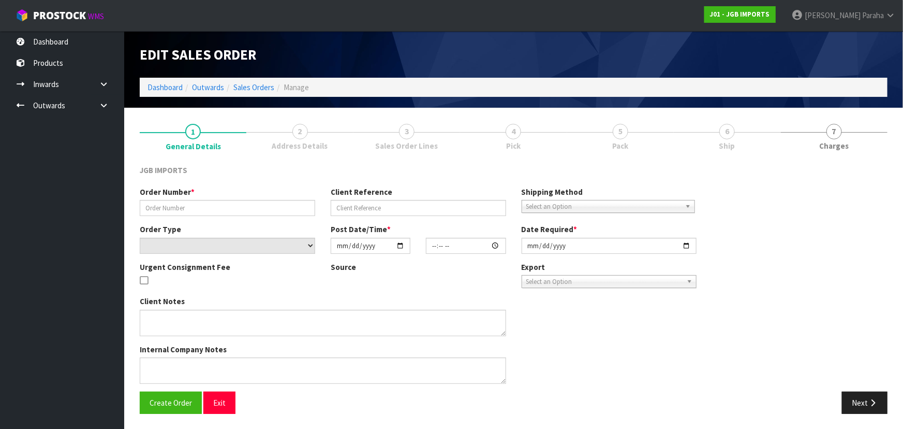
type input "1578-REPLACEMENT"
type input "X-154222-REP / CC. X-79243"
select select "number:0"
type input "[DATE]"
type input "10:13:00.000"
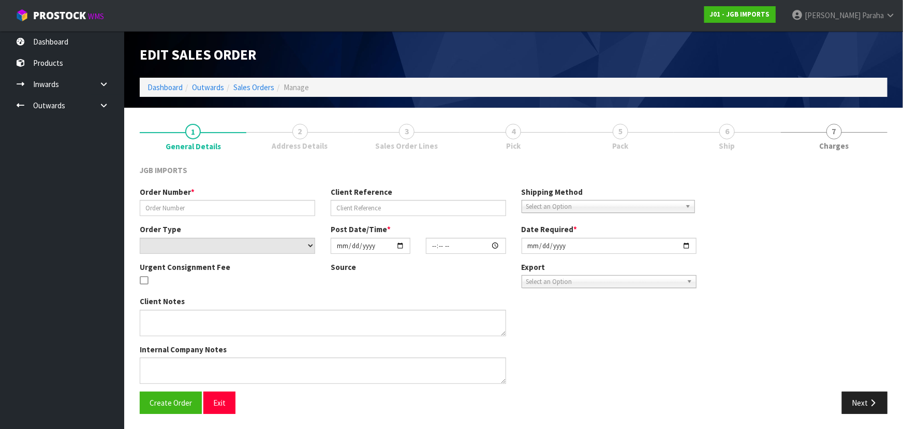
type input "[DATE]"
type textarea "THIS IS GETTING TEDIOUS FOR ME… PLEASE SEND FOC REPLACEMENTS AS NOTED BELOW. PL…"
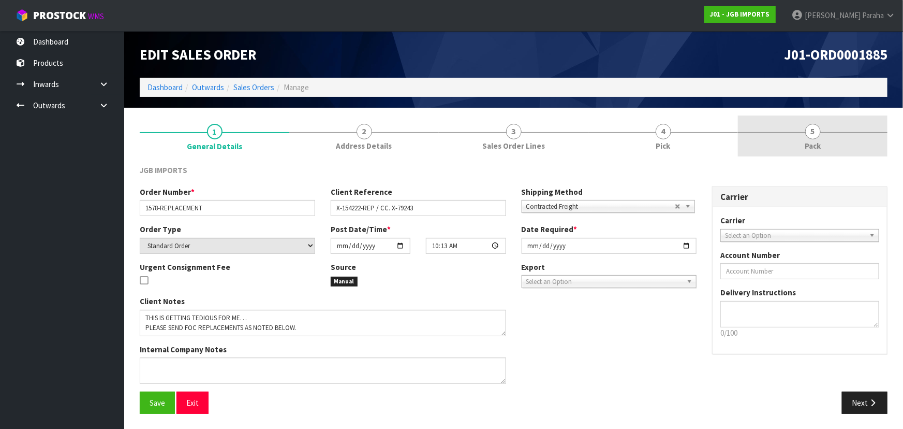
click at [810, 135] on span "5" at bounding box center [813, 132] width 16 height 16
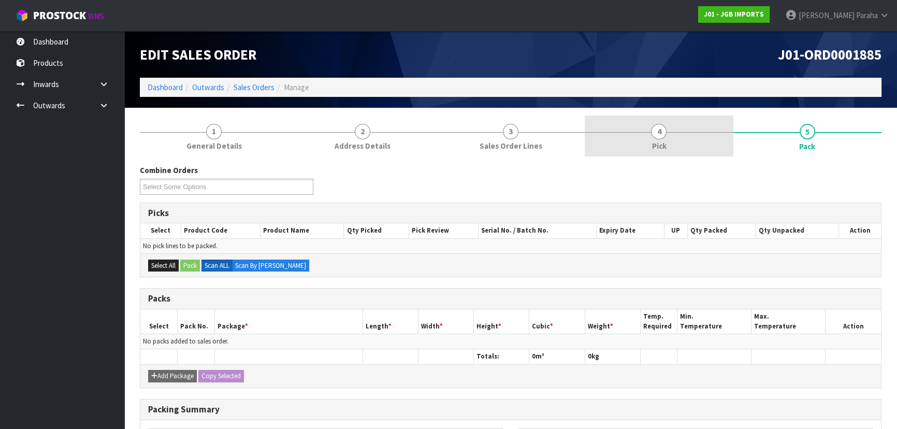
click at [657, 127] on span "4" at bounding box center [659, 132] width 16 height 16
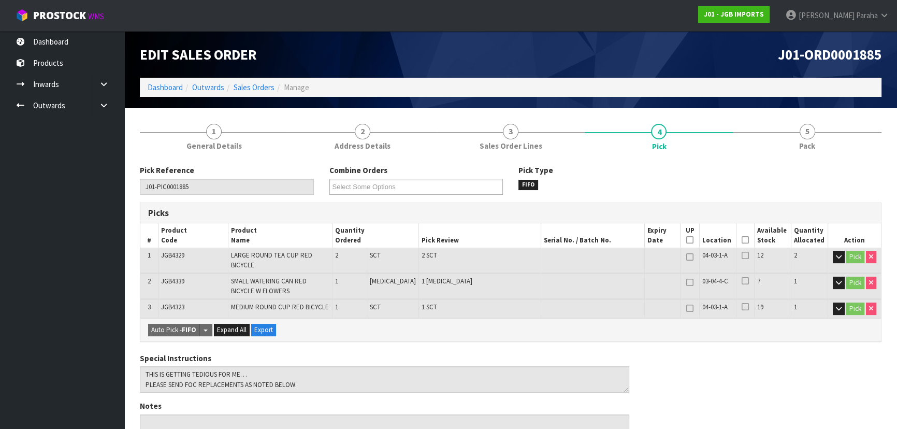
click at [741, 240] on icon at bounding box center [744, 240] width 7 height 1
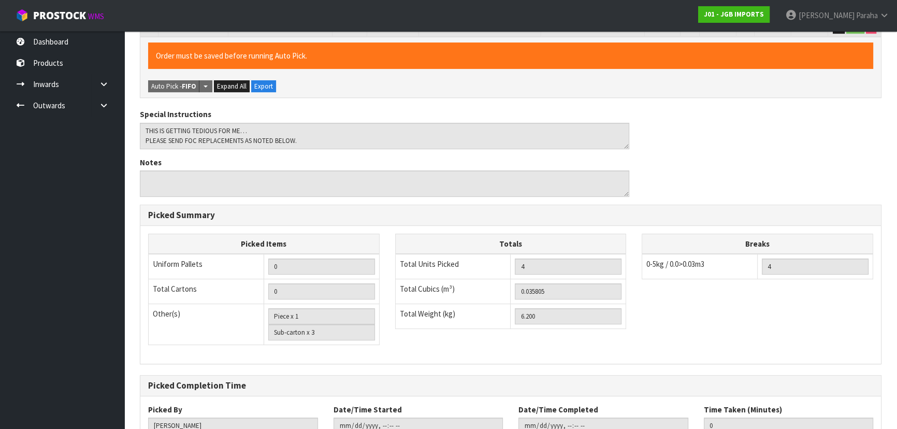
scroll to position [349, 0]
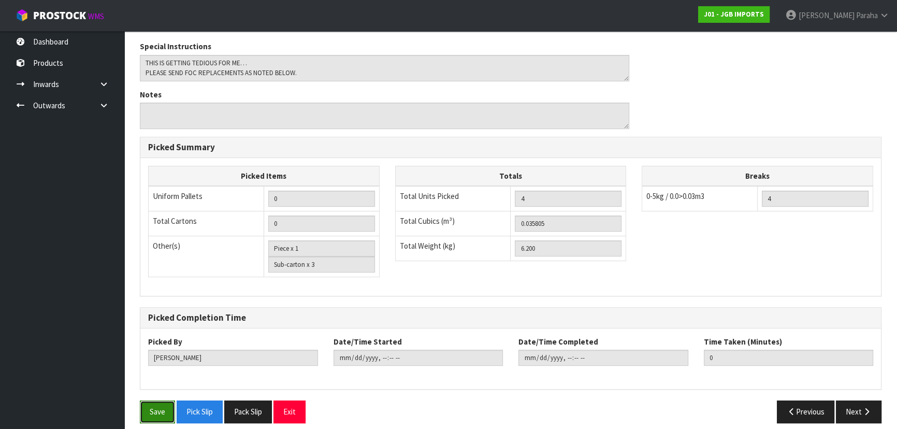
click at [144, 400] on button "Save" at bounding box center [157, 411] width 35 height 22
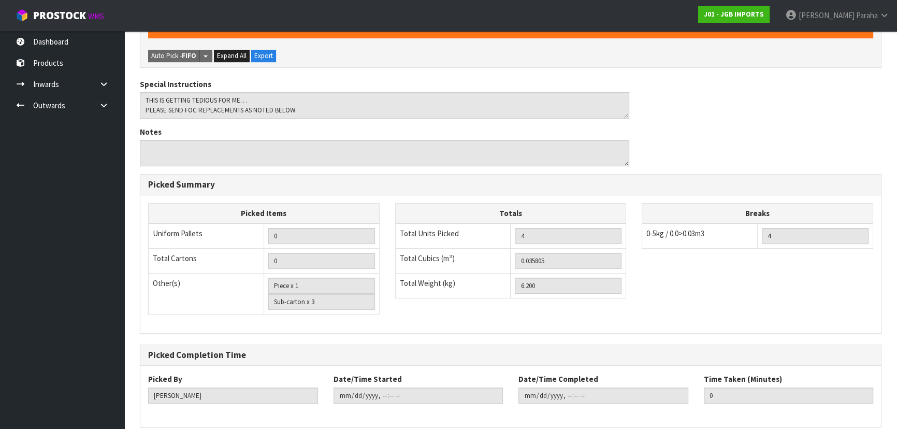
scroll to position [0, 0]
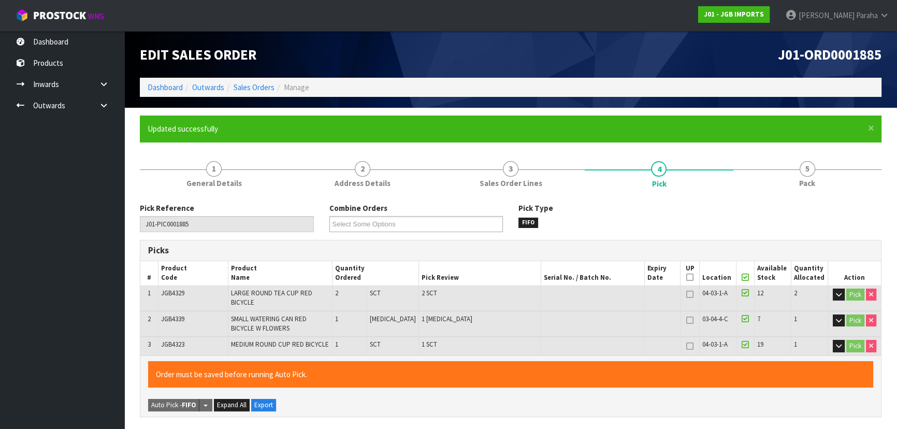
type input "Polly Paraha"
type input "2025-10-08T15:00:52"
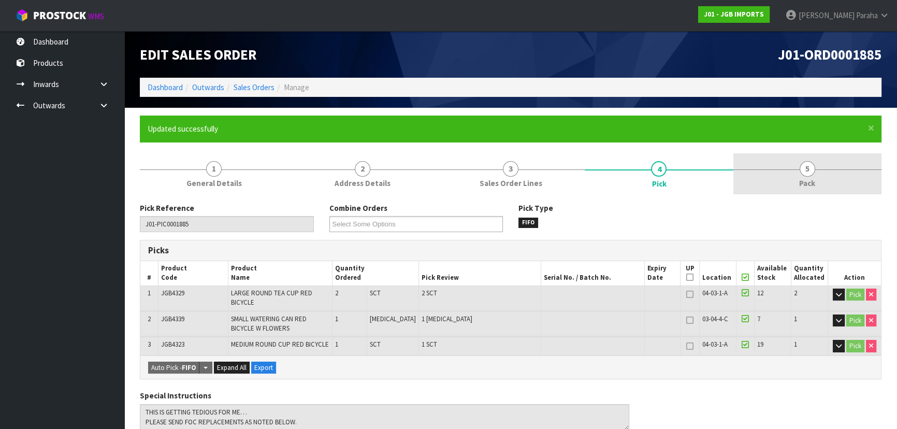
click at [812, 172] on span "5" at bounding box center [807, 169] width 16 height 16
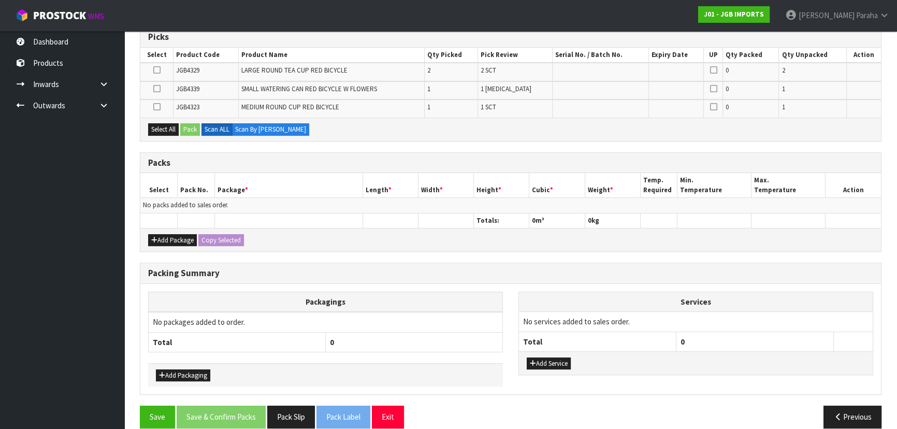
scroll to position [225, 0]
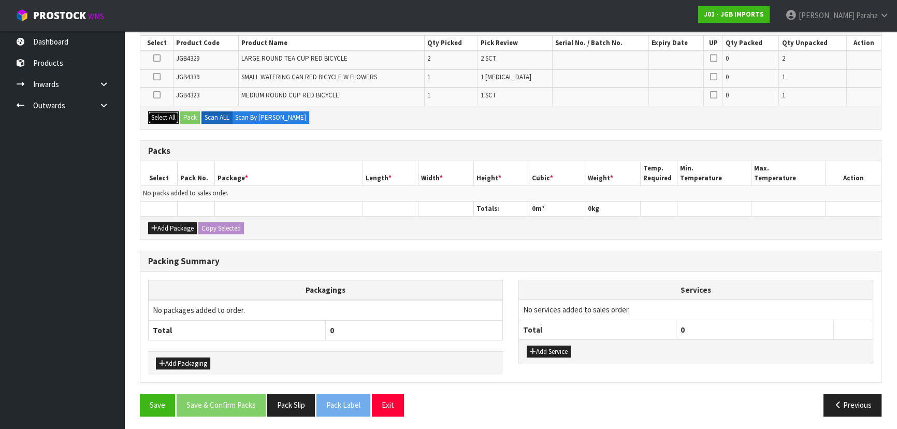
click at [172, 113] on button "Select All" at bounding box center [163, 117] width 31 height 12
click at [170, 223] on button "Add Package" at bounding box center [172, 228] width 49 height 12
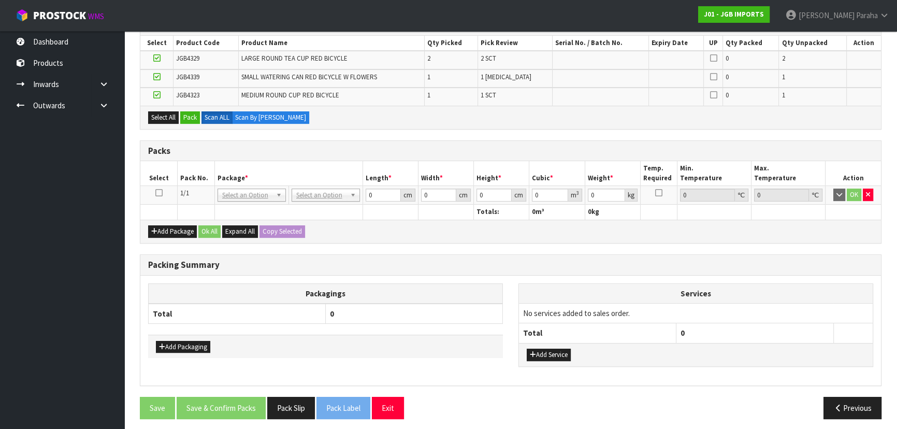
click at [159, 196] on link at bounding box center [158, 192] width 7 height 9
click at [193, 119] on button "Pack" at bounding box center [190, 117] width 20 height 12
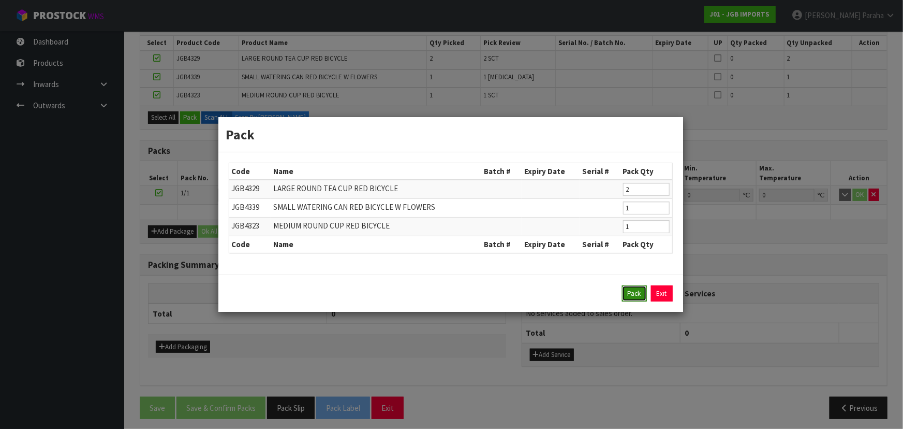
click at [629, 295] on button "Pack" at bounding box center [634, 293] width 25 height 17
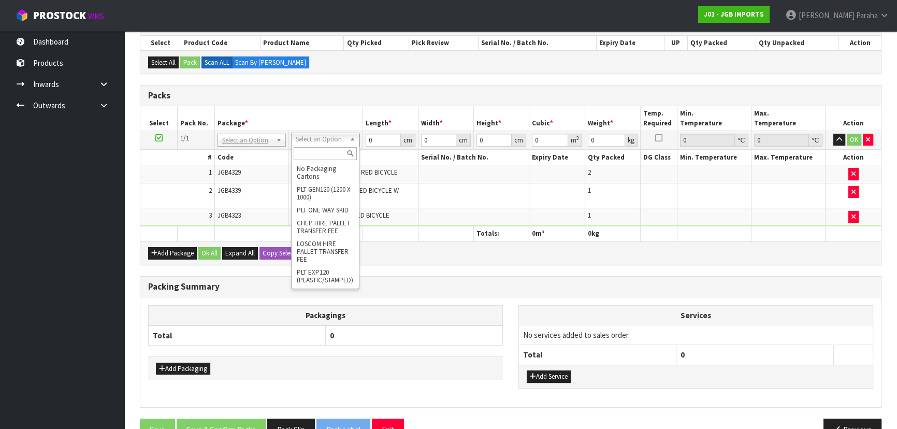
click at [329, 151] on input "text" at bounding box center [325, 153] width 63 height 13
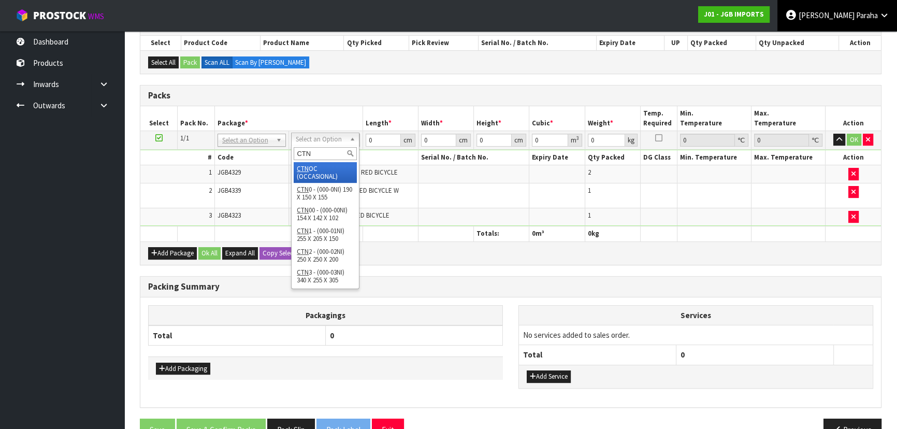
type input "CTN"
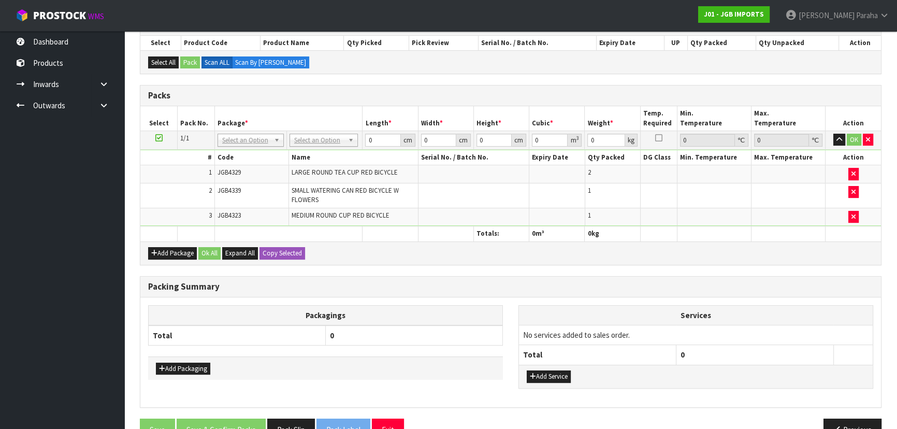
drag, startPoint x: 345, startPoint y: 140, endPoint x: 339, endPoint y: 150, distance: 12.1
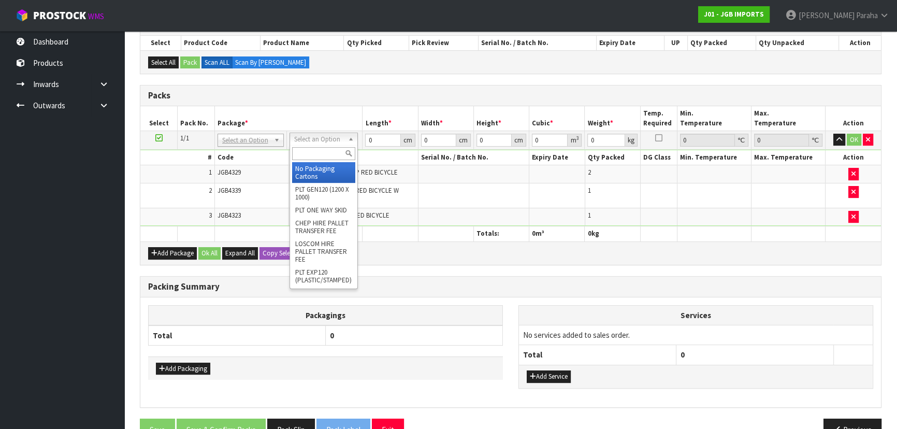
click at [333, 156] on input "text" at bounding box center [323, 153] width 63 height 13
type input "CTN7"
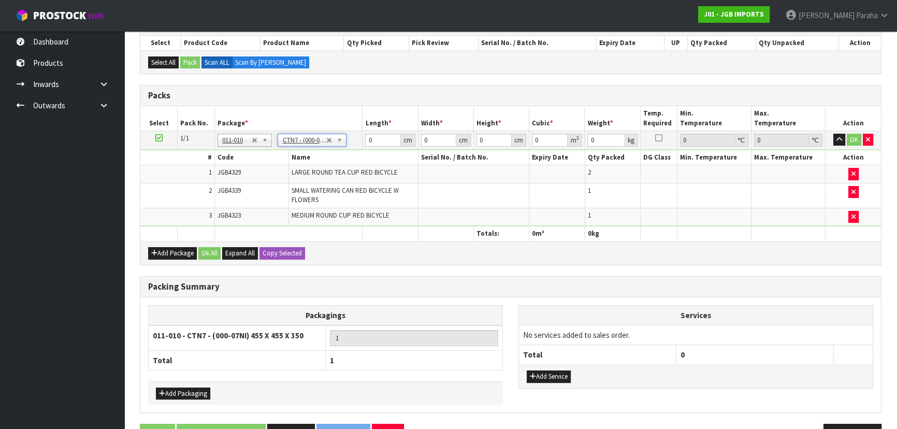
type input "45.5"
type input "35"
type input "0.072459"
type input "6.4"
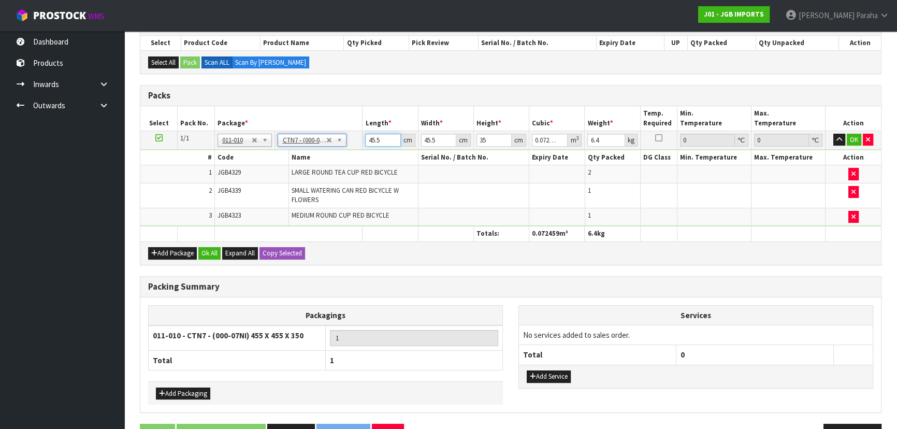
click at [383, 139] on input "45.5" at bounding box center [382, 140] width 35 height 13
type input "45"
type input "0.071663"
type input "4"
type input "0.00637"
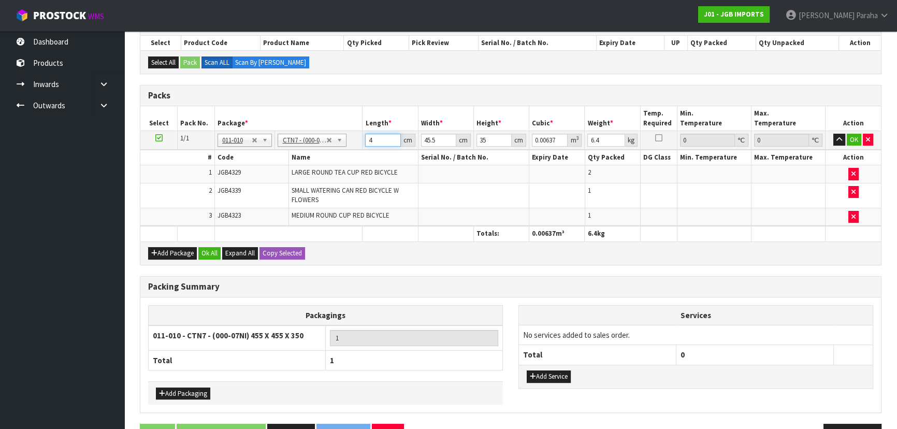
type input "0"
type input "4"
type input "0.00637"
type input "49"
type input "0.078033"
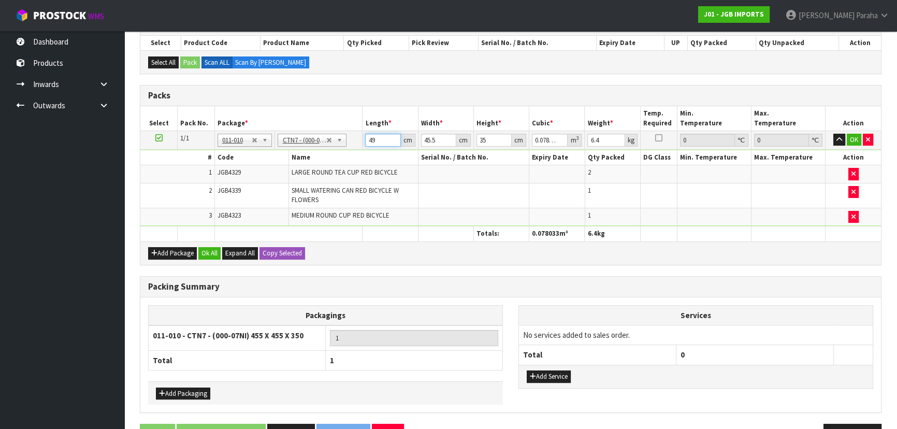
type input "49"
type input "4"
type input "0.00686"
type input "49"
type input "0.084035"
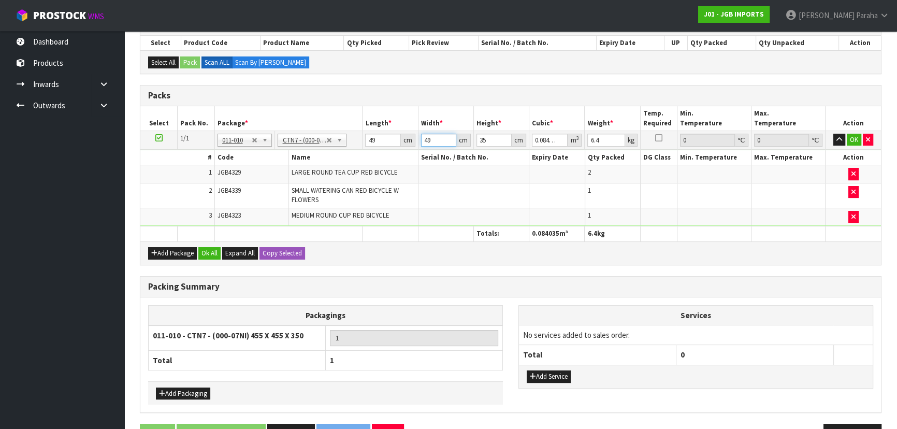
type input "49"
type input "2"
type input "0.004802"
type input "28"
type input "0.067228"
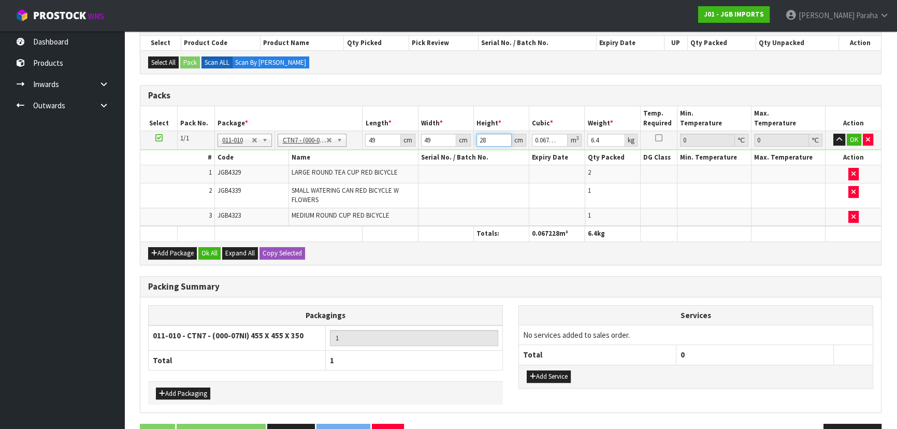
type input "28"
type input "8"
click at [833, 134] on button "button" at bounding box center [839, 140] width 12 height 12
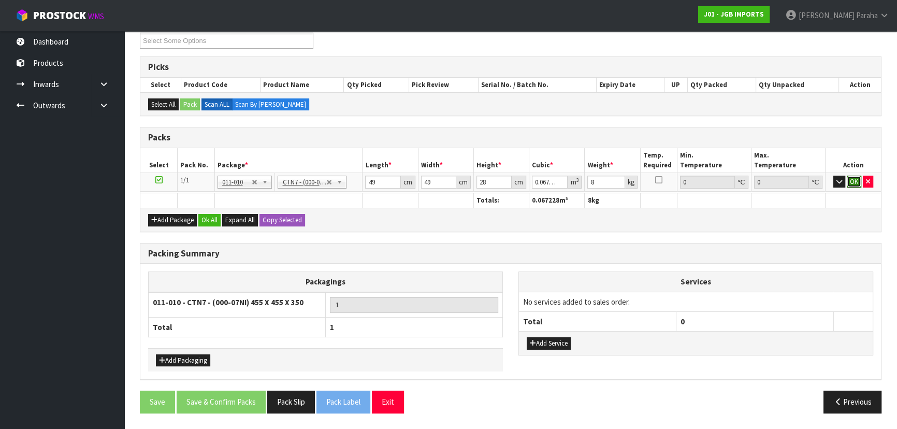
click button "OK" at bounding box center [853, 181] width 14 height 12
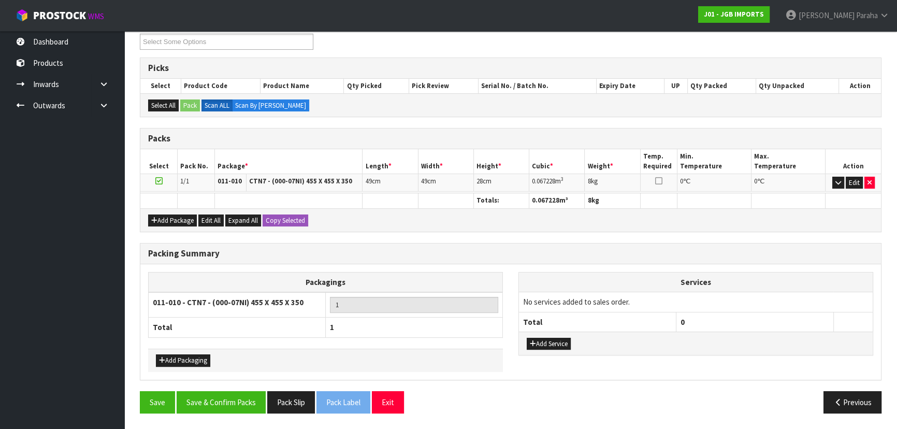
scroll to position [179, 0]
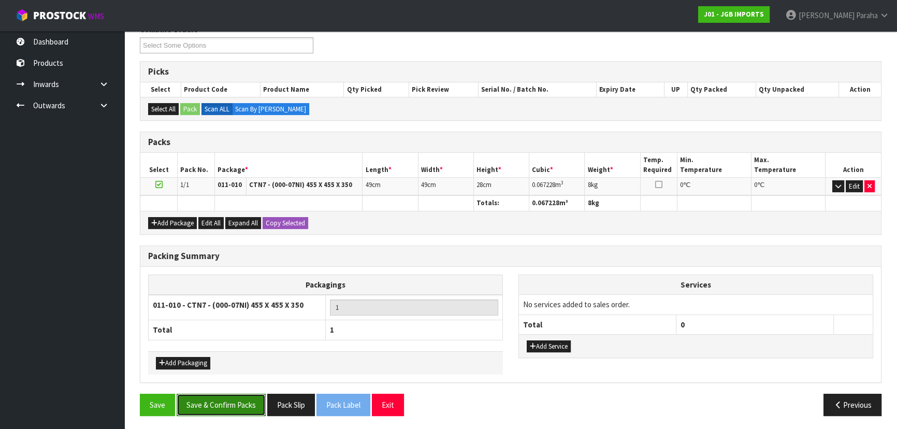
drag, startPoint x: 227, startPoint y: 402, endPoint x: 234, endPoint y: 403, distance: 7.9
click at [229, 402] on button "Save & Confirm Packs" at bounding box center [221, 404] width 89 height 22
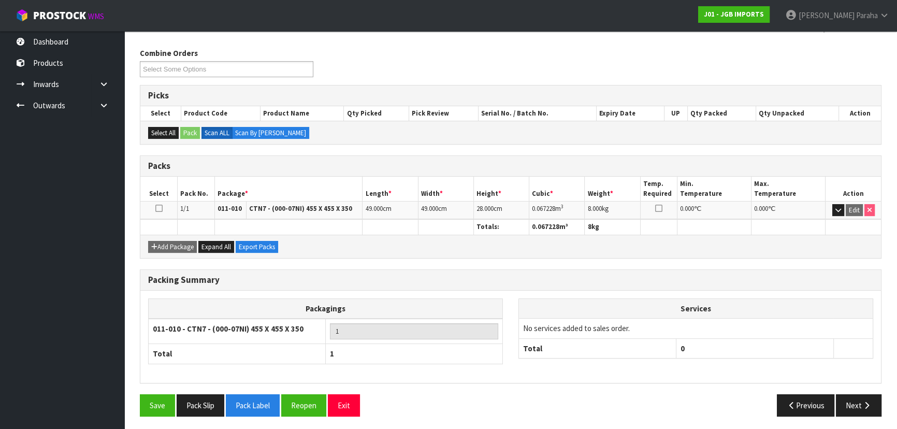
scroll to position [155, 0]
click at [868, 403] on icon "button" at bounding box center [866, 405] width 10 height 8
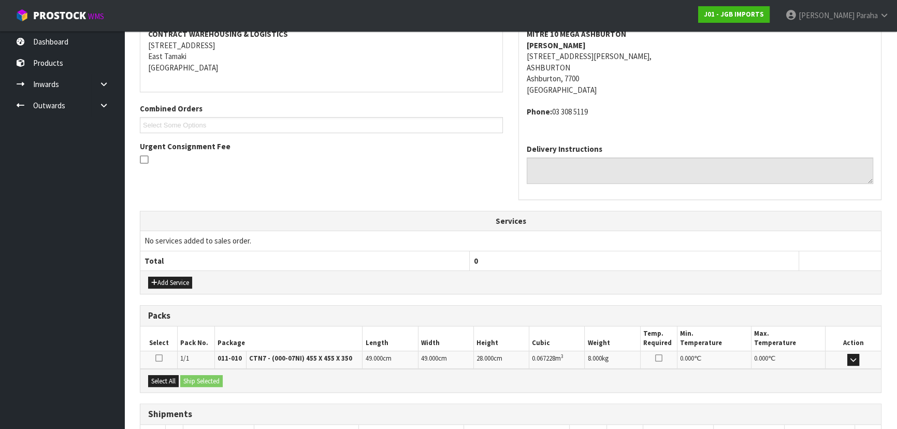
scroll to position [275, 0]
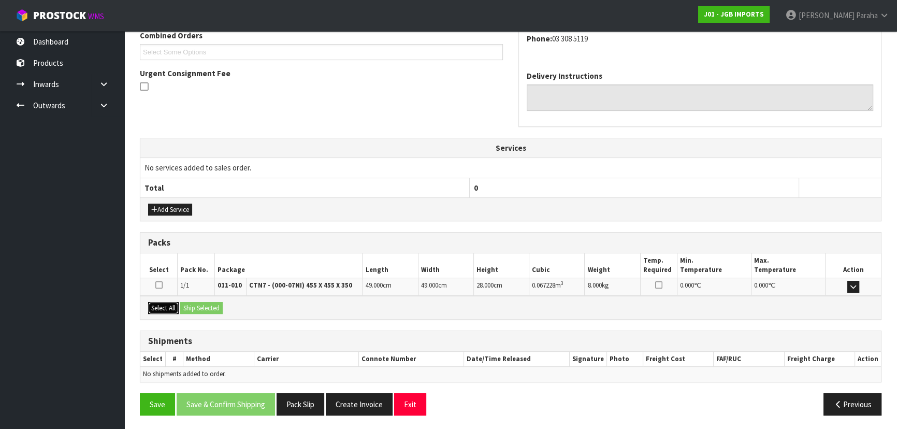
click at [167, 308] on button "Select All" at bounding box center [163, 308] width 31 height 12
click at [191, 305] on button "Ship Selected" at bounding box center [201, 308] width 42 height 12
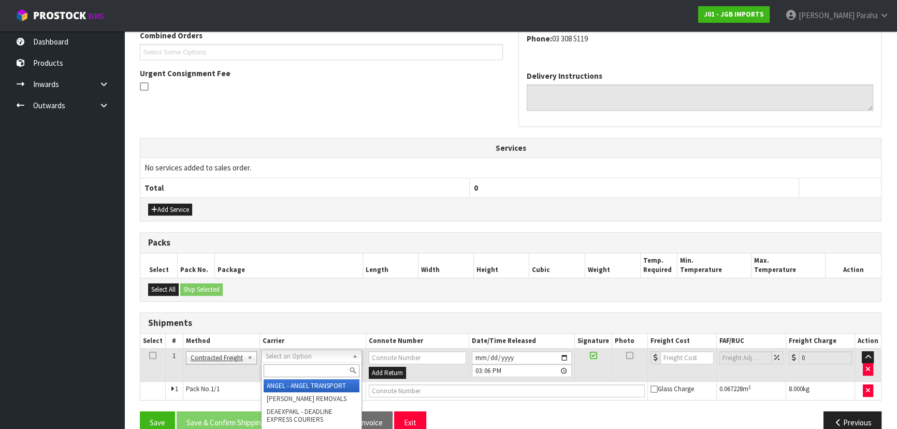
click at [331, 370] on input "text" at bounding box center [311, 370] width 96 height 13
type input "NZP"
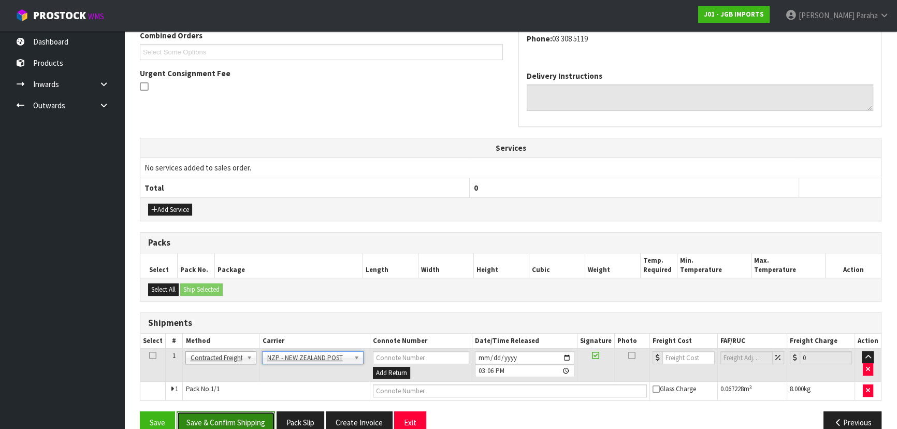
click at [265, 415] on button "Save & Confirm Shipping" at bounding box center [226, 422] width 98 height 22
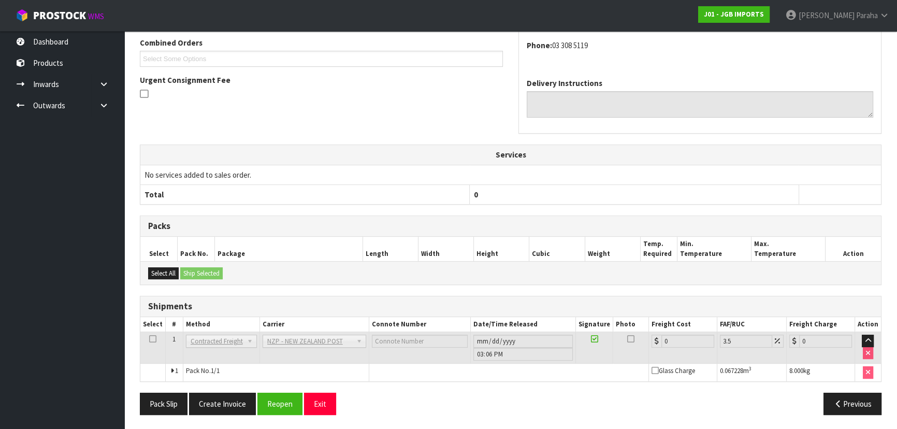
scroll to position [232, 0]
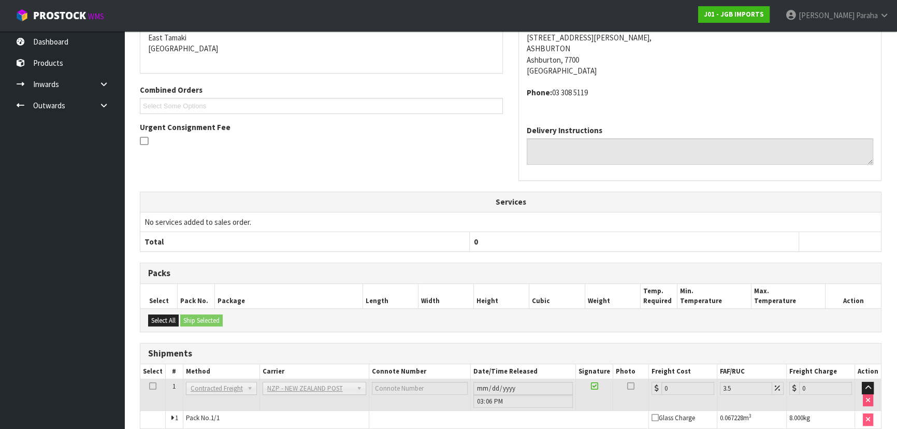
click at [753, 92] on address "Phone: 03 308 5119" at bounding box center [699, 92] width 346 height 11
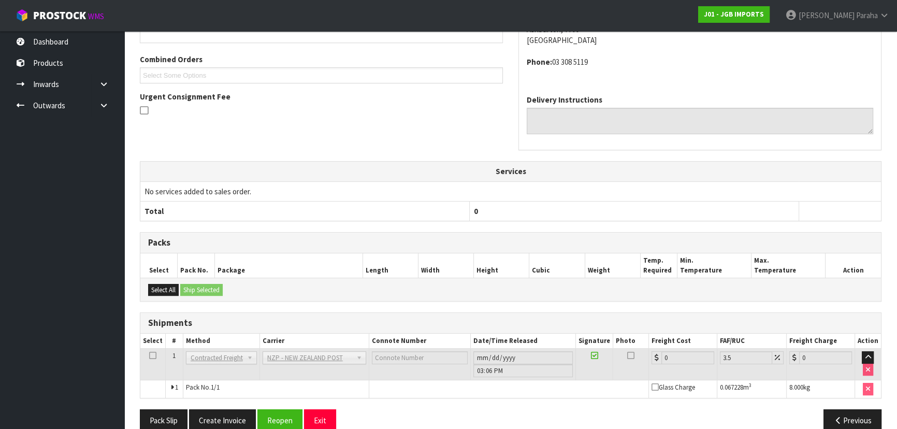
scroll to position [280, 0]
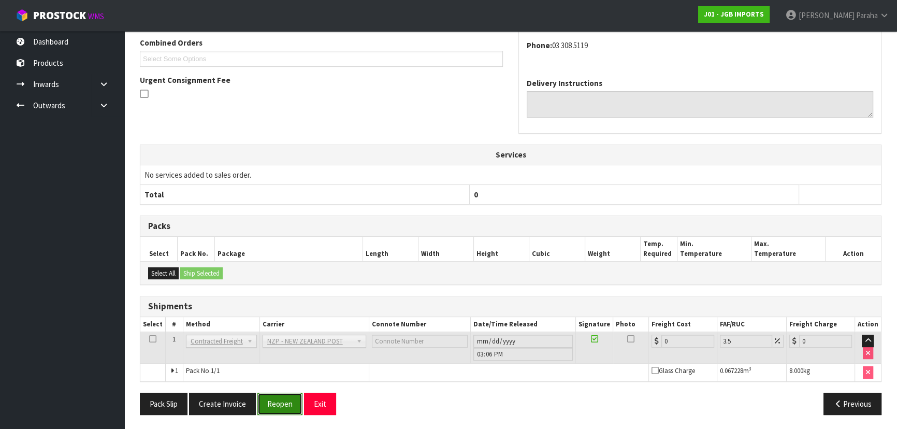
click at [283, 399] on button "Reopen" at bounding box center [279, 403] width 45 height 22
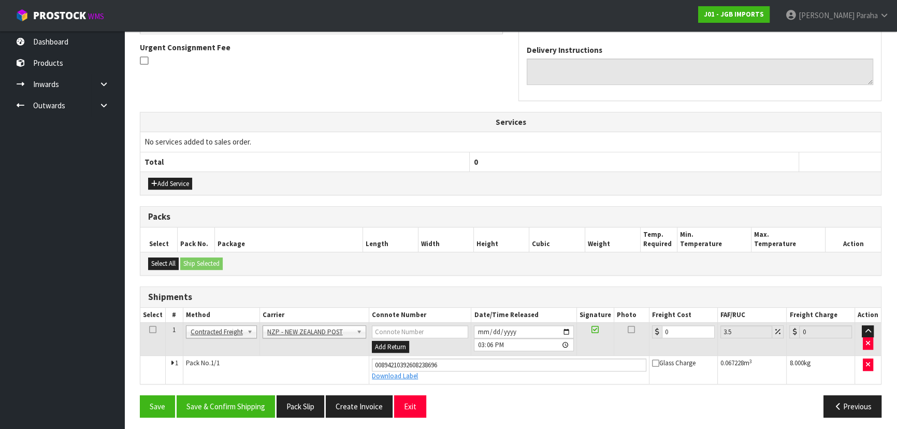
scroll to position [303, 0]
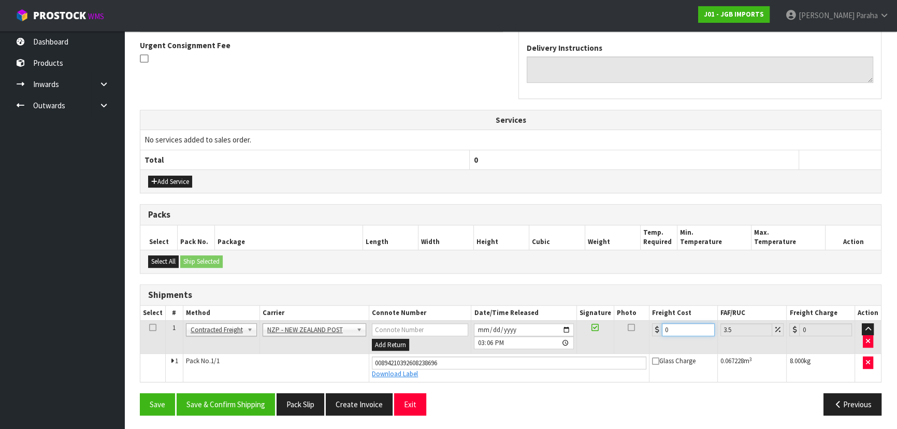
click at [696, 327] on input "0" at bounding box center [688, 329] width 53 height 13
type input "1"
type input "1.03"
type input "18"
type input "18.63"
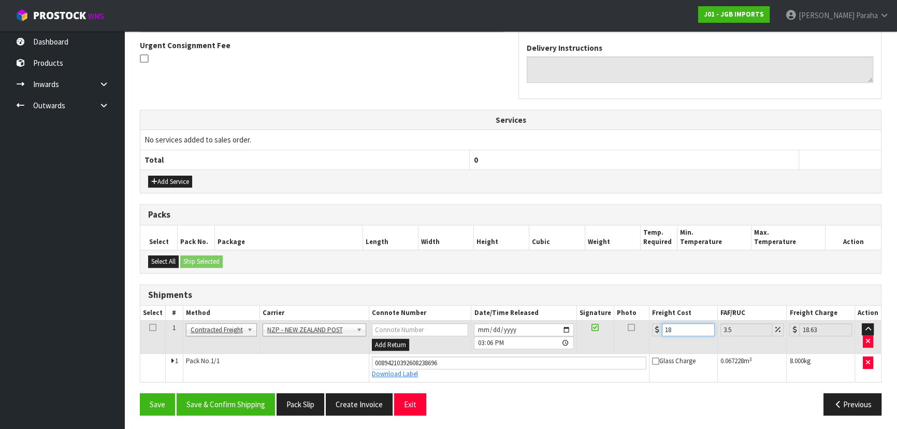
type input "18.2"
click at [228, 397] on button "Save & Confirm Shipping" at bounding box center [226, 404] width 98 height 22
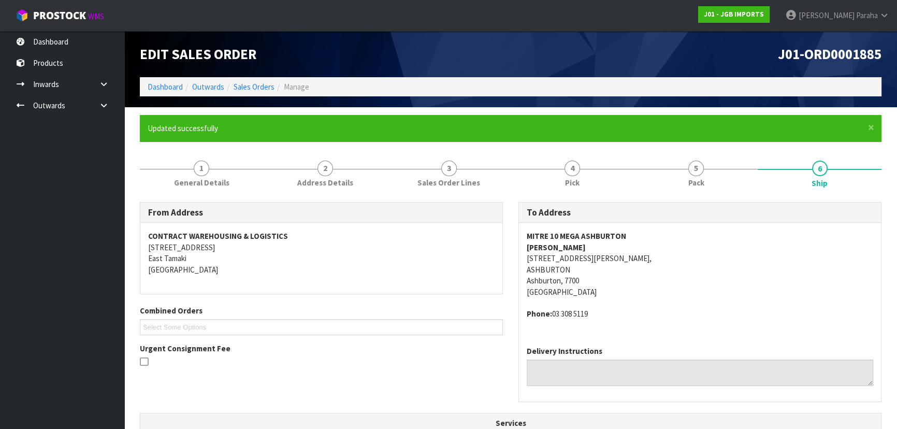
scroll to position [0, 0]
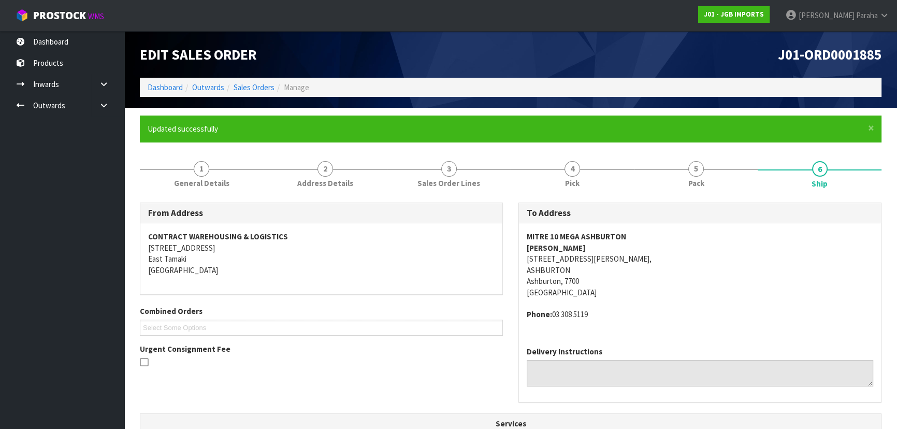
click at [854, 51] on span "J01-ORD0001885" at bounding box center [829, 55] width 104 height 18
click at [657, 47] on h1 "J01-ORD0001885" at bounding box center [699, 55] width 363 height 16
click at [155, 85] on link "Dashboard" at bounding box center [165, 87] width 35 height 10
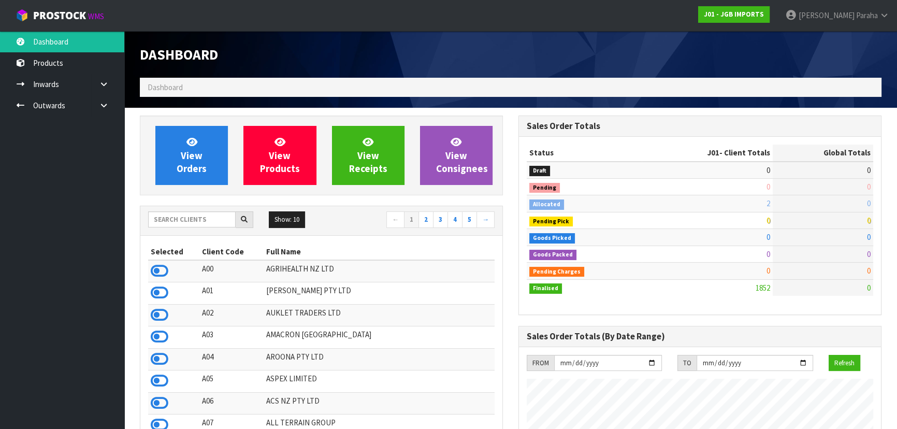
scroll to position [783, 378]
click at [178, 216] on input "text" at bounding box center [191, 219] width 87 height 16
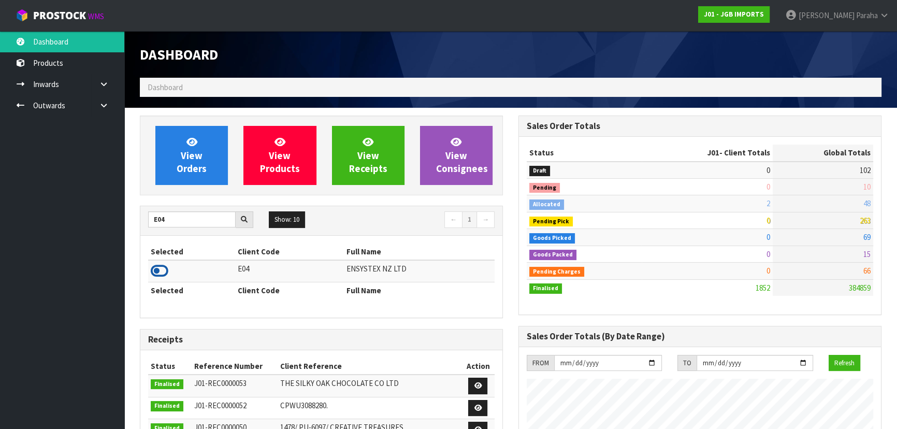
click at [166, 269] on icon at bounding box center [160, 271] width 18 height 16
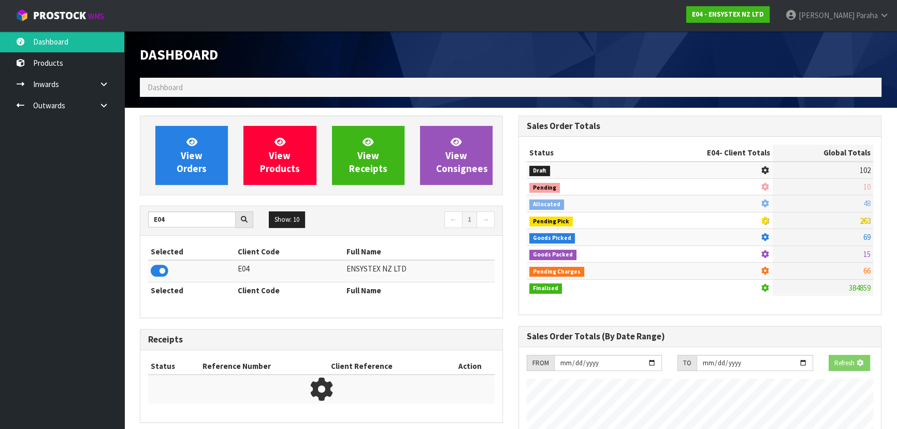
scroll to position [644, 378]
click at [175, 193] on div "View Orders View Products View Receipts View Consignees" at bounding box center [321, 155] width 363 height 80
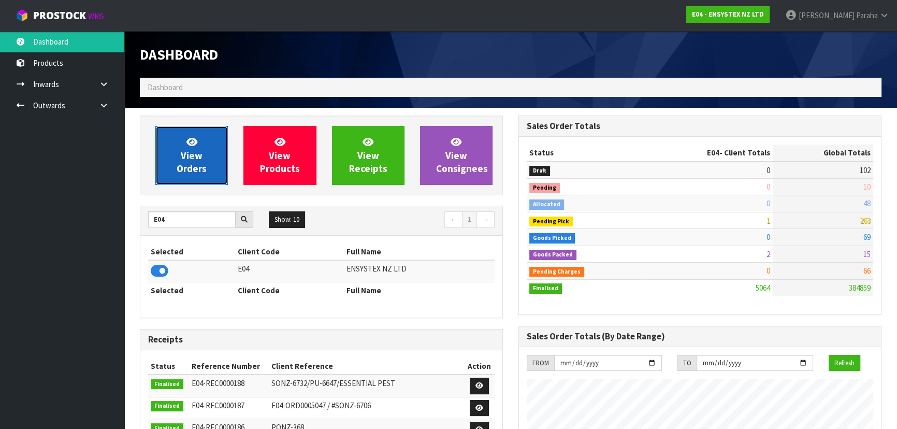
click at [176, 175] on link "View Orders" at bounding box center [191, 155] width 72 height 59
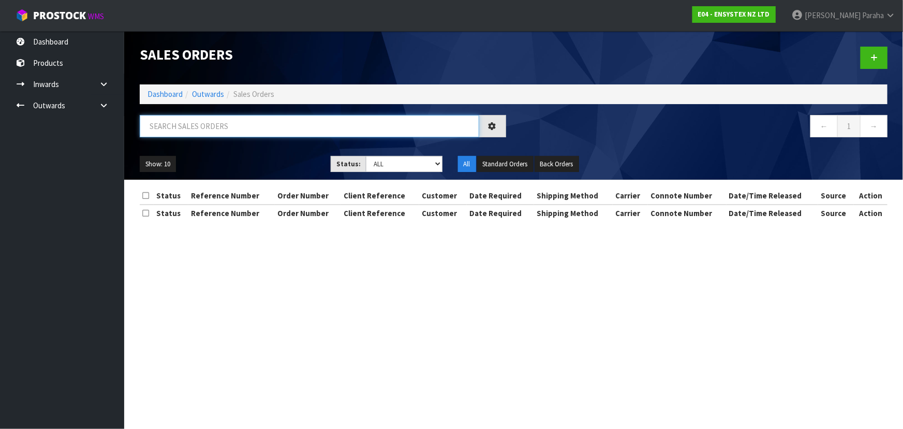
click at [169, 129] on input "text" at bounding box center [310, 126] width 340 height 22
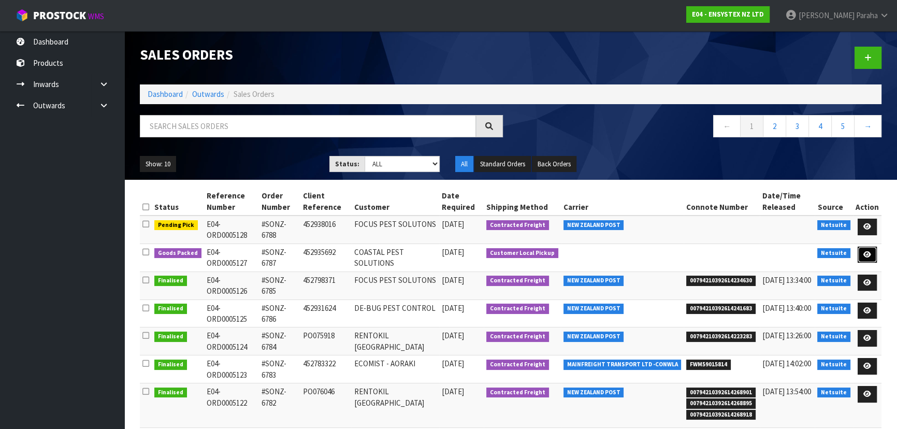
click at [865, 254] on icon at bounding box center [867, 254] width 8 height 7
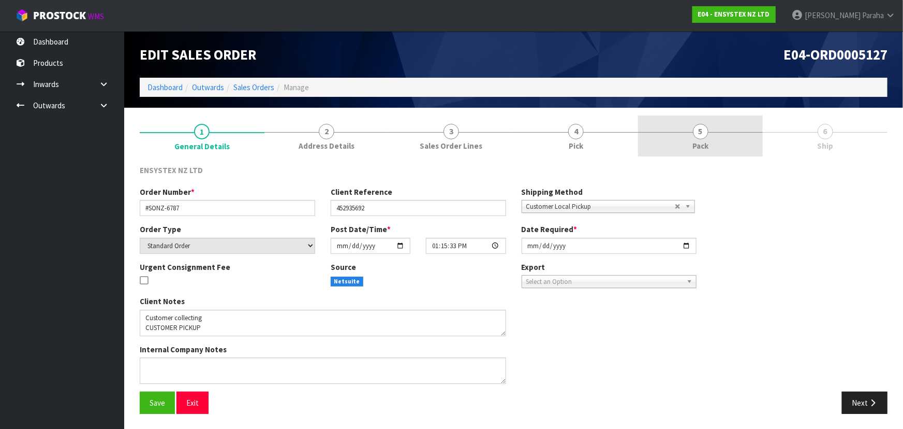
click at [702, 136] on span "5" at bounding box center [701, 132] width 16 height 16
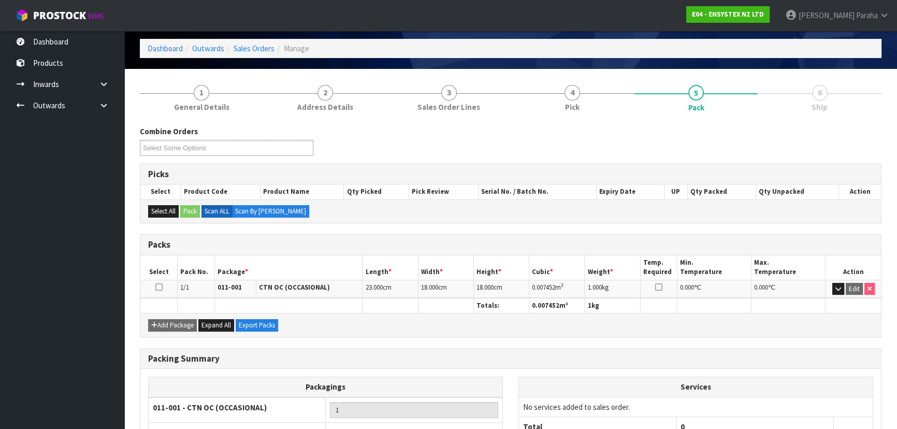
scroll to position [118, 0]
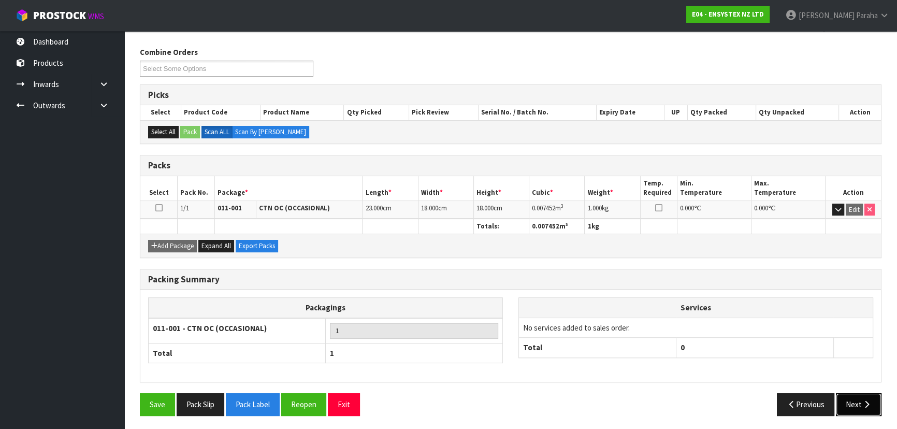
click at [856, 402] on button "Next" at bounding box center [858, 404] width 46 height 22
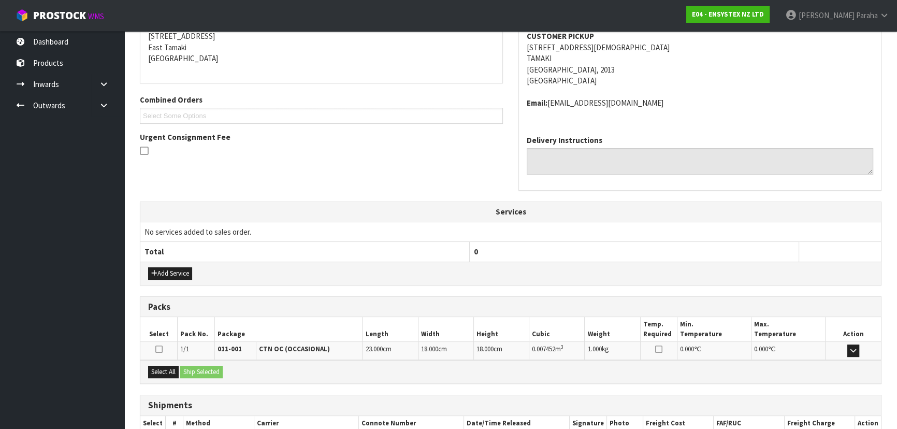
scroll to position [238, 0]
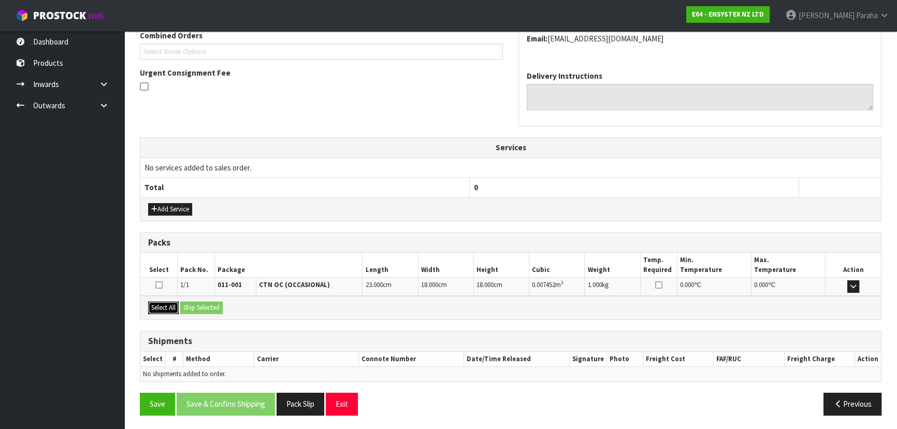
click at [164, 301] on button "Select All" at bounding box center [163, 307] width 31 height 12
click at [192, 301] on button "Ship Selected" at bounding box center [201, 307] width 42 height 12
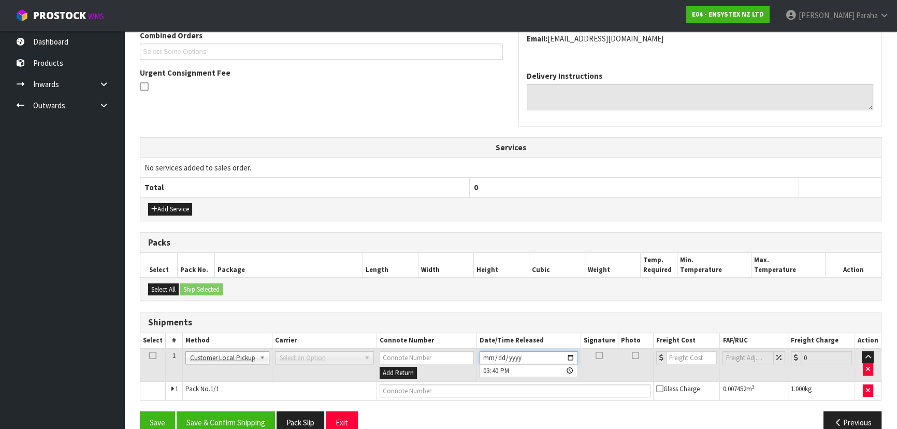
click at [571, 356] on input "[DATE]" at bounding box center [528, 357] width 98 height 13
click at [247, 418] on button "Save & Confirm Shipping" at bounding box center [226, 422] width 98 height 22
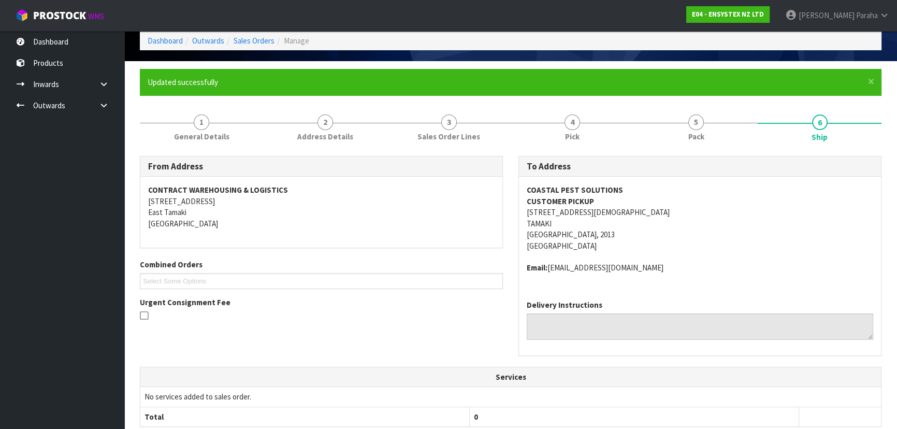
scroll to position [0, 0]
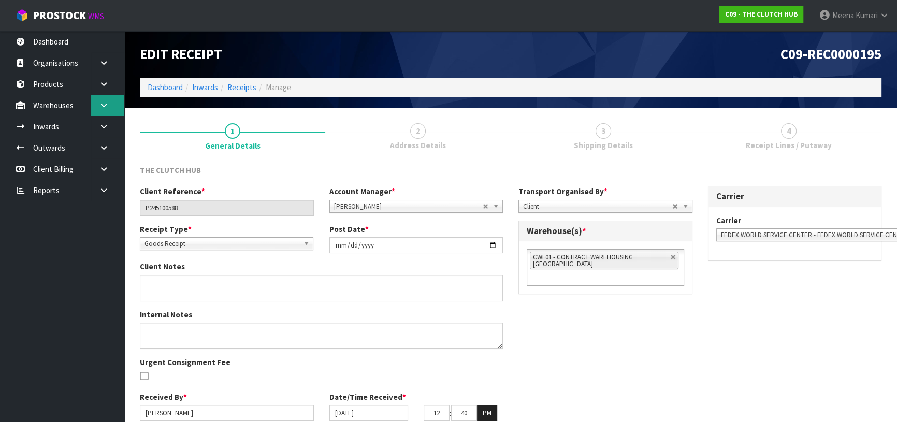
click at [106, 98] on link at bounding box center [107, 105] width 33 height 21
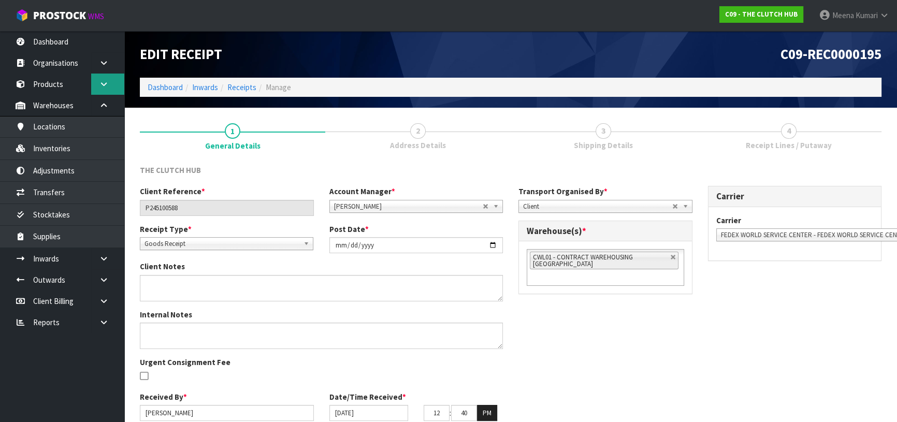
click at [108, 85] on icon at bounding box center [104, 84] width 10 height 8
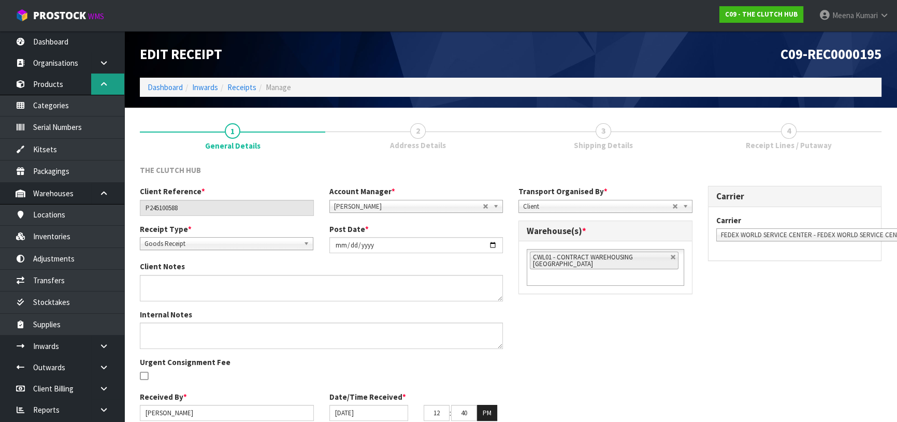
click at [102, 94] on link at bounding box center [107, 84] width 33 height 21
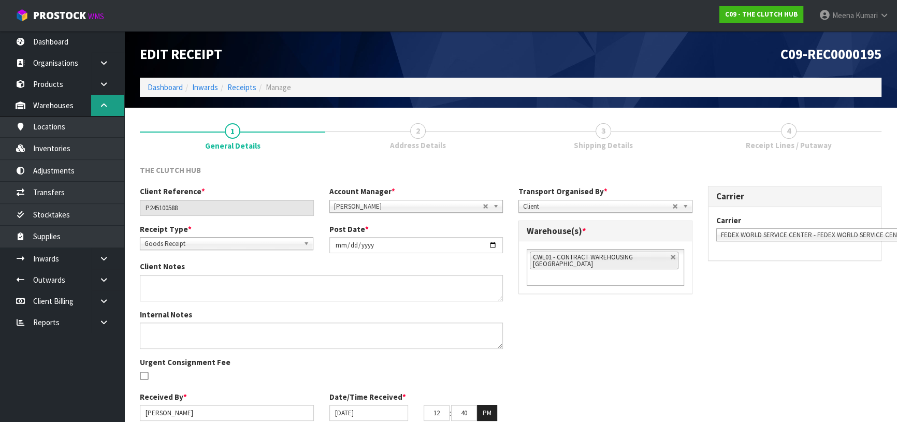
click at [99, 106] on icon at bounding box center [104, 105] width 10 height 8
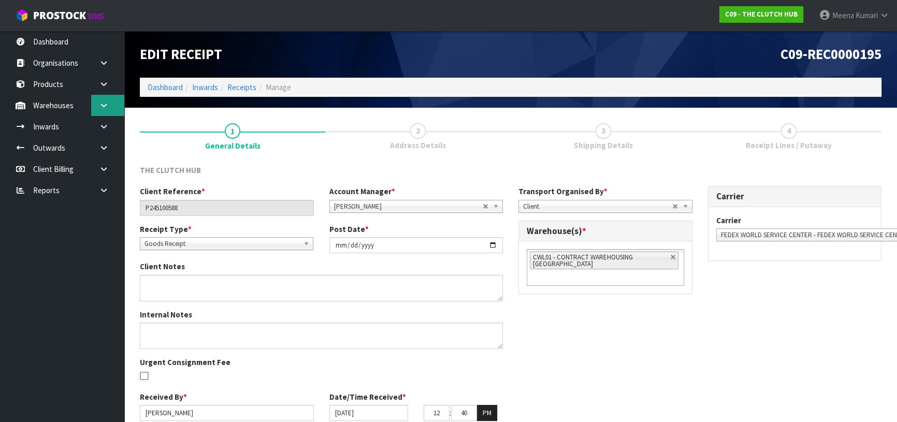
click at [102, 108] on icon at bounding box center [104, 105] width 10 height 8
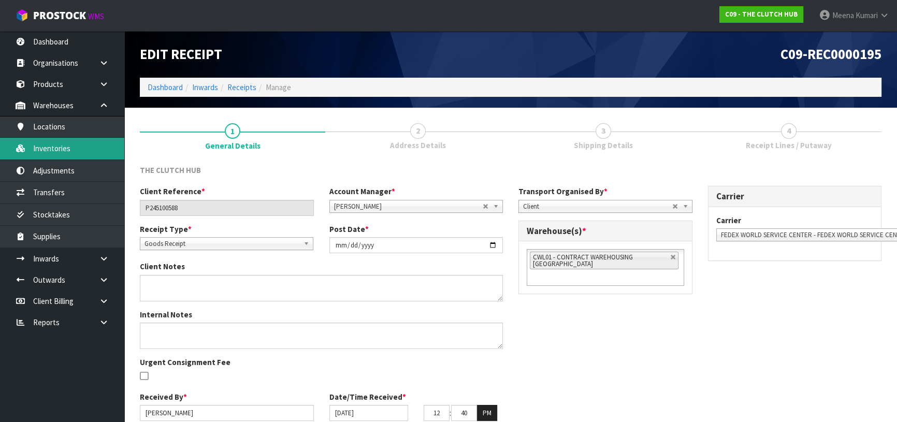
click at [83, 149] on link "Inventories" at bounding box center [62, 148] width 124 height 21
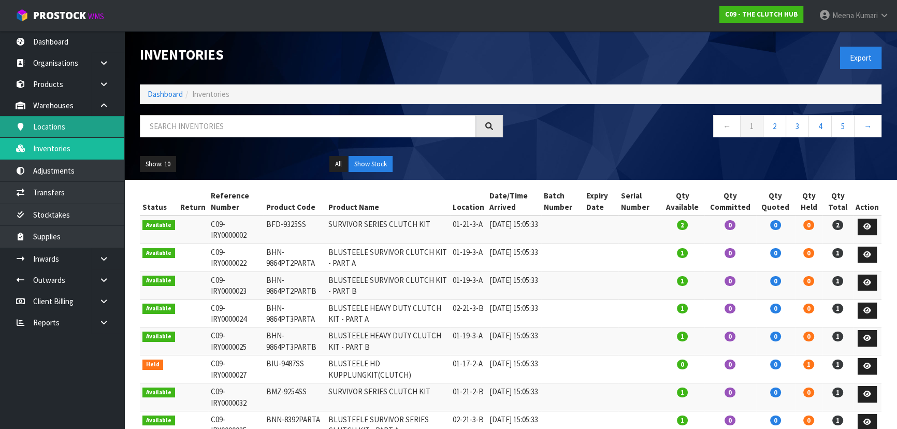
click at [84, 121] on link "Locations" at bounding box center [62, 126] width 124 height 21
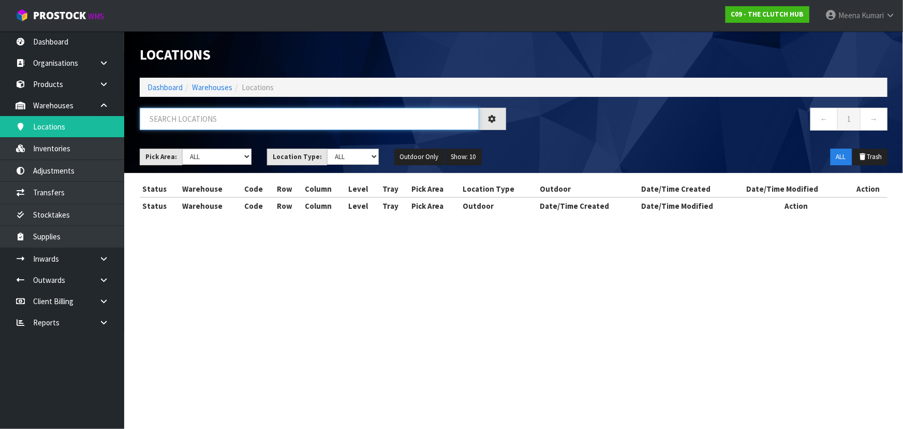
click at [177, 124] on input "text" at bounding box center [310, 119] width 340 height 22
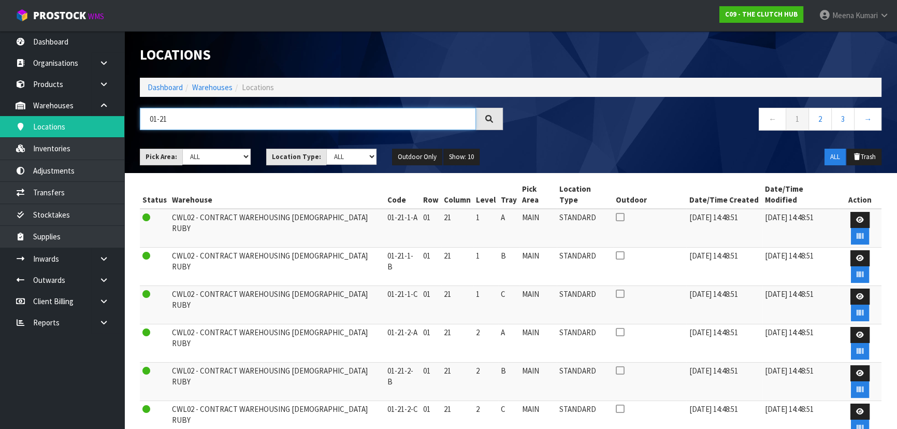
type input "01-21"
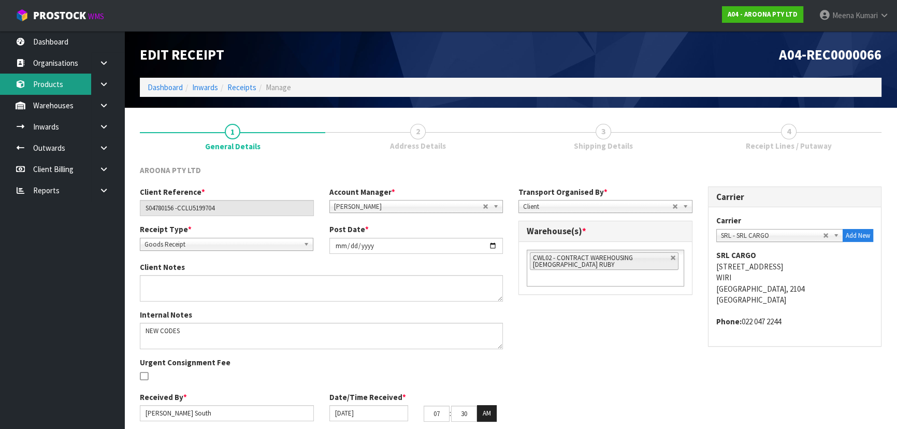
drag, startPoint x: 57, startPoint y: 81, endPoint x: 141, endPoint y: 87, distance: 84.1
click at [58, 82] on link "Products" at bounding box center [62, 84] width 124 height 21
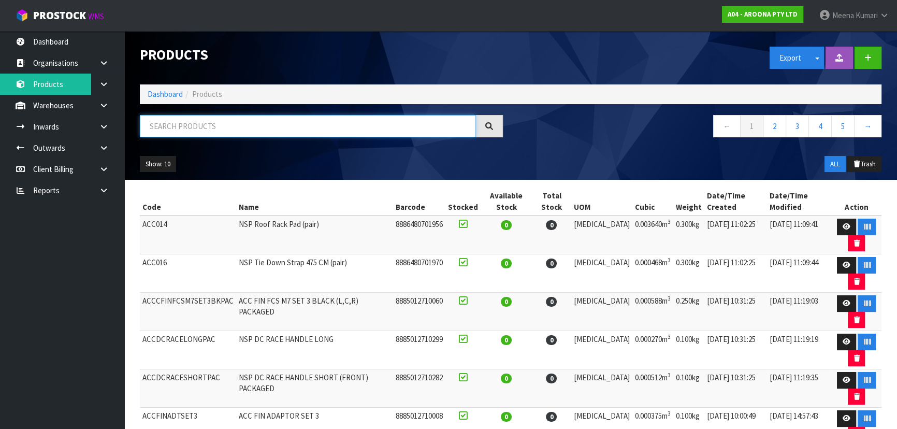
click at [201, 118] on input "text" at bounding box center [308, 126] width 336 height 22
type input "849799042668"
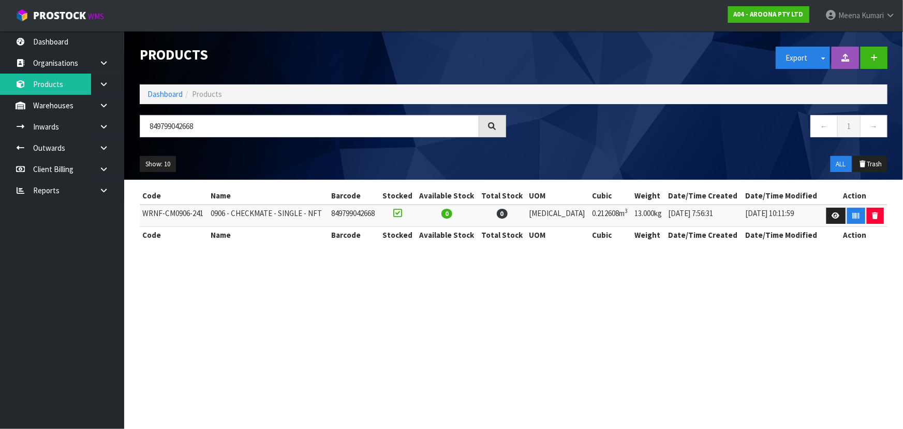
click at [186, 213] on td "WRNF-CM0906-241" at bounding box center [174, 215] width 69 height 22
copy tr "WRNF-CM0906-241"
click at [284, 123] on input "849799042668" at bounding box center [310, 126] width 340 height 22
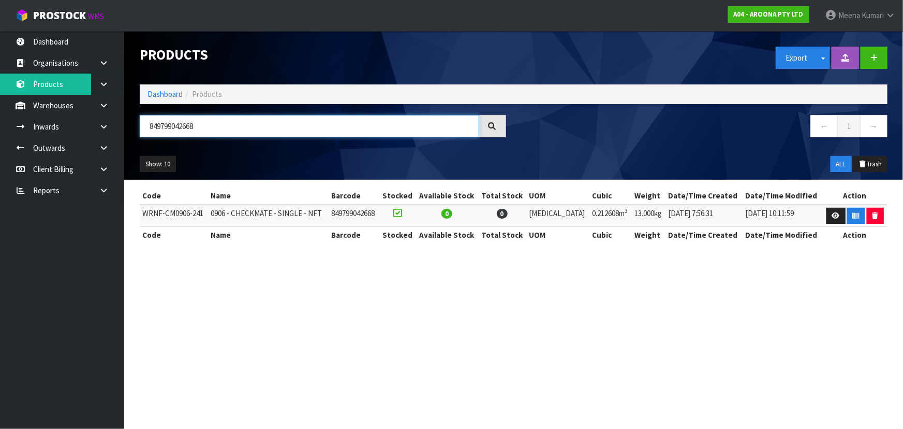
click at [284, 123] on input "849799042668" at bounding box center [310, 126] width 340 height 22
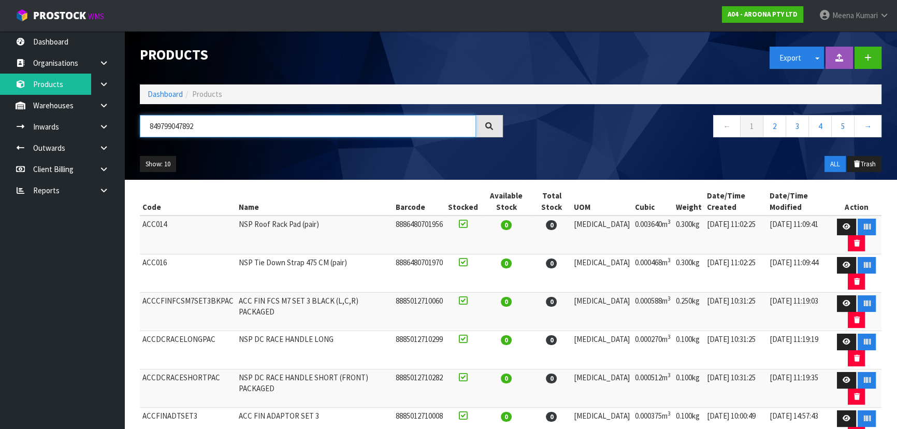
type input "849799047892"
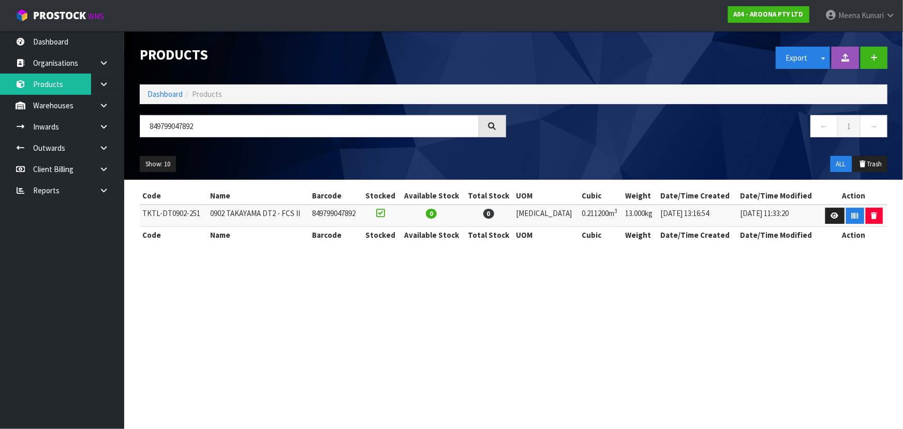
click at [184, 219] on td "TKTL-DT0902-251" at bounding box center [174, 215] width 68 height 22
click at [184, 218] on td "TKTL-DT0902-251" at bounding box center [174, 215] width 68 height 22
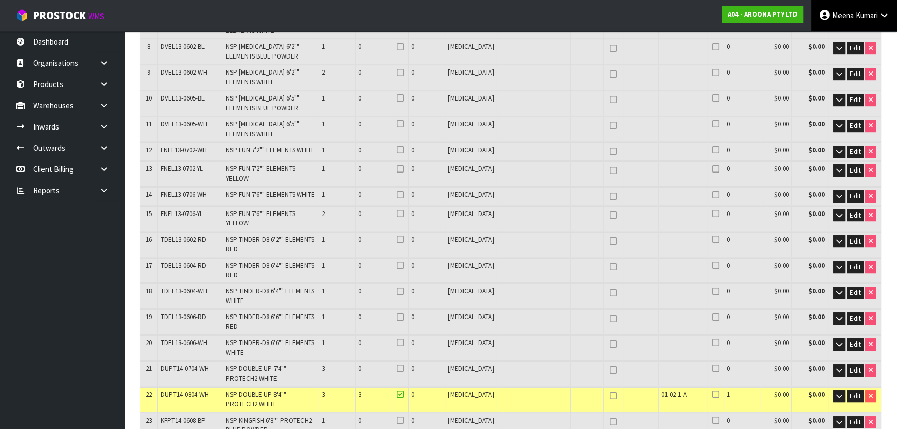
scroll to position [2221, 0]
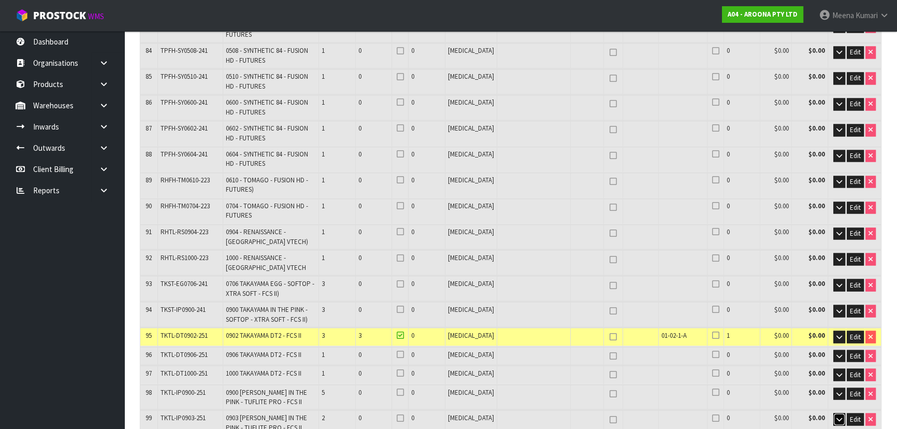
click at [838, 415] on icon "button" at bounding box center [839, 418] width 6 height 7
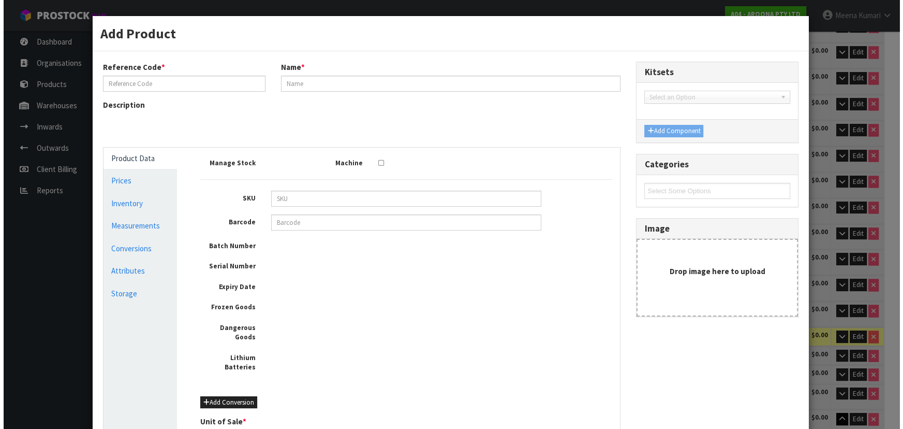
scroll to position [2187, 0]
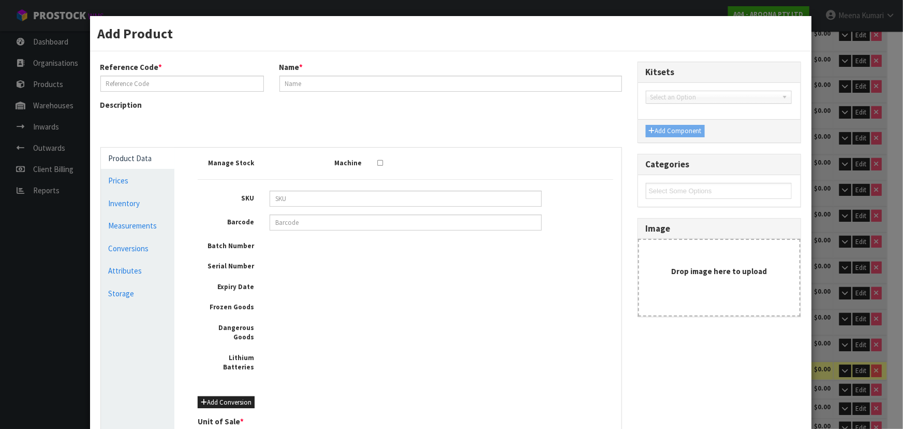
type input "TKTL-IP0903-251"
type input "0903 TAKAYAMA IN THE PINK - TUFLITE PRO - FCS II"
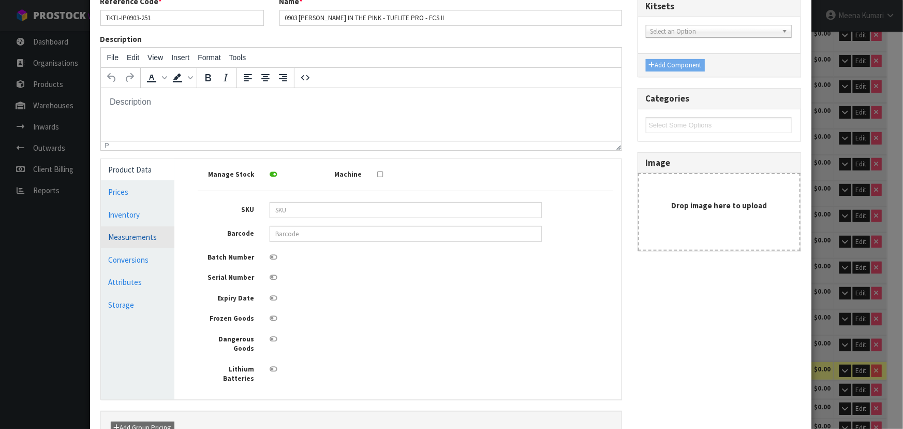
scroll to position [0, 0]
click at [160, 231] on link "Measurements" at bounding box center [138, 236] width 74 height 21
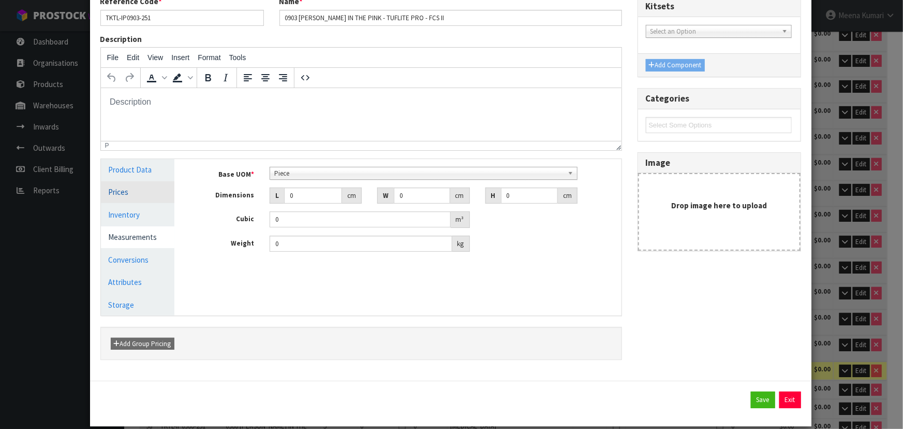
click at [150, 186] on link "Prices" at bounding box center [138, 191] width 74 height 21
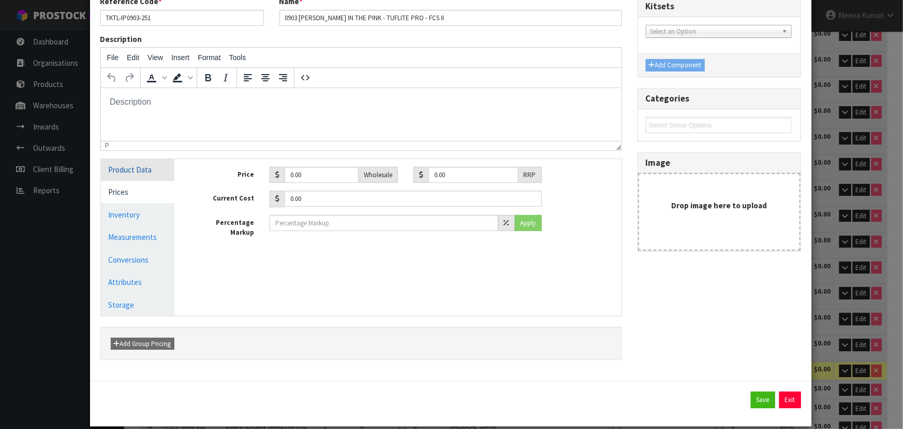
click at [146, 178] on link "Product Data" at bounding box center [138, 169] width 74 height 21
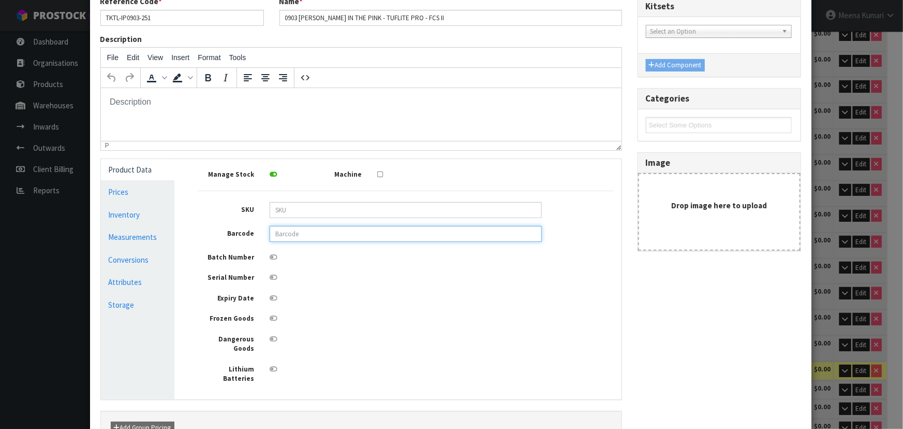
click at [309, 237] on input "text" at bounding box center [406, 234] width 272 height 16
type input "849799044525"
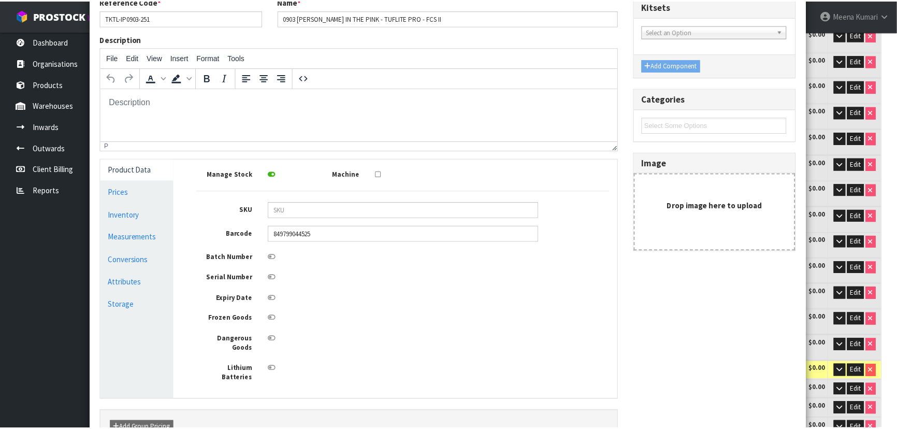
scroll to position [2221, 0]
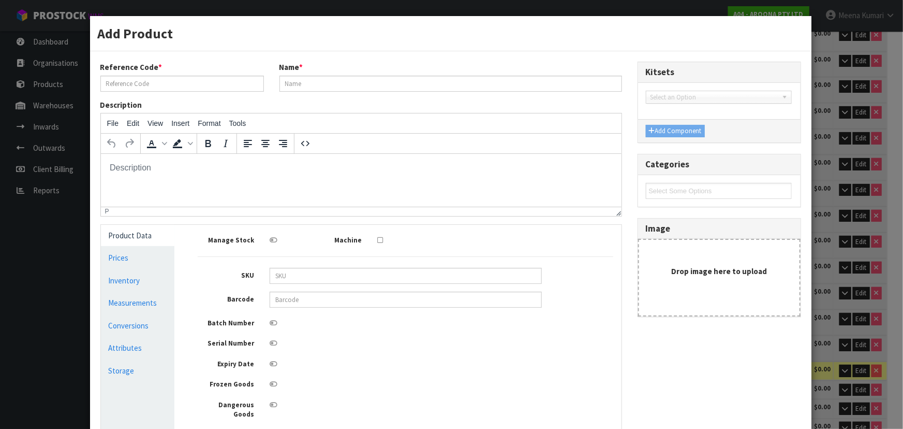
scroll to position [0, 0]
type input "TKTL-IP0903-251"
type input "0903 [PERSON_NAME] IN THE PINK - TUFLITE PRO - FCS II"
type input "849799044525"
type input "0"
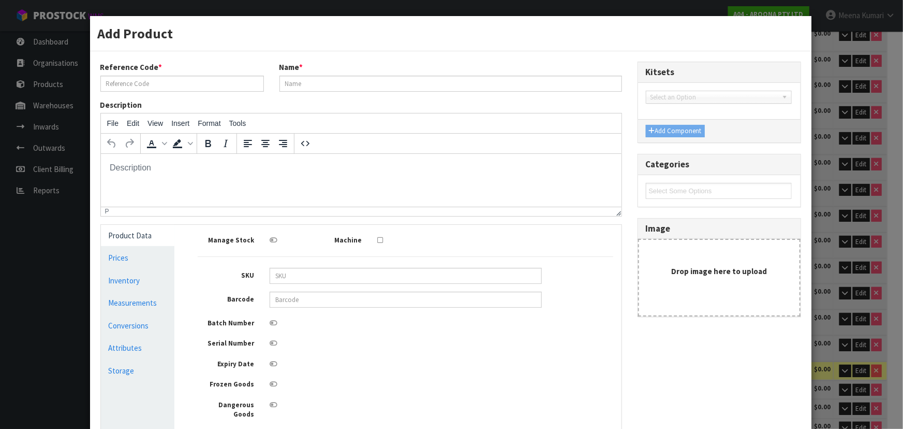
type input "0"
click at [160, 301] on link "Measurements" at bounding box center [138, 302] width 74 height 21
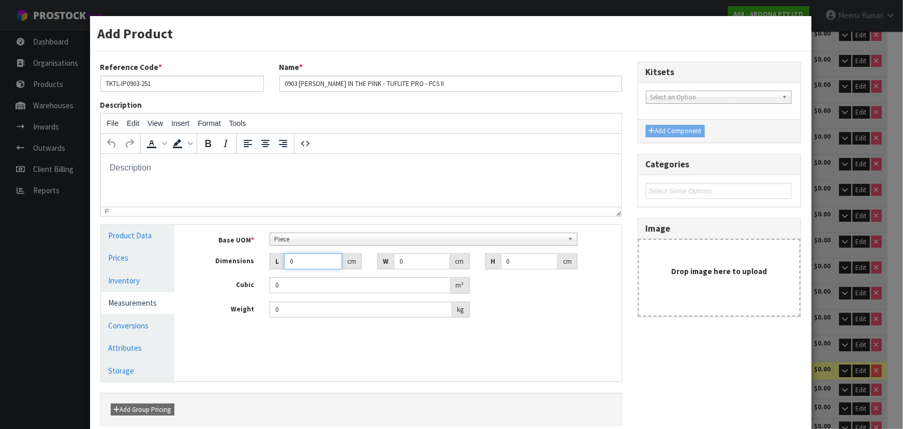
drag, startPoint x: 302, startPoint y: 267, endPoint x: 260, endPoint y: 275, distance: 43.3
click at [260, 275] on div "Base UOM * Bag Bar Basket Bin Bottle Box Bundle Cabinet Cage Carton Case Coil C…" at bounding box center [406, 274] width 416 height 85
type input "2"
type input "0.000001"
type input "298"
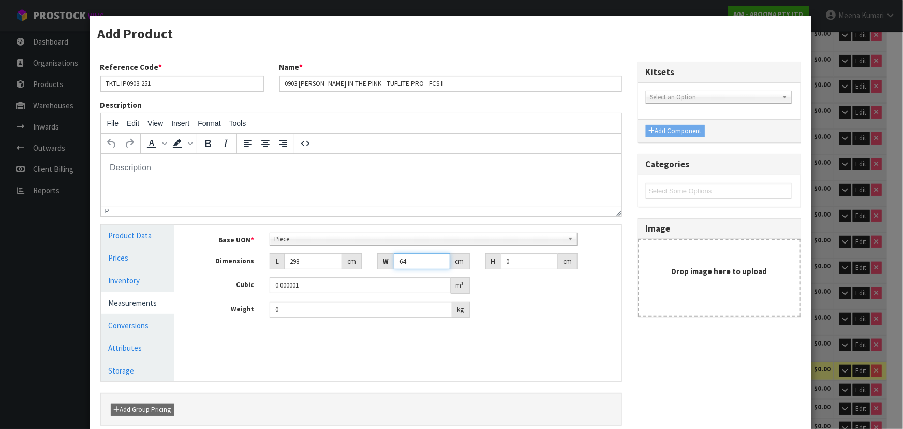
type input "64"
type input "1"
type input "0.019072"
type input "12"
type input "0.228864"
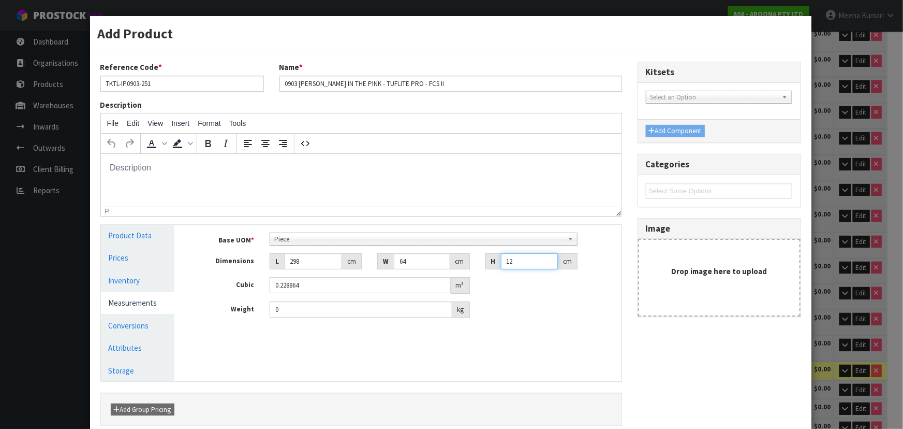
type input "12"
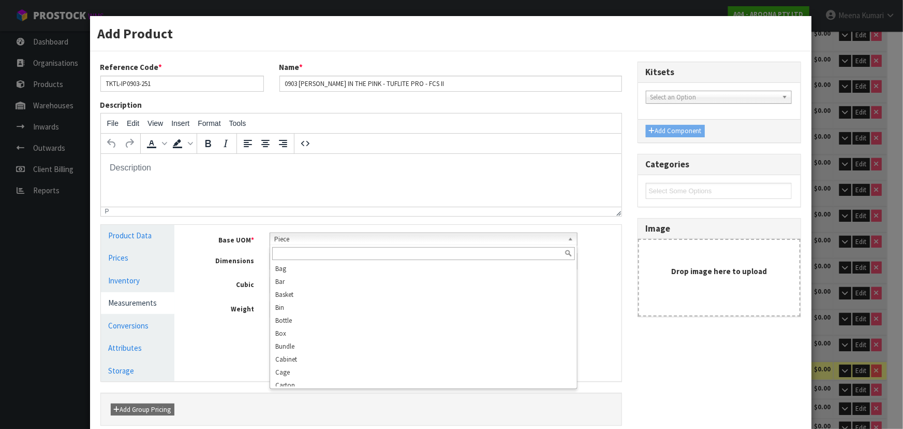
scroll to position [199, 0]
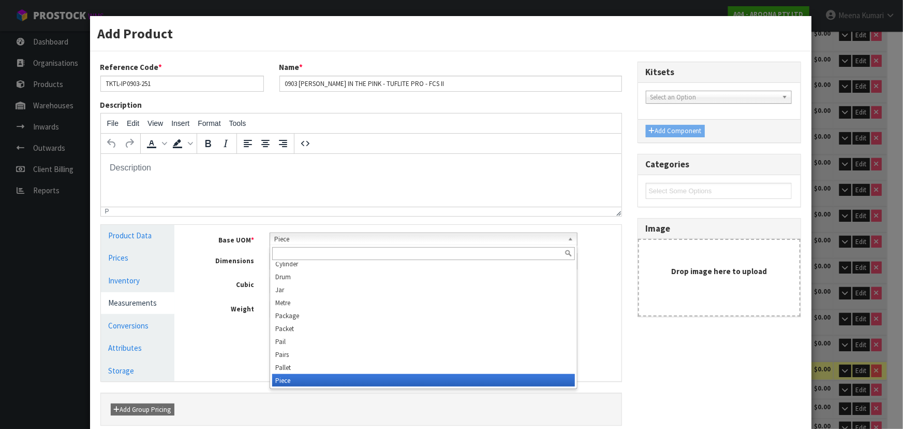
click at [298, 241] on span "Piece" at bounding box center [418, 239] width 289 height 12
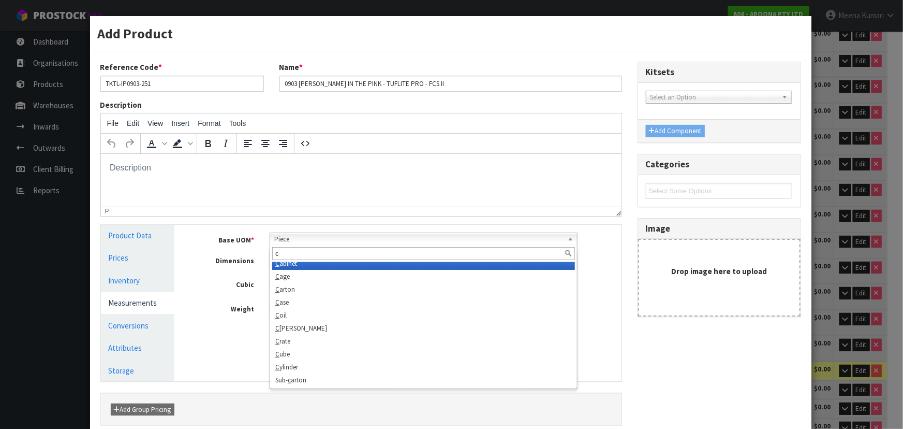
scroll to position [0, 0]
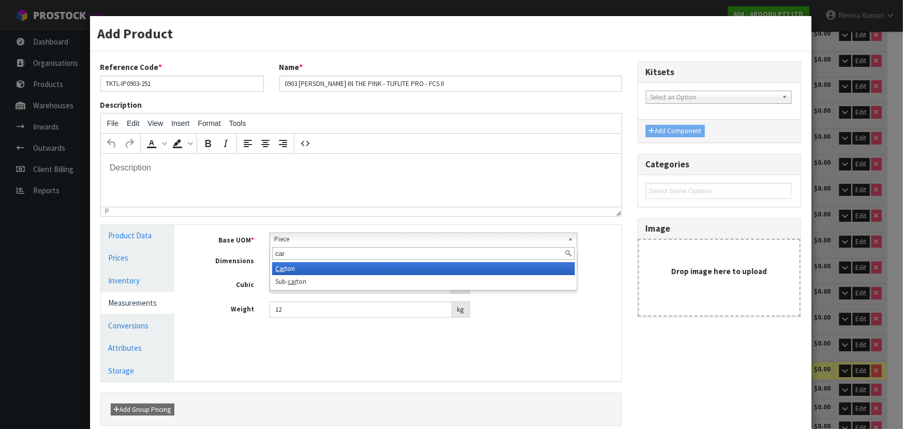
type input "car"
click at [309, 269] on li "Car ton" at bounding box center [423, 268] width 303 height 13
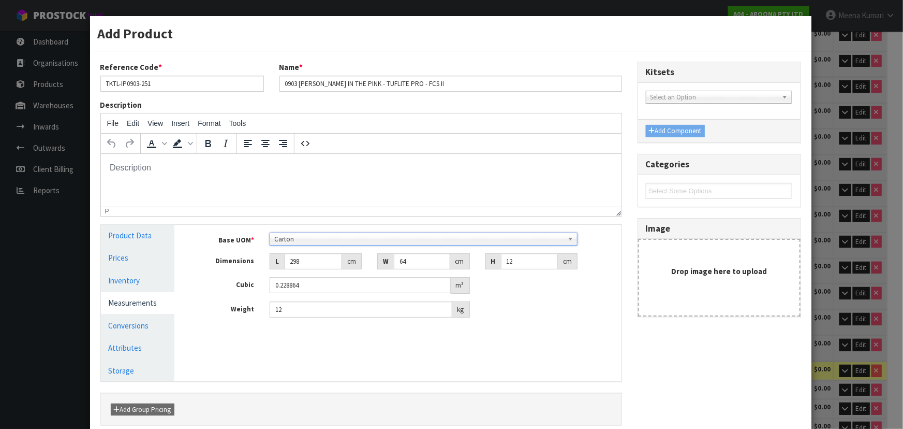
scroll to position [78, 0]
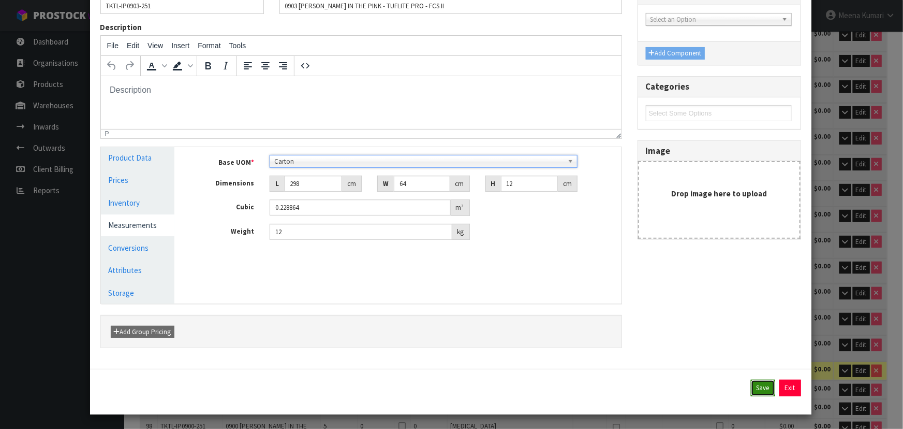
click at [754, 385] on button "Save" at bounding box center [763, 387] width 24 height 17
type input "298"
type input "64"
type input "12"
type input "0.228864"
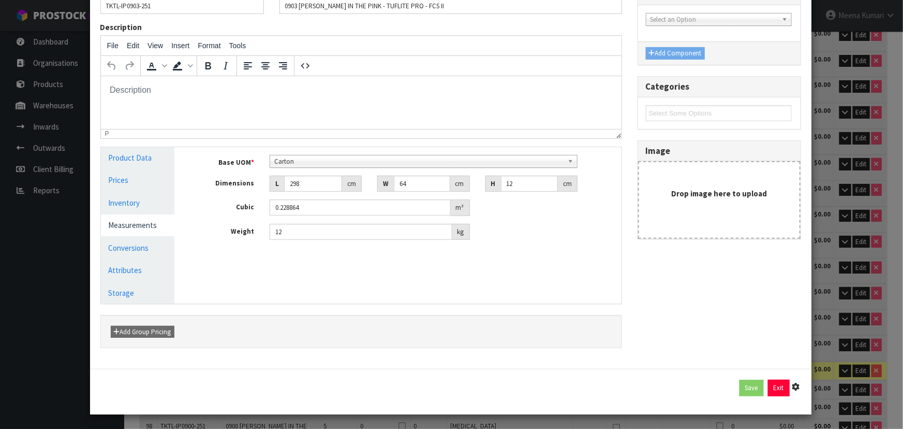
type input "12"
type input "1 PCE x CTN"
type input "19"
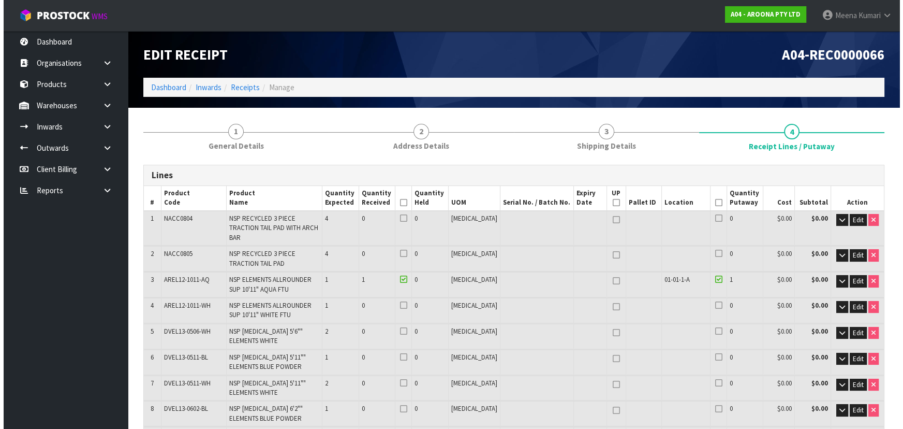
scroll to position [1066, 0]
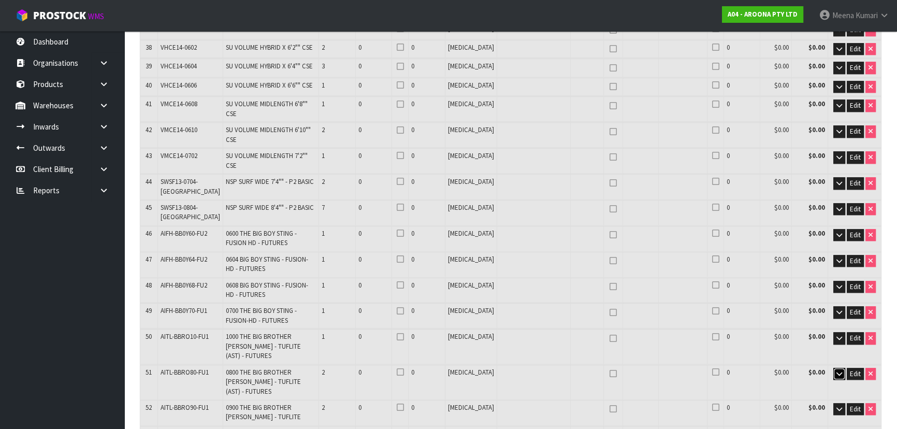
click at [839, 370] on icon "button" at bounding box center [839, 373] width 6 height 7
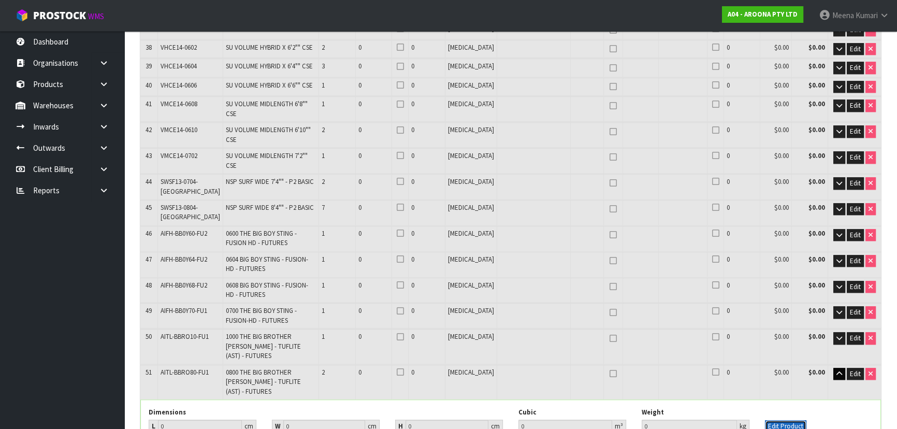
click at [787, 420] on button "Edit Product" at bounding box center [785, 426] width 41 height 12
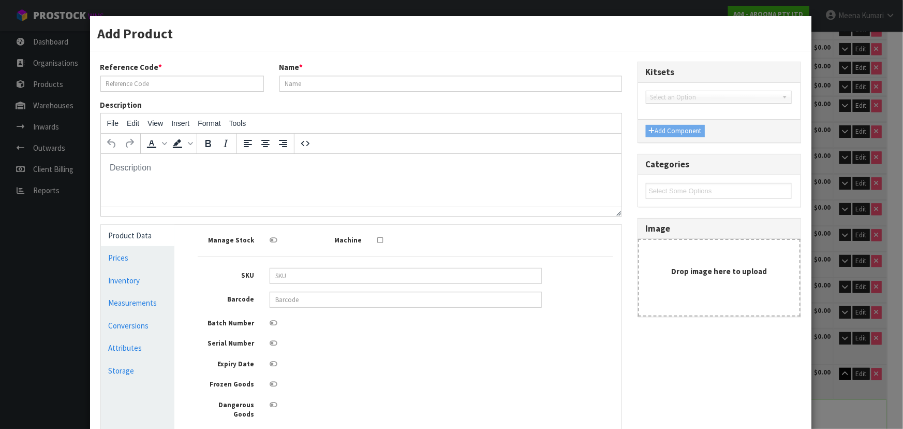
scroll to position [0, 0]
type input "AITL-BBRO80-FU1"
type input "0800 THE BIG BROTHER STING - TUFLITE (AST) - FUTURES"
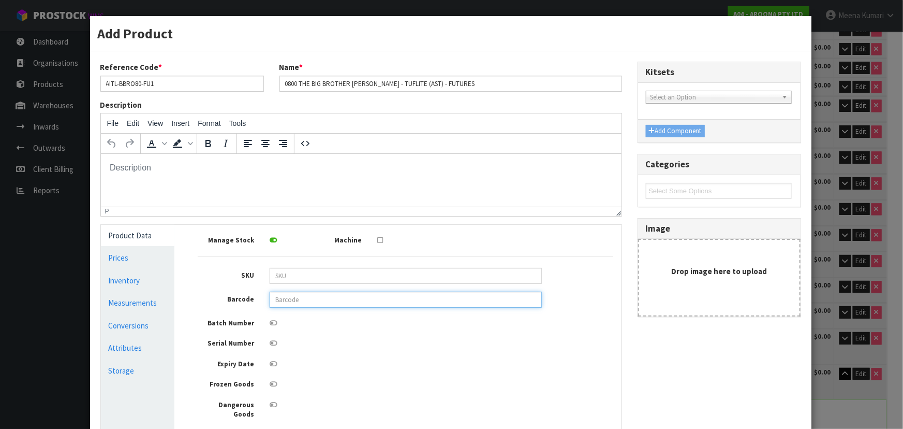
click at [421, 296] on input "text" at bounding box center [406, 299] width 272 height 16
type input "849799043573"
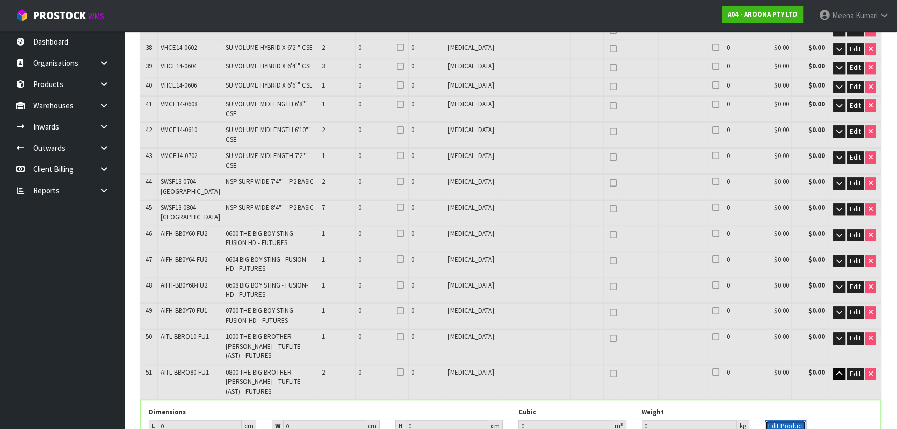
click at [794, 420] on button "Edit Product" at bounding box center [785, 426] width 41 height 12
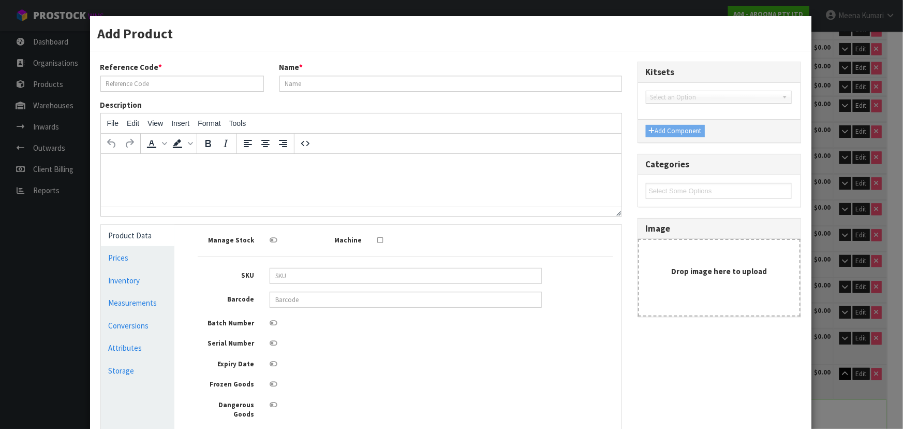
type input "AITL-BBRO80-FU1"
type input "0800 THE BIG BROTHER STING - TUFLITE (AST) - FUTURES"
type input "849799043573"
type input "0"
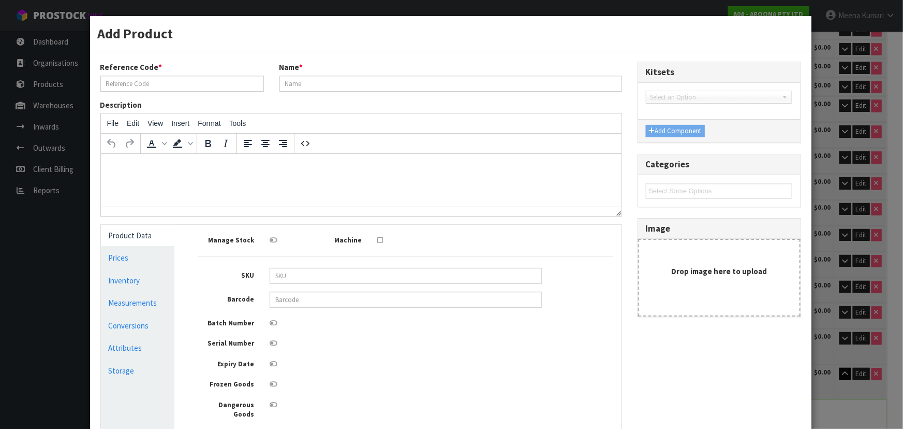
type input "0"
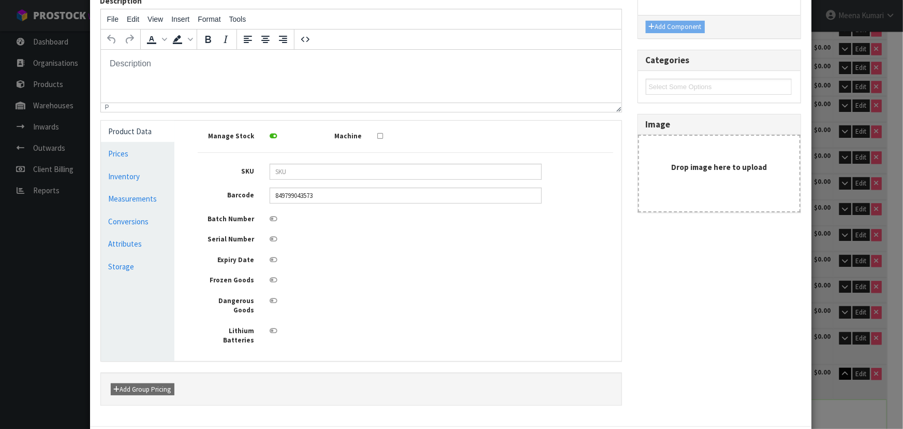
scroll to position [146, 0]
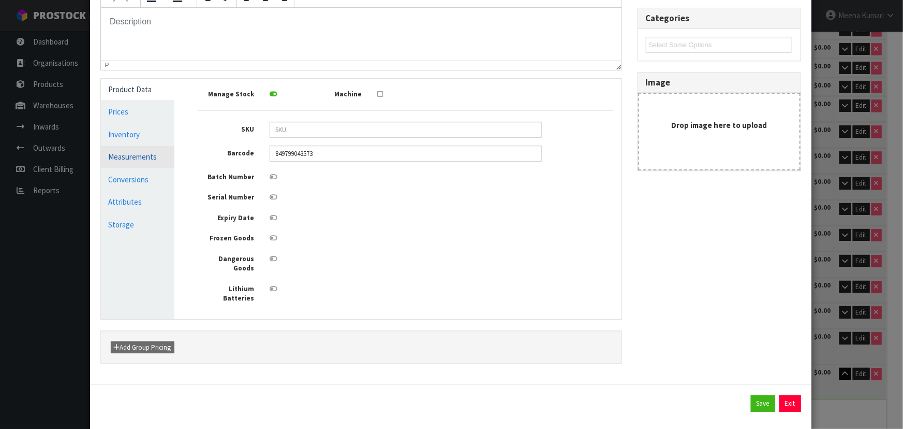
click at [166, 150] on link "Measurements" at bounding box center [138, 156] width 74 height 21
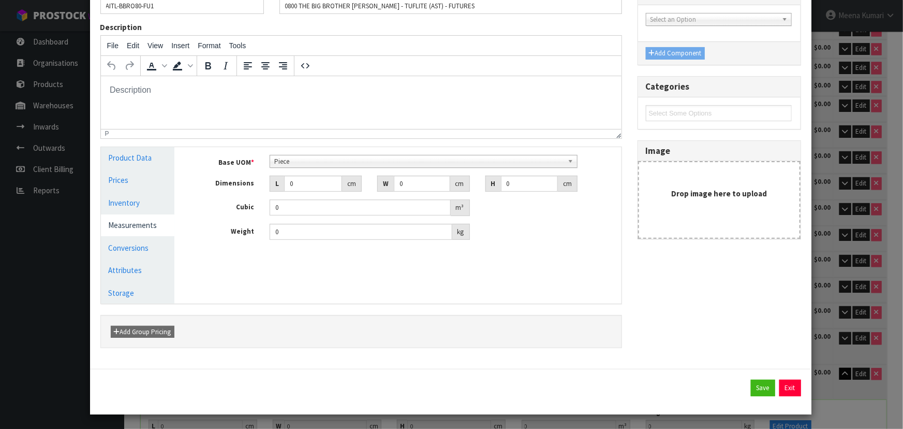
scroll to position [199, 0]
click at [306, 158] on span "Piece" at bounding box center [418, 161] width 289 height 12
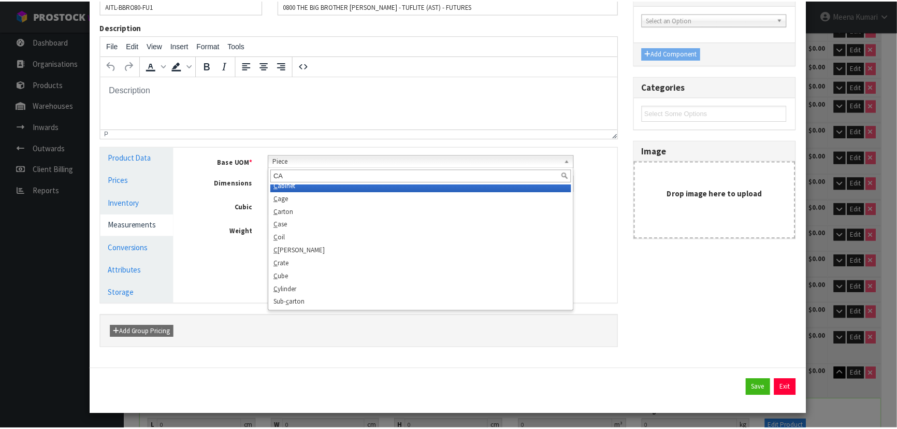
scroll to position [0, 0]
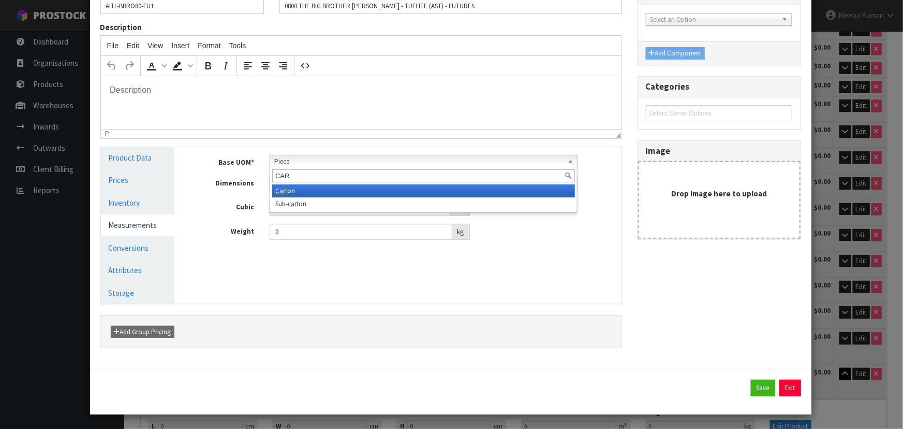
type input "CAR"
click at [323, 189] on li "Car ton" at bounding box center [423, 190] width 303 height 13
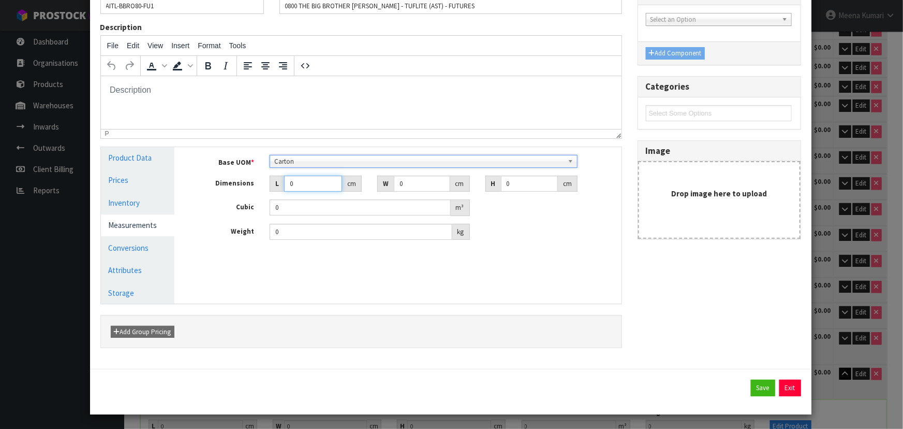
click at [303, 186] on input "0" at bounding box center [313, 183] width 58 height 16
type input "0.000001"
type input "260"
type input "64"
type input "1"
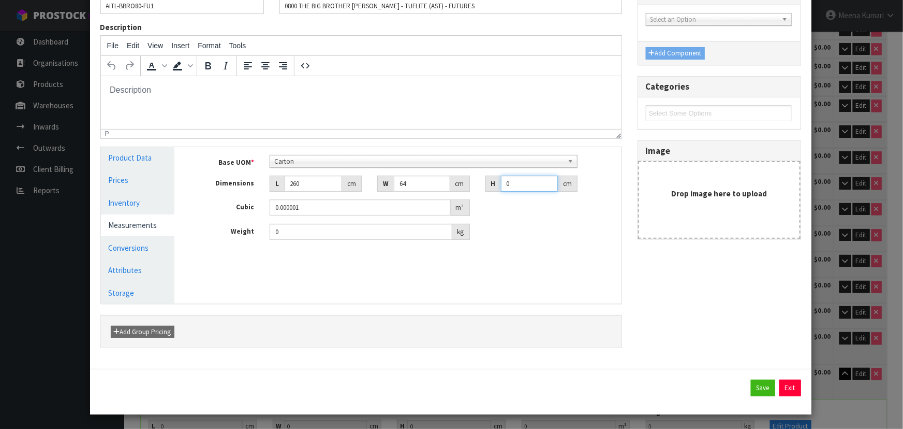
type input "0.01664"
type input "11"
type input "0.18304"
type input "11"
type input "12"
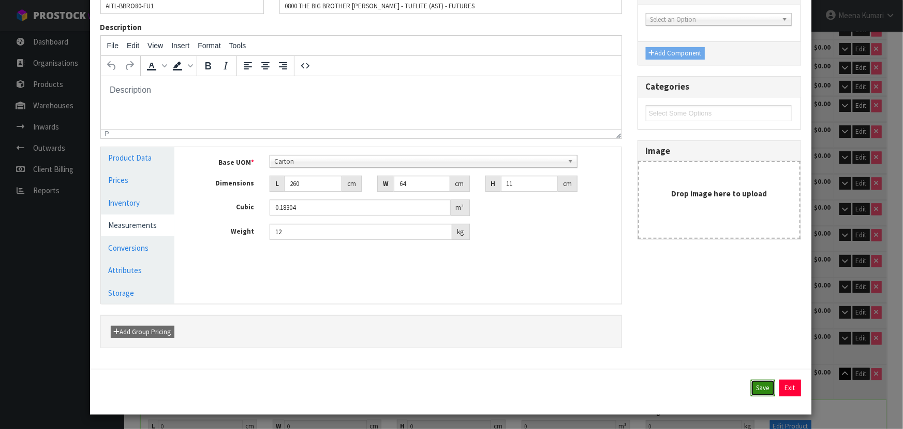
click at [757, 393] on button "Save" at bounding box center [763, 387] width 24 height 17
type input "260"
type input "64"
type input "11"
type input "0.18304"
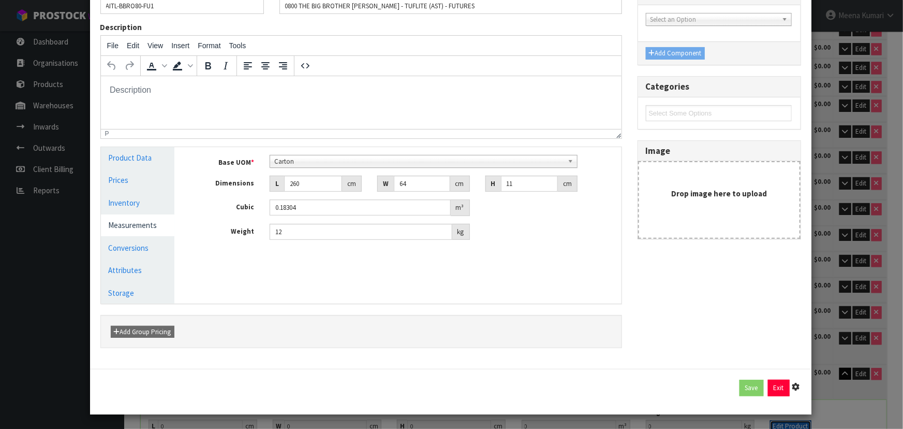
type input "12"
type input "1 PCE x CTN"
type input "19"
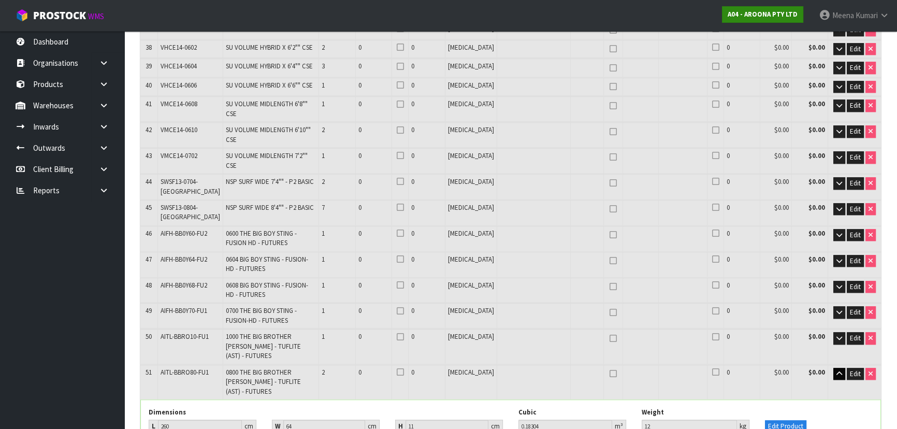
scroll to position [2673, 0]
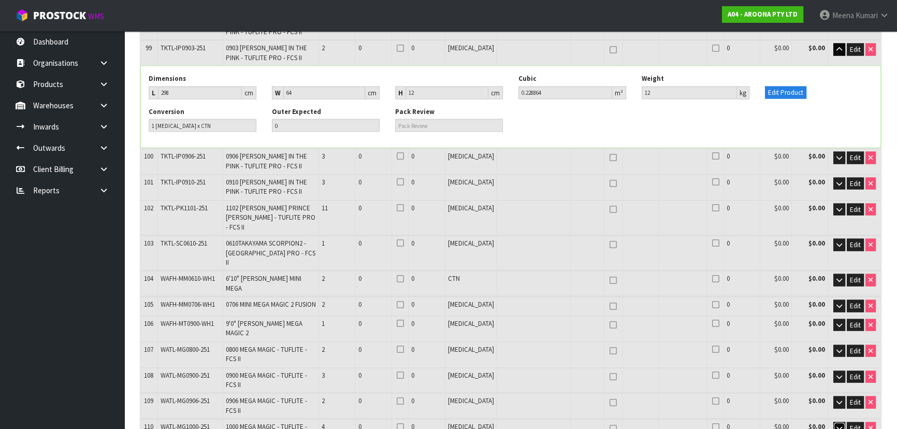
click at [837, 422] on button "button" at bounding box center [839, 428] width 12 height 12
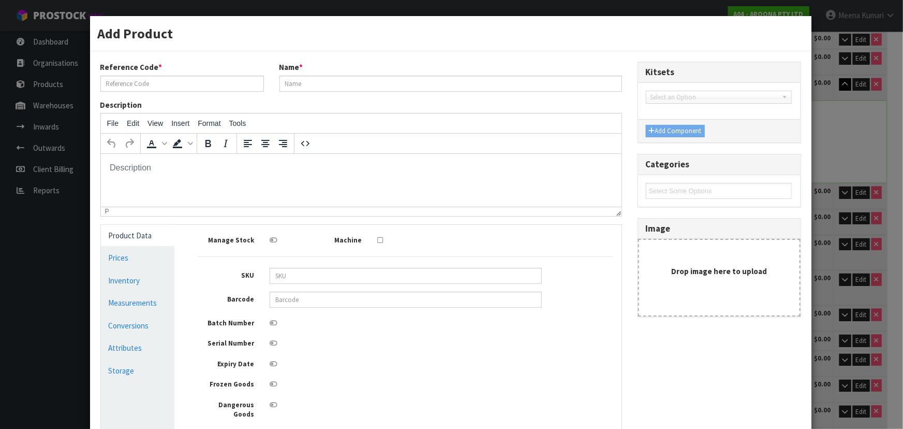
scroll to position [0, 0]
type input "WATL-MG1000-251"
type input "1000 MEGA MAGIC - TUFLITE - FCS II"
click at [322, 299] on input "text" at bounding box center [406, 299] width 272 height 16
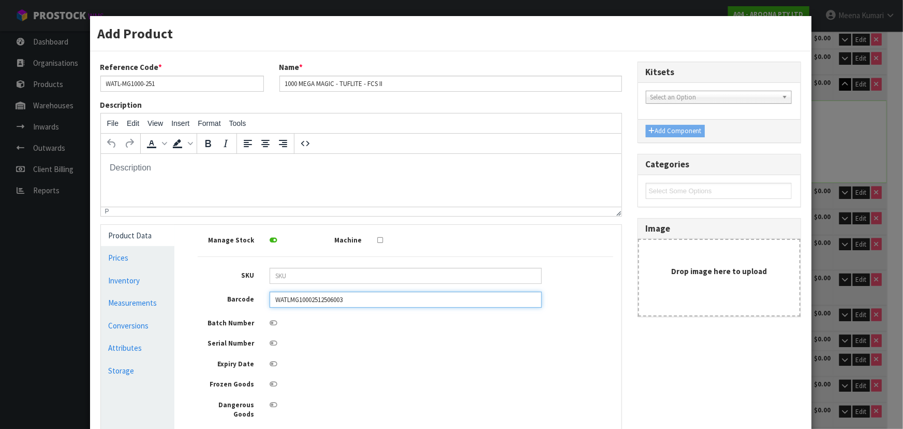
type input "WATLMG100025125060036"
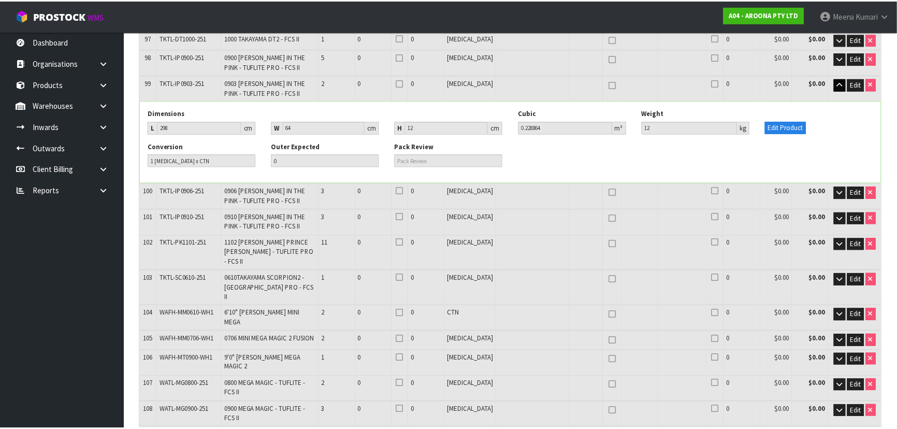
scroll to position [2673, 0]
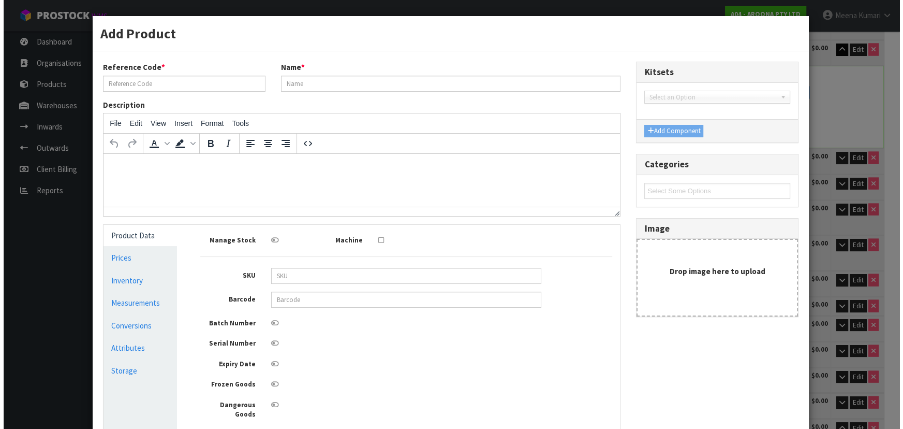
scroll to position [2638, 0]
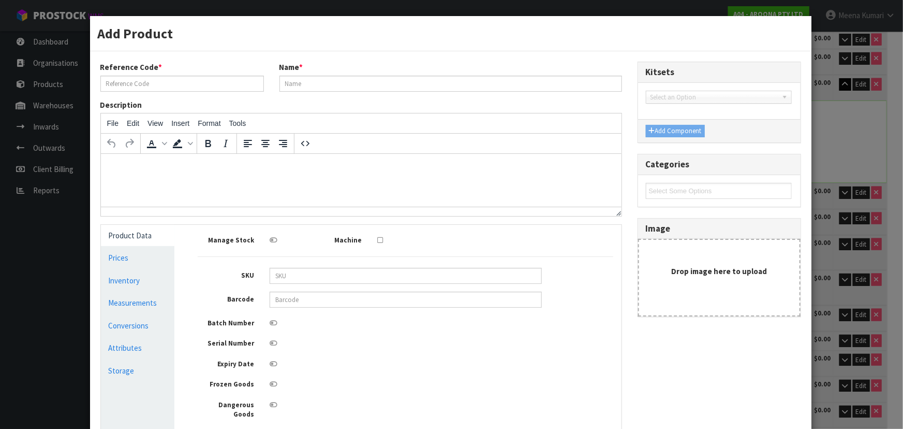
type input "WATL-MG1000-251"
type input "1000 MEGA MAGIC - TUFLITE - FCS II"
type input "WATLMG100025125060036"
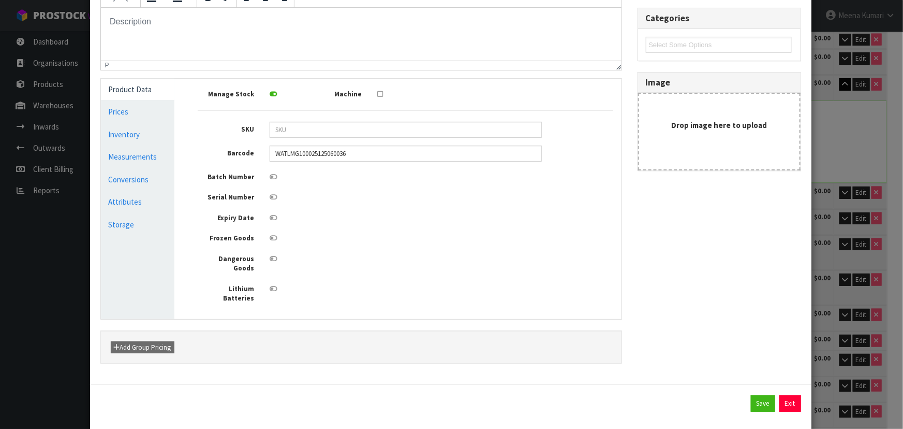
scroll to position [0, 0]
click at [159, 153] on link "Measurements" at bounding box center [138, 156] width 74 height 21
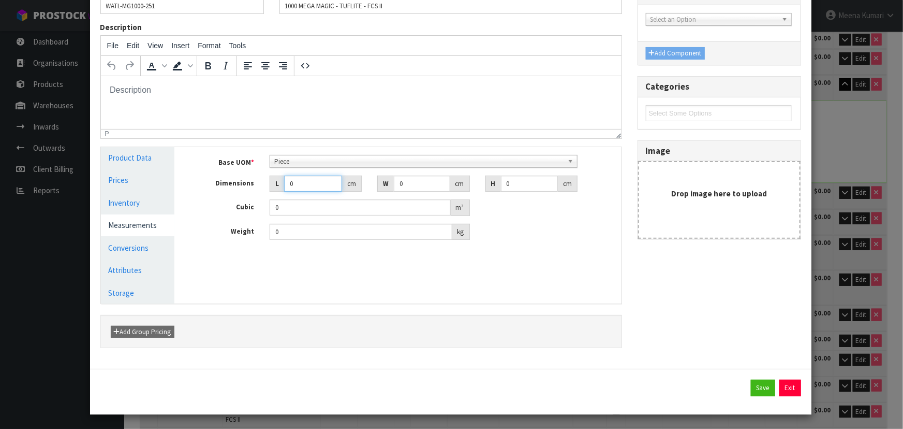
drag, startPoint x: 287, startPoint y: 186, endPoint x: 255, endPoint y: 192, distance: 32.0
click at [255, 192] on div "Base UOM * Bag Bar Basket Bin Bottle Box Bundle Cabinet Cage Carton Case Coil C…" at bounding box center [406, 197] width 416 height 85
click at [287, 144] on div "Description File Edit View Insert Format Tools To open the popup, press Shift+E…" at bounding box center [361, 84] width 537 height 125
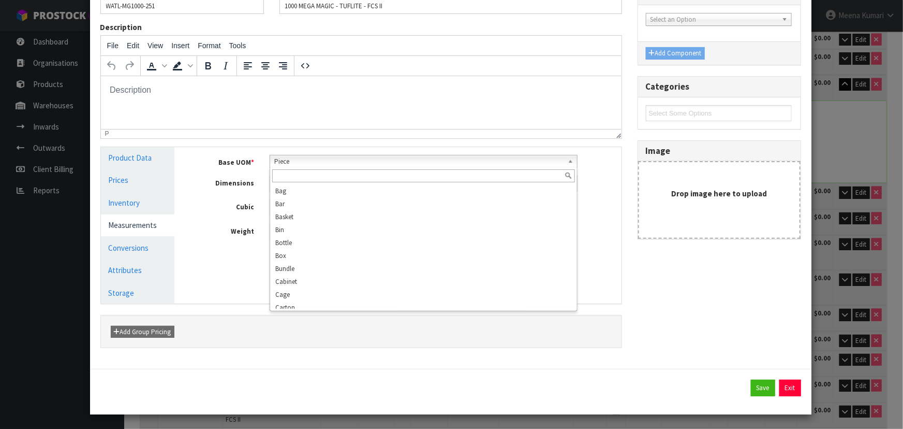
scroll to position [199, 0]
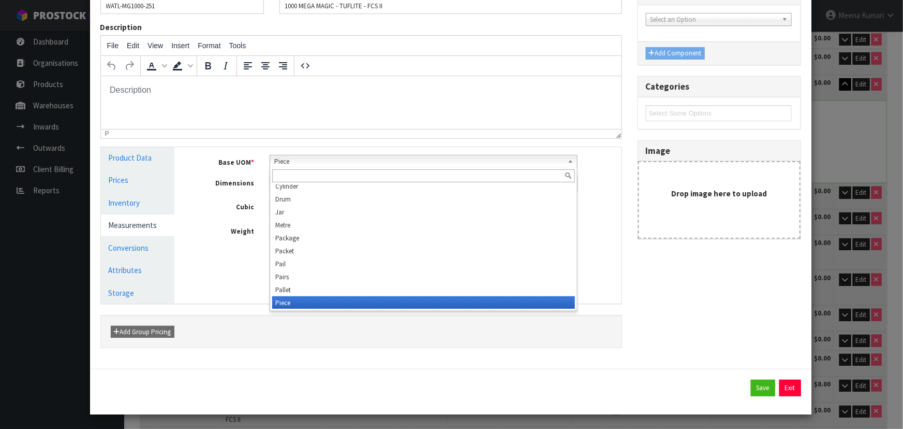
click at [290, 157] on span "Piece" at bounding box center [418, 161] width 289 height 12
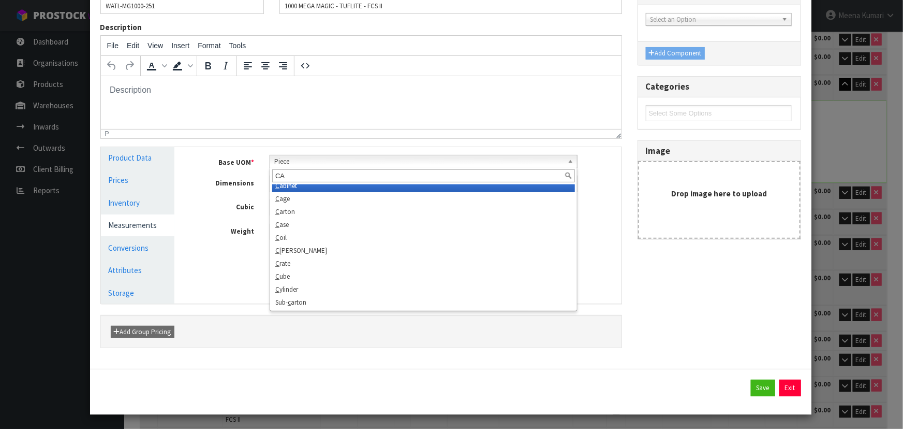
scroll to position [0, 0]
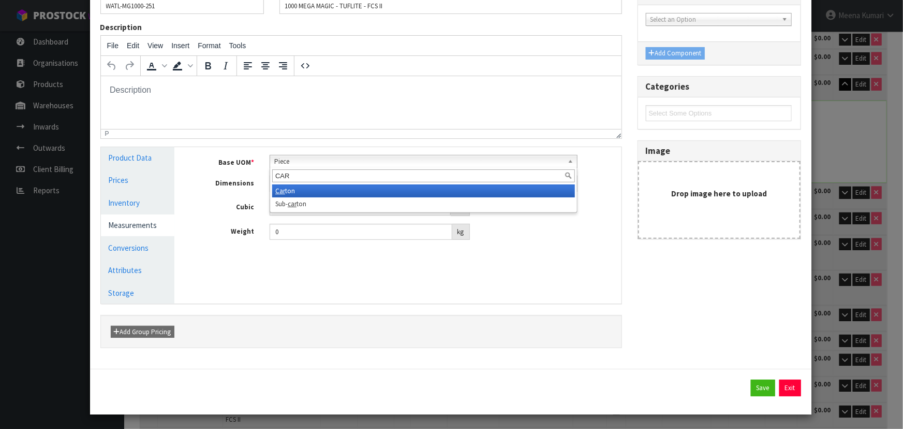
type input "CAR"
click at [318, 185] on li "Car ton" at bounding box center [423, 190] width 303 height 13
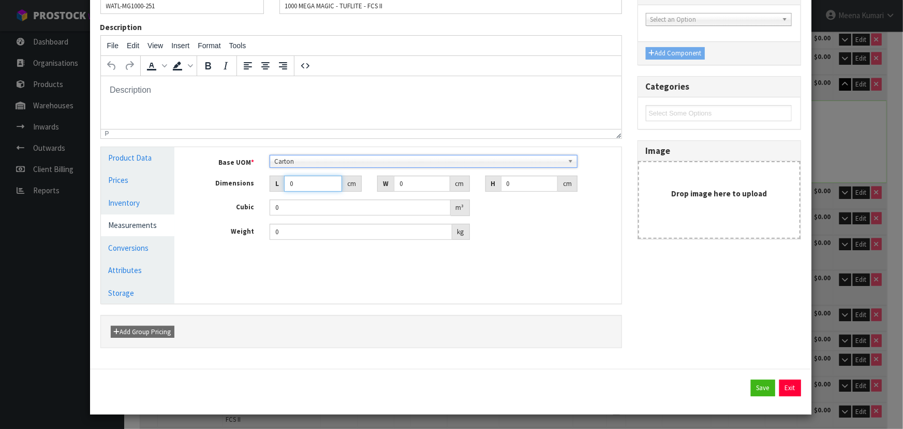
click at [305, 183] on input "0" at bounding box center [313, 183] width 58 height 16
type input "0.000001"
type input "333"
type input "67"
type input "1"
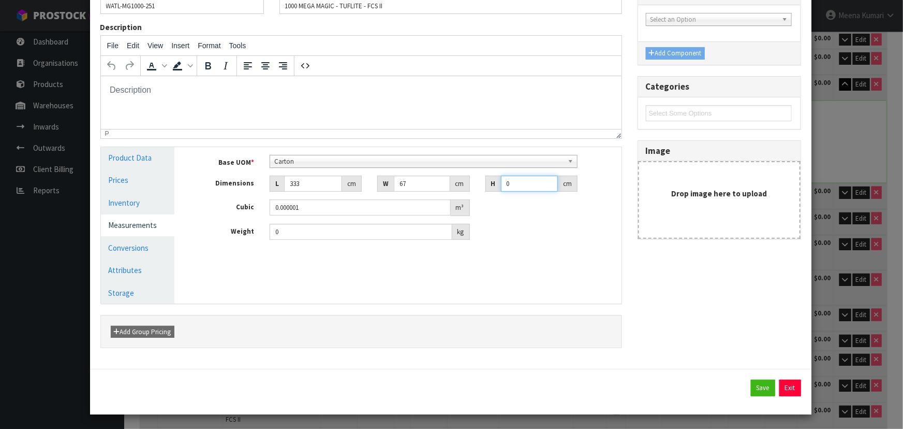
type input "0.022311"
type input "11"
type input "0.245421"
type input "11"
type input "14"
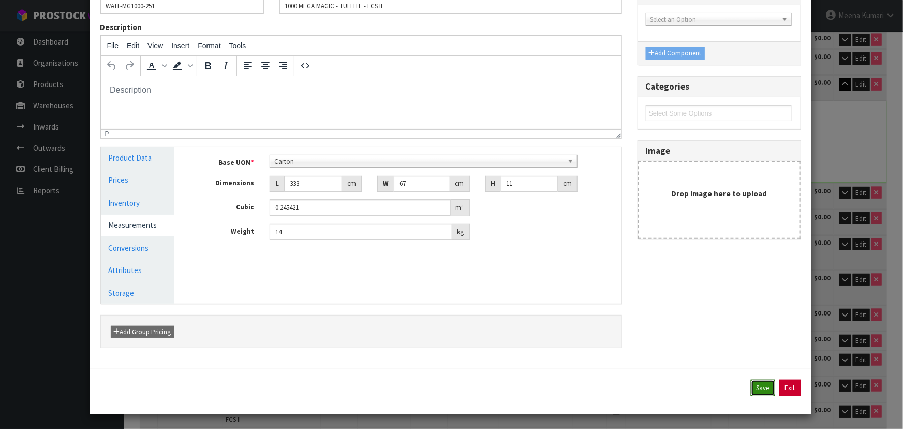
click at [761, 382] on button "Save" at bounding box center [763, 387] width 24 height 17
type input "333"
type input "67"
type input "11"
type input "0.245421"
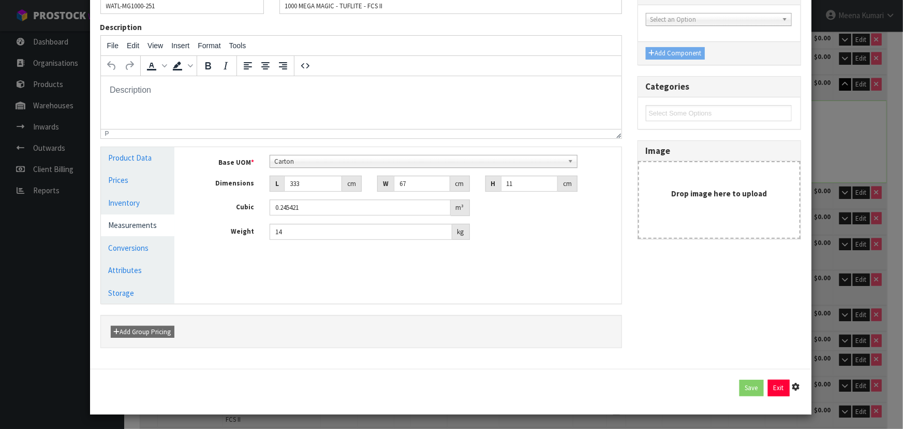
type input "14"
type input "1 PCE x CTN"
type input "19"
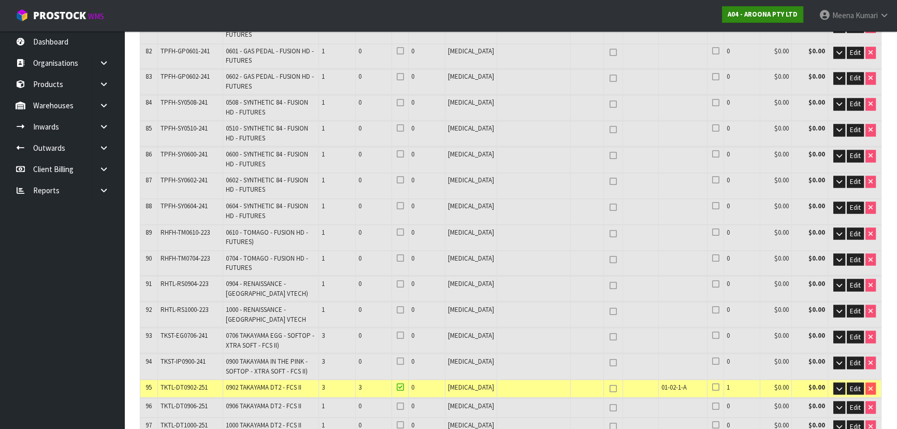
scroll to position [2544, 0]
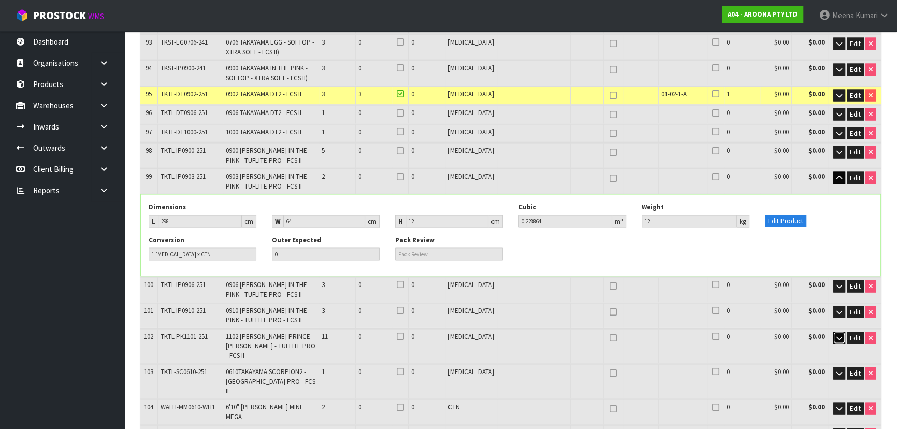
click at [837, 334] on icon "button" at bounding box center [839, 337] width 6 height 7
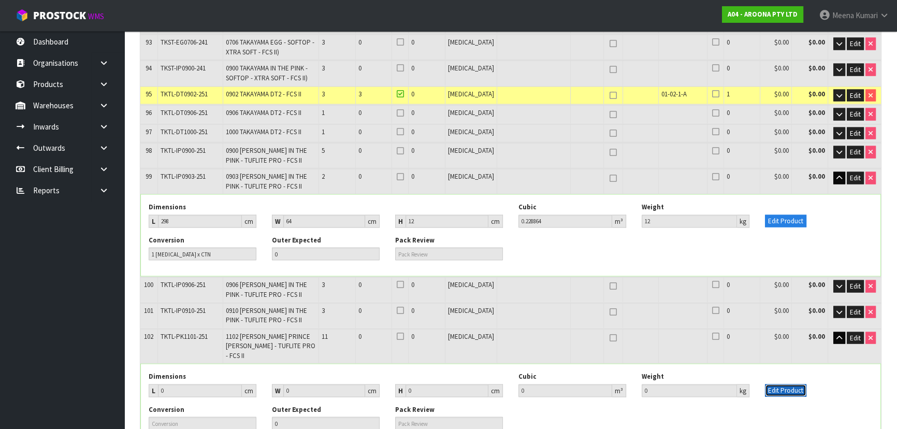
click at [777, 384] on button "Edit Product" at bounding box center [785, 390] width 41 height 12
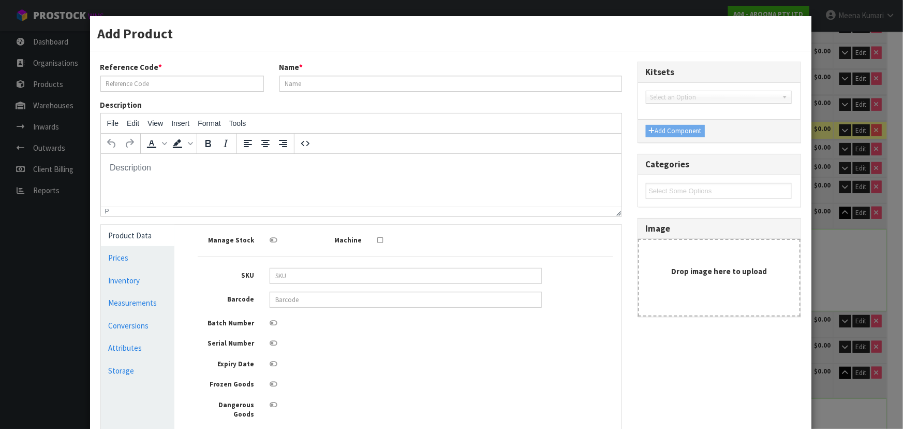
scroll to position [0, 0]
type input "TKTL-PK1101-251"
type input "1102 TAKAYAMA PRINCE KUHIO GLIDER - TUFLITE PRO - FCS II"
type input "0"
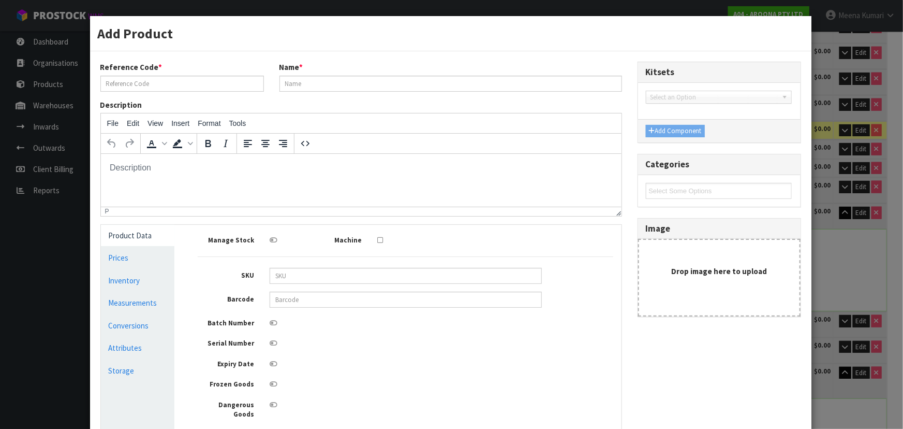
type input "0"
click at [130, 301] on link "Measurements" at bounding box center [138, 302] width 74 height 21
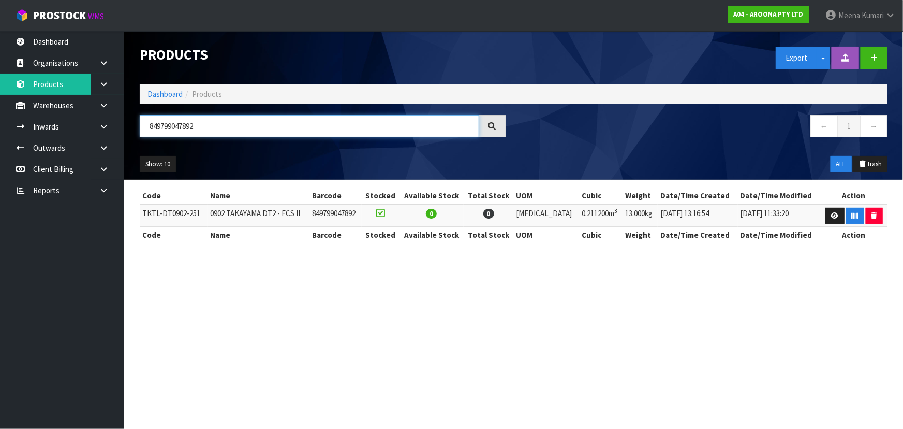
click at [286, 133] on input "849799047892" at bounding box center [310, 126] width 340 height 22
type input "849799044525"
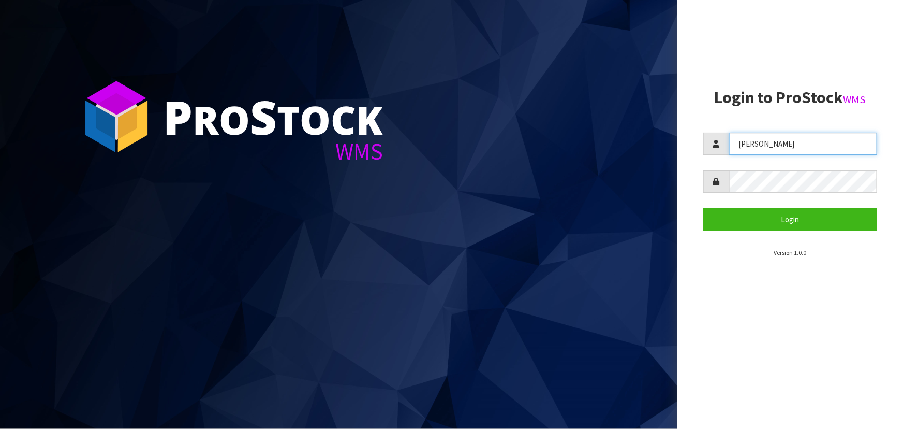
drag, startPoint x: 781, startPoint y: 141, endPoint x: 671, endPoint y: 151, distance: 110.7
click at [671, 154] on div "P ro S tock WMS Login to ProStock WMS [PERSON_NAME] Login Version 1.0.0" at bounding box center [451, 214] width 903 height 429
type input "[PERSON_NAME]"
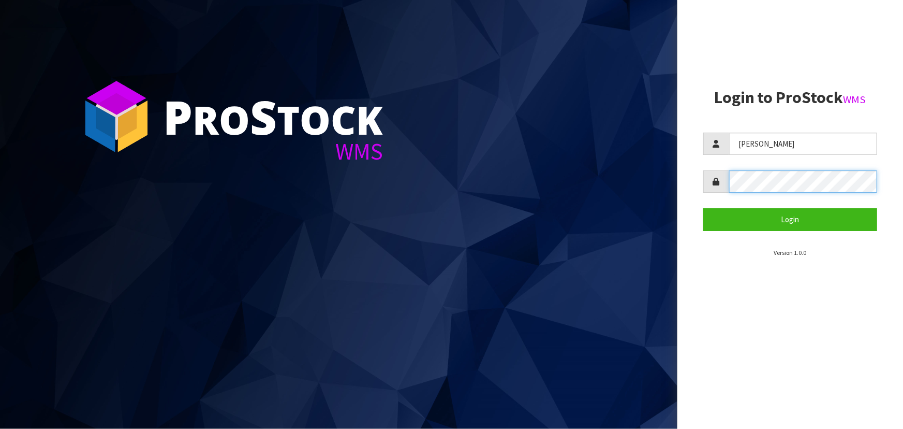
click at [708, 185] on div at bounding box center [790, 181] width 174 height 22
click at [703, 208] on button "Login" at bounding box center [790, 219] width 174 height 22
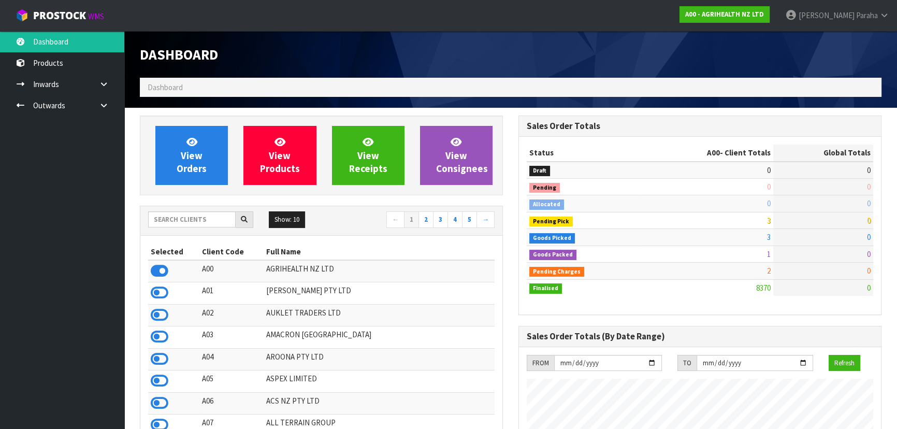
scroll to position [783, 378]
click at [189, 218] on input "text" at bounding box center [191, 219] width 87 height 16
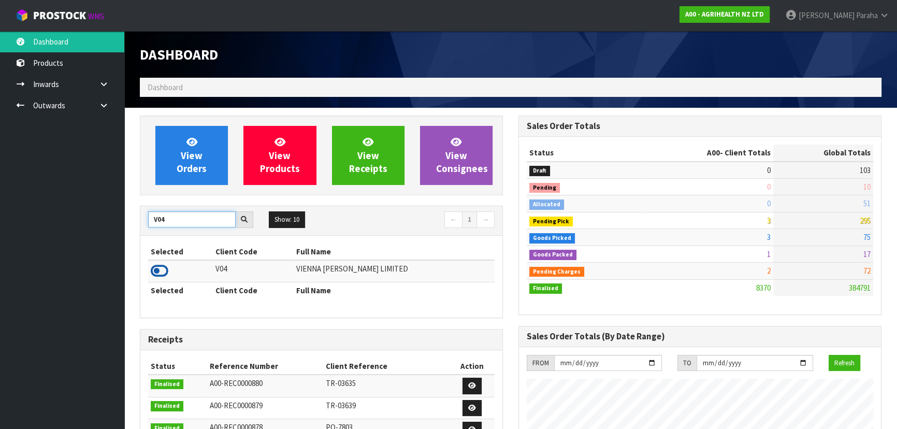
type input "V04"
click at [160, 272] on icon at bounding box center [160, 271] width 18 height 16
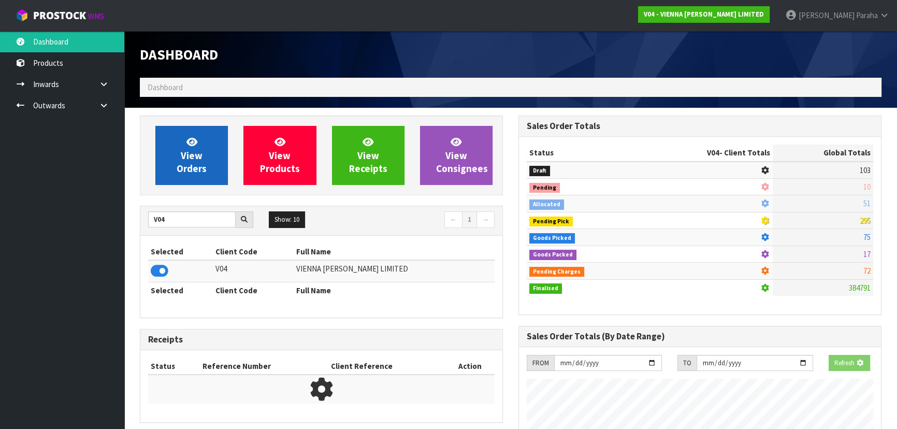
scroll to position [644, 378]
click at [212, 153] on link "View Orders" at bounding box center [191, 155] width 72 height 59
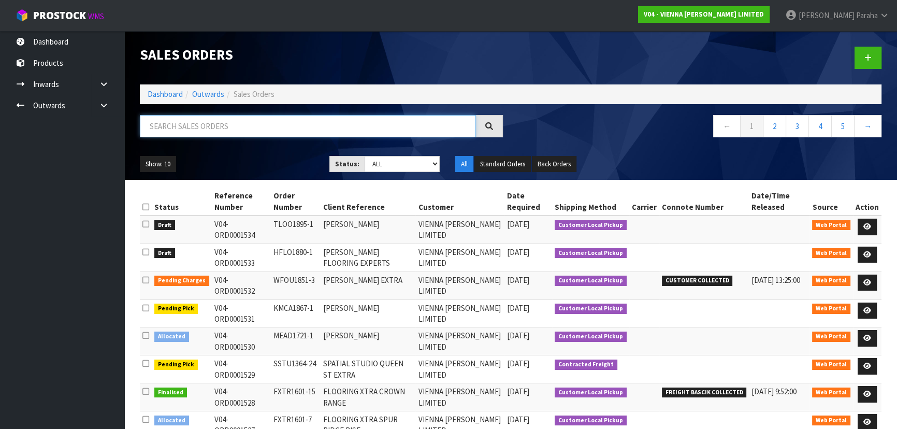
click at [204, 127] on input "text" at bounding box center [308, 126] width 336 height 22
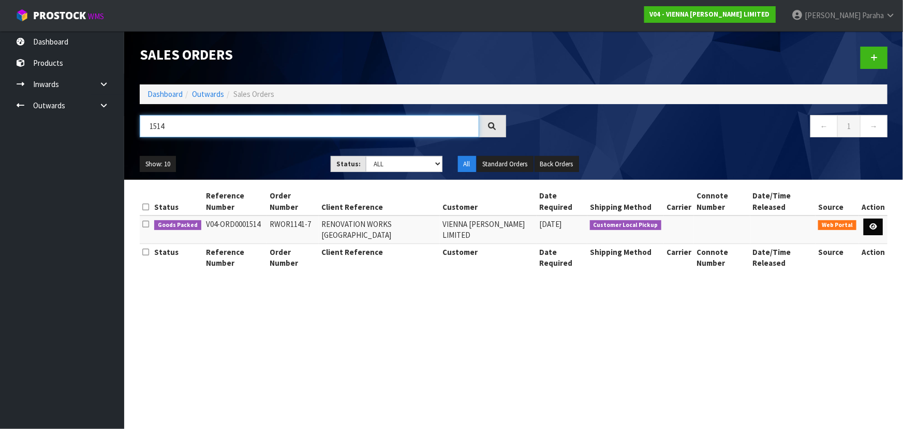
type input "1514"
click at [872, 220] on link at bounding box center [873, 226] width 19 height 17
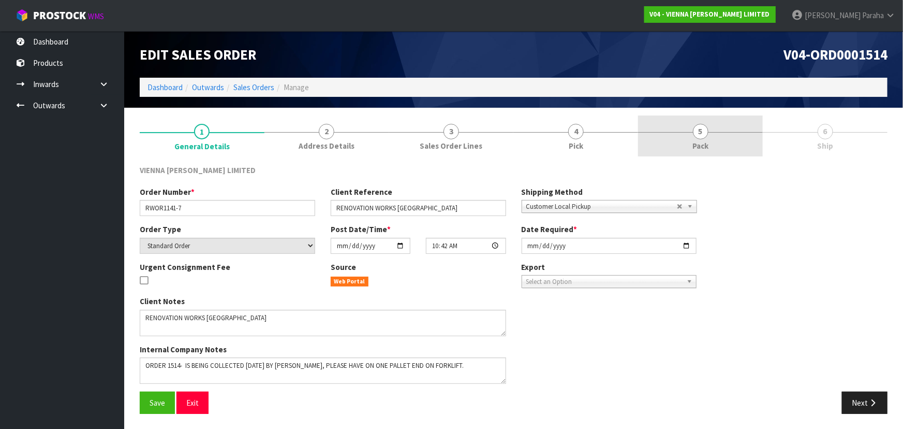
click at [703, 139] on link "5 Pack" at bounding box center [700, 135] width 125 height 41
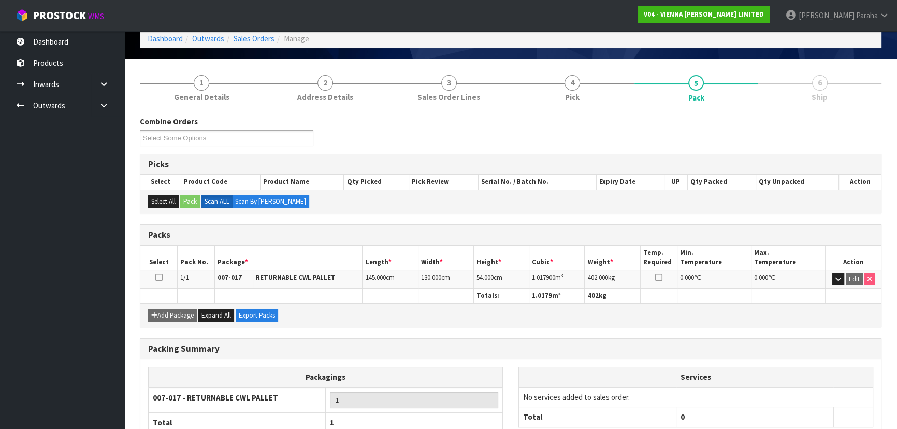
scroll to position [118, 0]
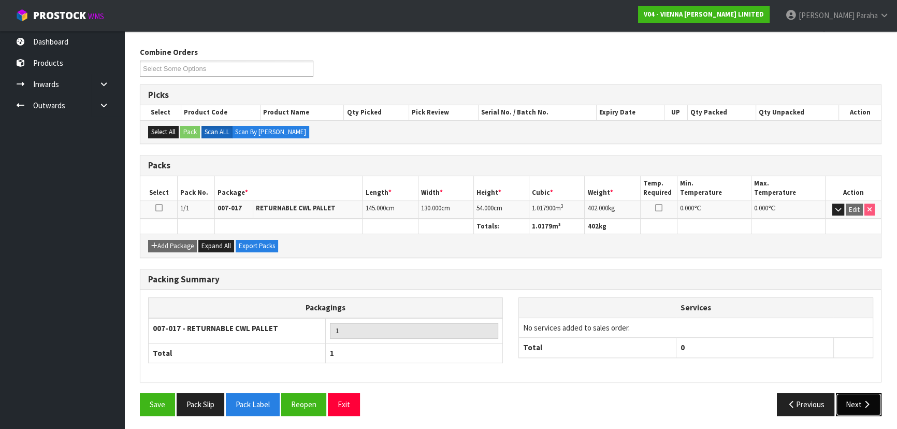
click at [854, 403] on button "Next" at bounding box center [858, 404] width 46 height 22
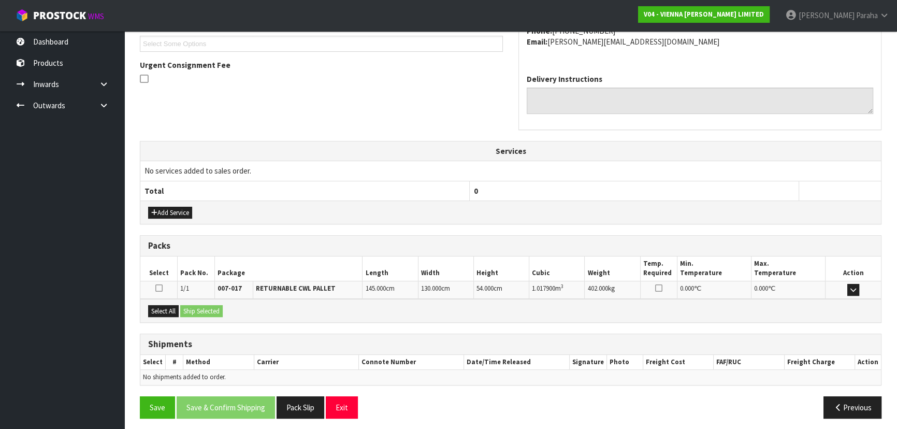
scroll to position [249, 0]
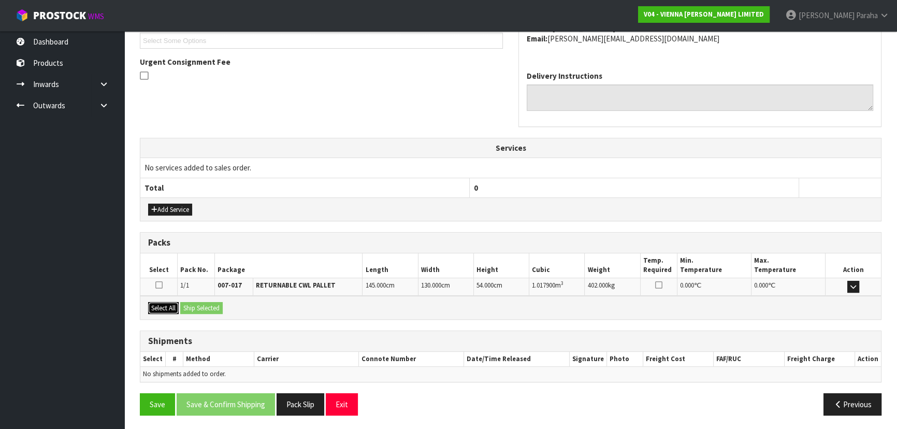
click at [163, 307] on button "Select All" at bounding box center [163, 308] width 31 height 12
click at [212, 305] on button "Ship Selected" at bounding box center [201, 308] width 42 height 12
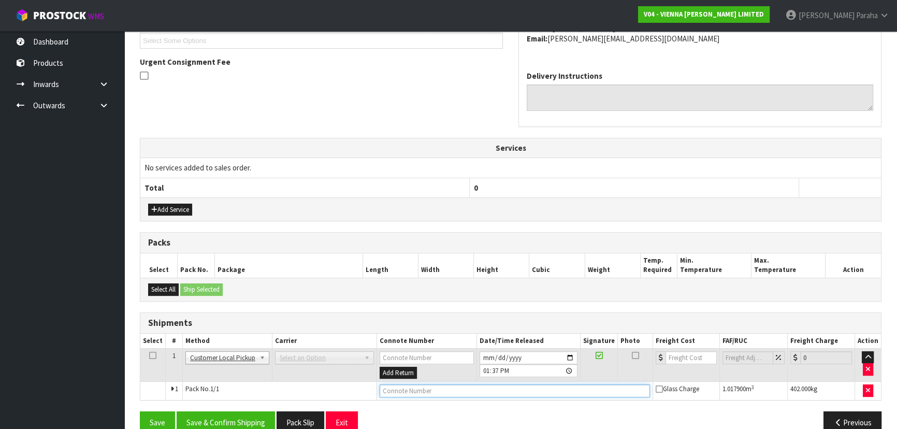
click at [444, 390] on input "text" at bounding box center [514, 390] width 270 height 13
type input "CUSTOMER COLLECTED"
click at [228, 419] on button "Save & Confirm Shipping" at bounding box center [226, 422] width 98 height 22
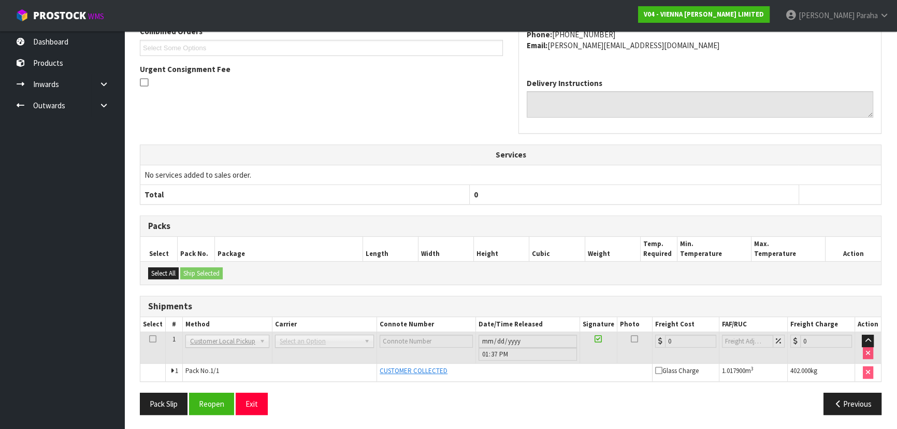
scroll to position [44, 0]
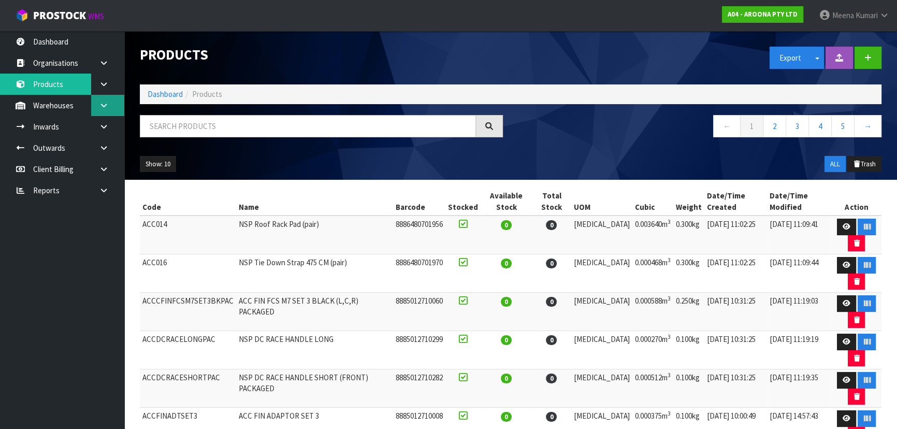
click at [104, 106] on icon at bounding box center [104, 105] width 10 height 8
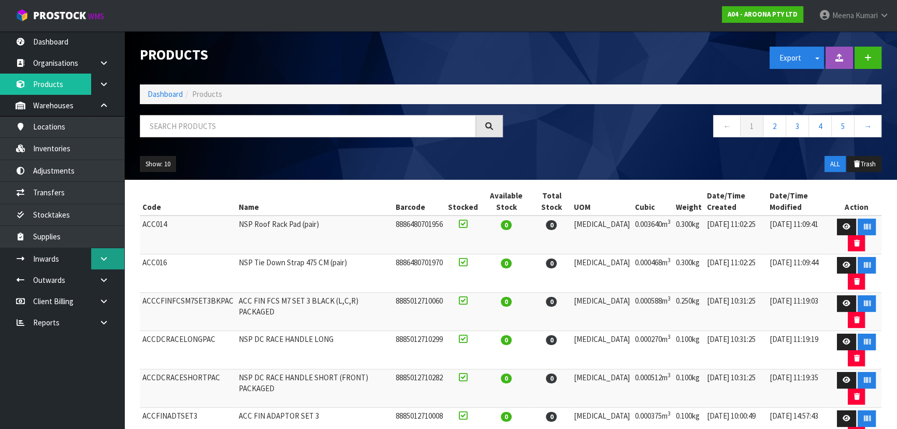
click at [107, 253] on link at bounding box center [107, 258] width 33 height 21
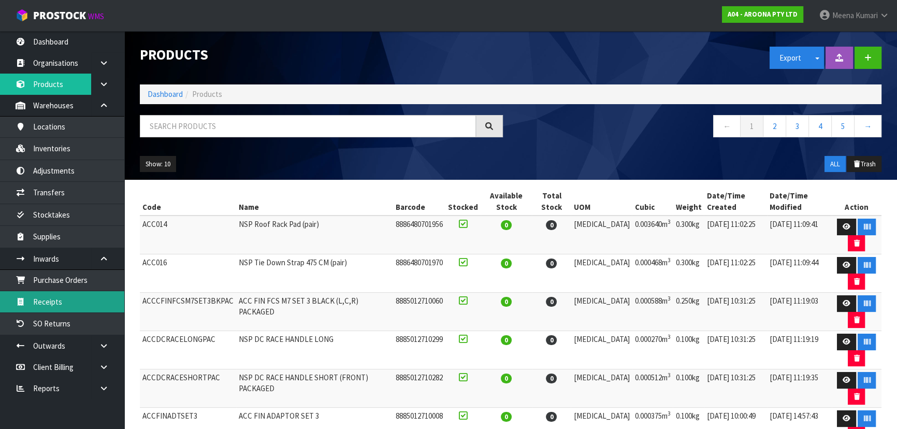
click at [99, 299] on link "Receipts" at bounding box center [62, 301] width 124 height 21
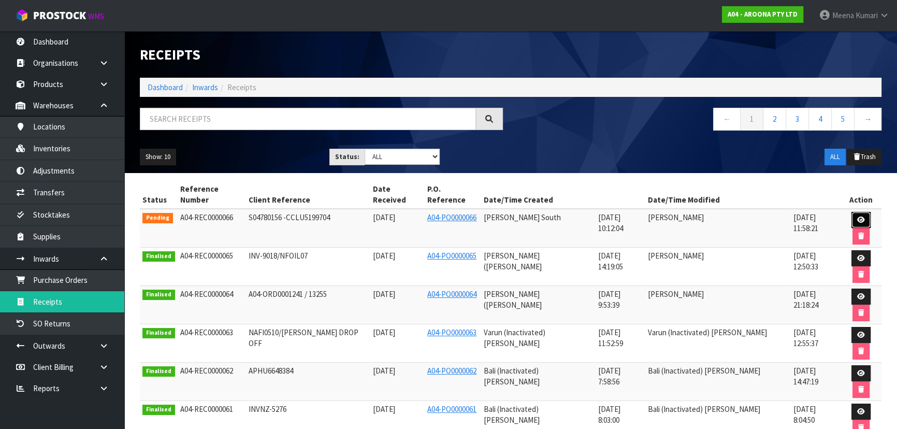
click at [857, 216] on icon at bounding box center [861, 219] width 8 height 7
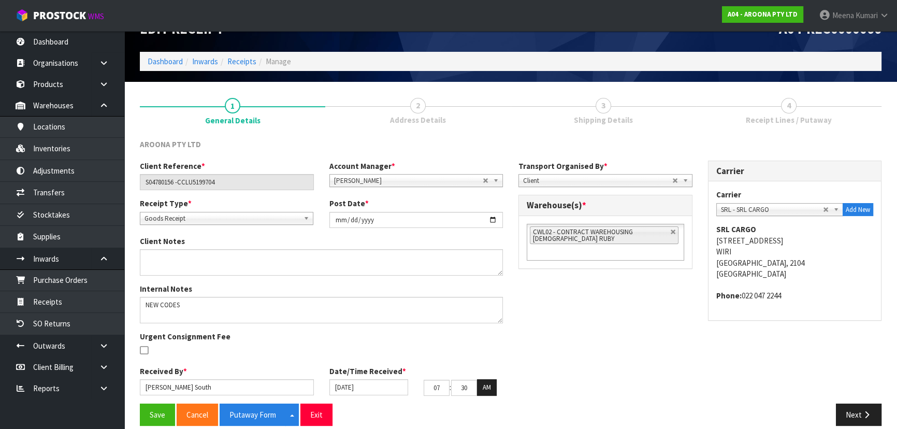
scroll to position [37, 0]
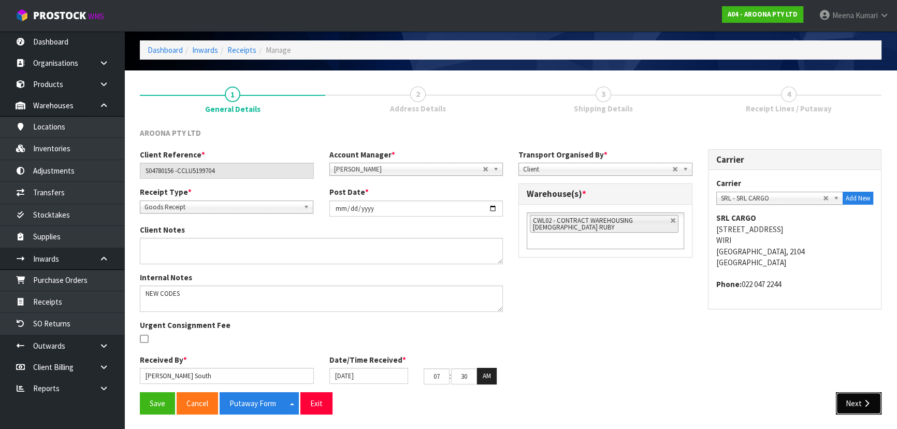
click at [868, 403] on icon "button" at bounding box center [866, 403] width 10 height 8
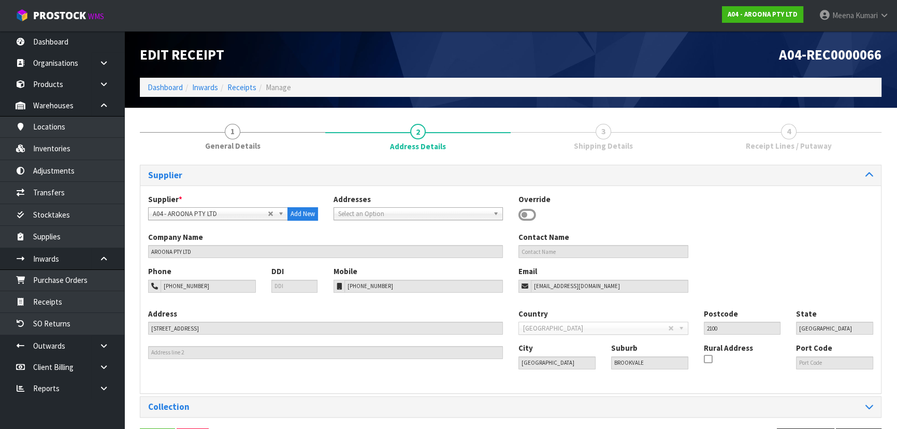
scroll to position [37, 0]
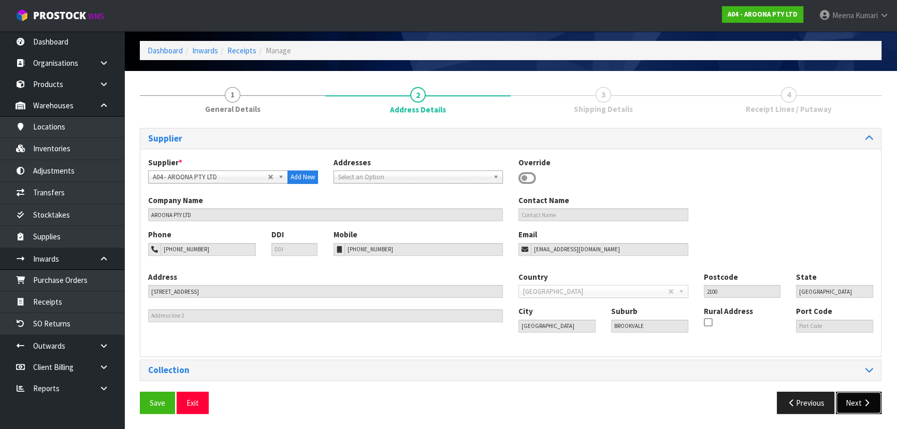
click at [861, 404] on icon "button" at bounding box center [866, 403] width 10 height 8
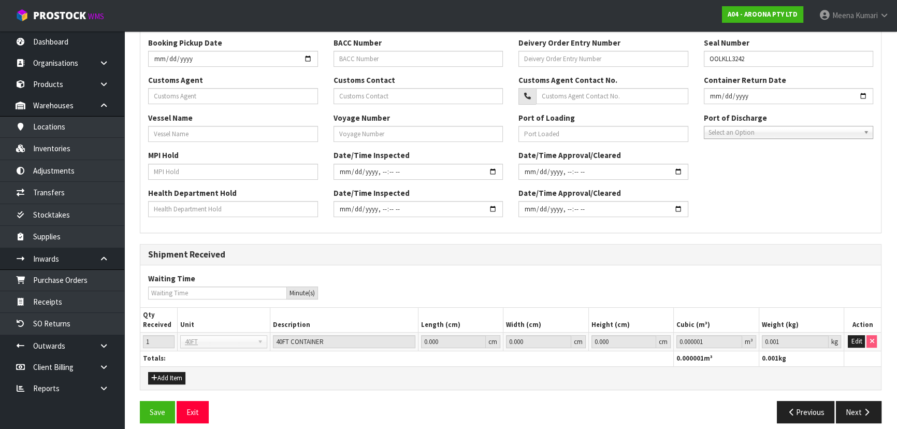
scroll to position [288, 0]
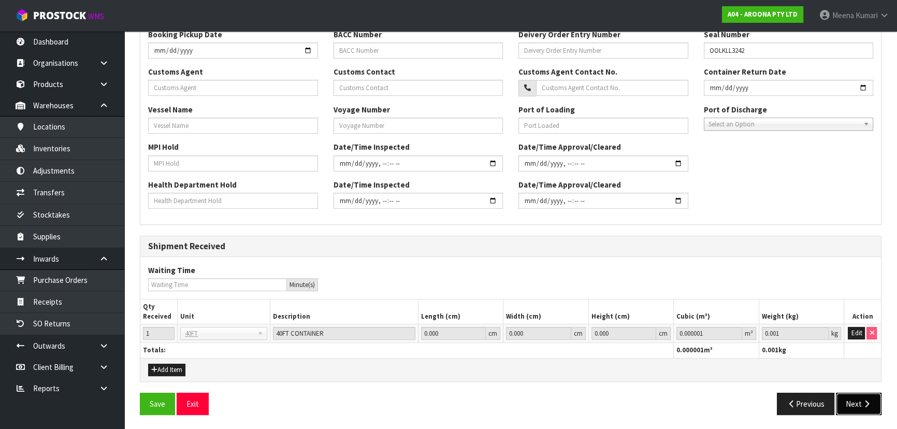
click at [858, 398] on button "Next" at bounding box center [858, 403] width 46 height 22
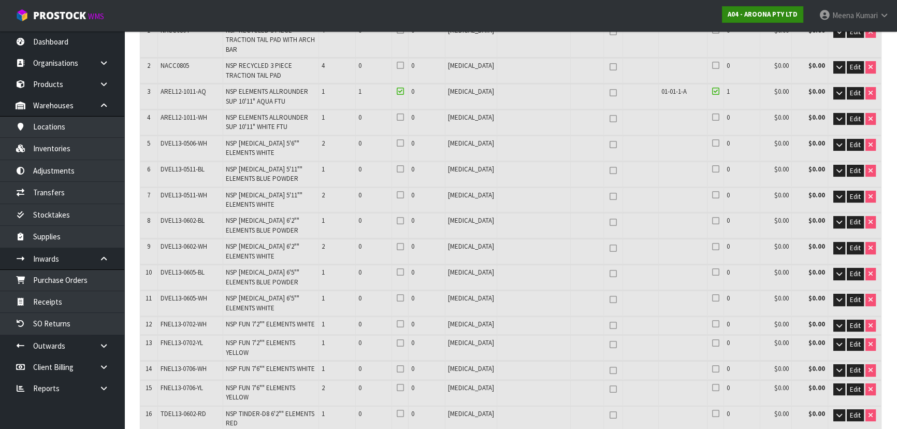
scroll to position [2336, 0]
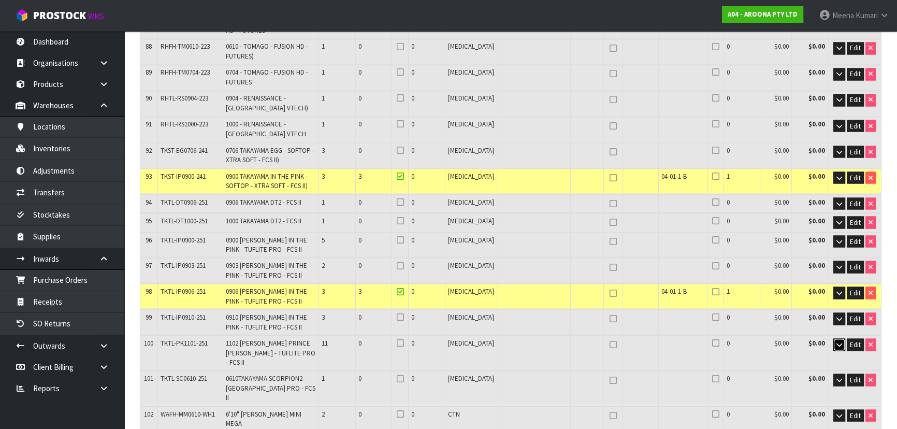
drag, startPoint x: 839, startPoint y: 217, endPoint x: 831, endPoint y: 217, distance: 7.8
click at [839, 341] on icon "button" at bounding box center [839, 344] width 6 height 7
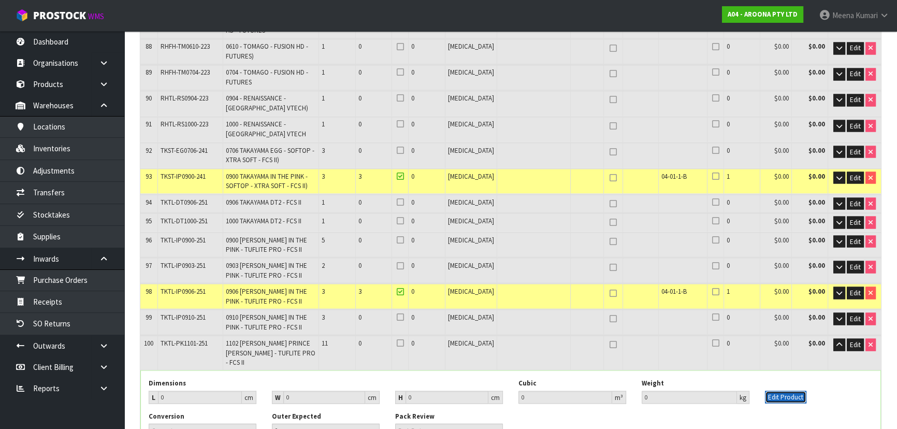
click at [779, 390] on button "Edit Product" at bounding box center [785, 396] width 41 height 12
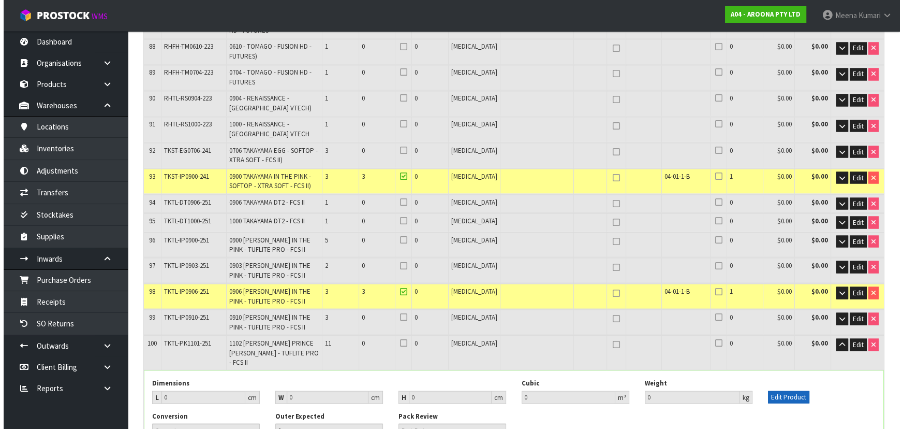
scroll to position [2308, 0]
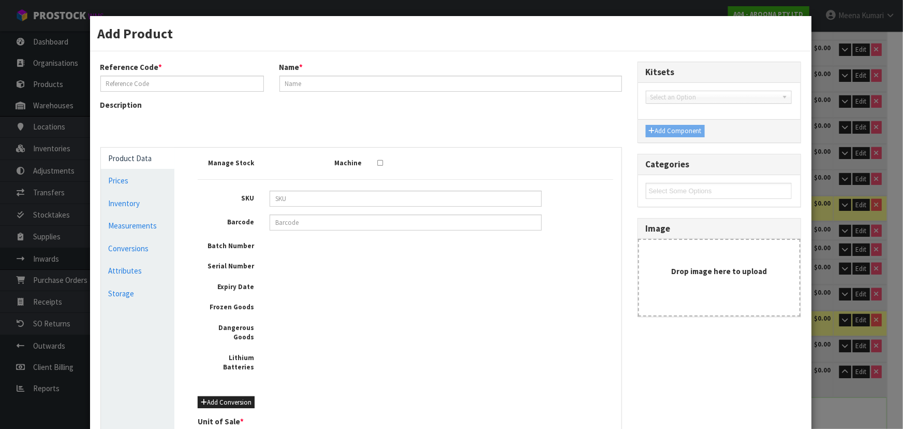
type input "TKTL-PK1101-251"
type input "1102 [PERSON_NAME] PRINCE [PERSON_NAME] - TUFLITE PRO - FCS II"
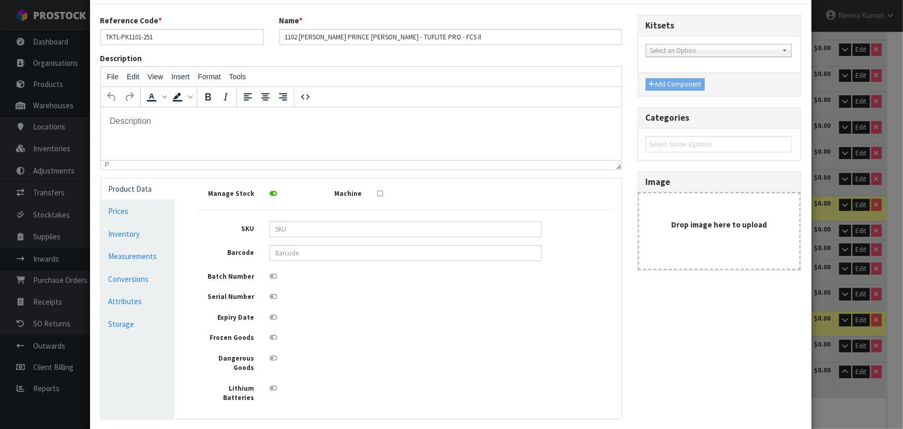
scroll to position [0, 0]
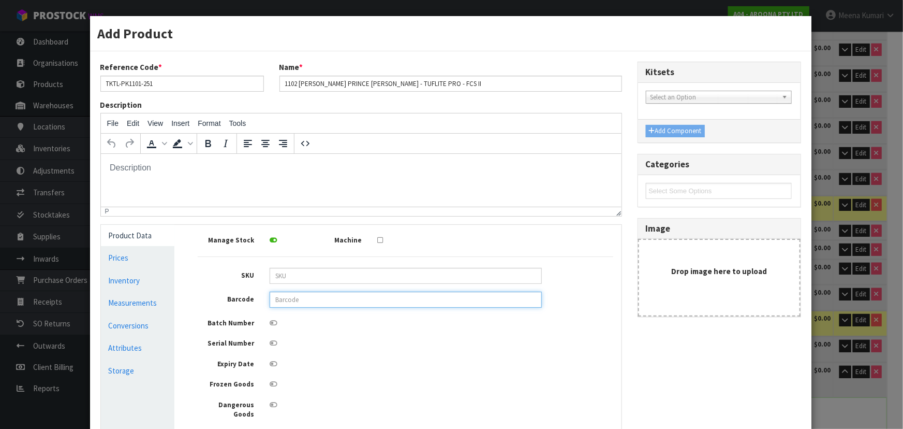
click at [296, 305] on input "text" at bounding box center [406, 299] width 272 height 16
click at [277, 300] on input "849799047885" at bounding box center [406, 299] width 272 height 16
click at [285, 300] on input "849799047885" at bounding box center [406, 299] width 272 height 16
type input "849799047885"
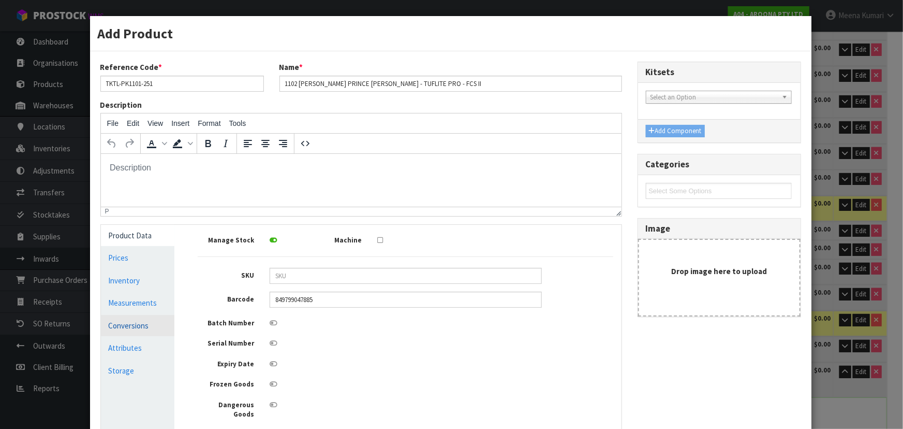
click at [147, 316] on link "Conversions" at bounding box center [138, 325] width 74 height 21
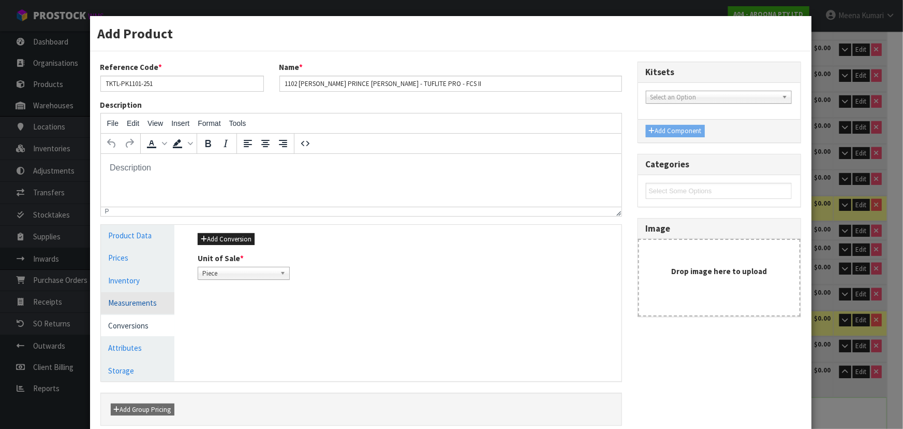
drag, startPoint x: 130, startPoint y: 295, endPoint x: 114, endPoint y: 296, distance: 15.6
click at [126, 296] on link "Measurements" at bounding box center [138, 302] width 74 height 21
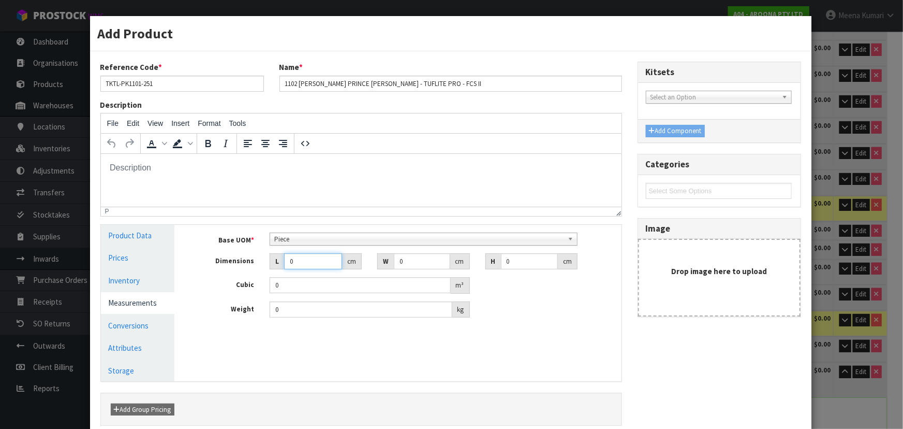
drag, startPoint x: 299, startPoint y: 258, endPoint x: 277, endPoint y: 267, distance: 23.3
click at [277, 267] on div "L 0 cm" at bounding box center [316, 261] width 92 height 17
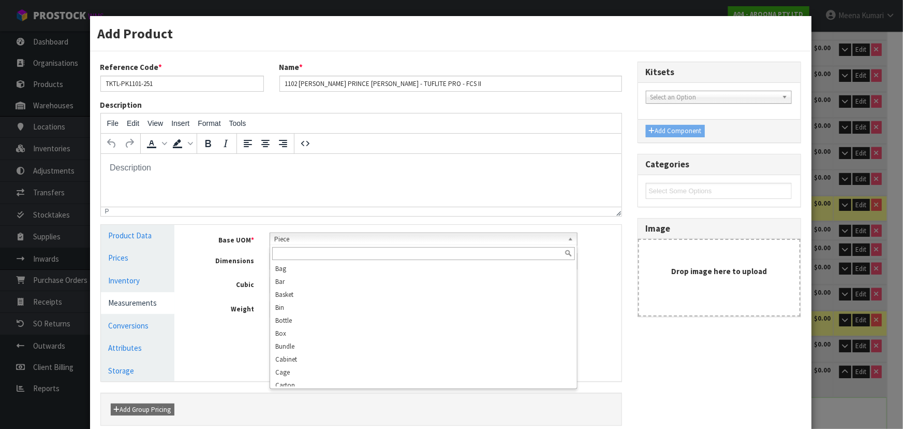
click at [285, 239] on span "Piece" at bounding box center [418, 239] width 289 height 12
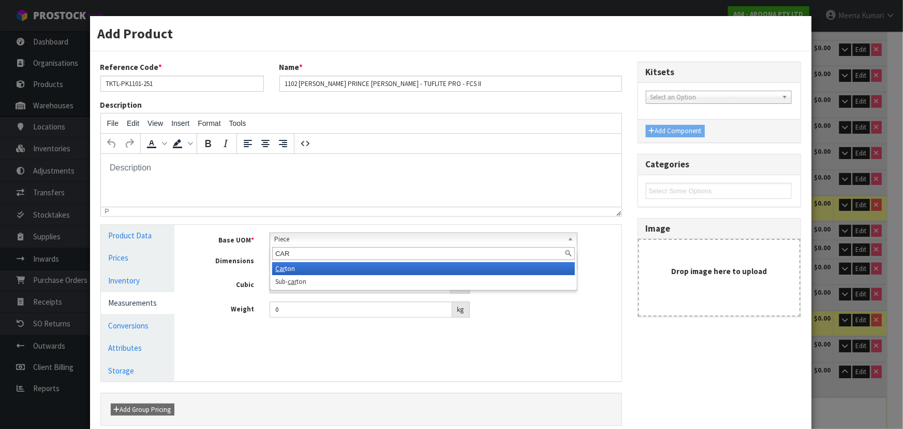
type input "CAR"
click at [336, 265] on li "Car ton" at bounding box center [423, 268] width 303 height 13
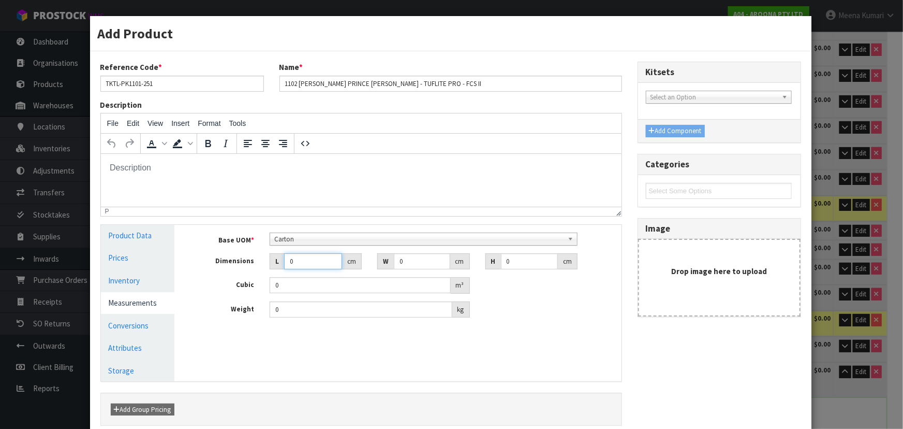
drag, startPoint x: 326, startPoint y: 258, endPoint x: 266, endPoint y: 263, distance: 60.3
click at [266, 263] on div "L 0 cm" at bounding box center [316, 261] width 108 height 17
type input "2"
type input "0.000001"
type input "233"
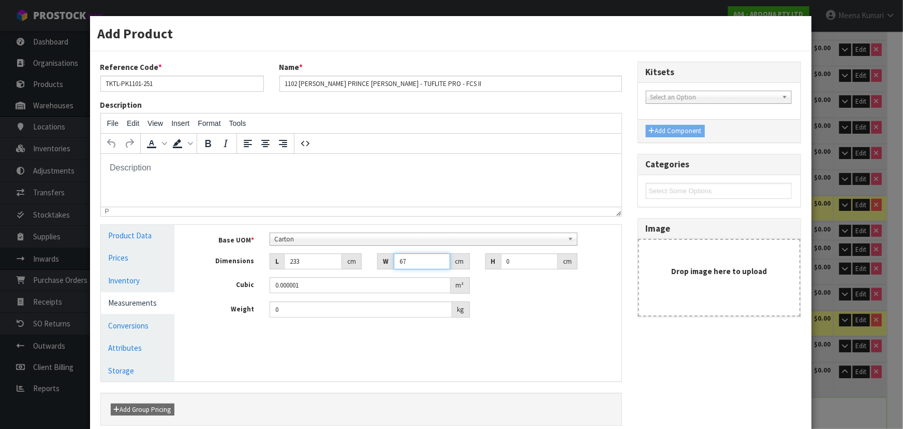
type input "67"
drag, startPoint x: 518, startPoint y: 262, endPoint x: 451, endPoint y: 264, distance: 66.3
click at [452, 264] on div "Dimensions L 233 cm W 67 cm H 0 cm" at bounding box center [405, 261] width 431 height 17
type input "1"
type input "0.015611"
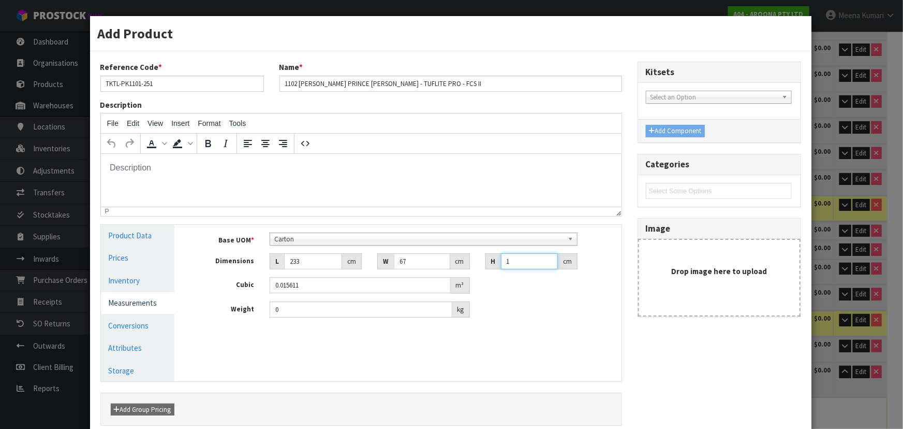
type input "11"
type input "0.171721"
type input "11"
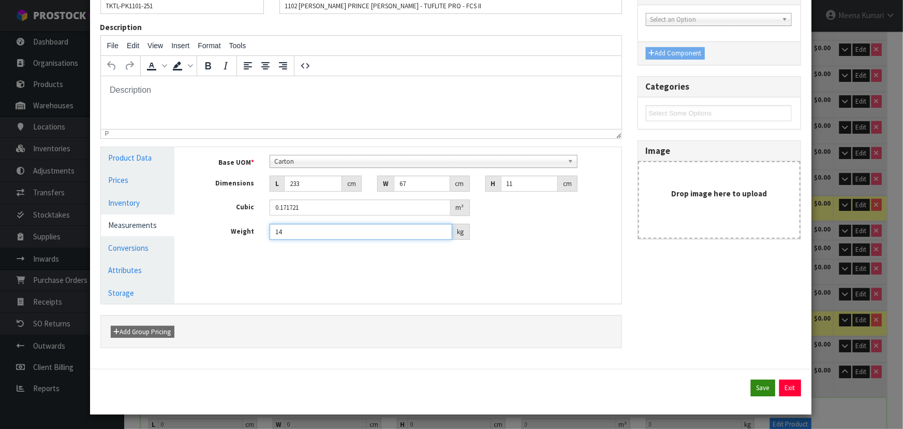
type input "14"
click at [756, 384] on button "Save" at bounding box center [763, 387] width 24 height 17
type input "233"
type input "67"
type input "11"
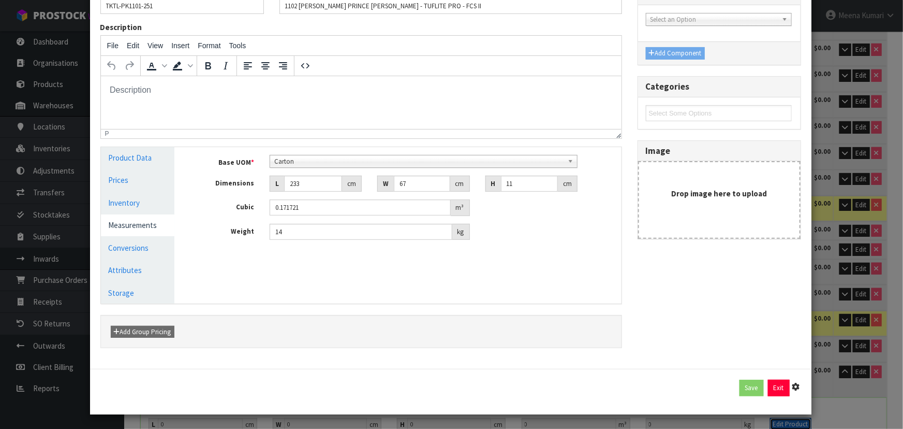
type input "0.171721"
type input "14"
type input "1 [MEDICAL_DATA] x CTN"
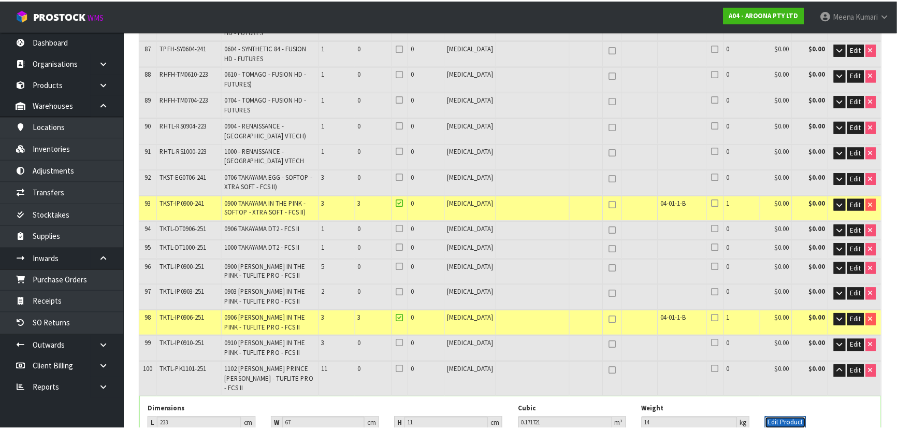
scroll to position [2336, 0]
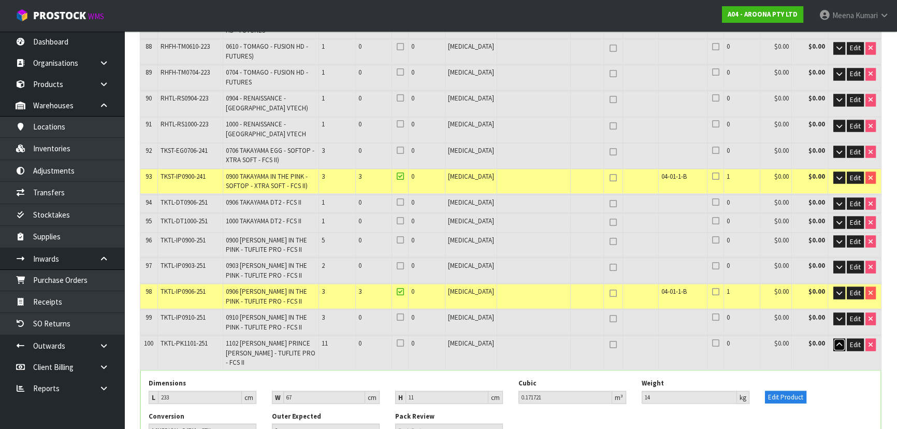
click at [836, 341] on icon "button" at bounding box center [839, 344] width 6 height 7
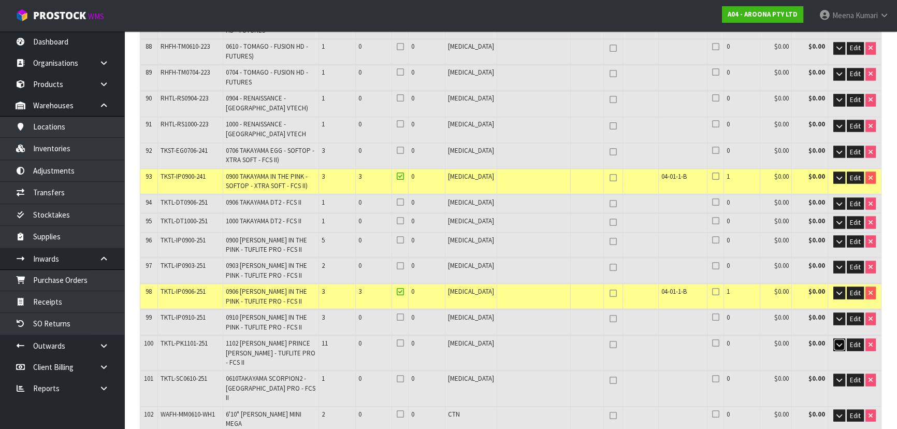
click at [833, 338] on button "button" at bounding box center [839, 344] width 12 height 12
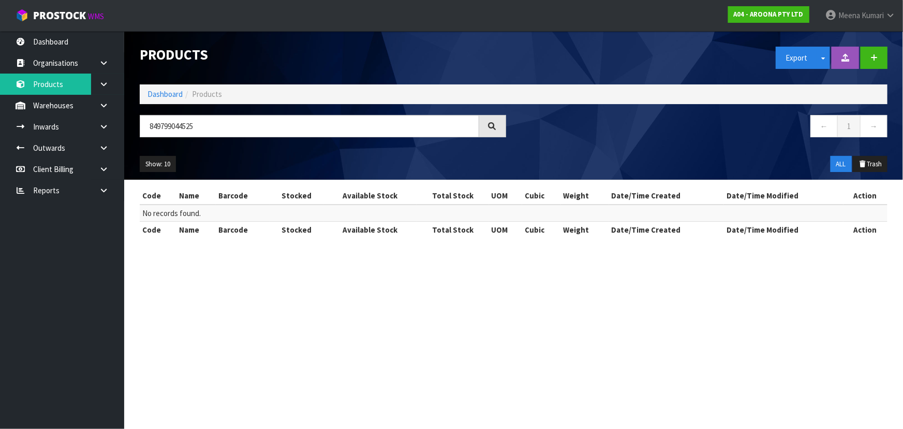
click at [219, 125] on input "849799044525" at bounding box center [310, 126] width 340 height 22
click at [231, 120] on input "849799044518" at bounding box center [310, 126] width 340 height 22
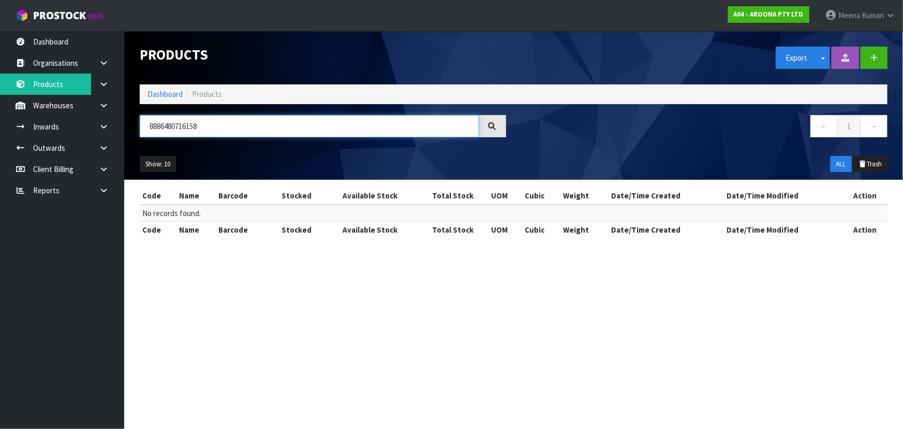
type input "8886480716158"
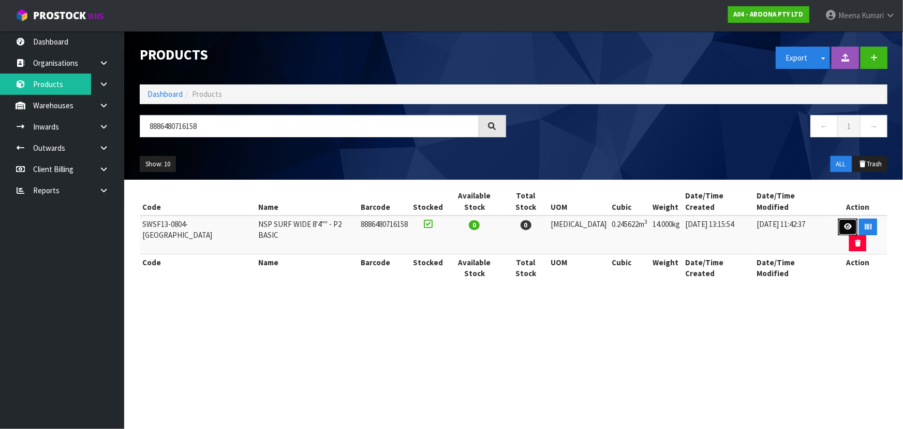
click at [844, 223] on icon at bounding box center [848, 226] width 8 height 7
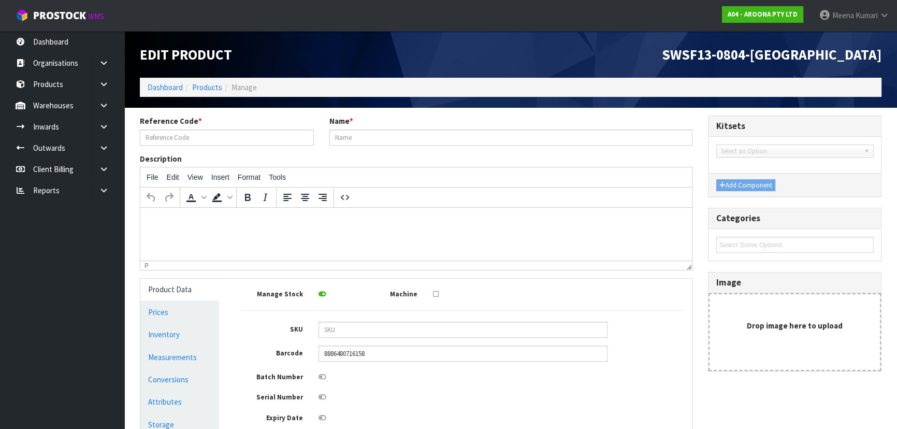
type input "SWSF13-0804-[GEOGRAPHIC_DATA]"
type input "NSP SURF WIDE 8'4"" - P2 BASIC"
click at [188, 363] on link "Measurements" at bounding box center [179, 356] width 79 height 21
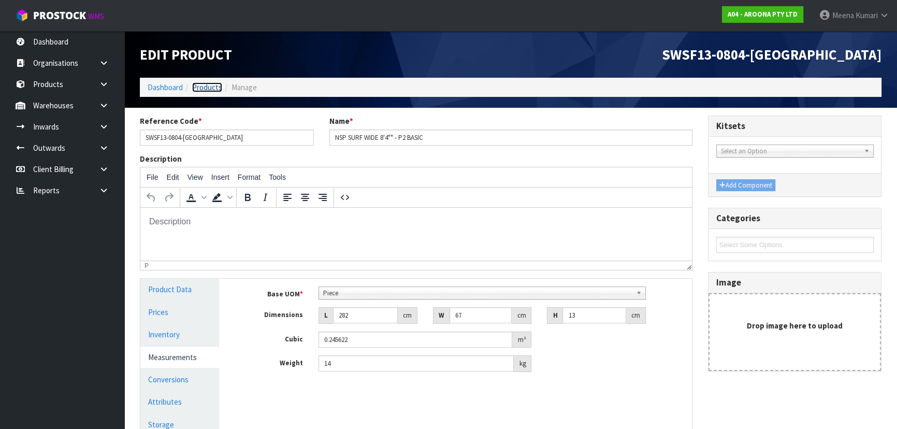
click at [209, 87] on link "Products" at bounding box center [207, 87] width 30 height 10
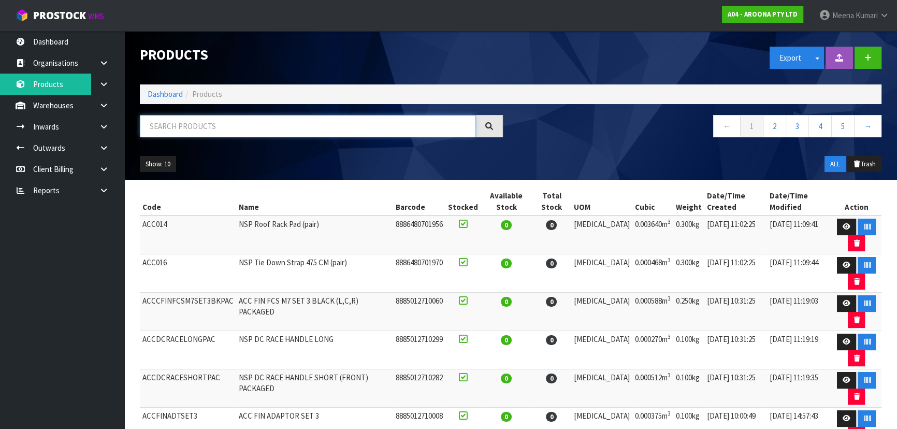
click at [189, 131] on input "text" at bounding box center [308, 126] width 336 height 22
type input "849799044518"
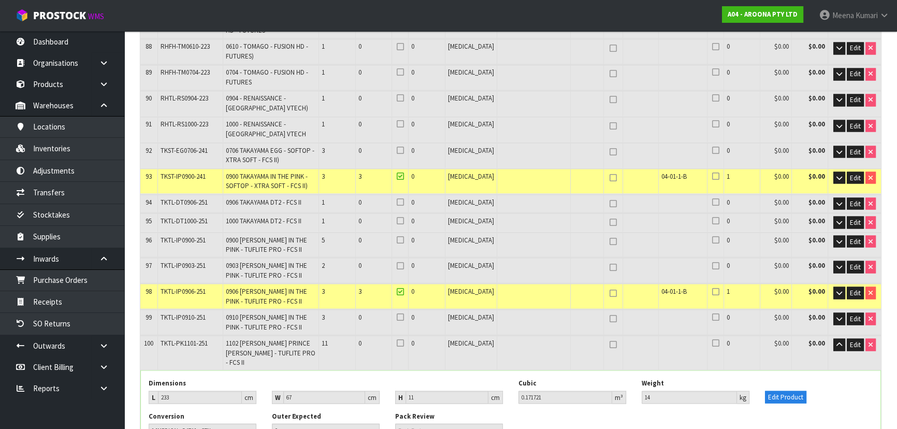
scroll to position [2336, 0]
click at [840, 238] on icon "button" at bounding box center [839, 241] width 6 height 7
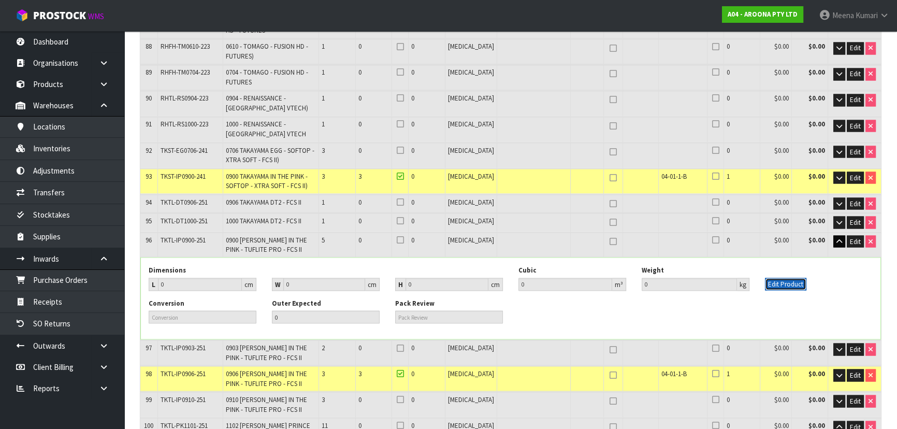
click at [792, 277] on button "Edit Product" at bounding box center [785, 283] width 41 height 12
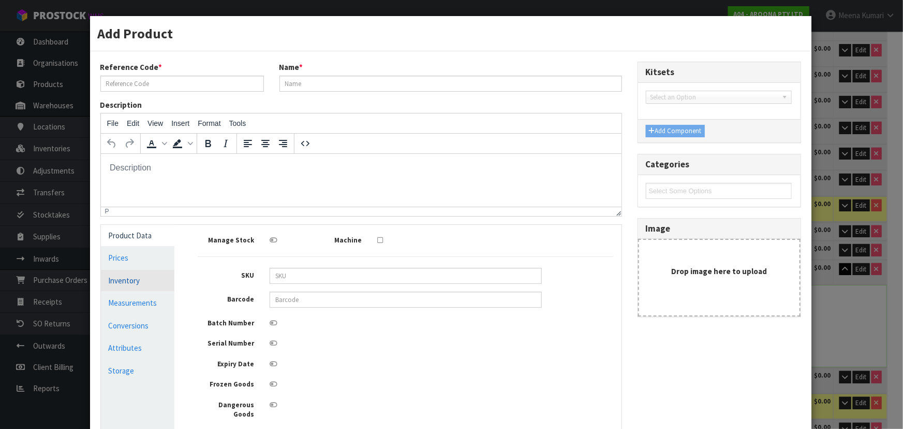
scroll to position [0, 0]
type input "TKTL-IP0900-251"
type input "0900 [PERSON_NAME] IN THE PINK - TUFLITE PRO - FCS II"
click at [146, 311] on link "Measurements" at bounding box center [138, 302] width 74 height 21
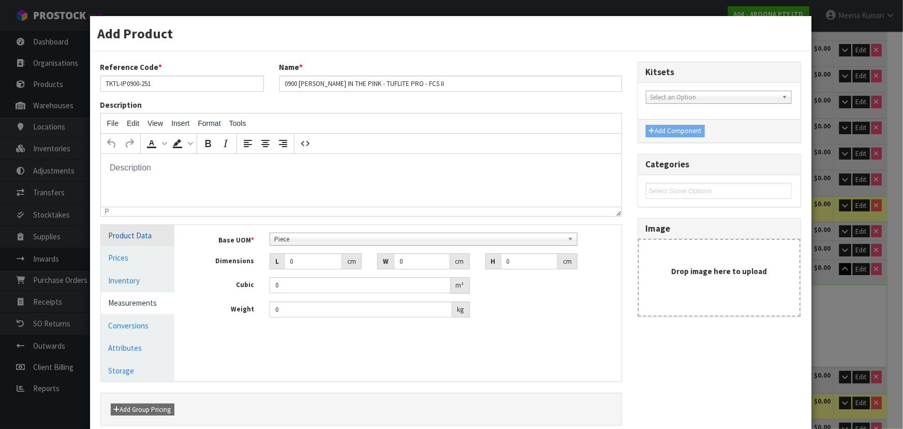
click at [152, 243] on link "Product Data" at bounding box center [138, 235] width 74 height 21
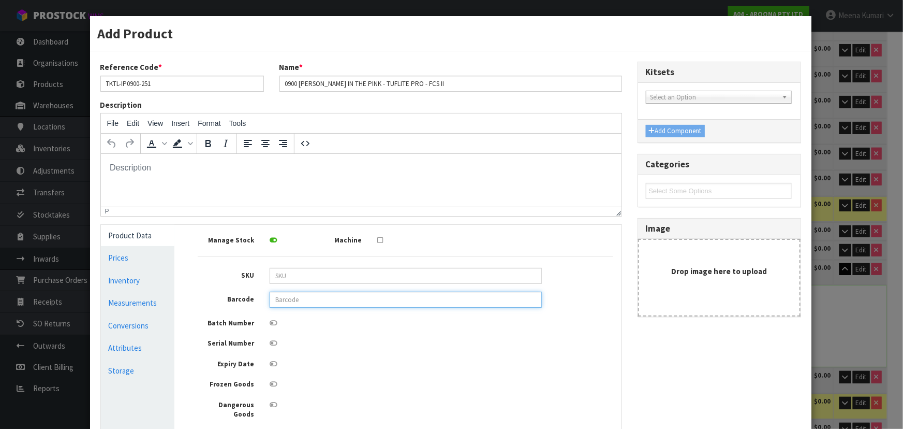
click at [344, 300] on input "text" at bounding box center [406, 299] width 272 height 16
type input "849799044518"
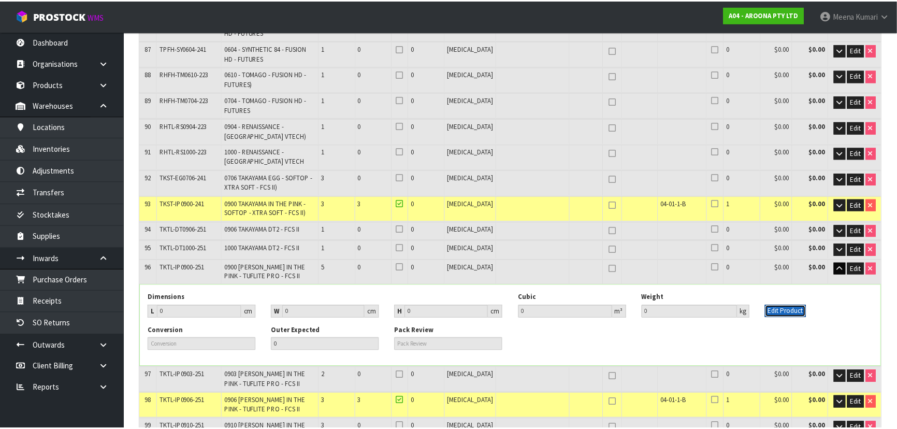
scroll to position [2336, 0]
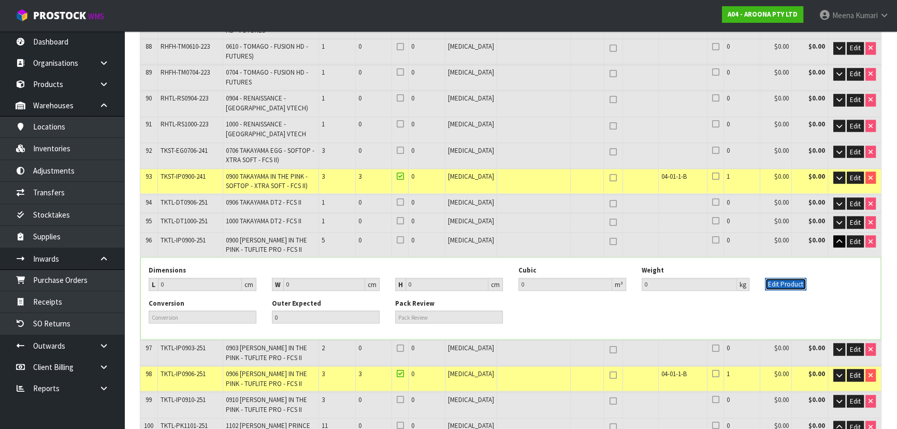
click at [779, 277] on button "Edit Product" at bounding box center [785, 283] width 41 height 12
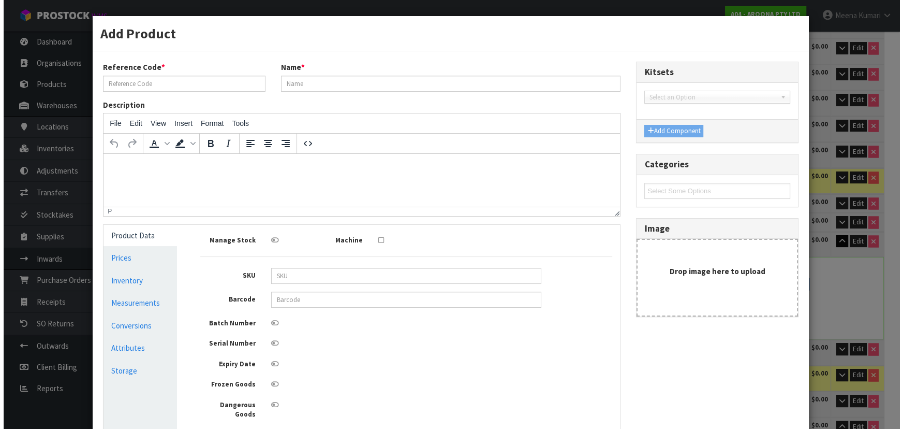
scroll to position [2308, 0]
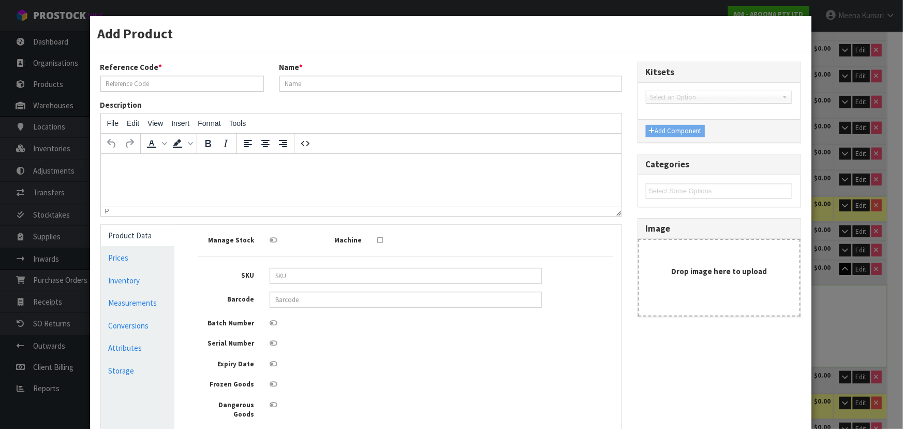
type input "TKTL-IP0900-251"
type input "0900 [PERSON_NAME] IN THE PINK - TUFLITE PRO - FCS II"
type input "849799044518"
type input "0"
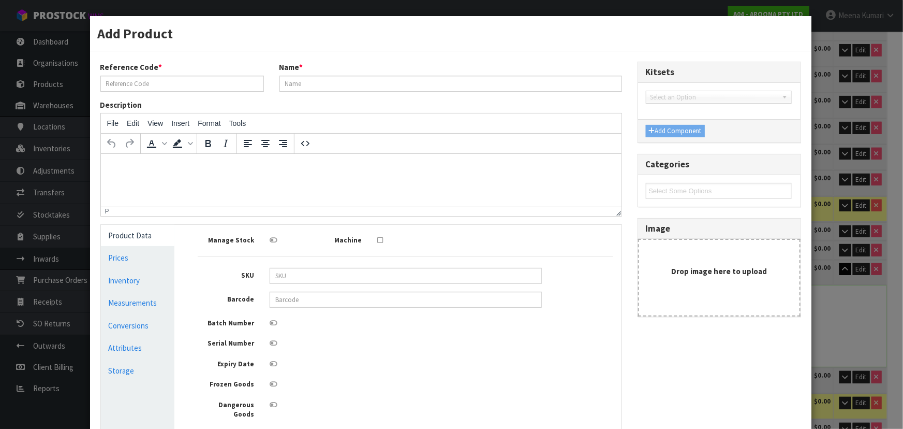
type input "0"
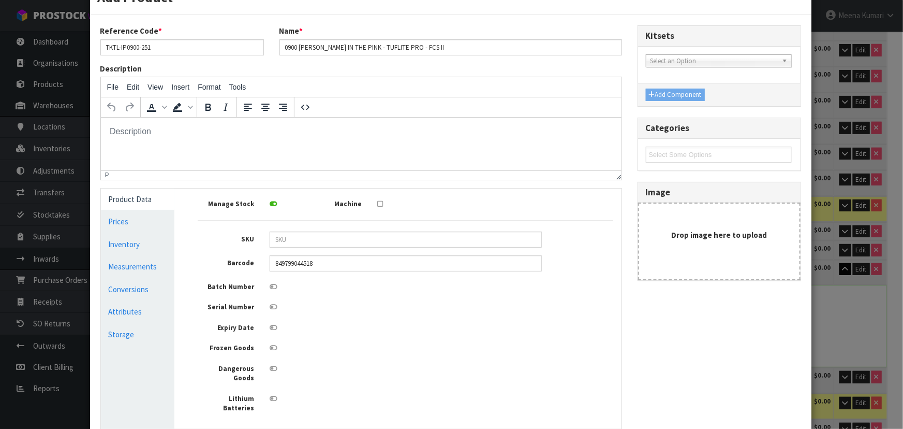
scroll to position [94, 0]
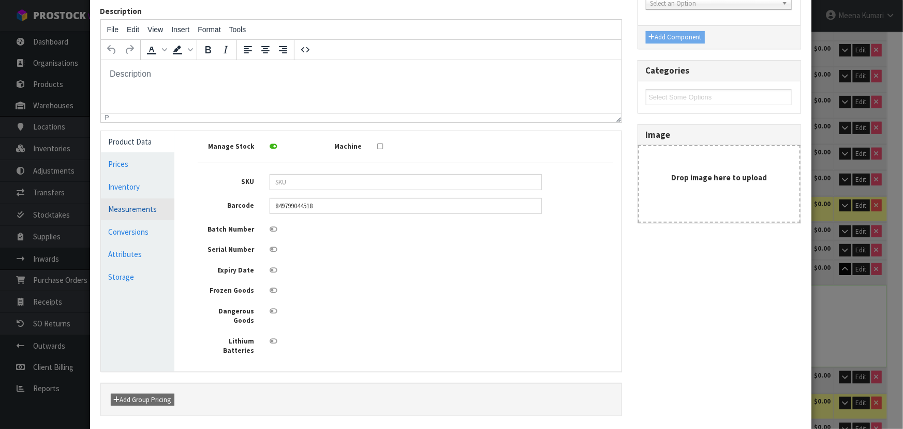
click at [119, 208] on link "Measurements" at bounding box center [138, 208] width 74 height 21
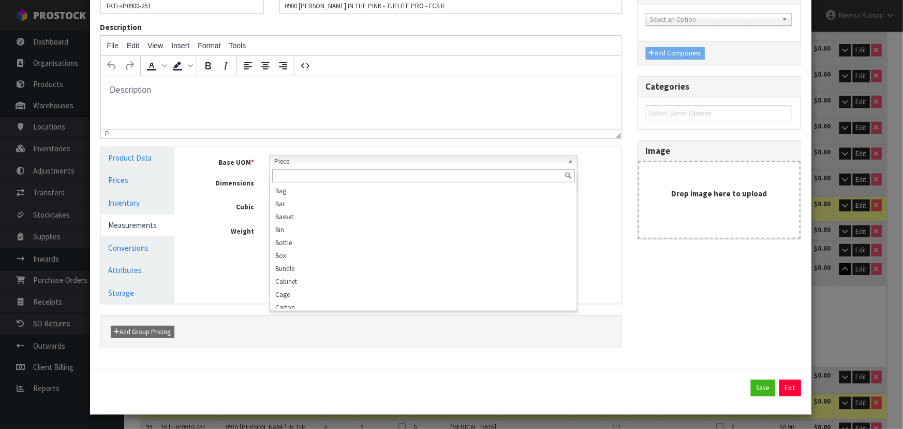
scroll to position [199, 0]
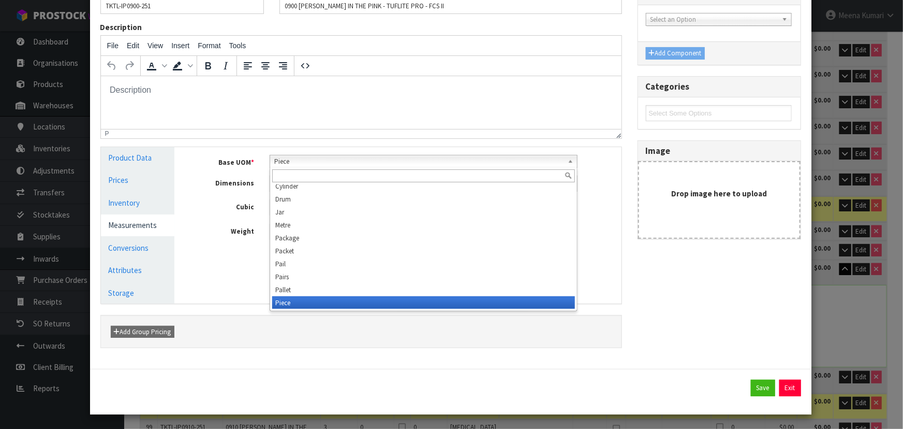
click at [281, 163] on span "Piece" at bounding box center [418, 161] width 289 height 12
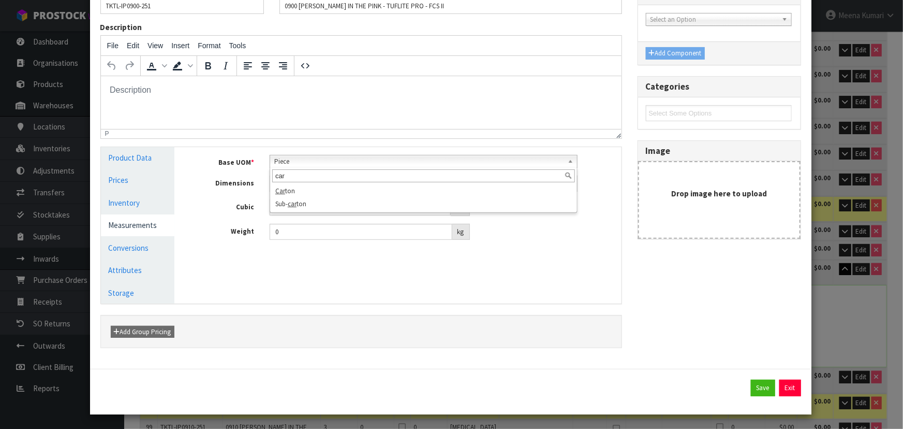
click at [340, 177] on input "car" at bounding box center [423, 175] width 303 height 13
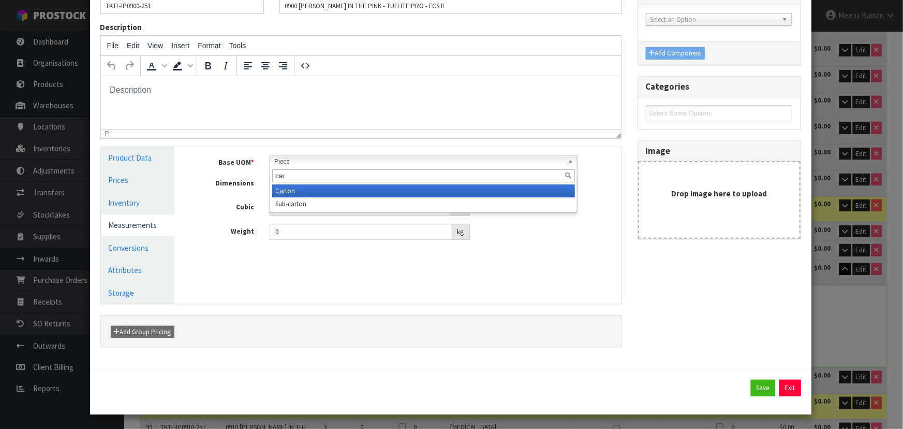
type input "car"
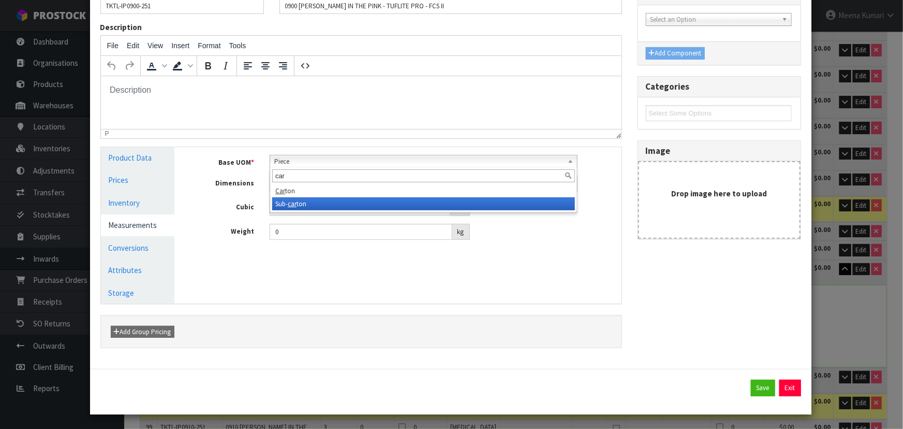
click at [348, 197] on li "Sub- car ton" at bounding box center [423, 203] width 303 height 13
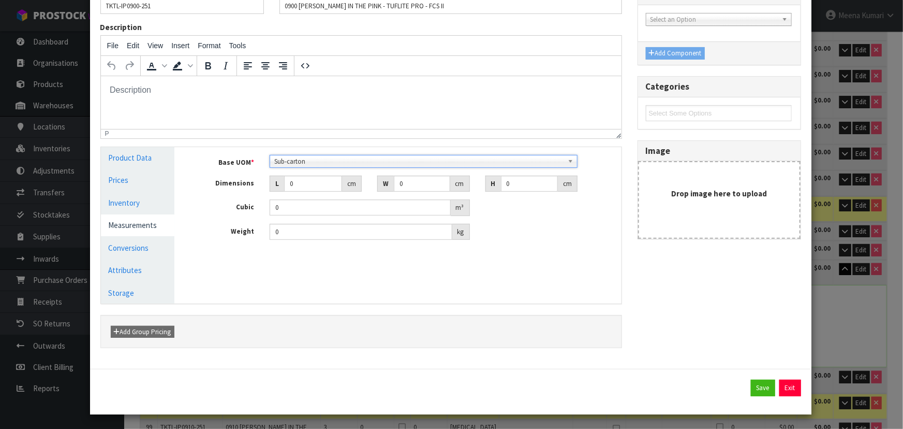
click at [319, 164] on span "Sub-carton" at bounding box center [418, 161] width 289 height 12
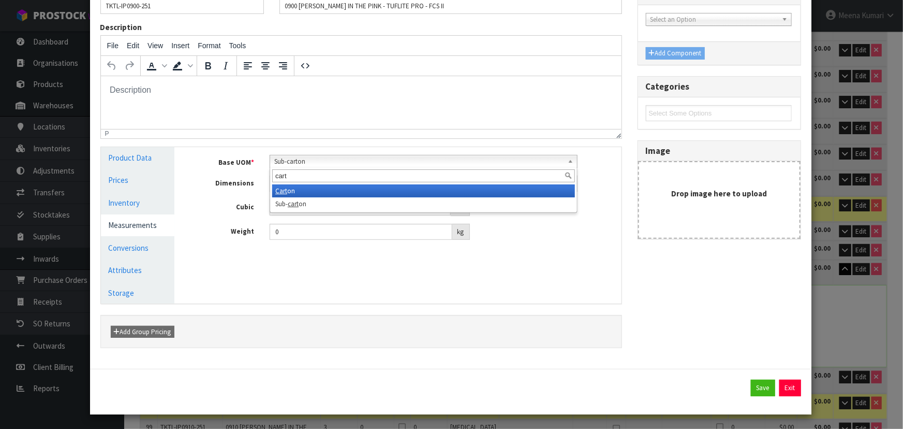
type input "cart"
click at [326, 187] on li "Cart on" at bounding box center [423, 190] width 303 height 13
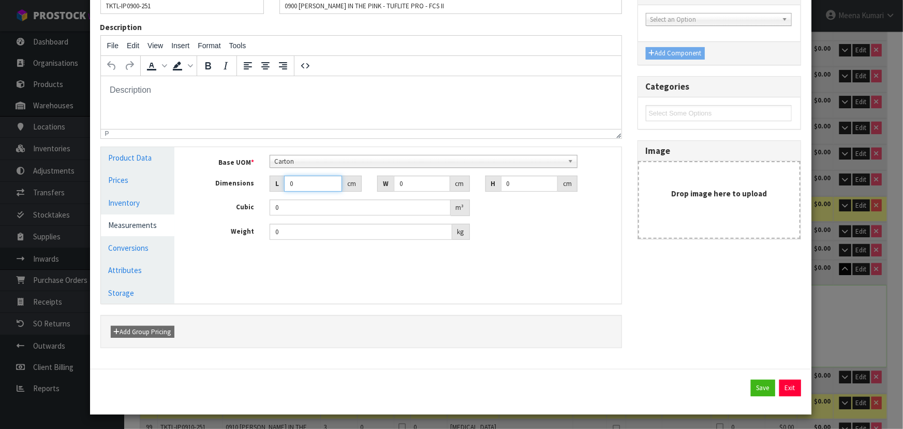
drag, startPoint x: 298, startPoint y: 188, endPoint x: 271, endPoint y: 196, distance: 28.5
click at [271, 196] on div "Base UOM * Bag Bar Basket Bin Bottle Box Bundle Cabinet Cage Carton Case Coil C…" at bounding box center [406, 197] width 416 height 85
drag, startPoint x: 407, startPoint y: 184, endPoint x: 360, endPoint y: 191, distance: 47.1
click at [360, 191] on div "Base UOM * Bag Bar Basket Bin Bottle Box Bundle Cabinet Cage Carton Case Coil C…" at bounding box center [406, 197] width 416 height 85
type input "6"
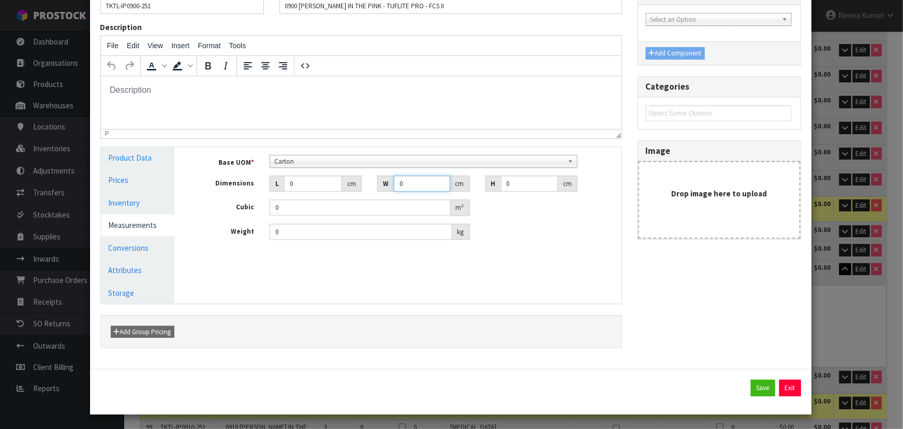
type input "0.000001"
type input "64"
type input "11"
drag, startPoint x: 299, startPoint y: 184, endPoint x: 253, endPoint y: 185, distance: 46.1
click at [253, 185] on div "Dimensions L 0 cm W 64 cm H 11 cm" at bounding box center [405, 183] width 431 height 17
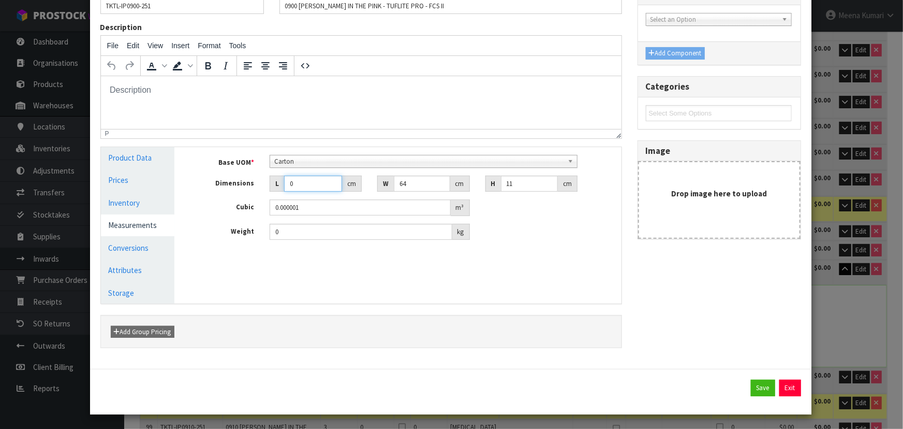
type input "2"
type input "0.001408"
type input "29"
type input "0.020416"
type input "297"
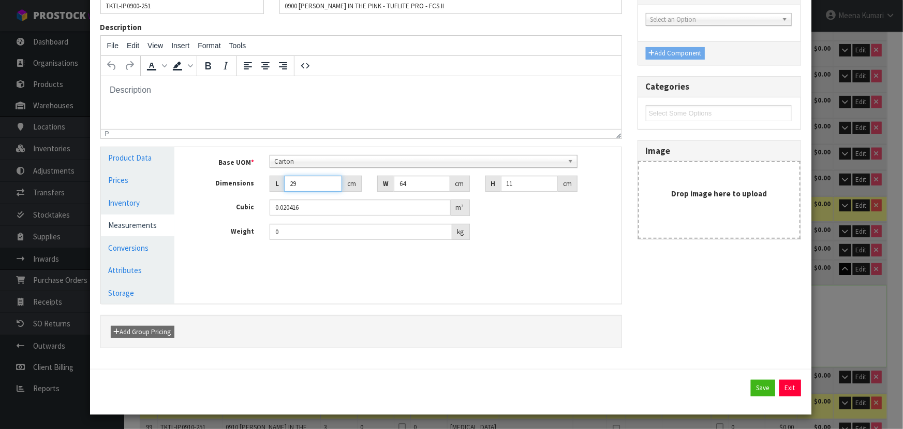
type input "0.209088"
type input "297"
click at [758, 386] on button "Save" at bounding box center [763, 387] width 24 height 17
type input "297"
type input "64"
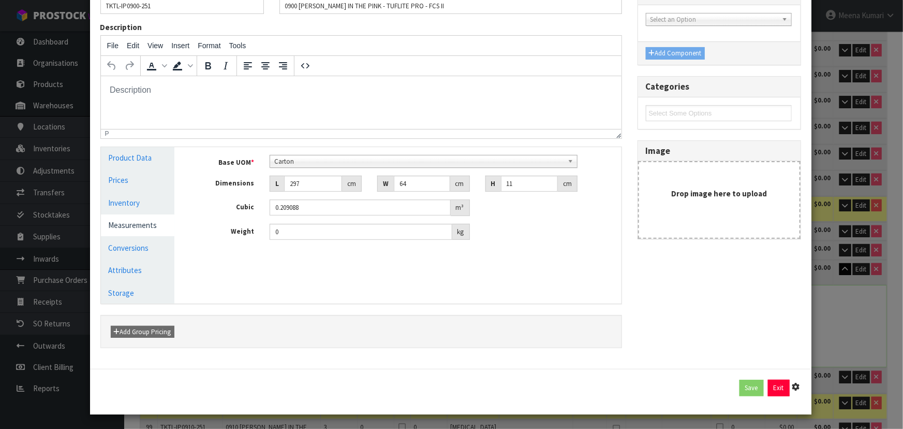
type input "11"
type input "0.209088"
type input "1 PCE x CTN"
type input "40"
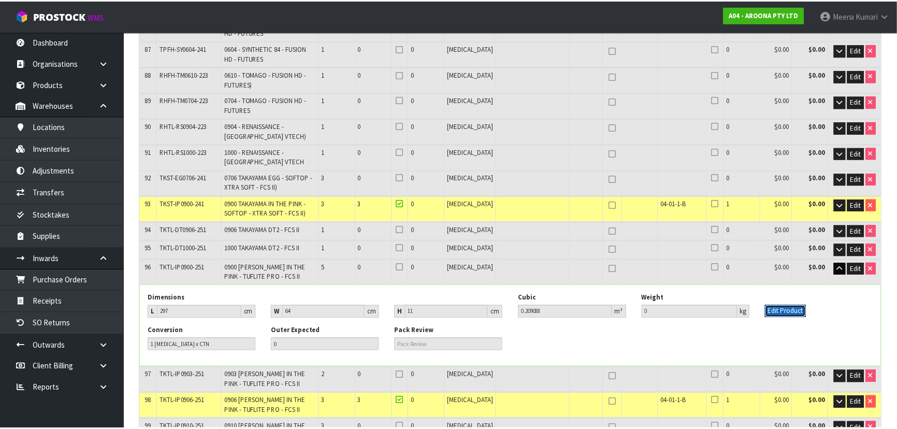
scroll to position [2336, 0]
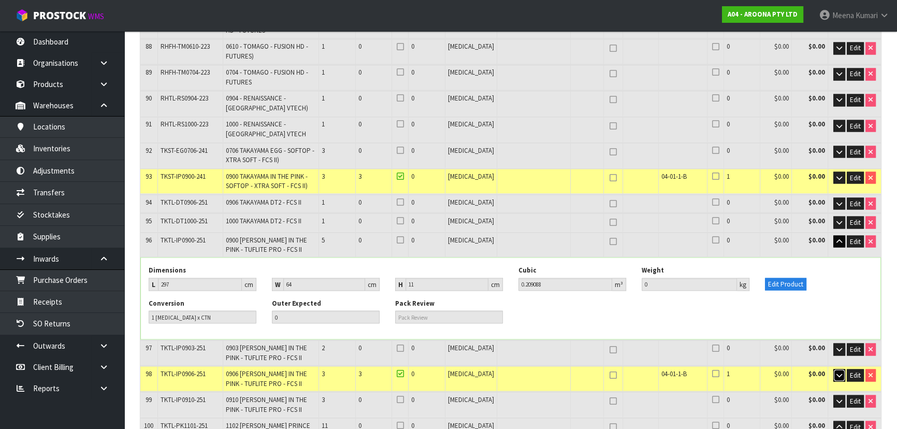
click at [833, 369] on button "button" at bounding box center [839, 375] width 12 height 12
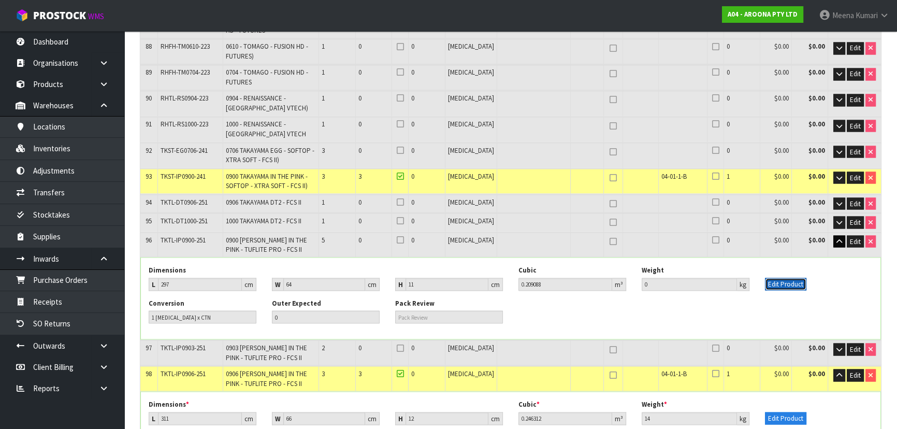
click at [776, 277] on button "Edit Product" at bounding box center [785, 283] width 41 height 12
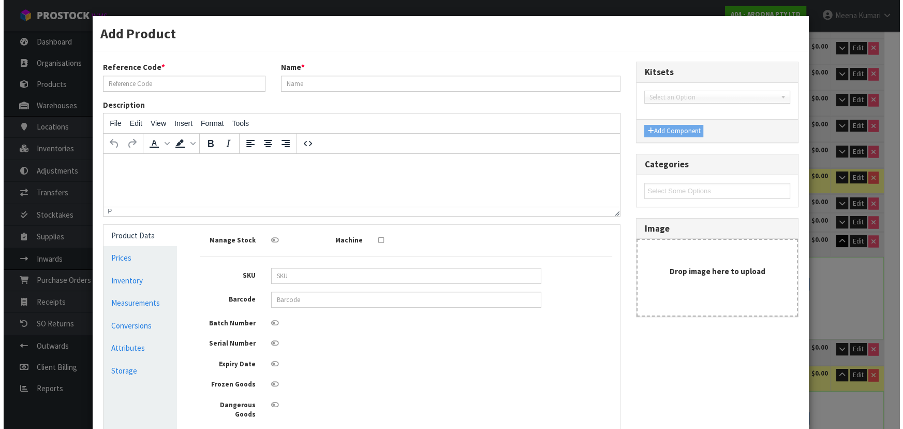
scroll to position [2308, 0]
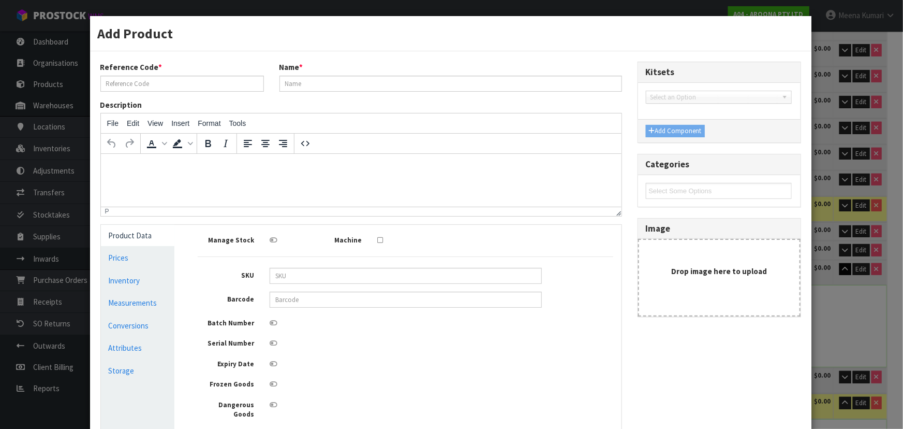
type input "TKTL-IP0900-251"
type input "0900 TAKAYAMA IN THE PINK - TUFLITE PRO - FCS II"
type input "849799044518"
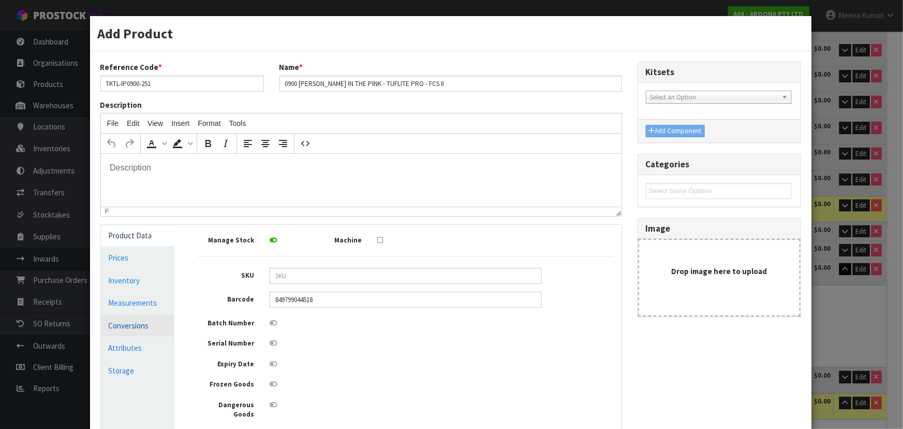
click at [154, 328] on link "Conversions" at bounding box center [138, 325] width 74 height 21
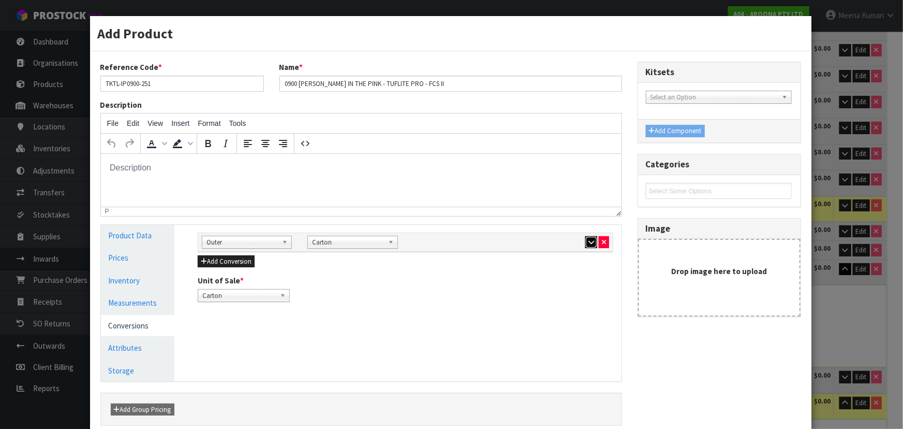
click at [589, 243] on icon "button" at bounding box center [592, 242] width 6 height 7
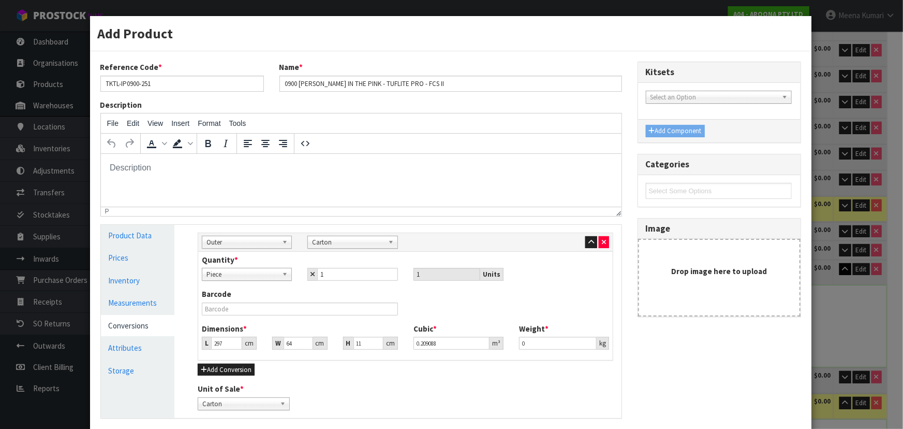
drag, startPoint x: 158, startPoint y: 300, endPoint x: 263, endPoint y: 300, distance: 105.1
click at [158, 301] on link "Measurements" at bounding box center [138, 302] width 74 height 21
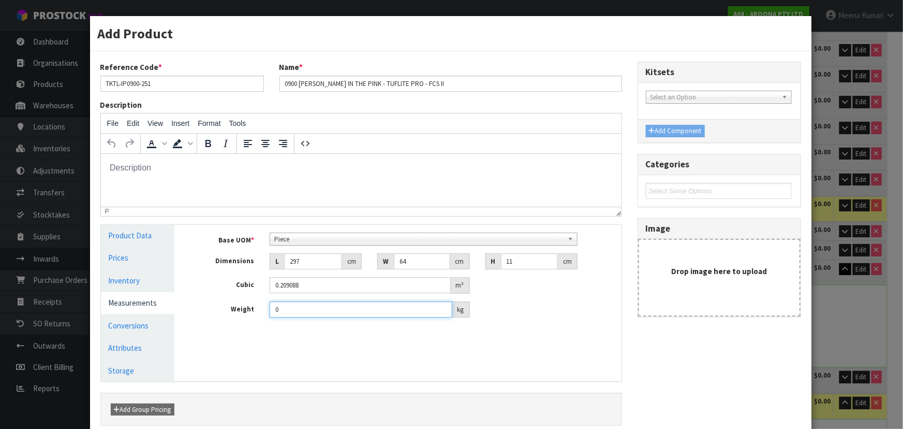
drag, startPoint x: 295, startPoint y: 316, endPoint x: 245, endPoint y: 315, distance: 49.7
click at [245, 315] on div "Weight 0 kg" at bounding box center [405, 309] width 431 height 17
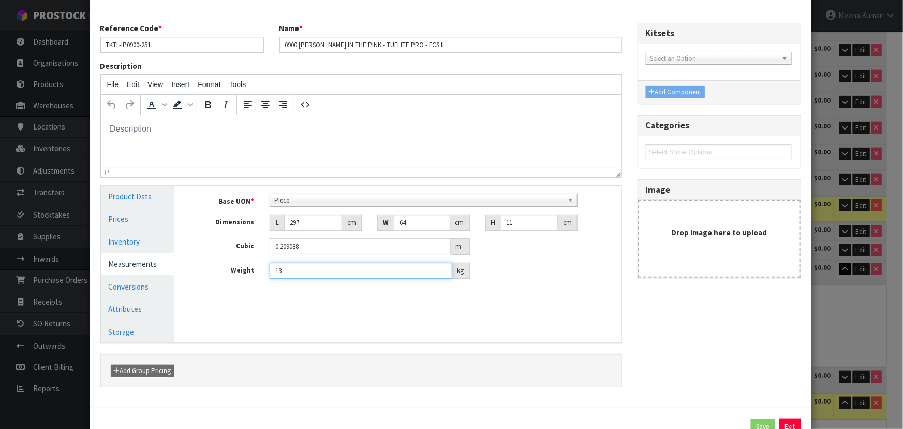
scroll to position [78, 0]
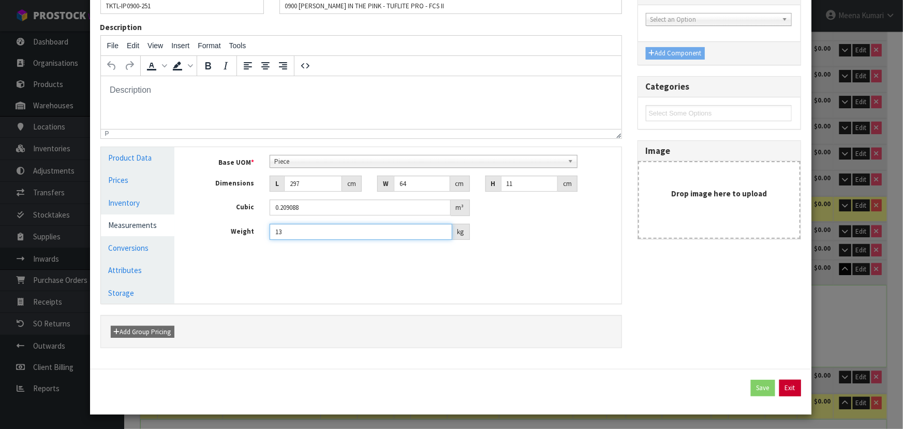
type input "13"
click at [788, 388] on button "Exit" at bounding box center [791, 387] width 22 height 17
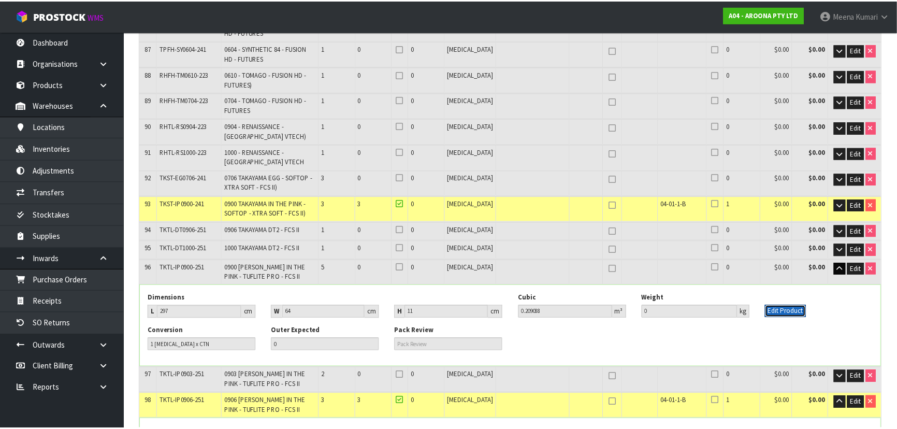
scroll to position [2336, 0]
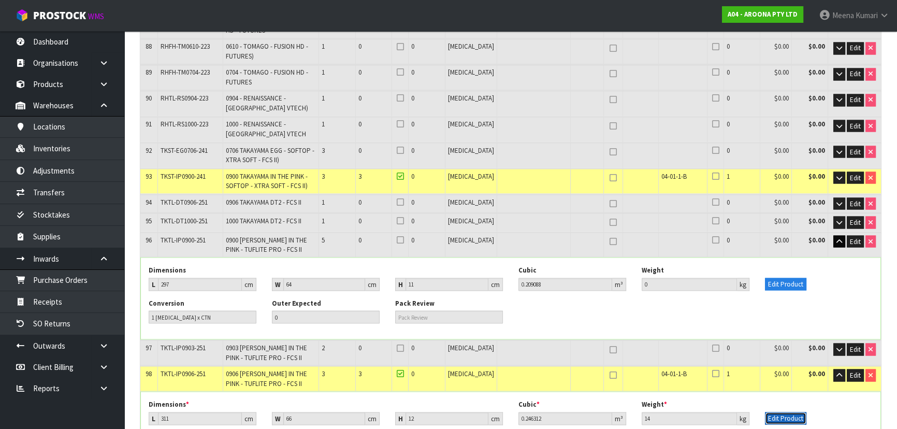
click at [772, 412] on button "Edit Product" at bounding box center [785, 418] width 41 height 12
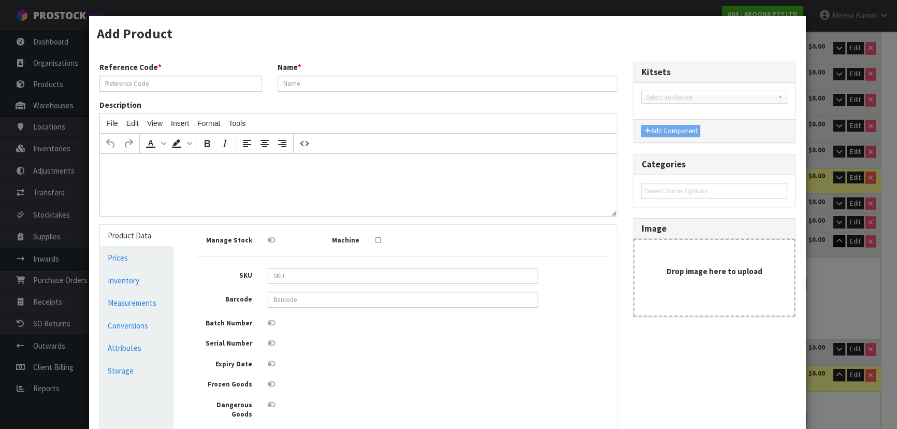
type input "TKTL-IP0906-251"
type input "0906 TAKAYAMA IN THE PINK - TUFLITE PRO - FCS II"
type input "849799044532"
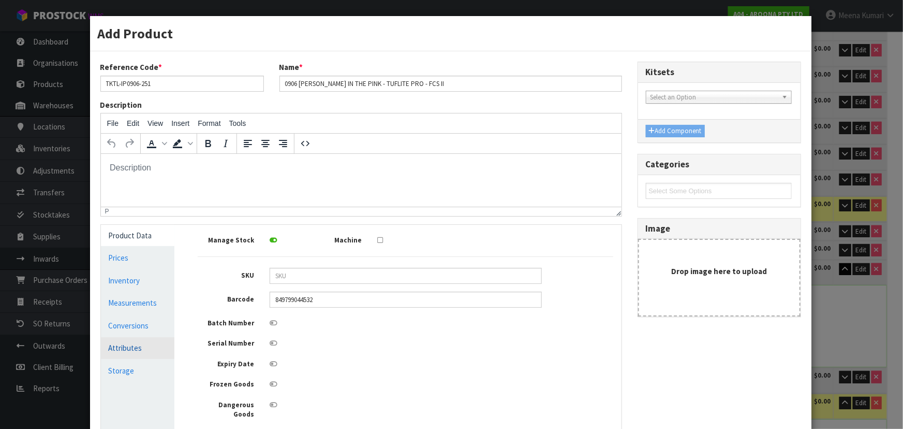
scroll to position [0, 0]
click at [134, 326] on link "Conversions" at bounding box center [138, 325] width 74 height 21
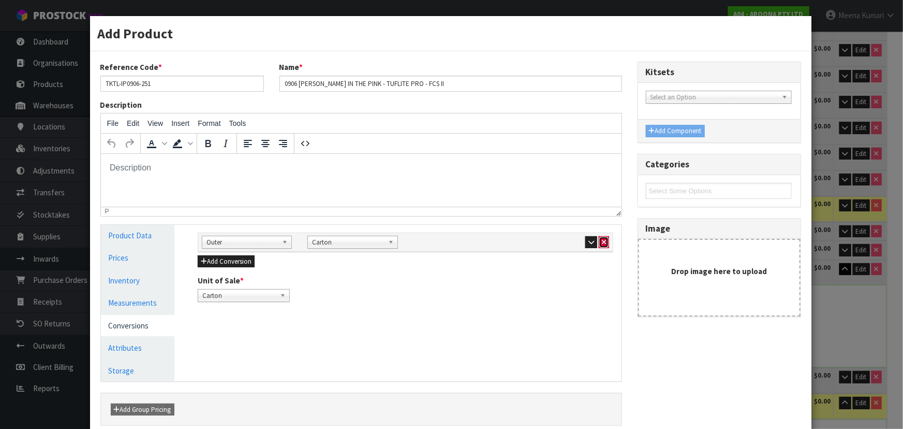
click at [602, 239] on button "button" at bounding box center [604, 242] width 10 height 12
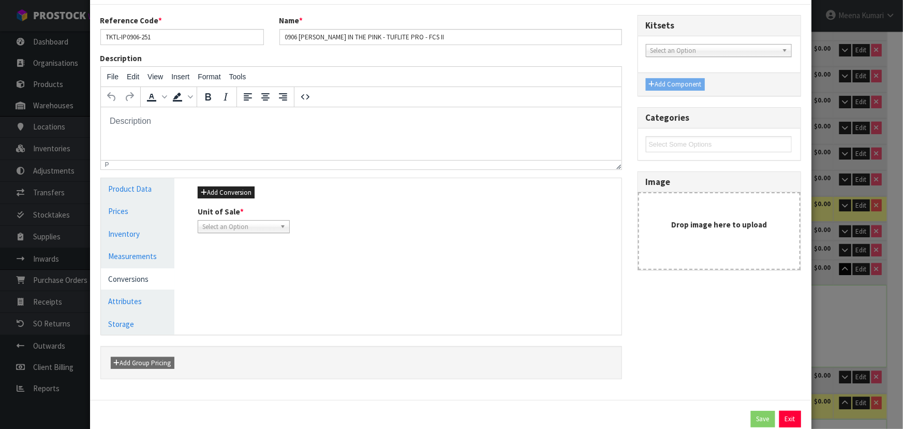
scroll to position [78, 0]
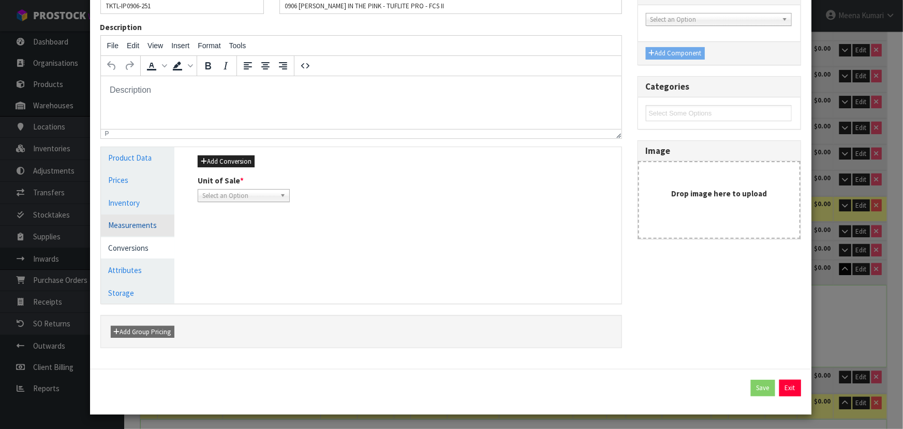
click at [126, 223] on link "Measurements" at bounding box center [138, 224] width 74 height 21
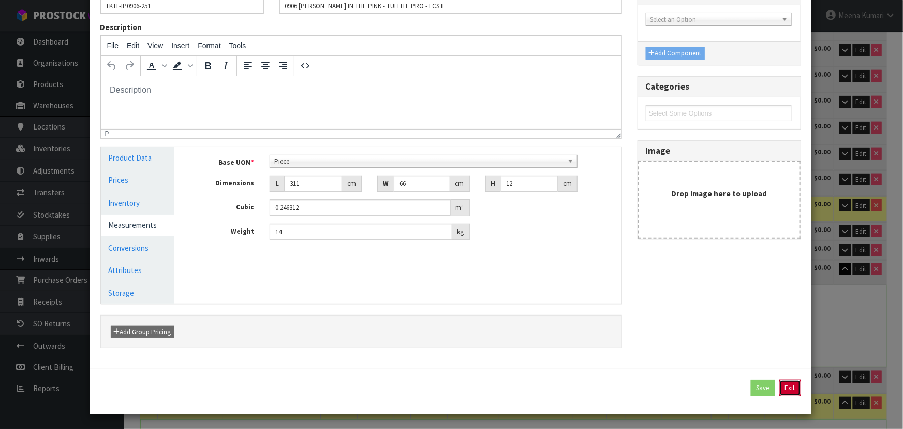
click at [784, 387] on button "Exit" at bounding box center [791, 387] width 22 height 17
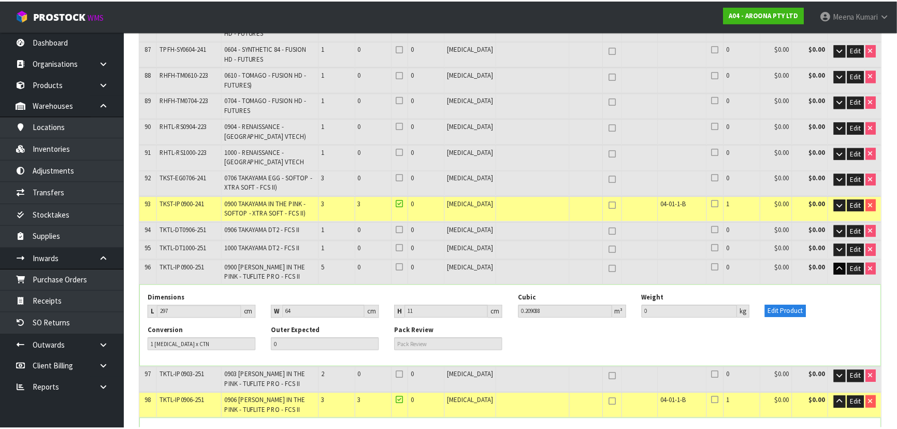
scroll to position [2336, 0]
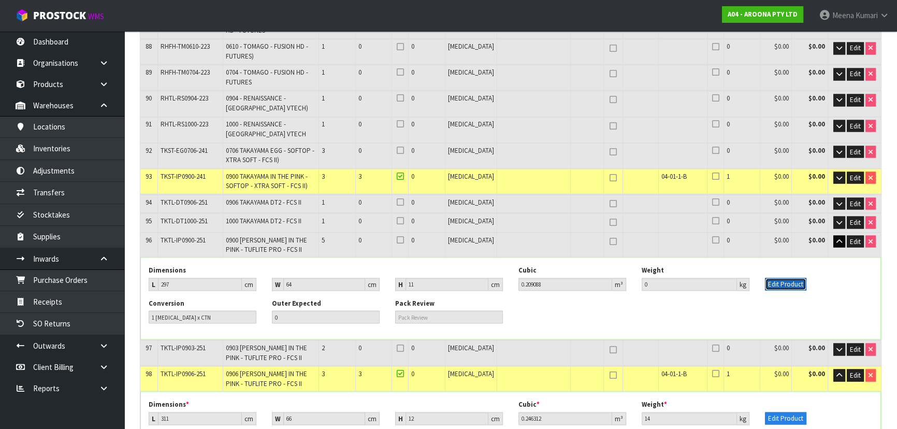
click at [795, 277] on button "Edit Product" at bounding box center [785, 283] width 41 height 12
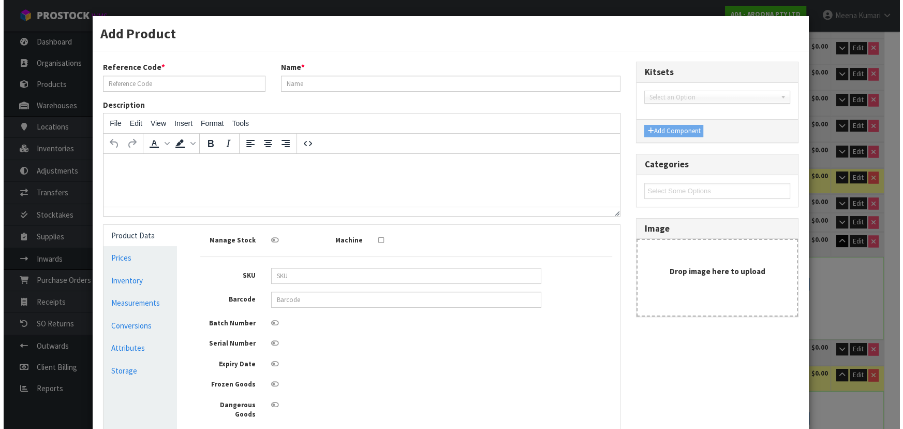
scroll to position [2308, 0]
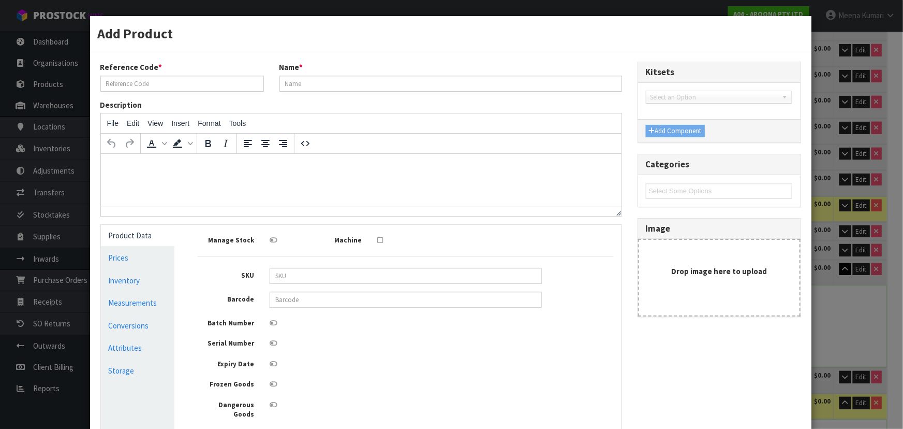
type input "TKTL-IP0900-251"
type input "0900 TAKAYAMA IN THE PINK - TUFLITE PRO - FCS II"
type input "849799044518"
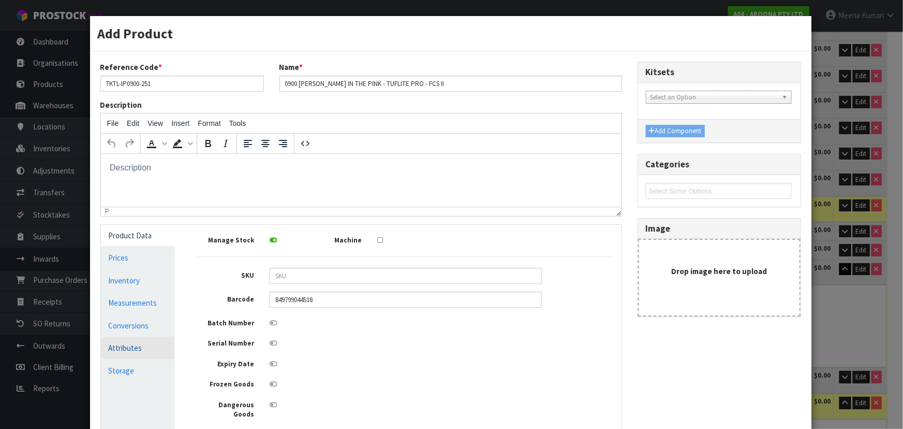
scroll to position [0, 0]
click at [151, 322] on link "Conversions" at bounding box center [138, 325] width 74 height 21
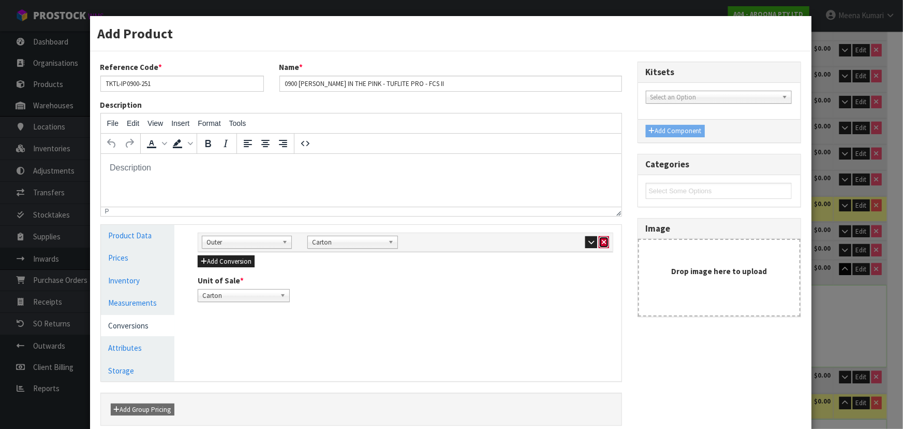
click at [602, 241] on icon "button" at bounding box center [604, 242] width 4 height 7
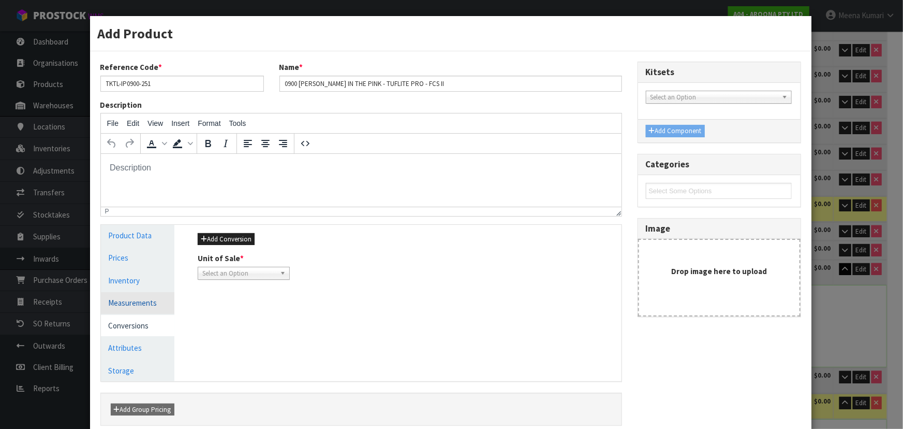
click at [153, 306] on link "Measurements" at bounding box center [138, 302] width 74 height 21
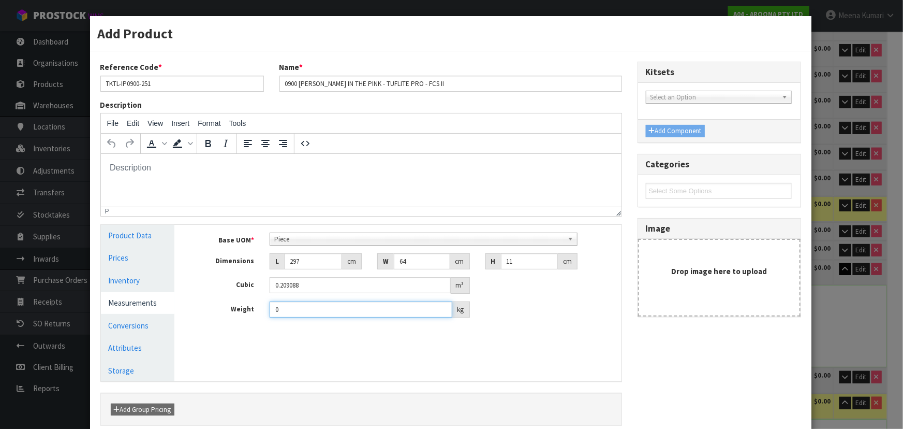
drag, startPoint x: 301, startPoint y: 303, endPoint x: 260, endPoint y: 318, distance: 43.6
click at [260, 318] on div "Base UOM * Bag Bar Basket Bin Bottle Box Bundle Cabinet Cage Carton Case Coil C…" at bounding box center [405, 279] width 431 height 109
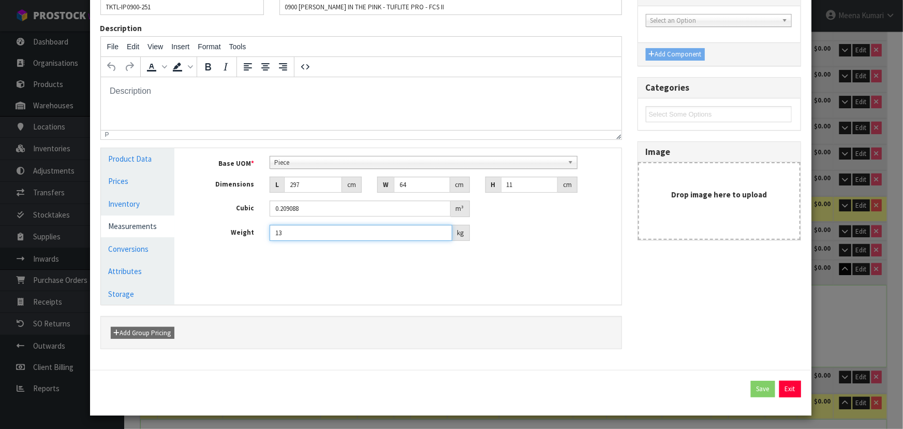
scroll to position [78, 0]
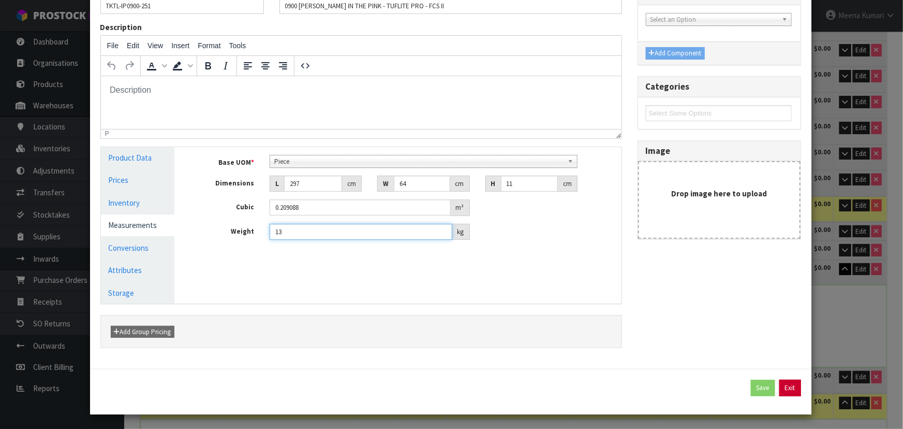
type input "13"
click at [786, 390] on button "Exit" at bounding box center [791, 387] width 22 height 17
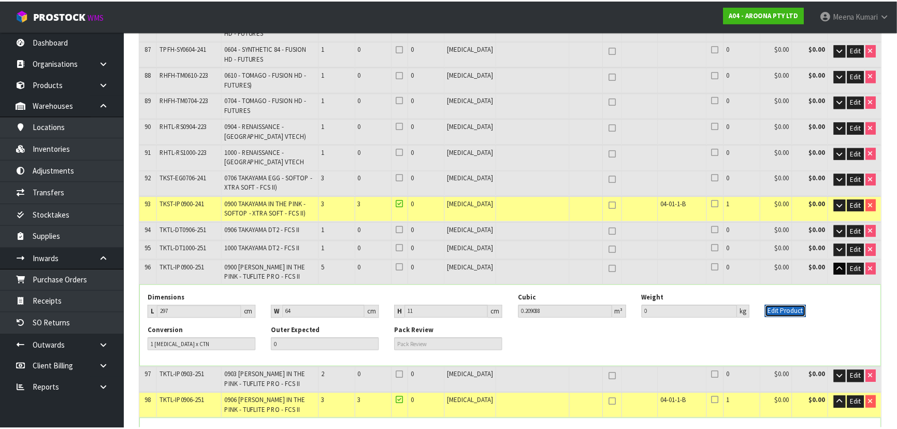
scroll to position [2336, 0]
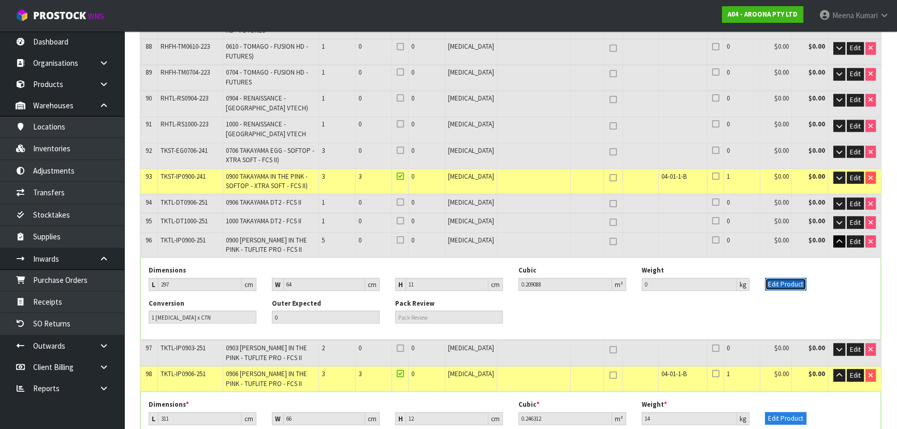
click at [791, 277] on button "Edit Product" at bounding box center [785, 283] width 41 height 12
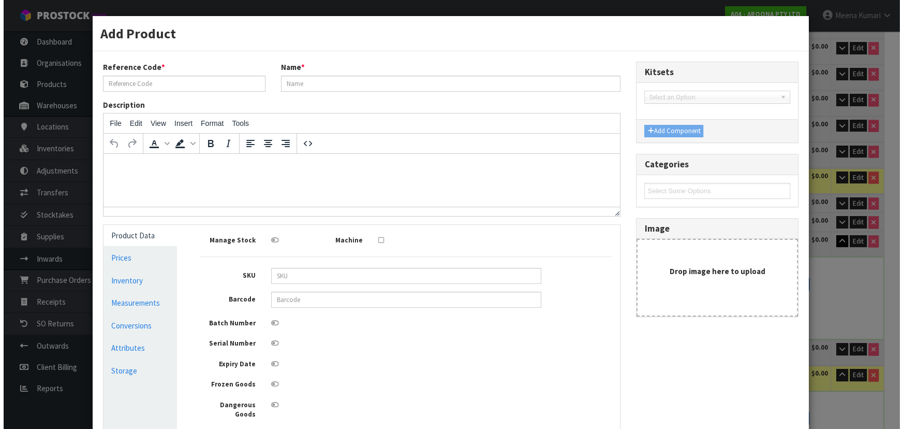
scroll to position [2308, 0]
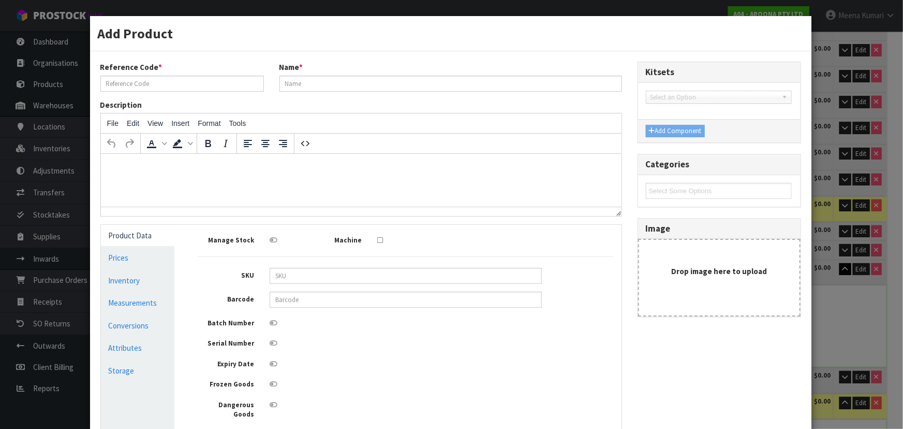
type input "TKTL-IP0900-251"
type input "0900 TAKAYAMA IN THE PINK - TUFLITE PRO - FCS II"
type input "849799044518"
click at [128, 304] on link "Measurements" at bounding box center [138, 302] width 74 height 21
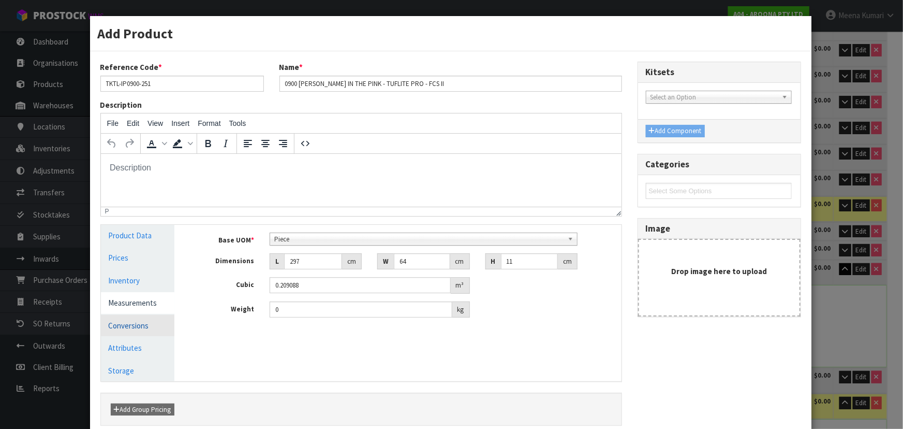
click at [154, 315] on link "Conversions" at bounding box center [138, 325] width 74 height 21
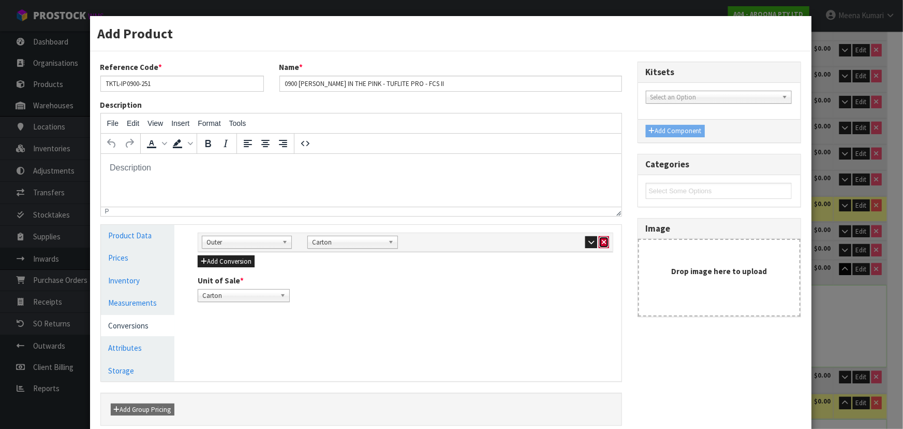
click at [602, 240] on icon "button" at bounding box center [604, 242] width 4 height 7
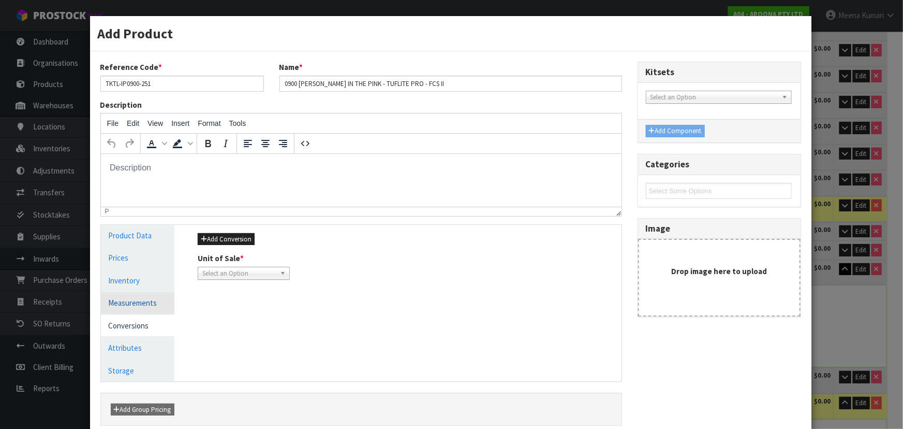
click at [136, 304] on link "Measurements" at bounding box center [138, 302] width 74 height 21
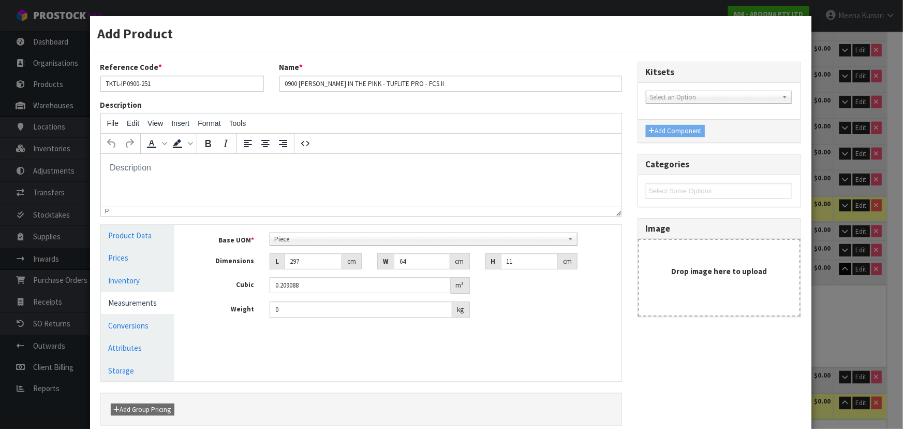
scroll to position [199, 0]
click at [320, 233] on span "Piece" at bounding box center [418, 239] width 289 height 12
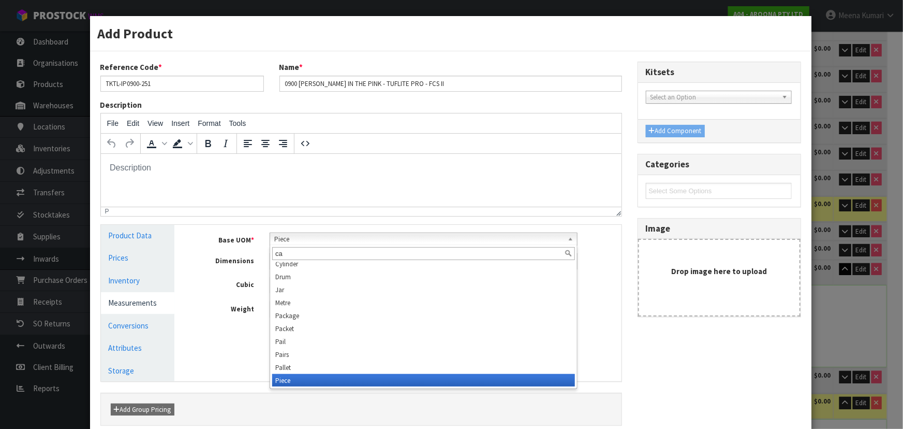
scroll to position [0, 0]
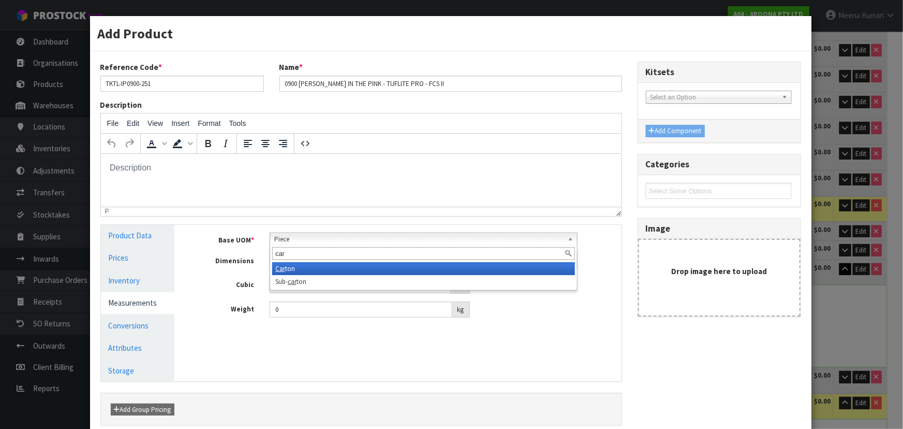
type input "car"
click at [378, 266] on li "Car ton" at bounding box center [423, 268] width 303 height 13
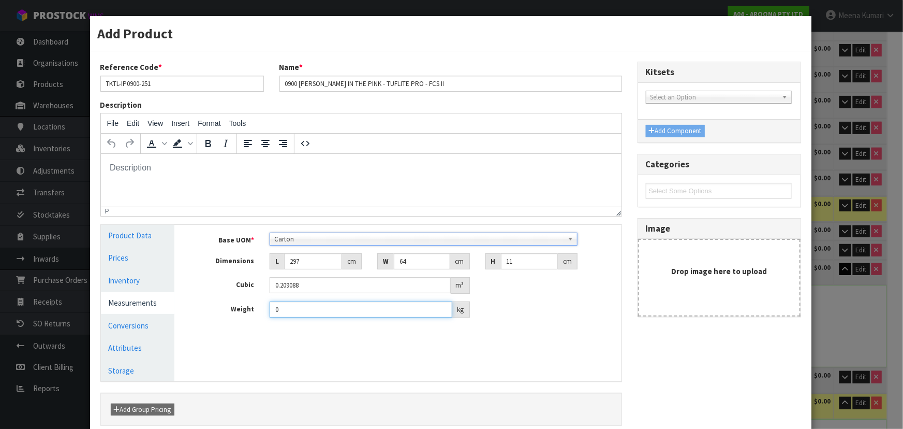
drag, startPoint x: 310, startPoint y: 312, endPoint x: 242, endPoint y: 322, distance: 68.7
click at [242, 322] on div "Base UOM * Bag Bar Basket Bin Bottle Box Bundle Cabinet Cage Carton Case Coil C…" at bounding box center [405, 279] width 431 height 109
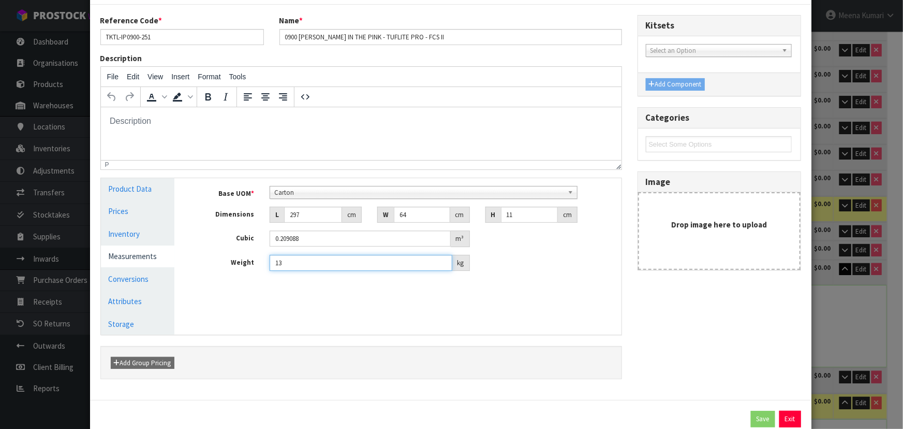
scroll to position [78, 0]
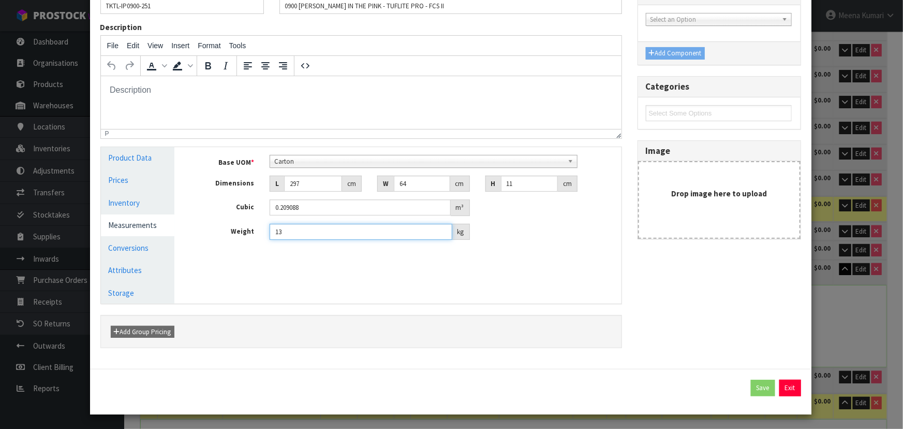
type input "1"
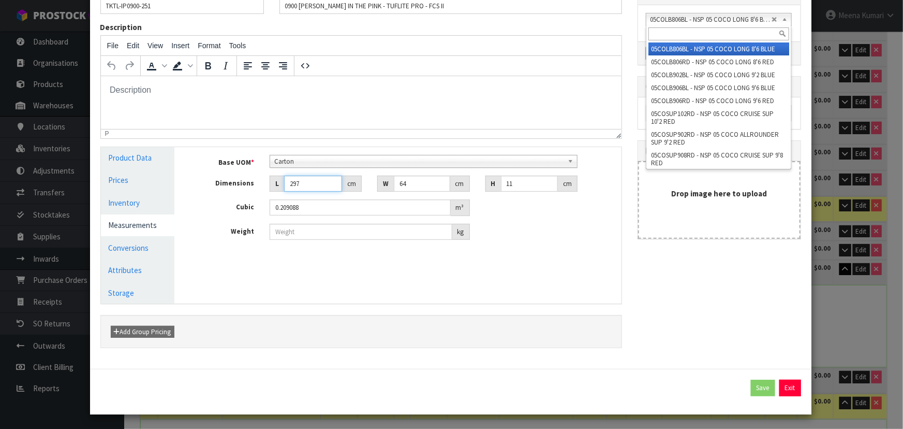
click at [320, 184] on input "297" at bounding box center [313, 183] width 58 height 16
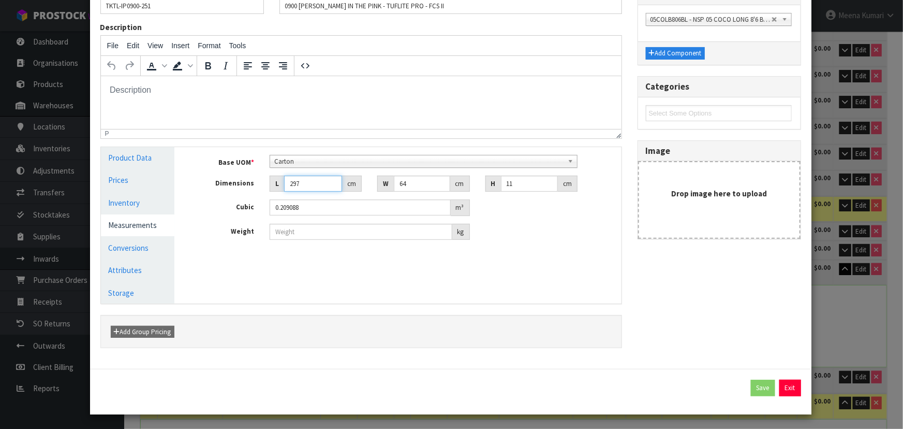
type input "29"
type input "0.020416"
type input "2"
type input "0.001408"
type input "0.000001"
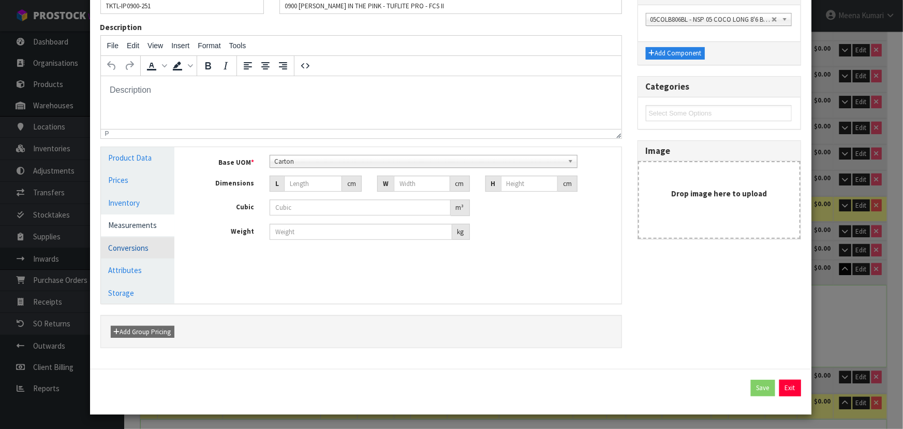
click at [162, 246] on link "Conversions" at bounding box center [138, 247] width 74 height 21
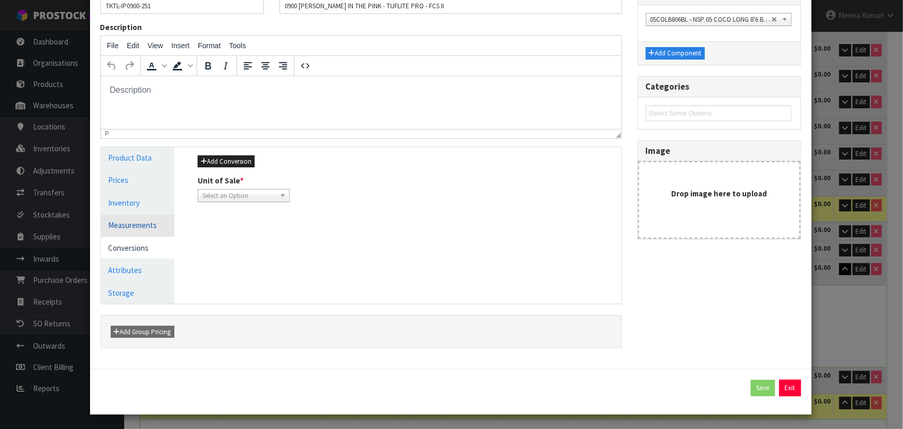
drag, startPoint x: 186, startPoint y: 215, endPoint x: 152, endPoint y: 225, distance: 35.6
click at [184, 216] on div "Manage Stock Machine SKU Barcode 849799044518 Batch Number Serial Number Expiry…" at bounding box center [405, 225] width 447 height 156
click at [148, 226] on link "Measurements" at bounding box center [138, 224] width 74 height 21
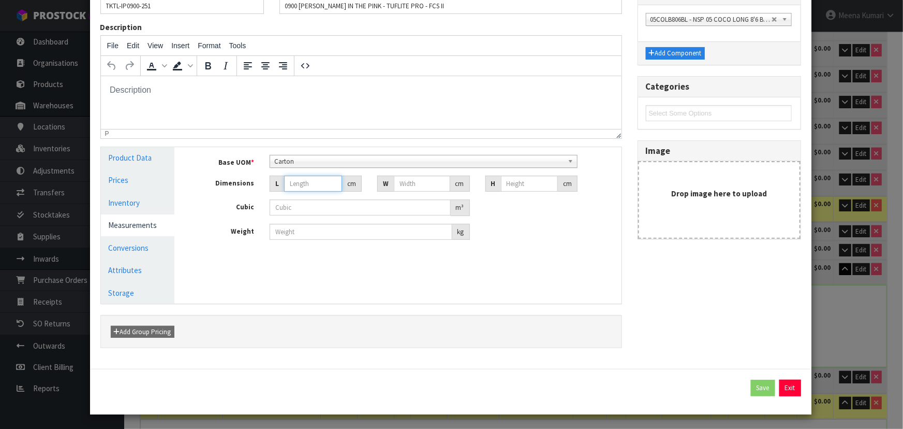
click at [314, 188] on input "number" at bounding box center [313, 183] width 58 height 16
type input "2"
type input "0.000001"
type input "297"
type input "64"
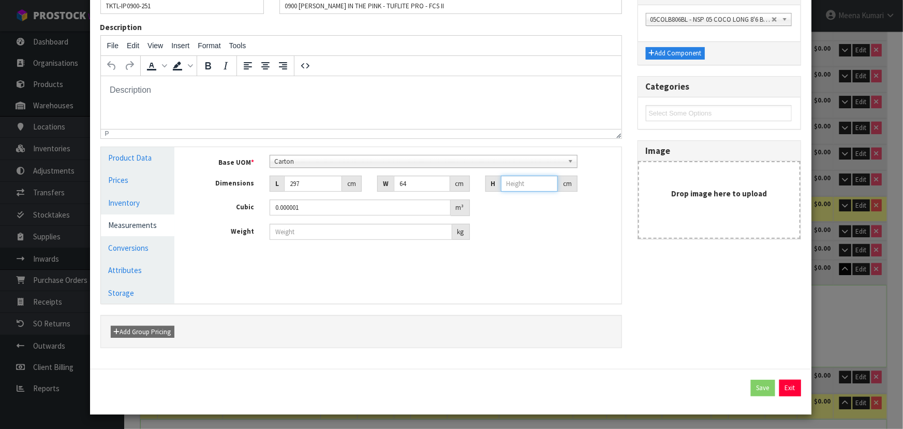
type input "1"
type input "0.019008"
type input "11"
type input "0.209088"
type input "111"
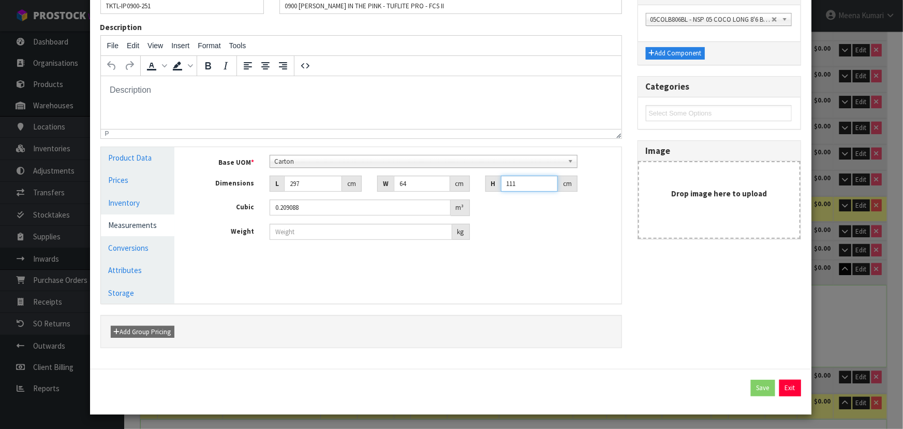
type input "2.109888"
type input "11"
type input "0.209088"
type input "11"
type input "14"
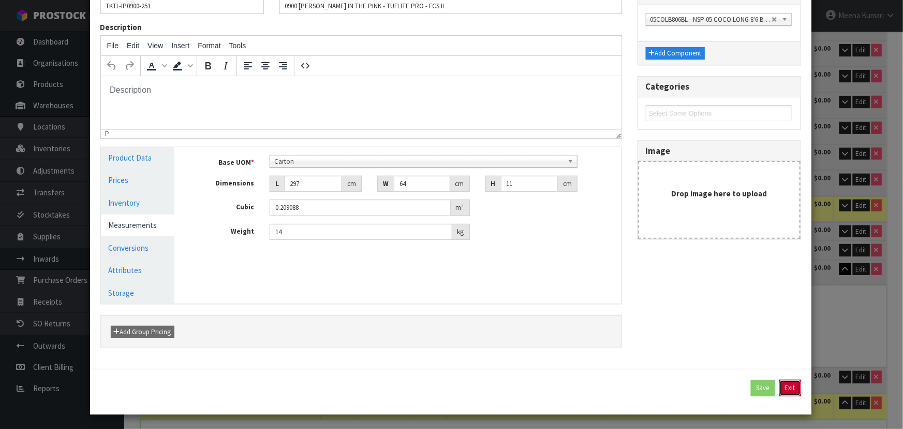
click at [781, 383] on button "Exit" at bounding box center [791, 387] width 22 height 17
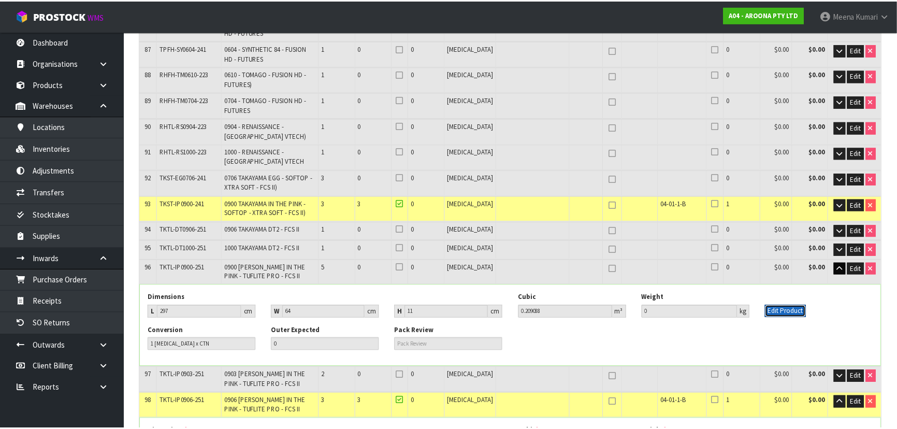
scroll to position [2336, 0]
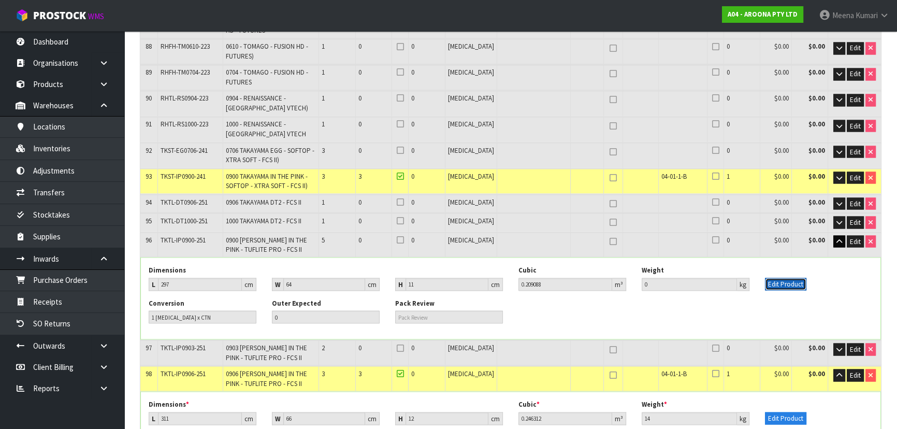
click at [783, 277] on button "Edit Product" at bounding box center [785, 283] width 41 height 12
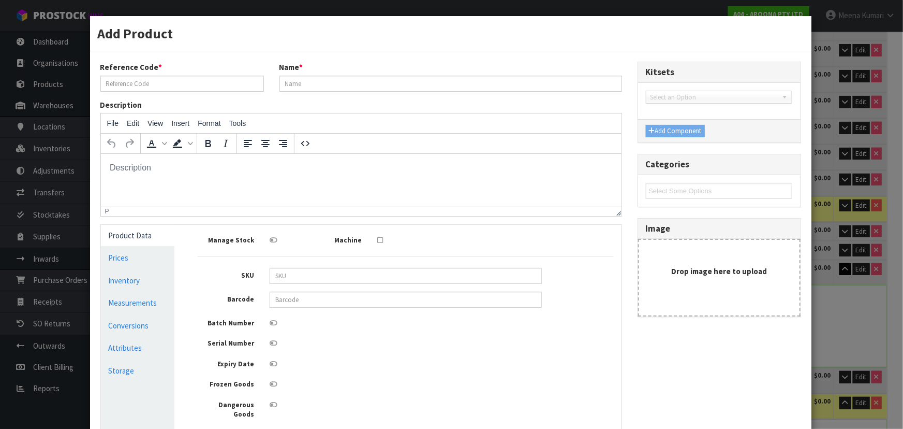
scroll to position [0, 0]
type input "TKTL-IP0900-251"
type input "0900 TAKAYAMA IN THE PINK - TUFLITE PRO - FCS II"
type input "849799044518"
type input "297"
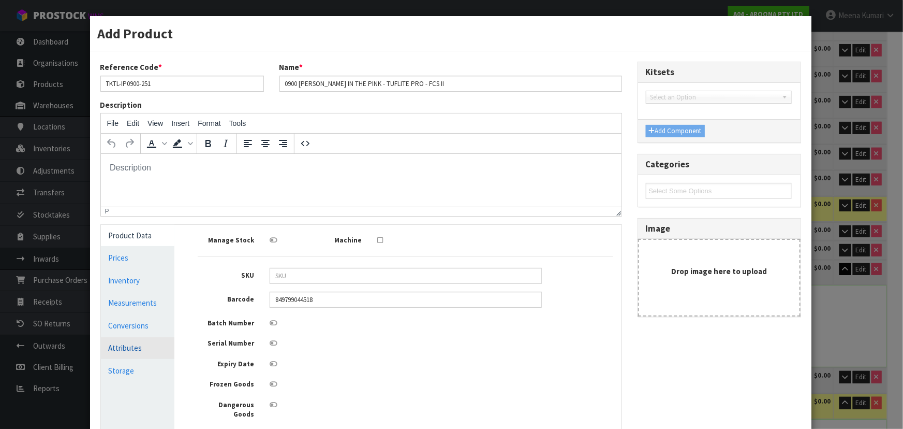
type input "64"
type input "11"
type input "0.209088"
click at [145, 307] on link "Measurements" at bounding box center [138, 302] width 74 height 21
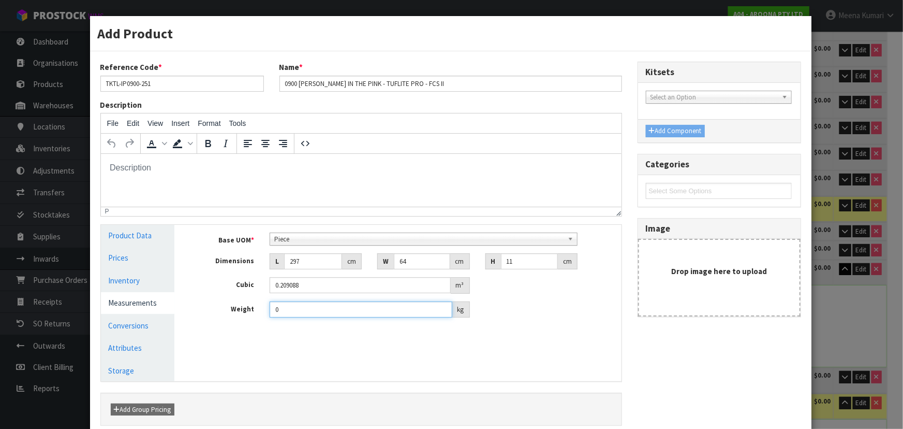
drag, startPoint x: 285, startPoint y: 310, endPoint x: 262, endPoint y: 319, distance: 24.6
click at [262, 319] on div "Base UOM * Bag Bar Basket Bin Bottle Box Bundle Cabinet Cage Carton Case Coil C…" at bounding box center [405, 279] width 431 height 109
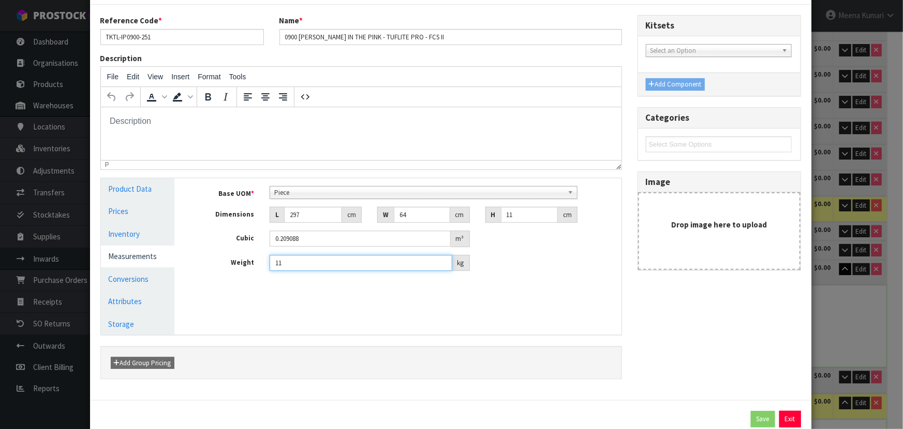
scroll to position [78, 0]
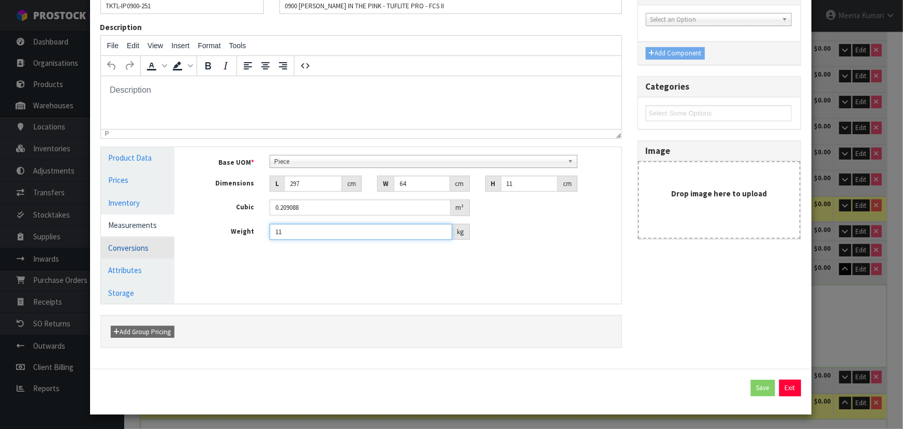
type input "11"
click at [143, 254] on link "Conversions" at bounding box center [138, 247] width 74 height 21
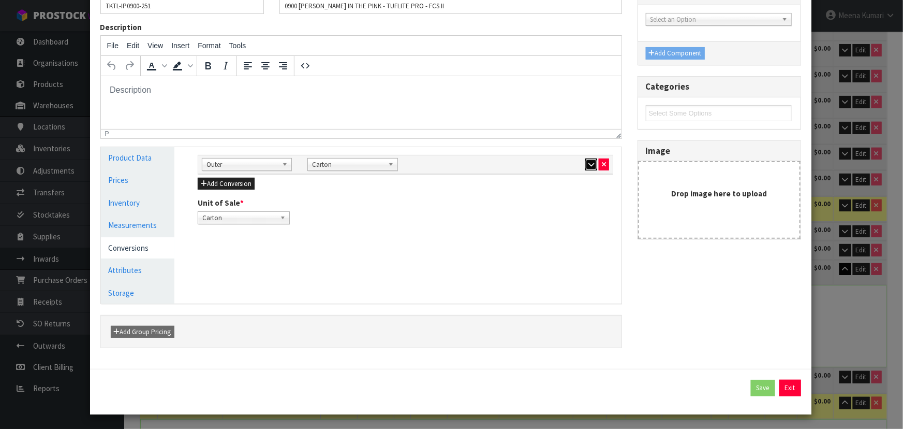
drag, startPoint x: 588, startPoint y: 164, endPoint x: 533, endPoint y: 169, distance: 54.6
click at [589, 164] on icon "button" at bounding box center [592, 164] width 6 height 7
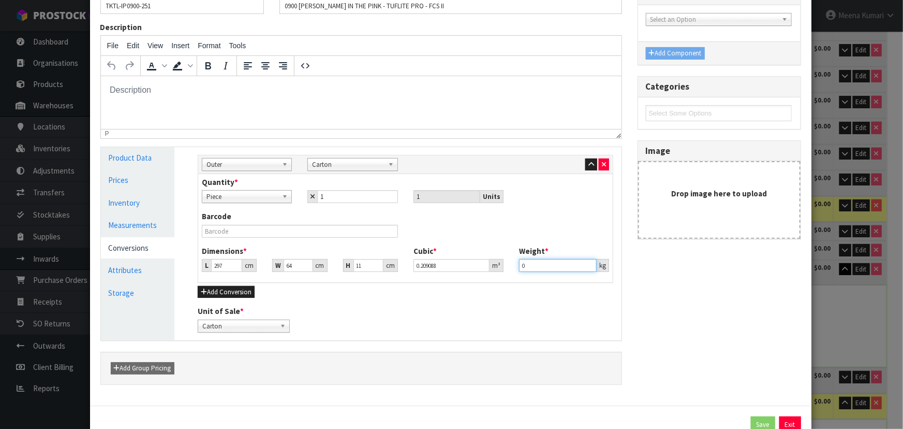
drag, startPoint x: 535, startPoint y: 269, endPoint x: 489, endPoint y: 271, distance: 45.6
click at [489, 269] on div "Dimensions * L 297 cm W 64 cm H 11 cm Cubic * 0.209088 m³ Weight * 0 kg" at bounding box center [405, 262] width 423 height 34
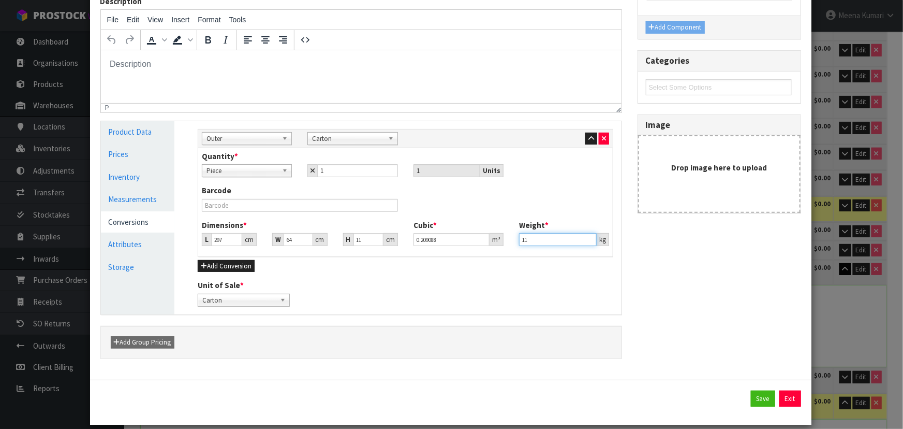
scroll to position [114, 0]
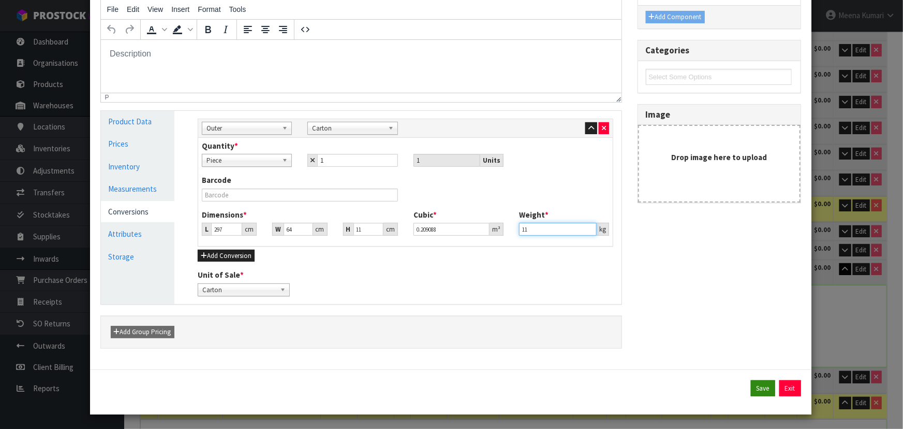
type input "11"
click at [756, 387] on button "Save" at bounding box center [763, 388] width 24 height 17
type input "11"
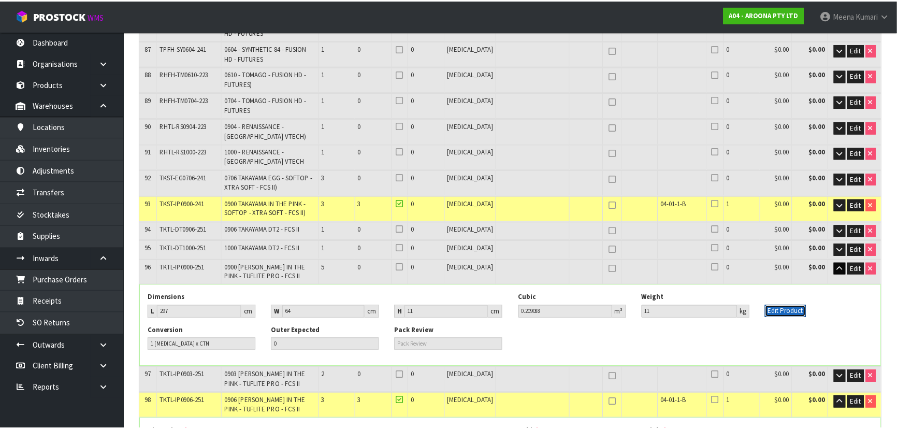
scroll to position [2336, 0]
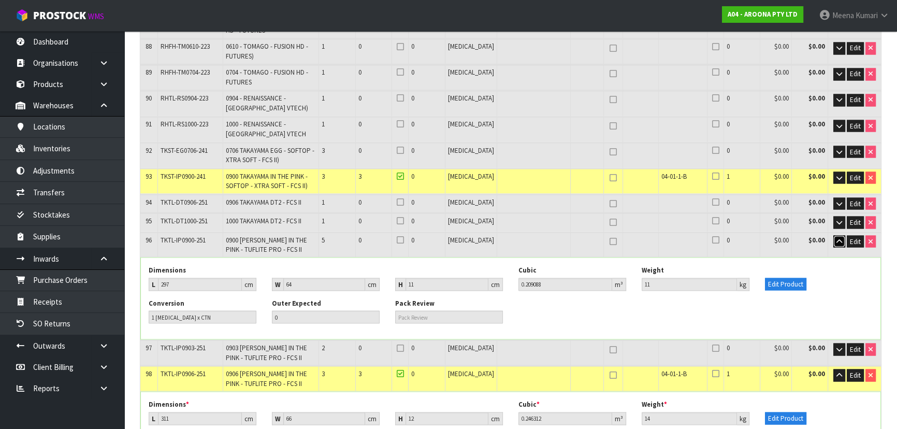
click at [836, 235] on button "button" at bounding box center [839, 241] width 12 height 12
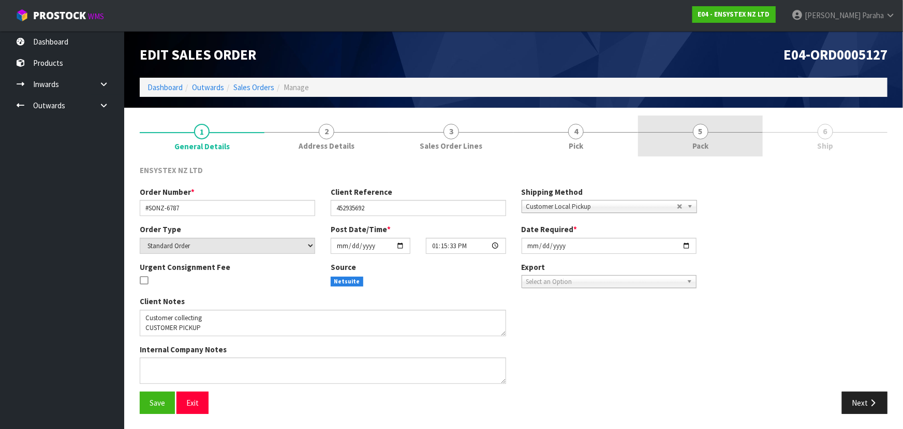
click at [699, 131] on span "5" at bounding box center [701, 132] width 16 height 16
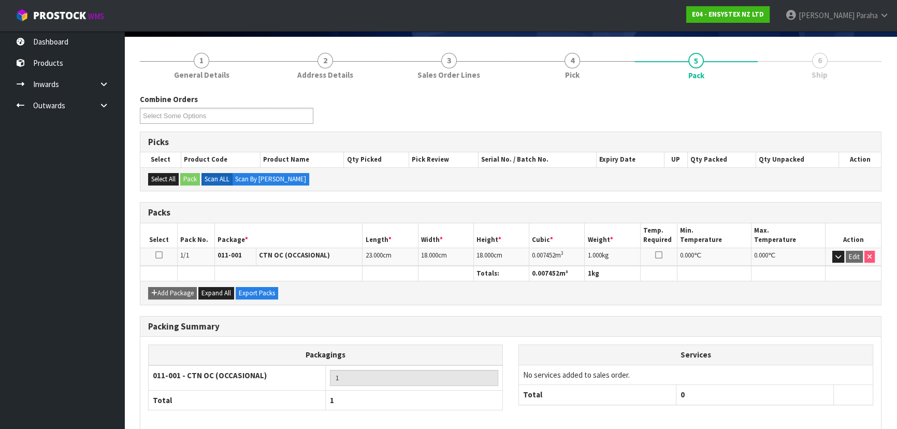
scroll to position [118, 0]
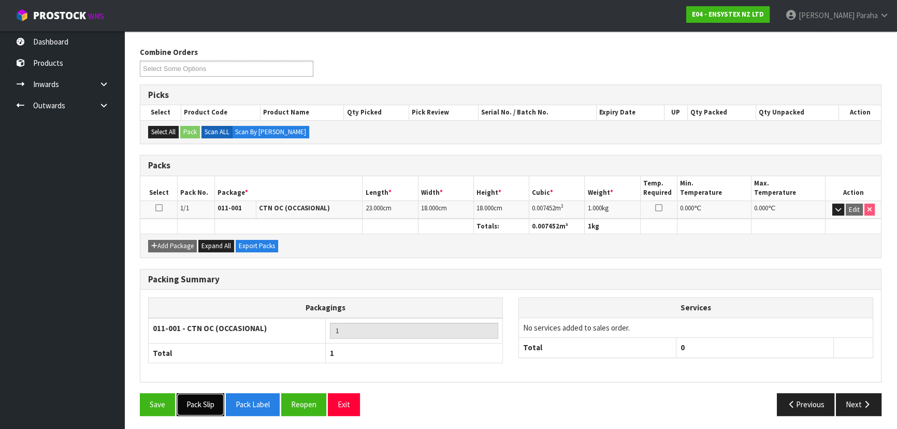
click at [210, 403] on button "Pack Slip" at bounding box center [201, 404] width 48 height 22
click at [770, 248] on div "Add Package Expand All Export Packs" at bounding box center [510, 244] width 740 height 23
click at [853, 405] on button "Next" at bounding box center [858, 404] width 46 height 22
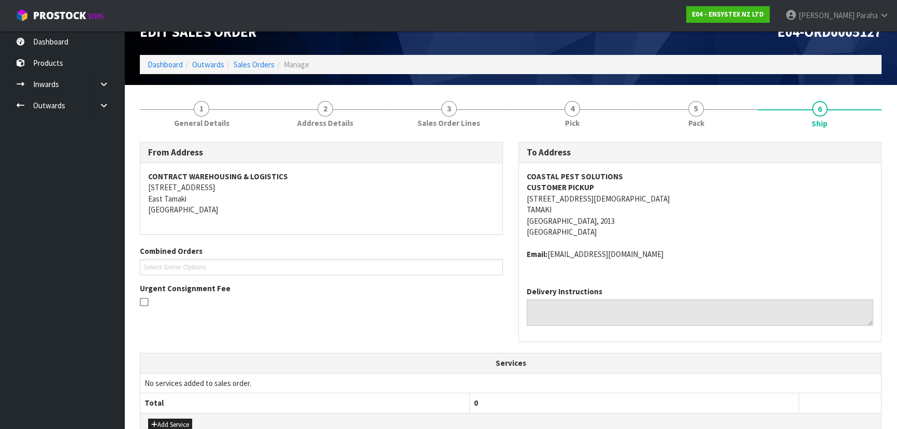
scroll to position [0, 0]
